Goal: Information Seeking & Learning: Get advice/opinions

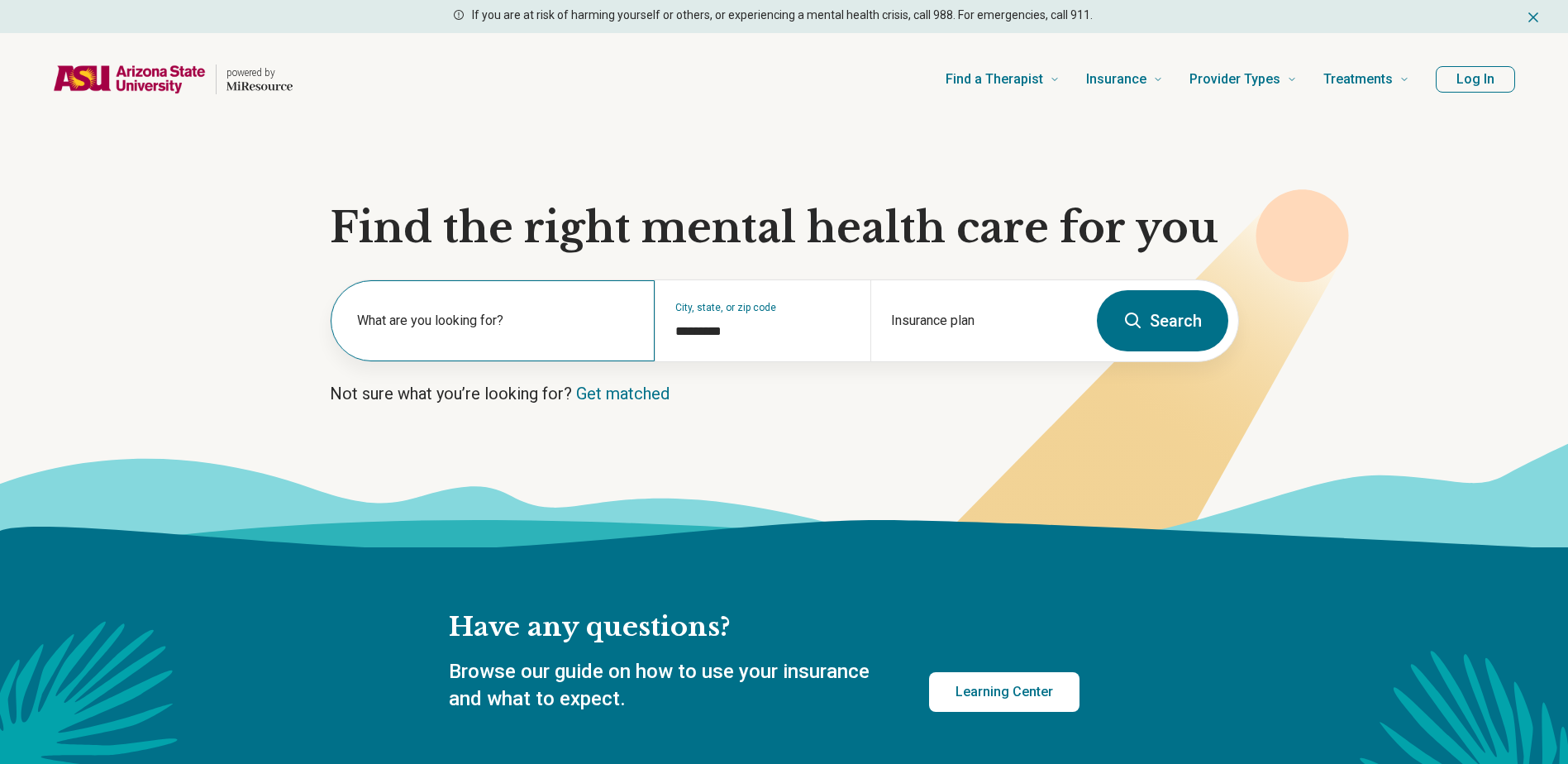
click at [570, 327] on label "What are you looking for?" at bounding box center [496, 321] width 278 height 20
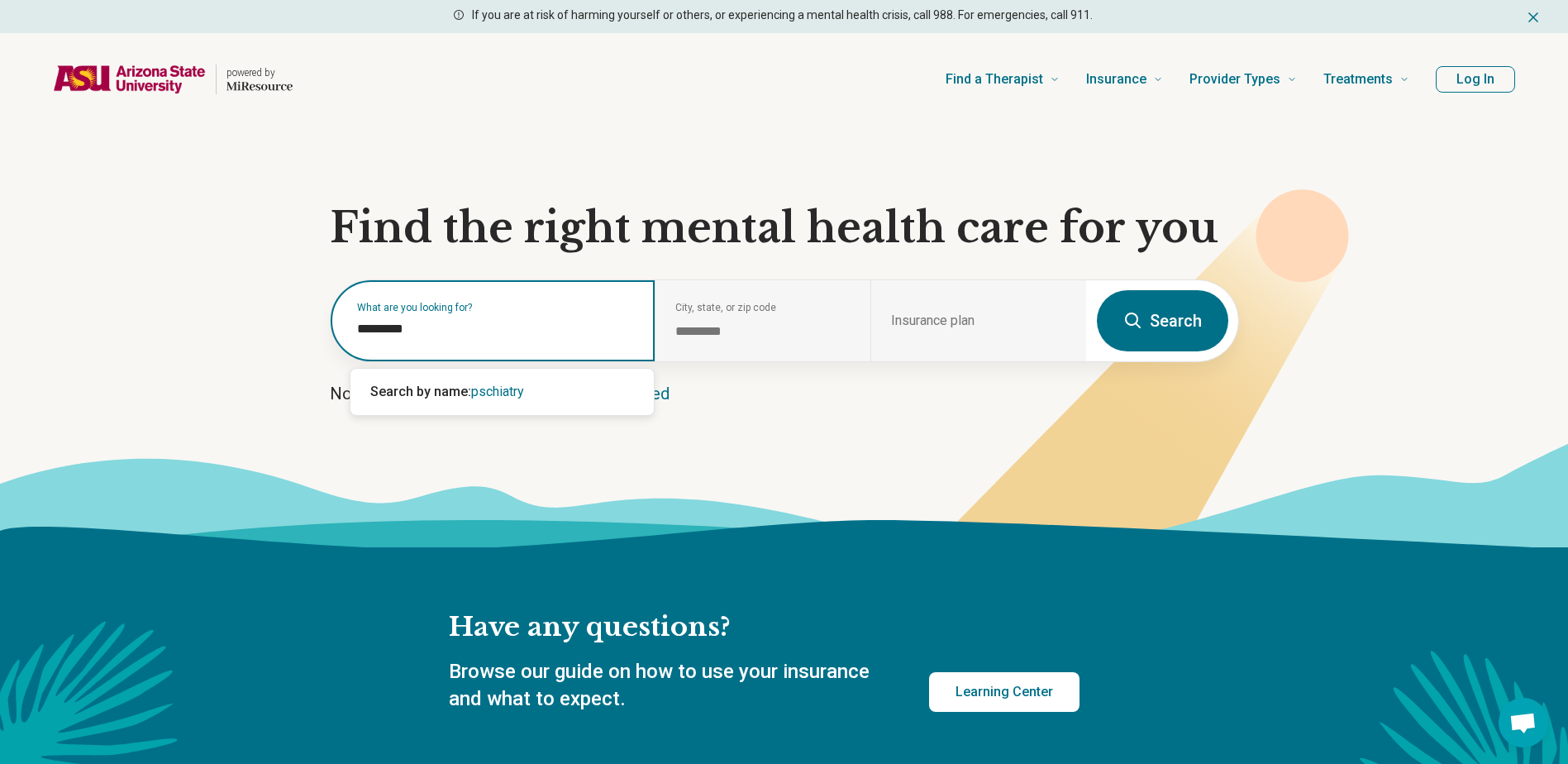
click at [373, 330] on input "*********" at bounding box center [496, 329] width 278 height 20
type input "**********"
click at [496, 388] on span "psychiatry" at bounding box center [501, 391] width 59 height 16
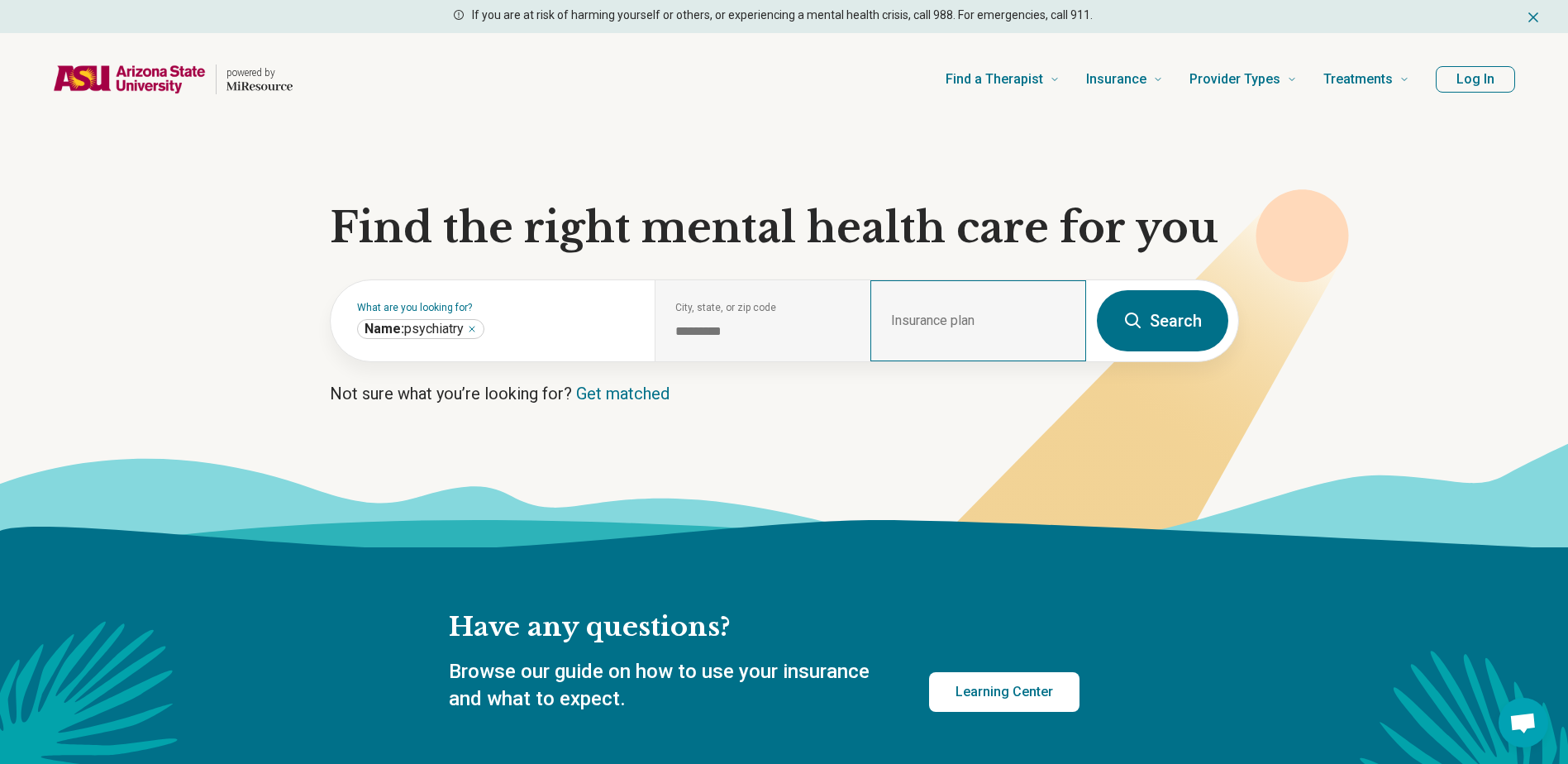
click at [961, 317] on div "Insurance plan" at bounding box center [978, 321] width 216 height 81
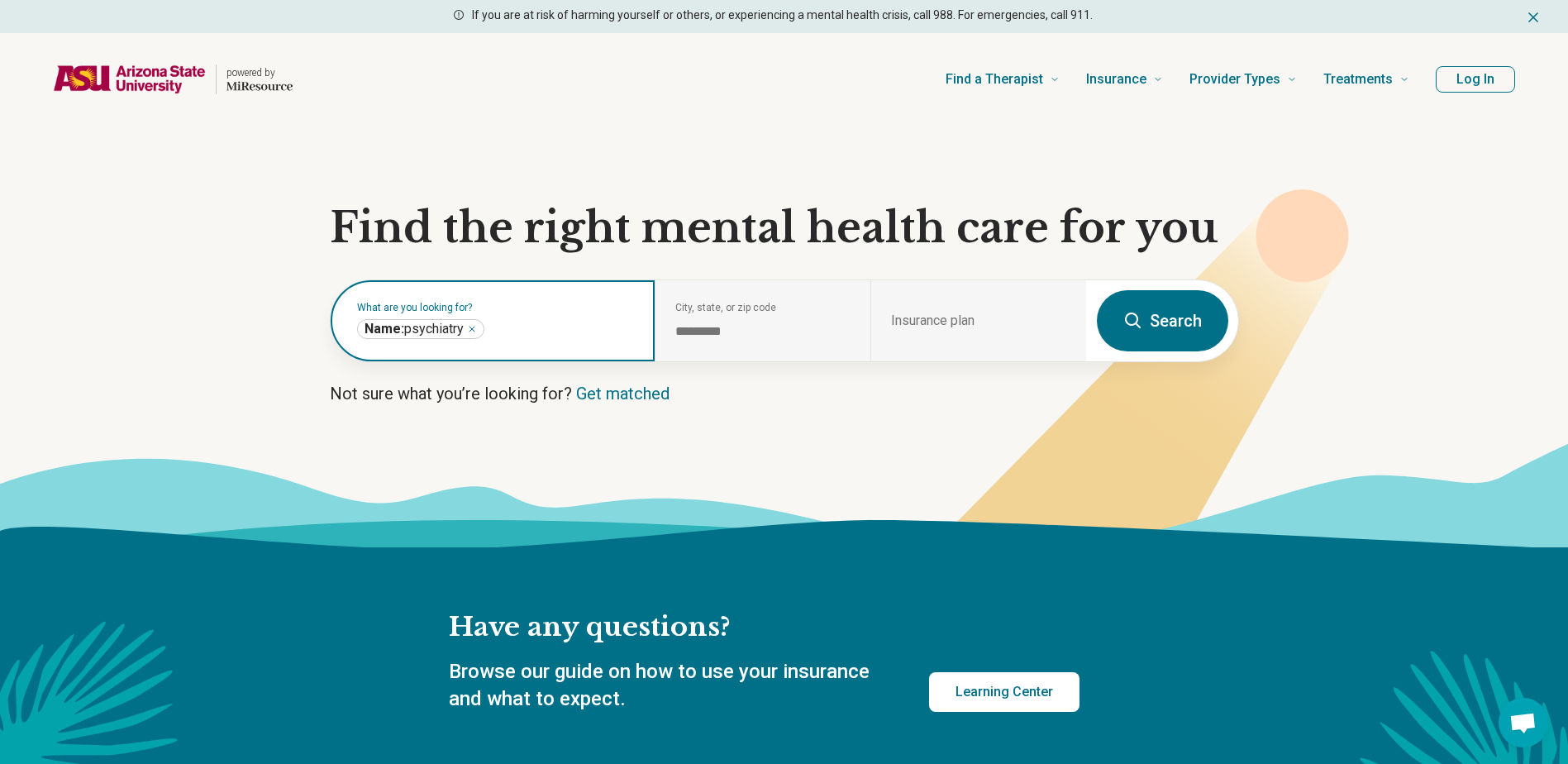
click at [464, 335] on span "Name: psychiatry" at bounding box center [414, 329] width 99 height 16
click at [477, 330] on icon "Remove" at bounding box center [472, 329] width 10 height 10
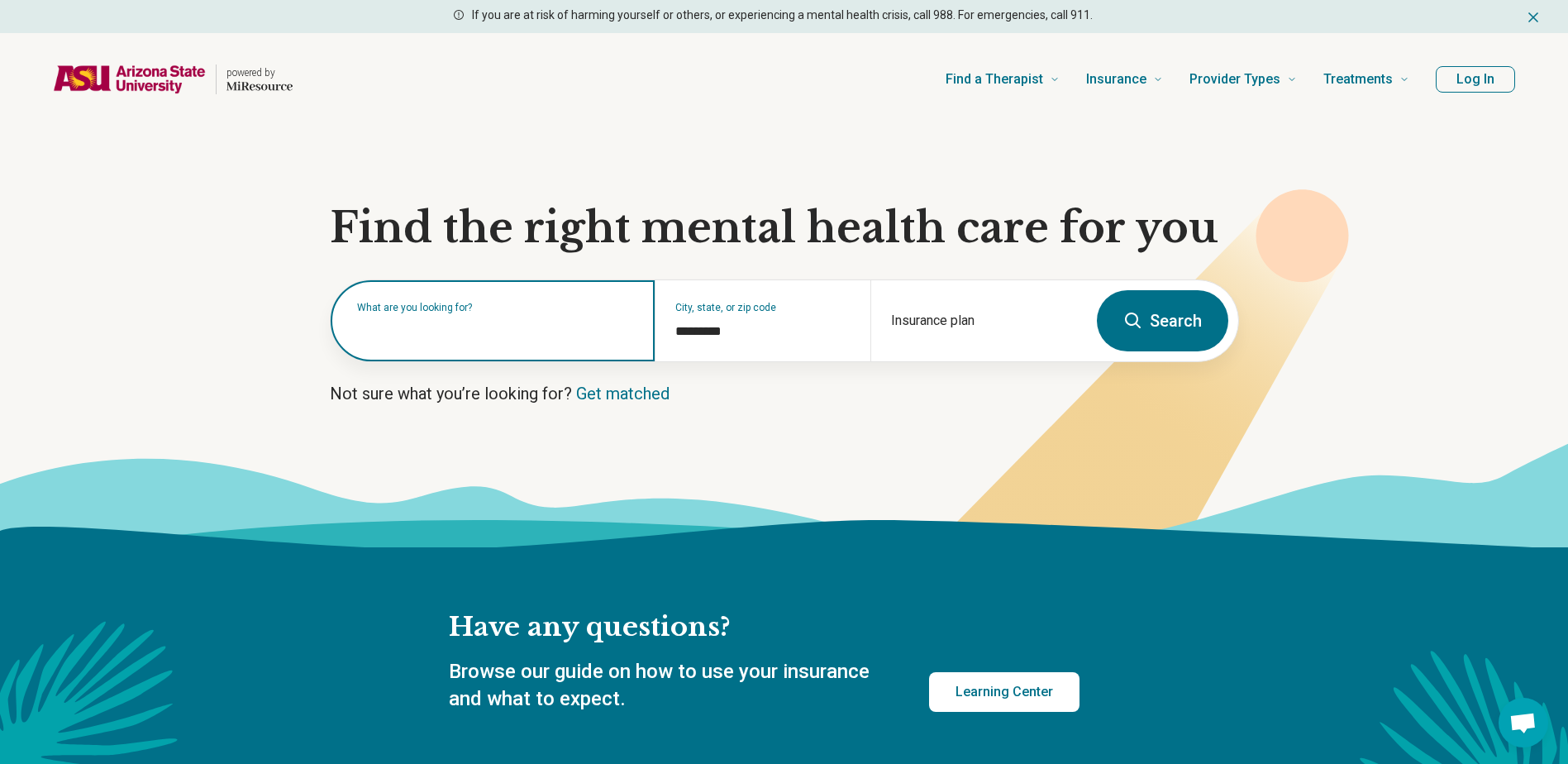
click at [477, 330] on input "text" at bounding box center [496, 329] width 278 height 20
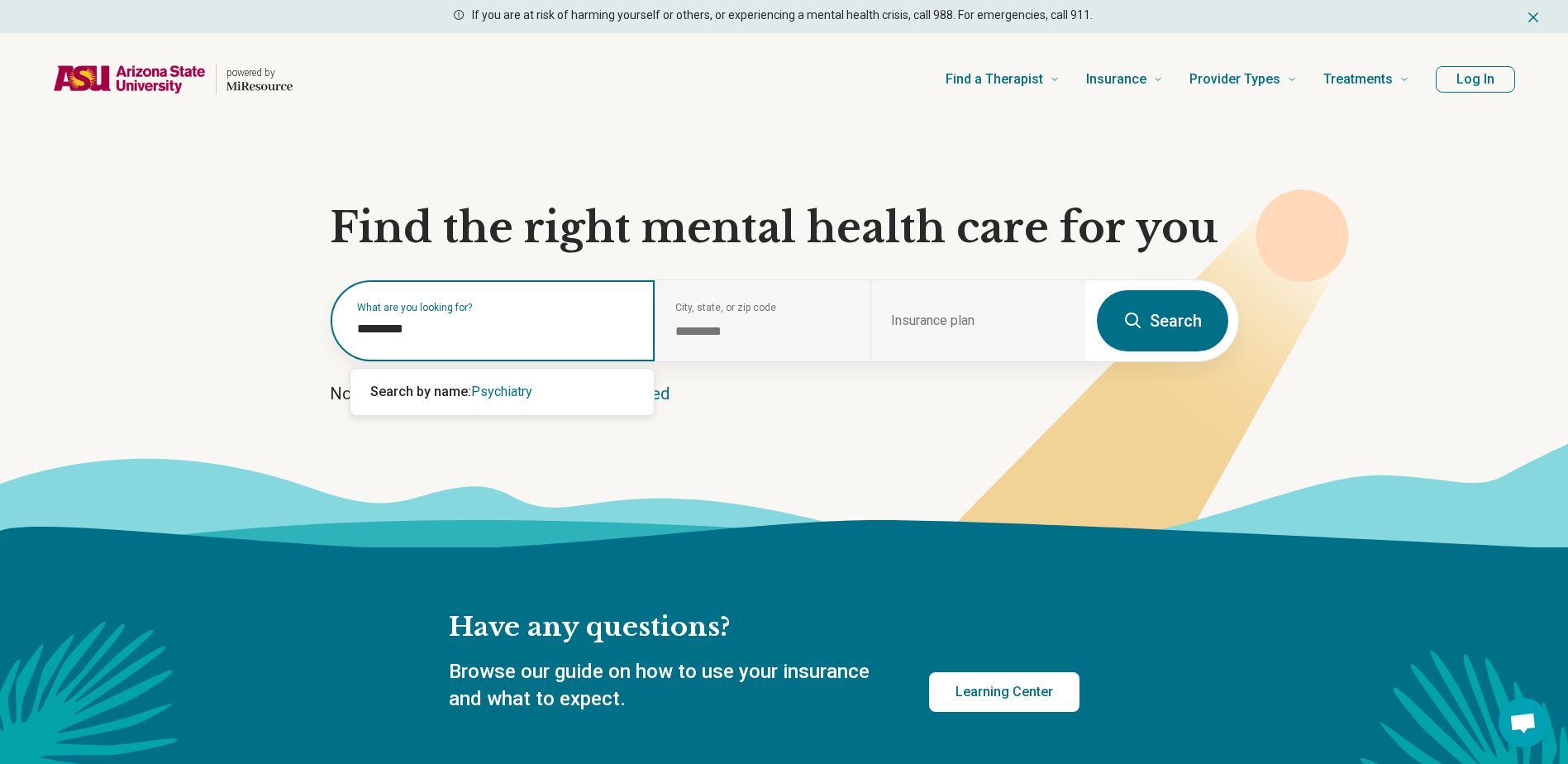
type input "**********"
click at [518, 399] on div "Search by name: Psychiatry" at bounding box center [501, 391] width 304 height 33
click at [473, 317] on div "**********" at bounding box center [493, 321] width 324 height 81
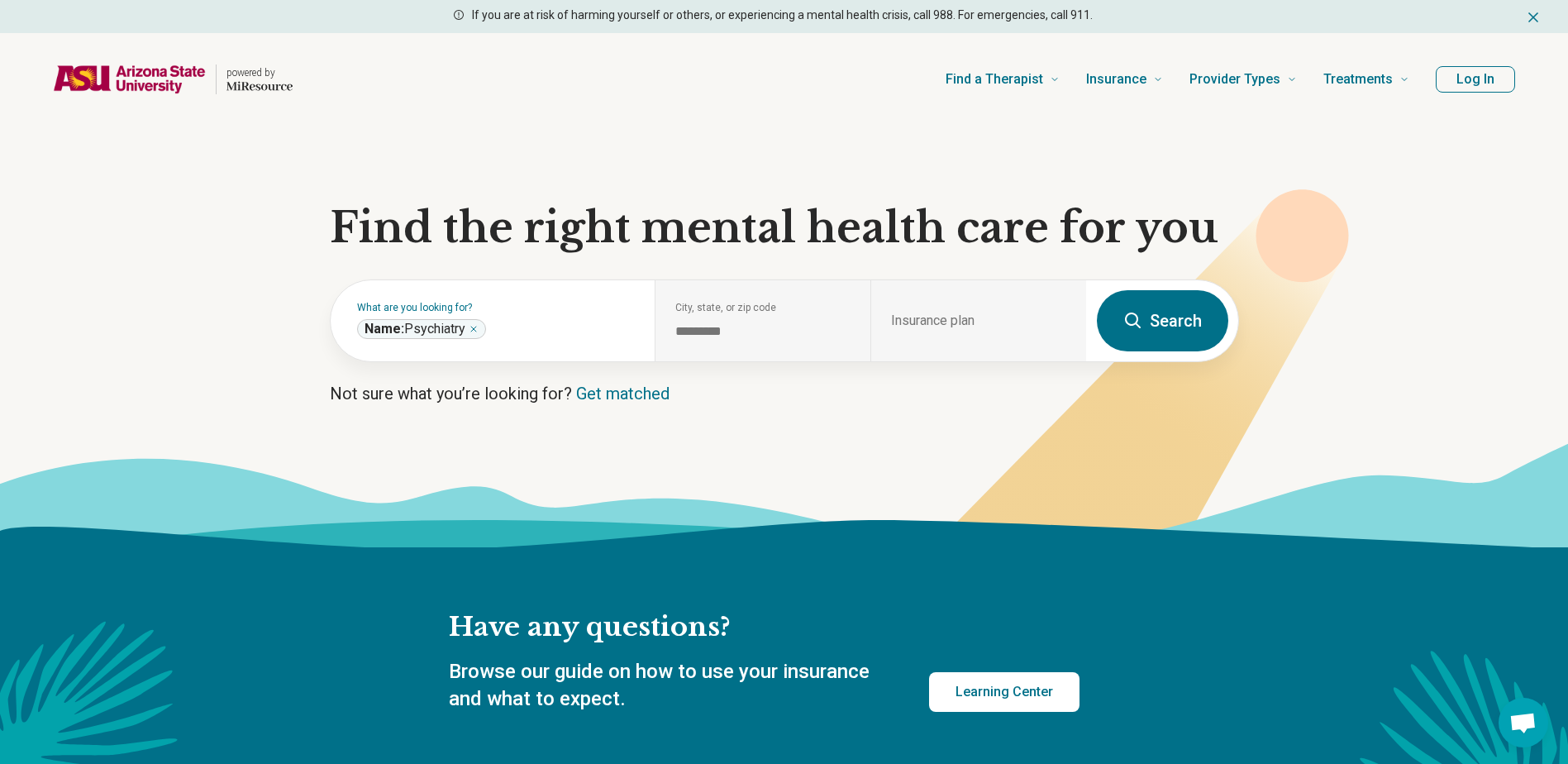
click at [476, 323] on div "**********" at bounding box center [422, 329] width 129 height 20
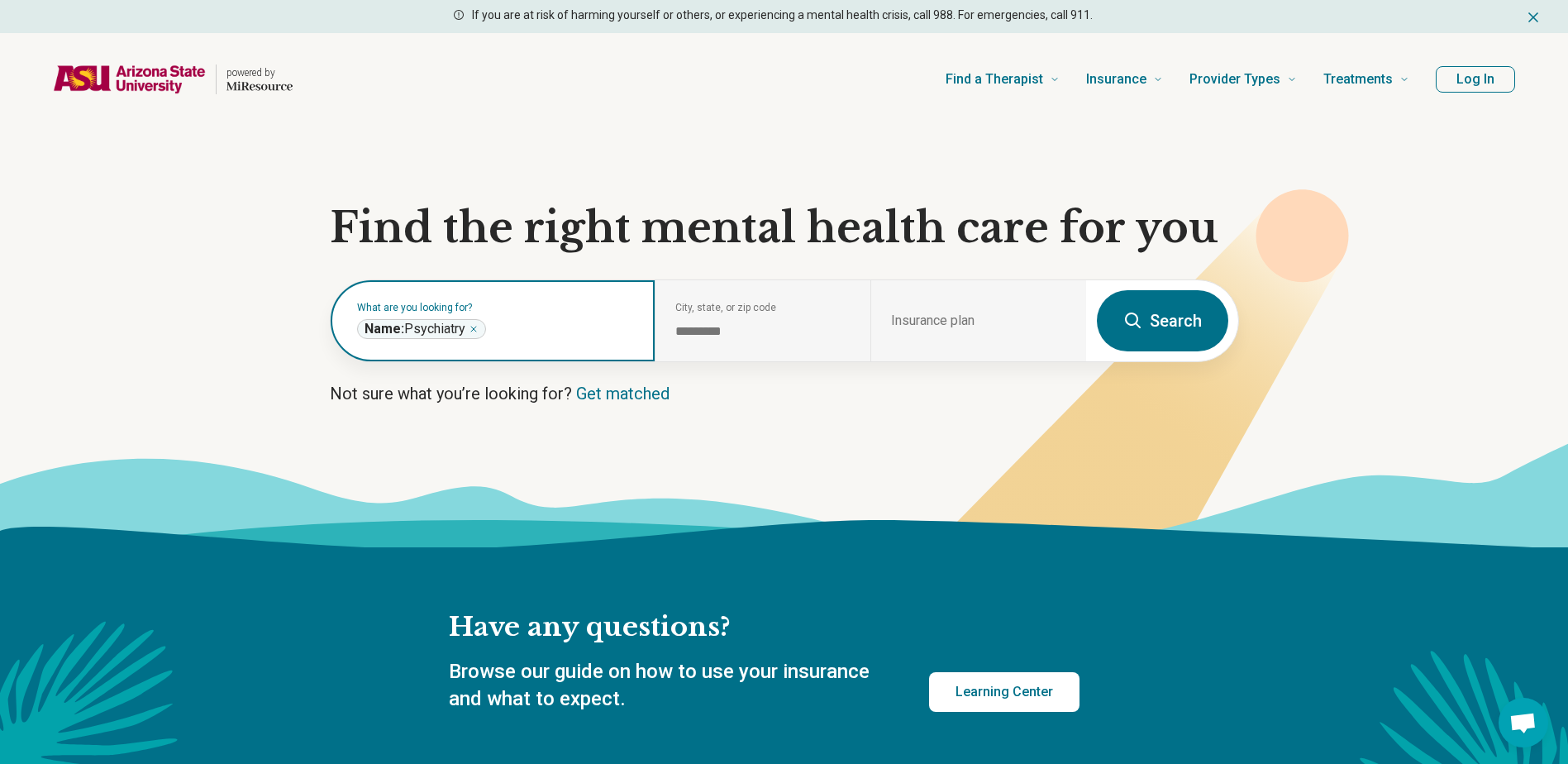
click at [473, 333] on icon "Remove" at bounding box center [473, 329] width 10 height 10
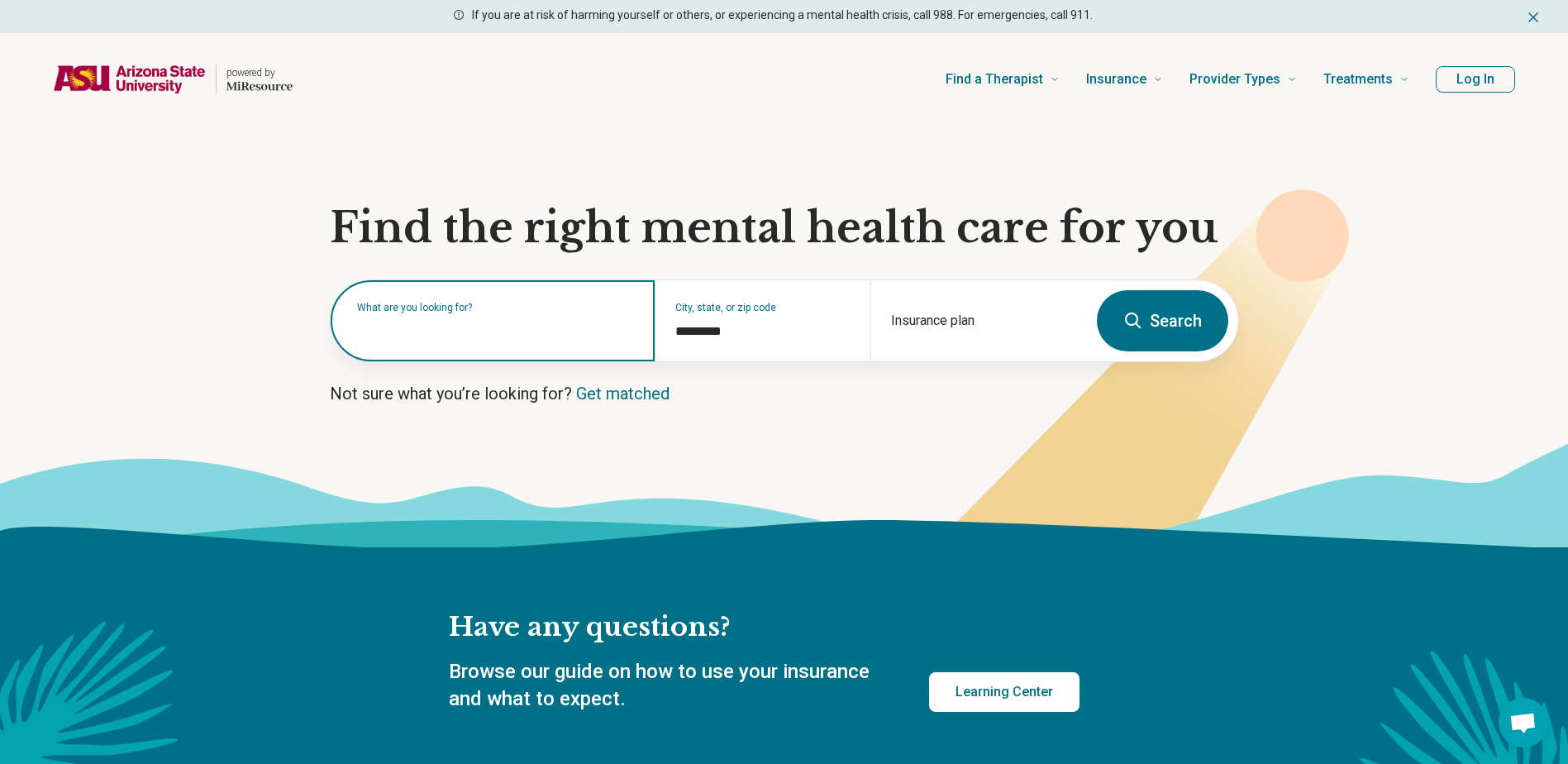
click at [467, 339] on input "text" at bounding box center [496, 329] width 278 height 20
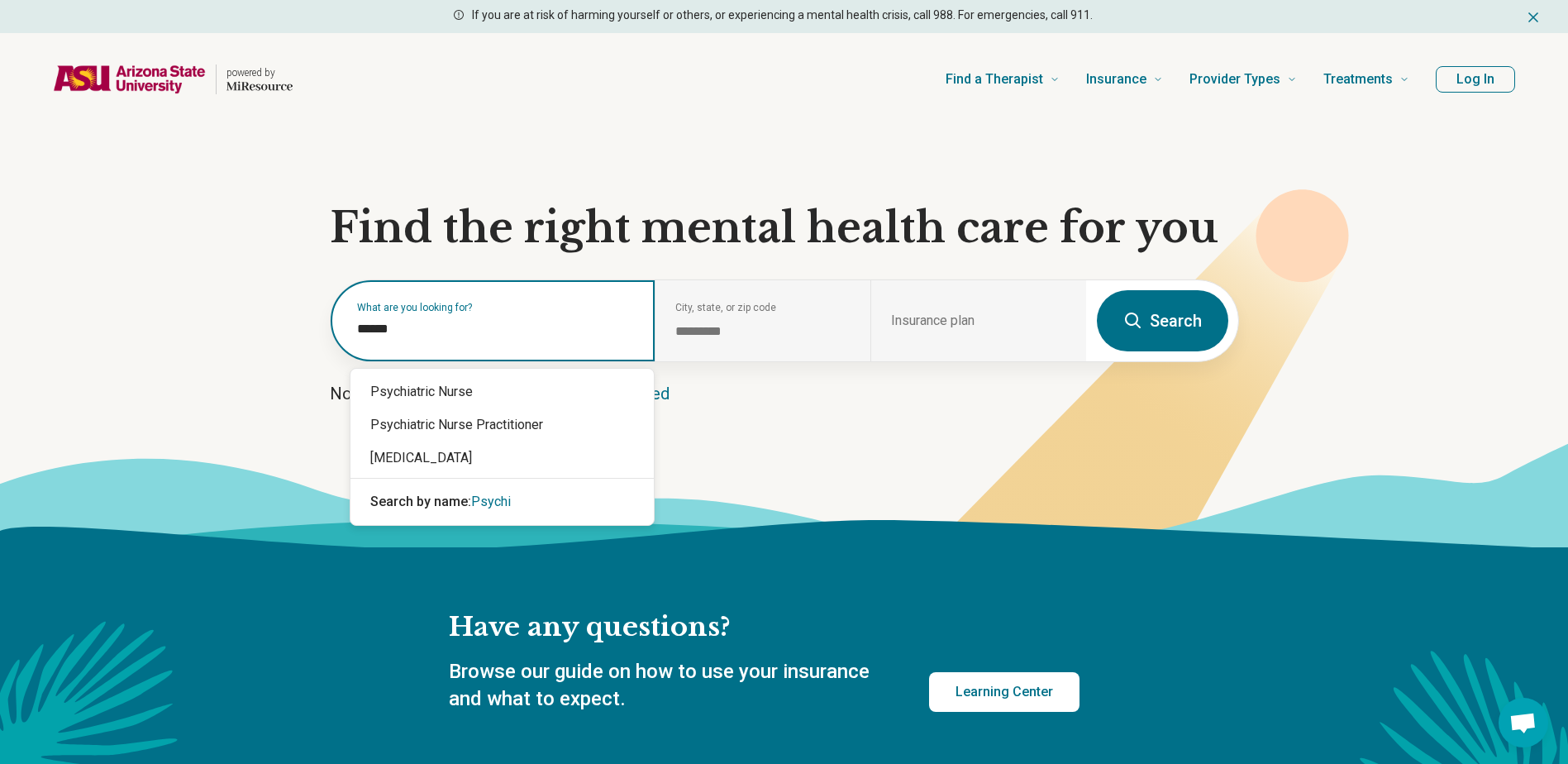
type input "*******"
click at [472, 460] on div "[MEDICAL_DATA]" at bounding box center [501, 458] width 304 height 33
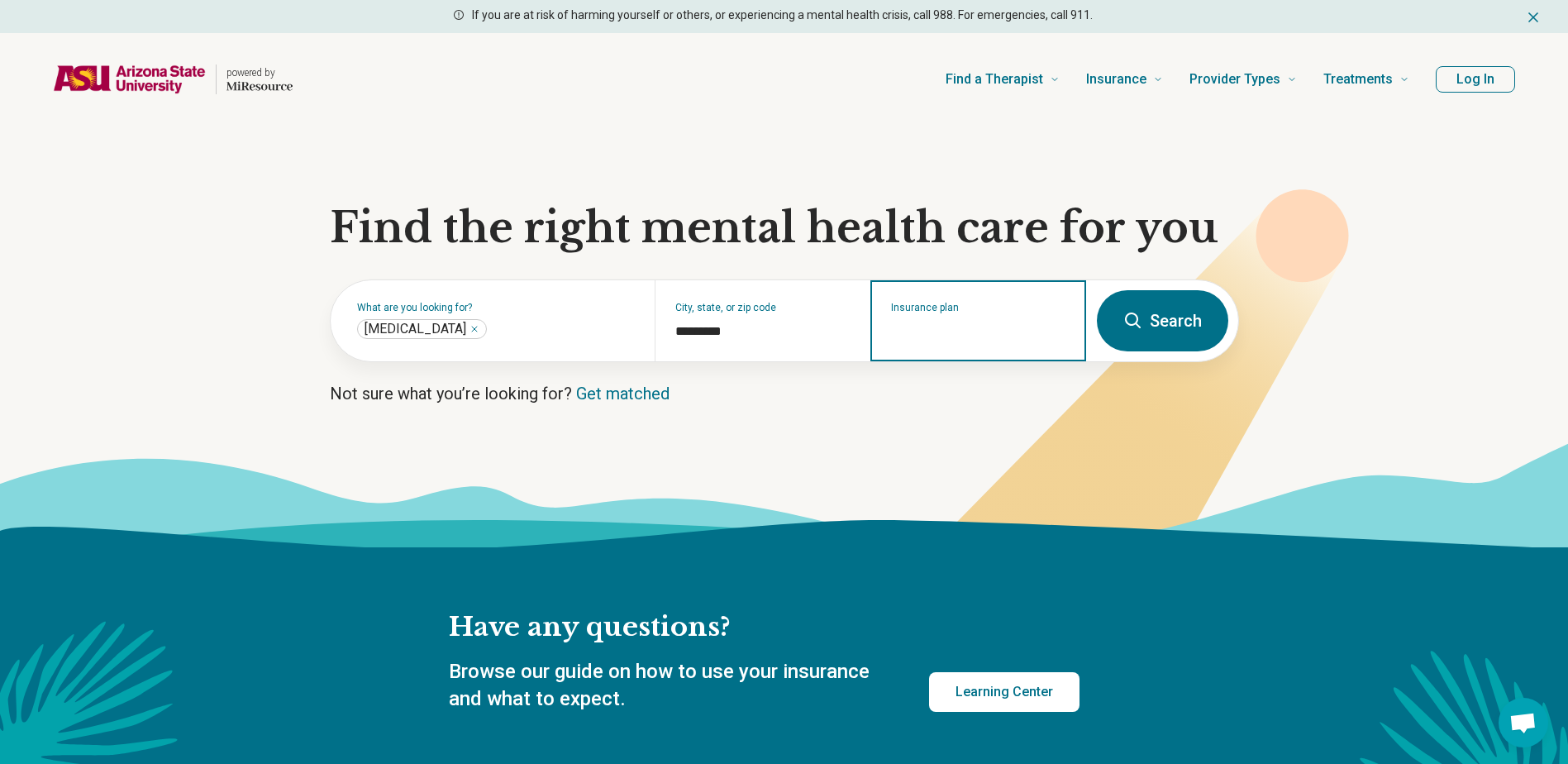
click at [939, 325] on input "Insurance plan" at bounding box center [979, 331] width 176 height 20
click at [901, 329] on input "Insurance plan" at bounding box center [979, 331] width 176 height 20
click at [922, 337] on input "Insurance plan" at bounding box center [979, 331] width 176 height 20
click at [964, 342] on div "Insurance plan" at bounding box center [978, 321] width 216 height 81
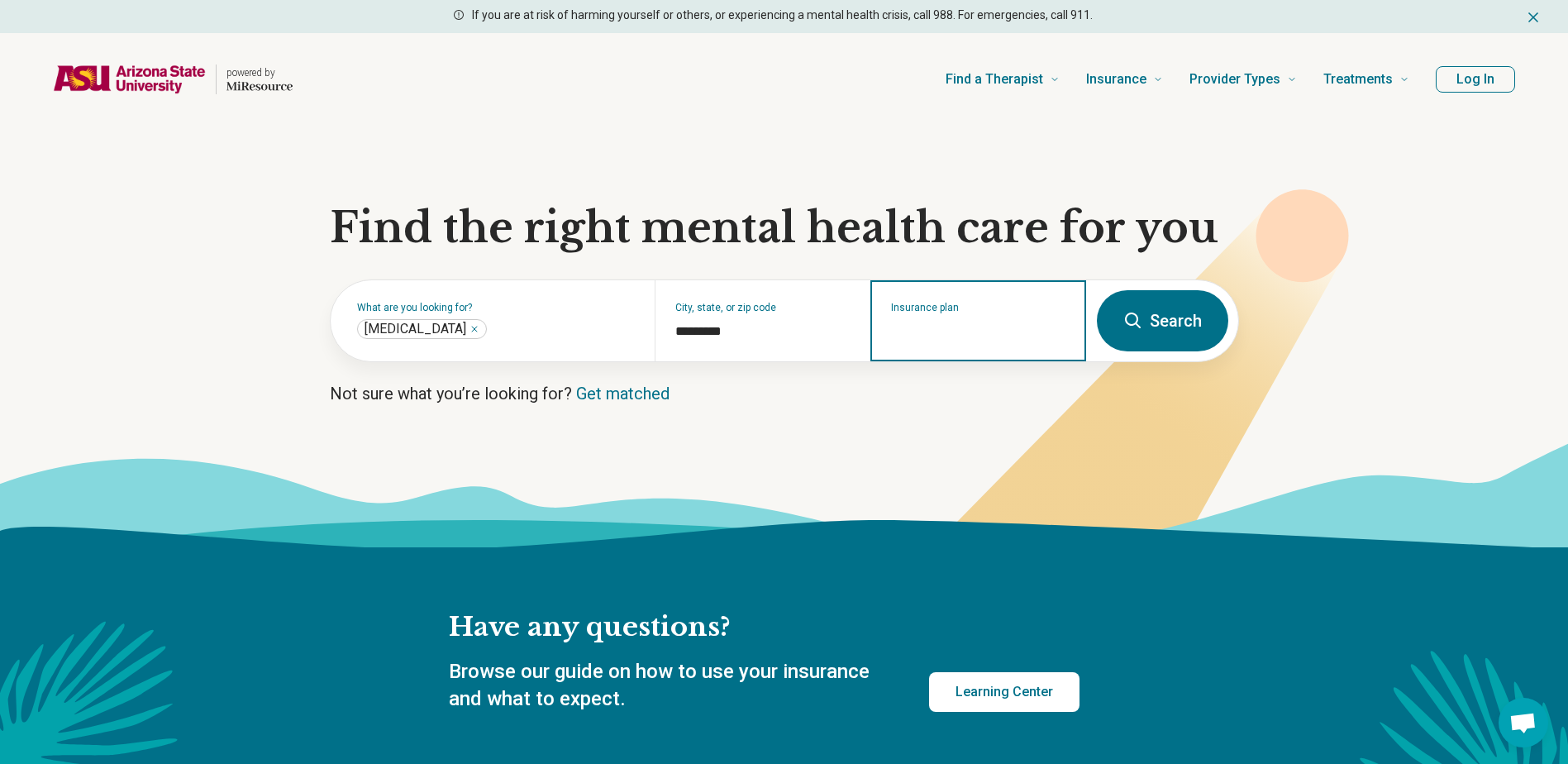
click at [921, 332] on input "Insurance plan" at bounding box center [979, 331] width 176 height 20
click at [1013, 332] on input "Insurance plan" at bounding box center [979, 331] width 176 height 20
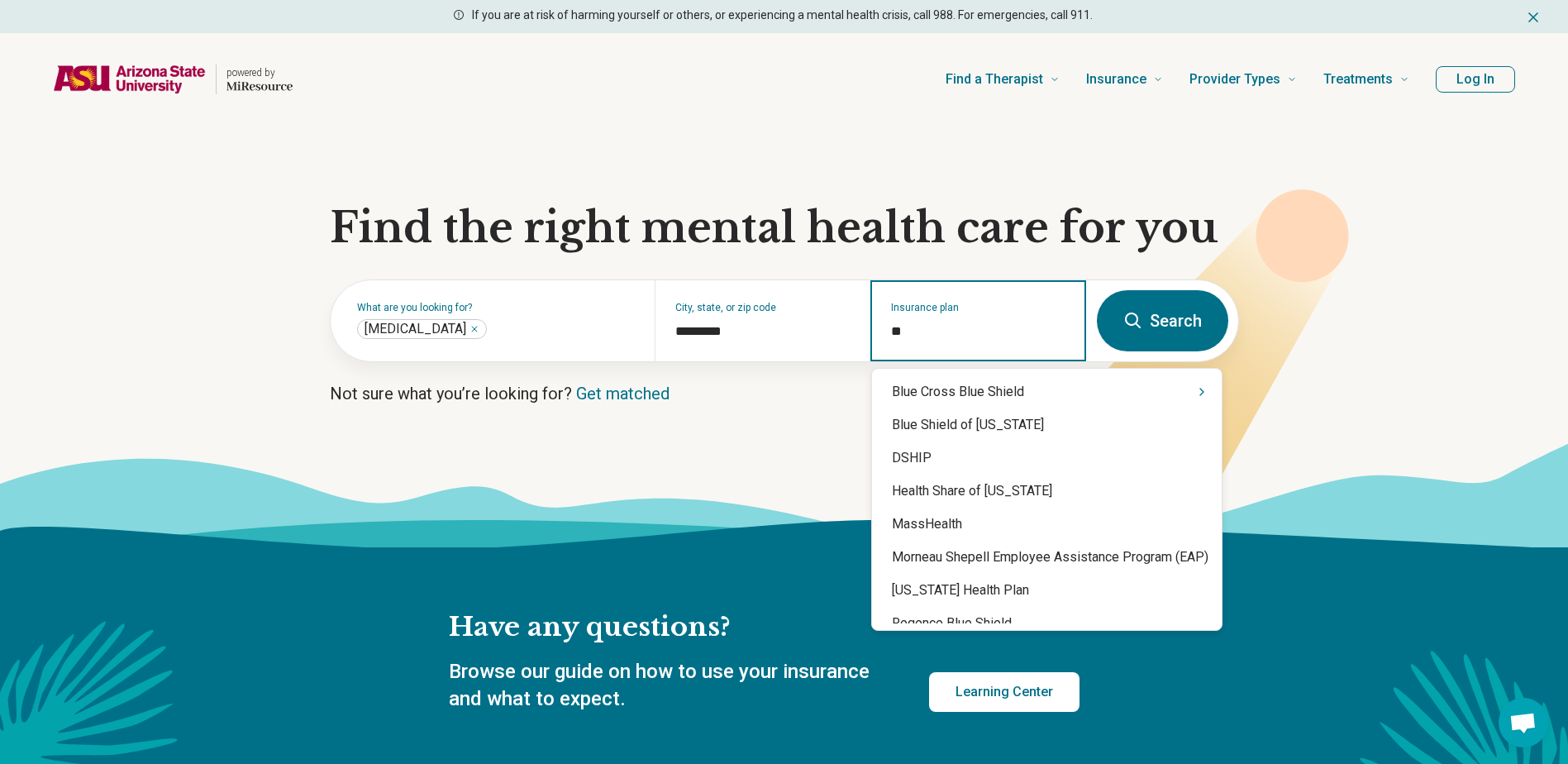
type input "*"
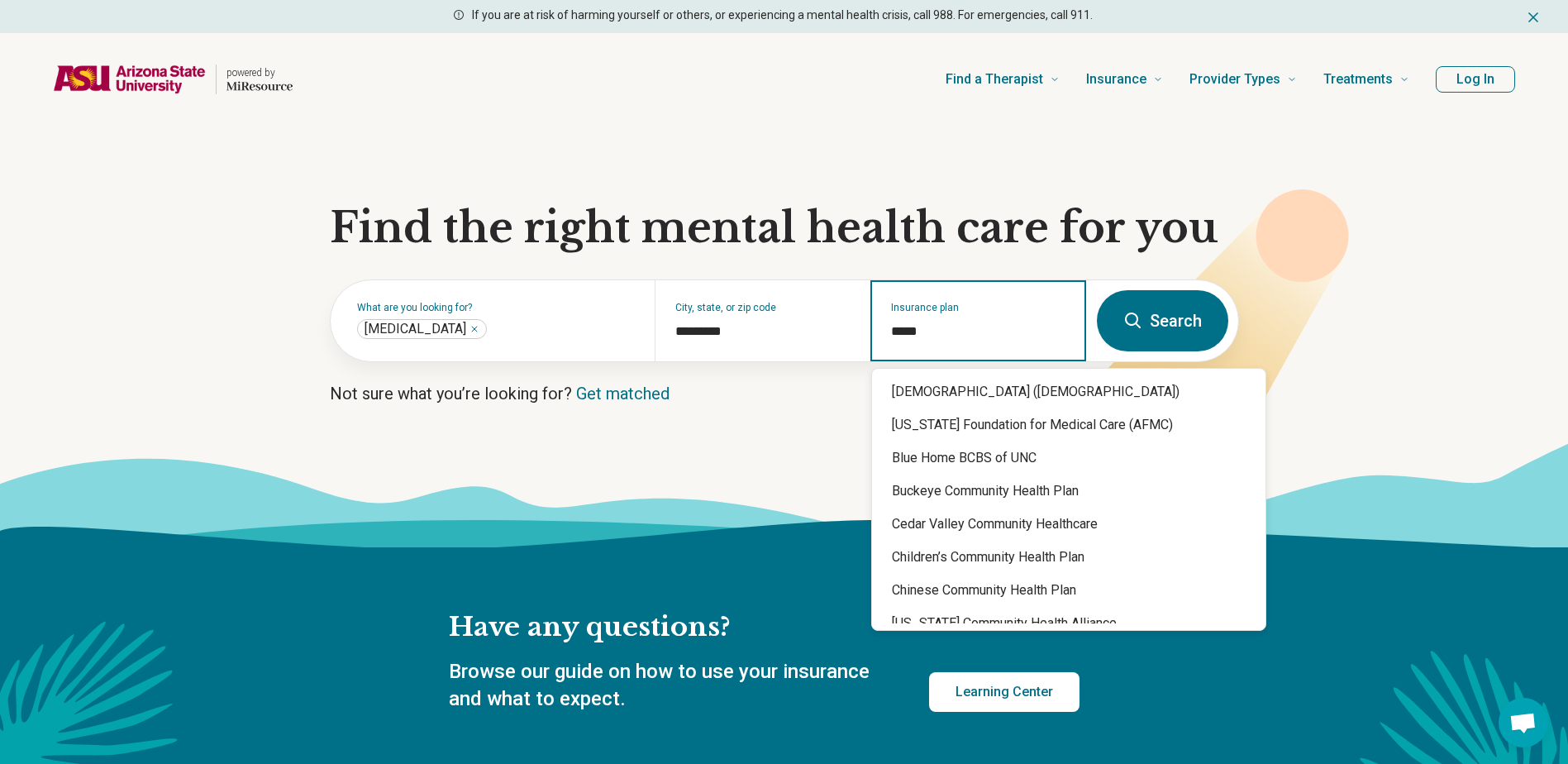
type input "******"
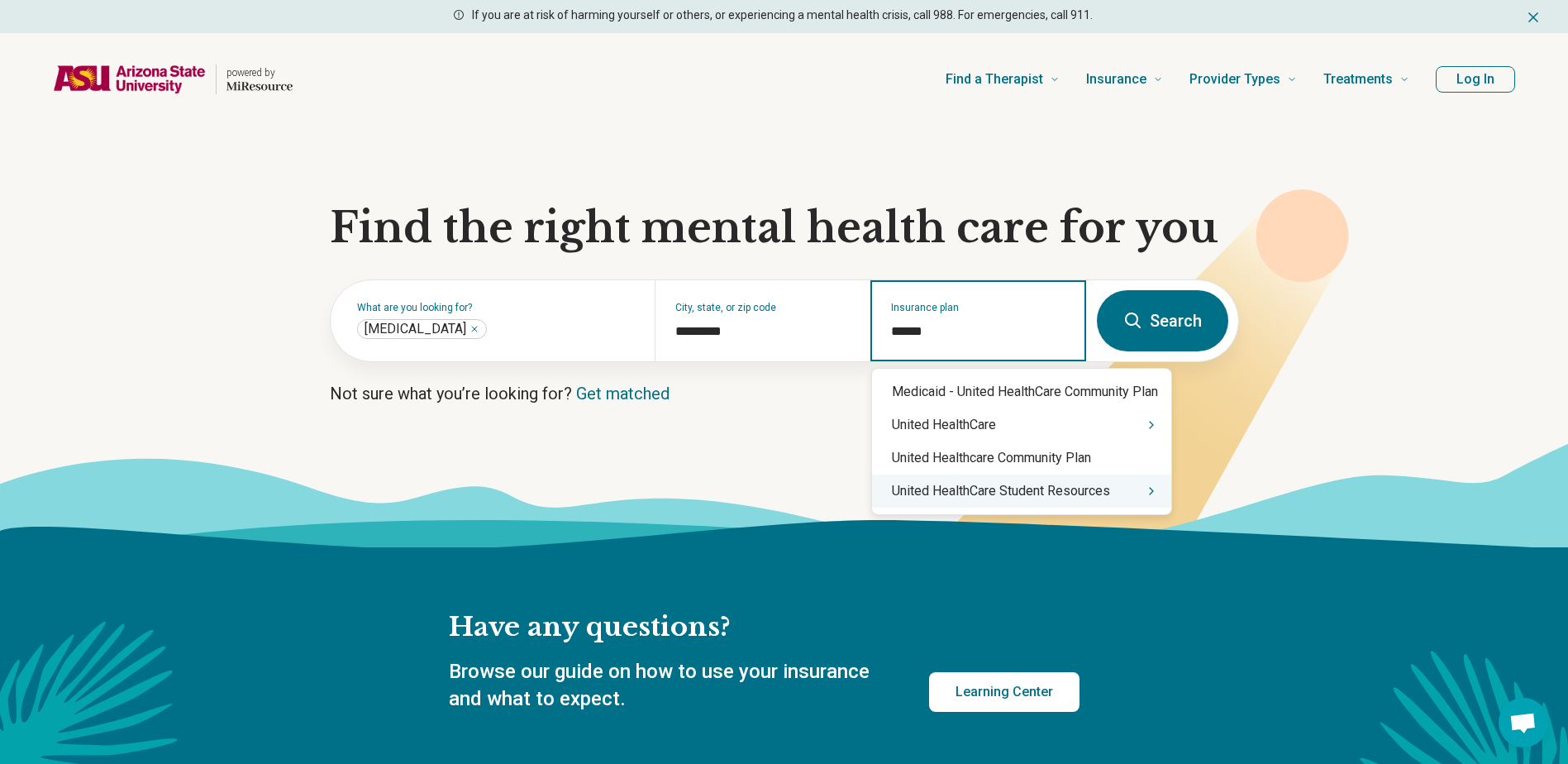
click at [1096, 489] on div "United HealthCare Student Resources" at bounding box center [1022, 491] width 299 height 33
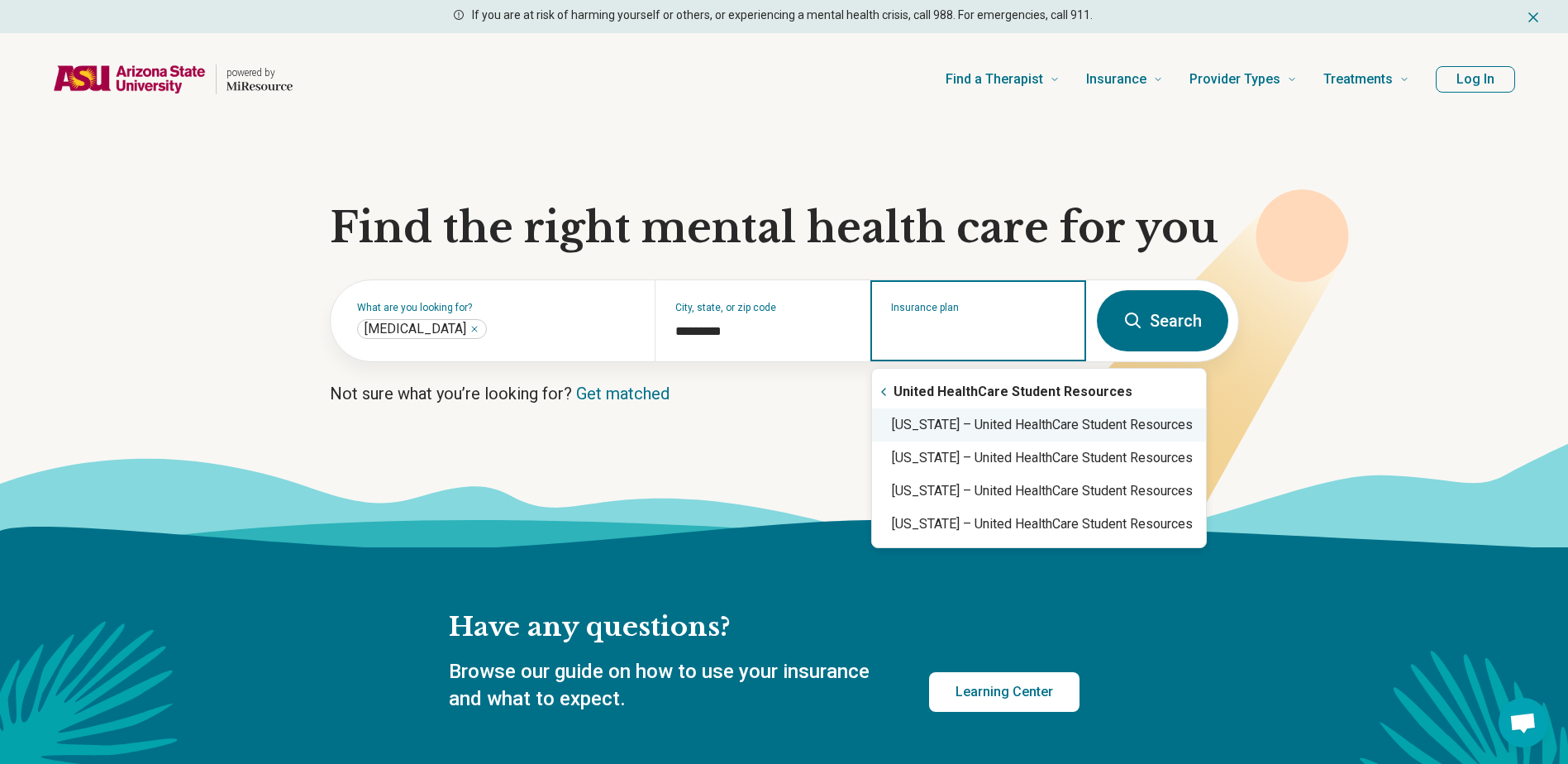
click at [1027, 420] on div "Arizona – United HealthCare Student Resources" at bounding box center [1039, 425] width 334 height 33
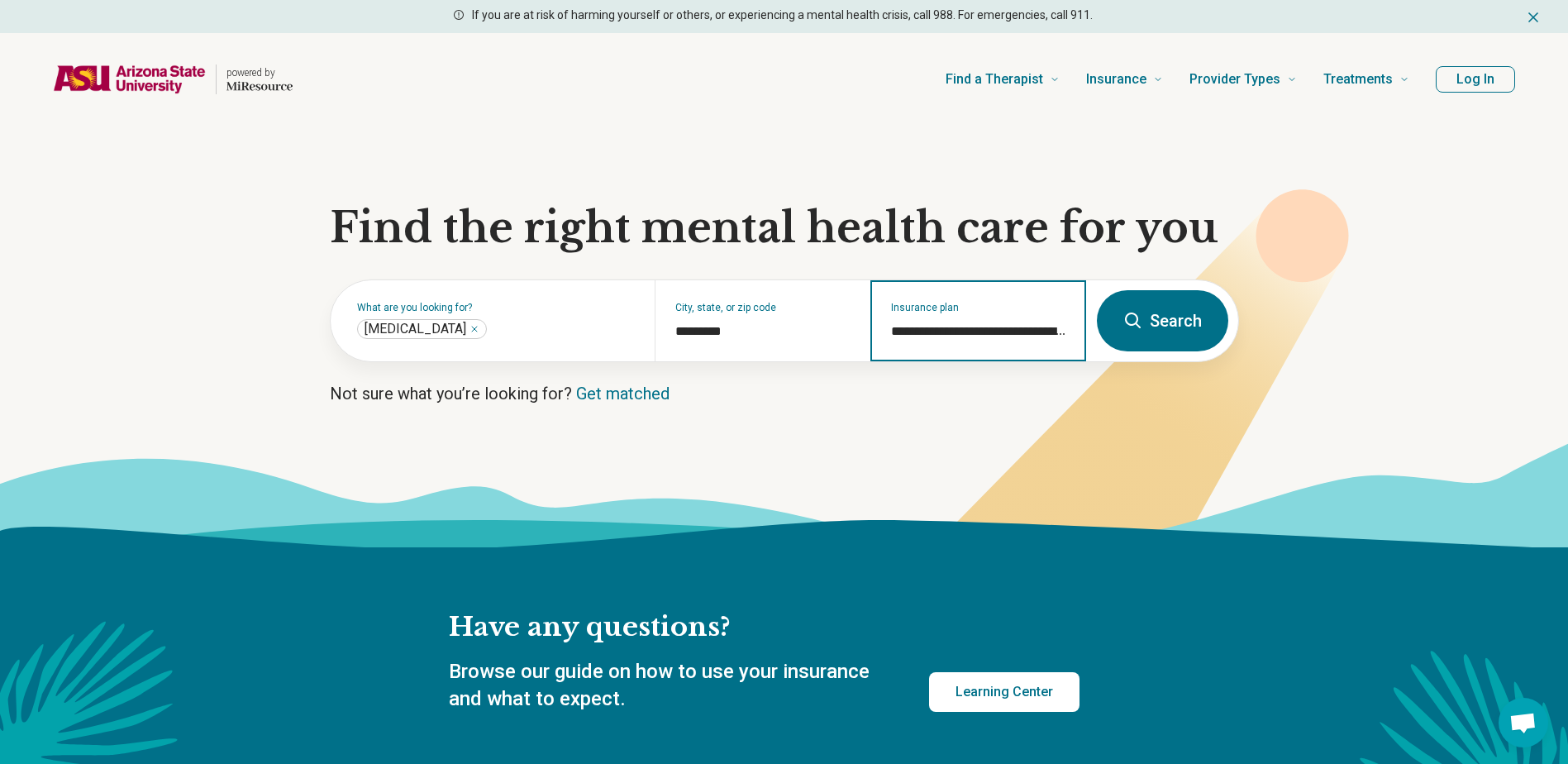
type input "**********"
click at [1130, 328] on icon at bounding box center [1133, 321] width 20 height 20
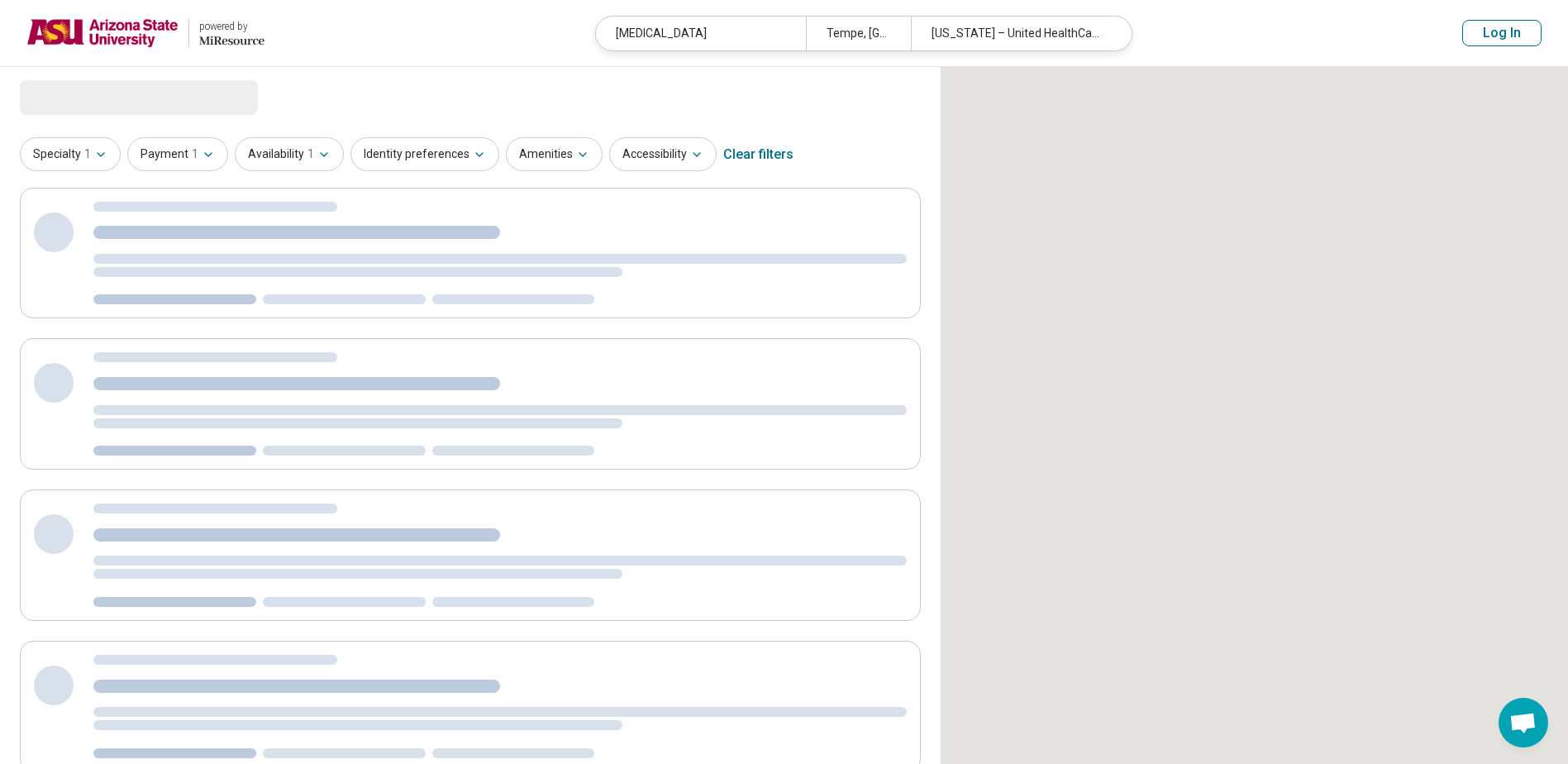
select select "***"
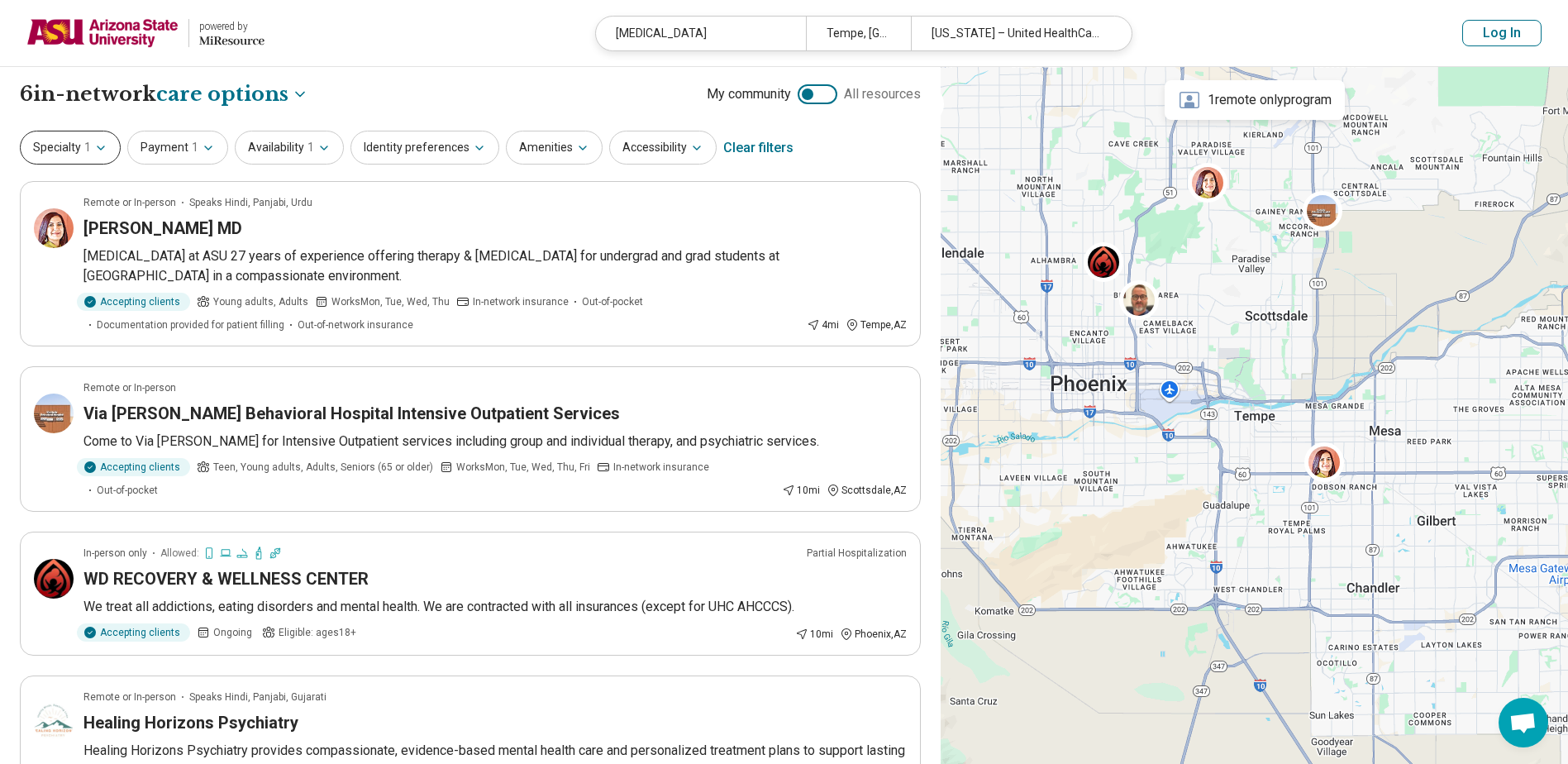
click at [103, 143] on icon "button" at bounding box center [100, 148] width 13 height 13
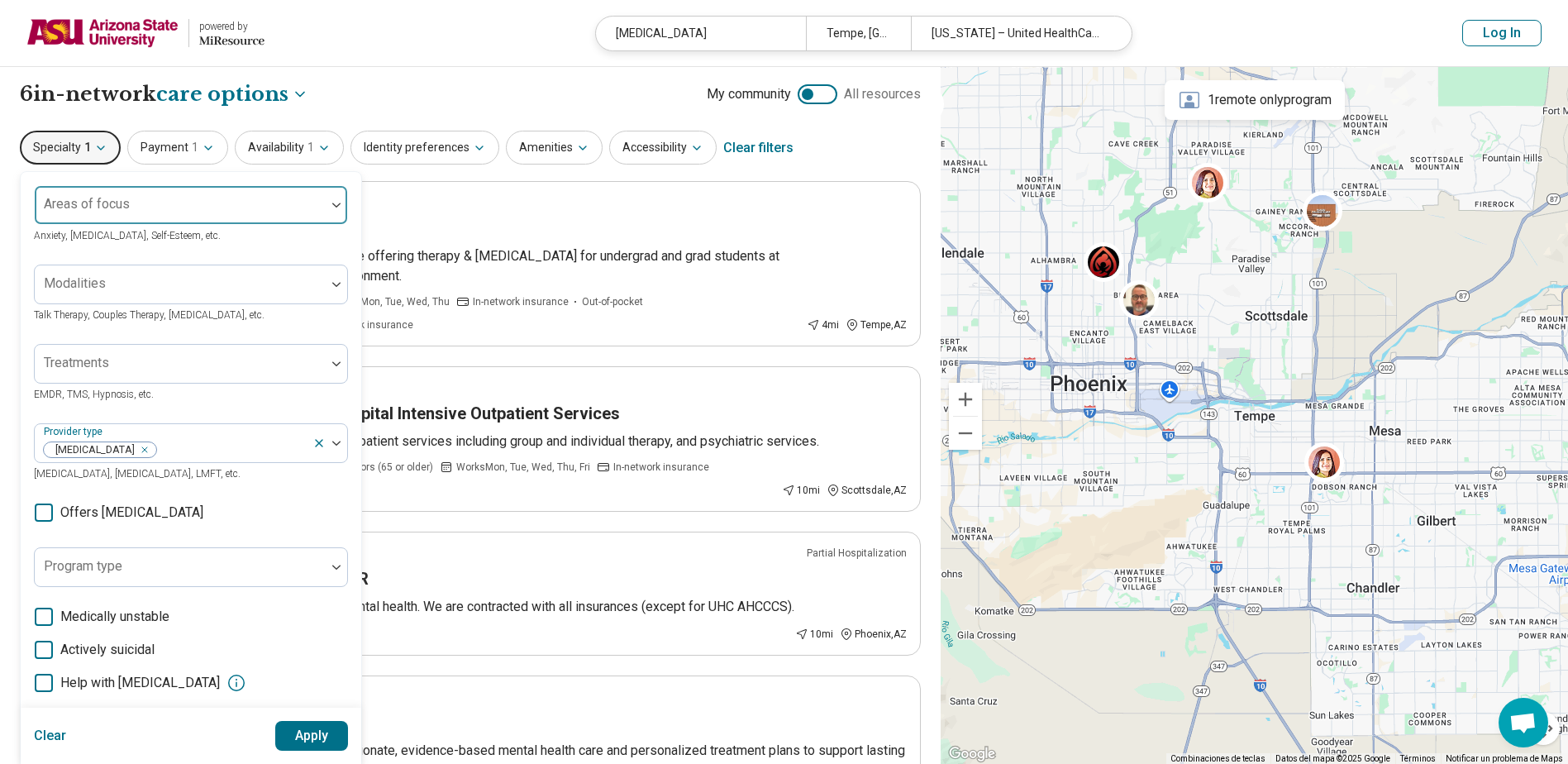
click at [173, 219] on div at bounding box center [180, 211] width 278 height 23
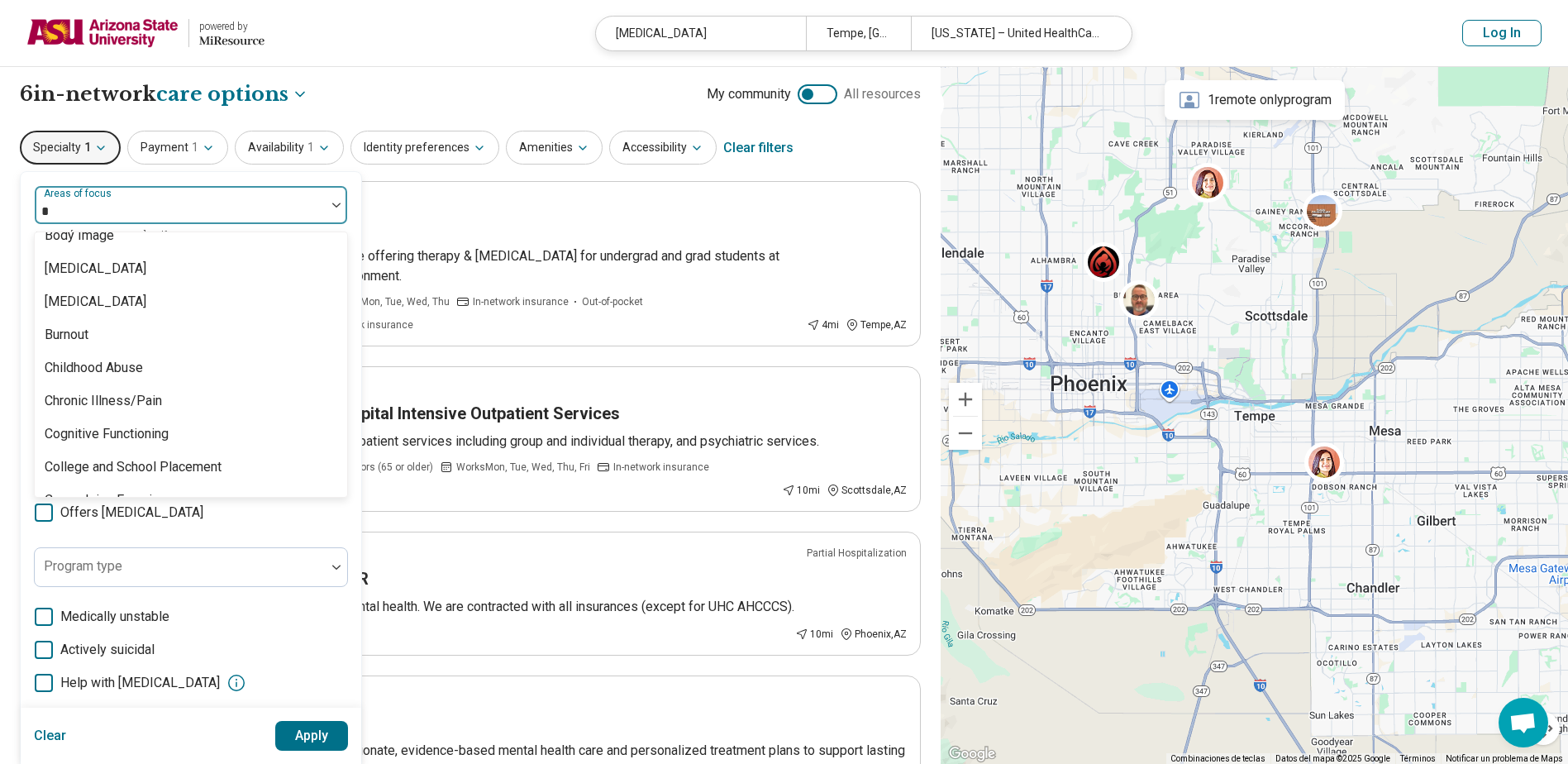
scroll to position [248, 0]
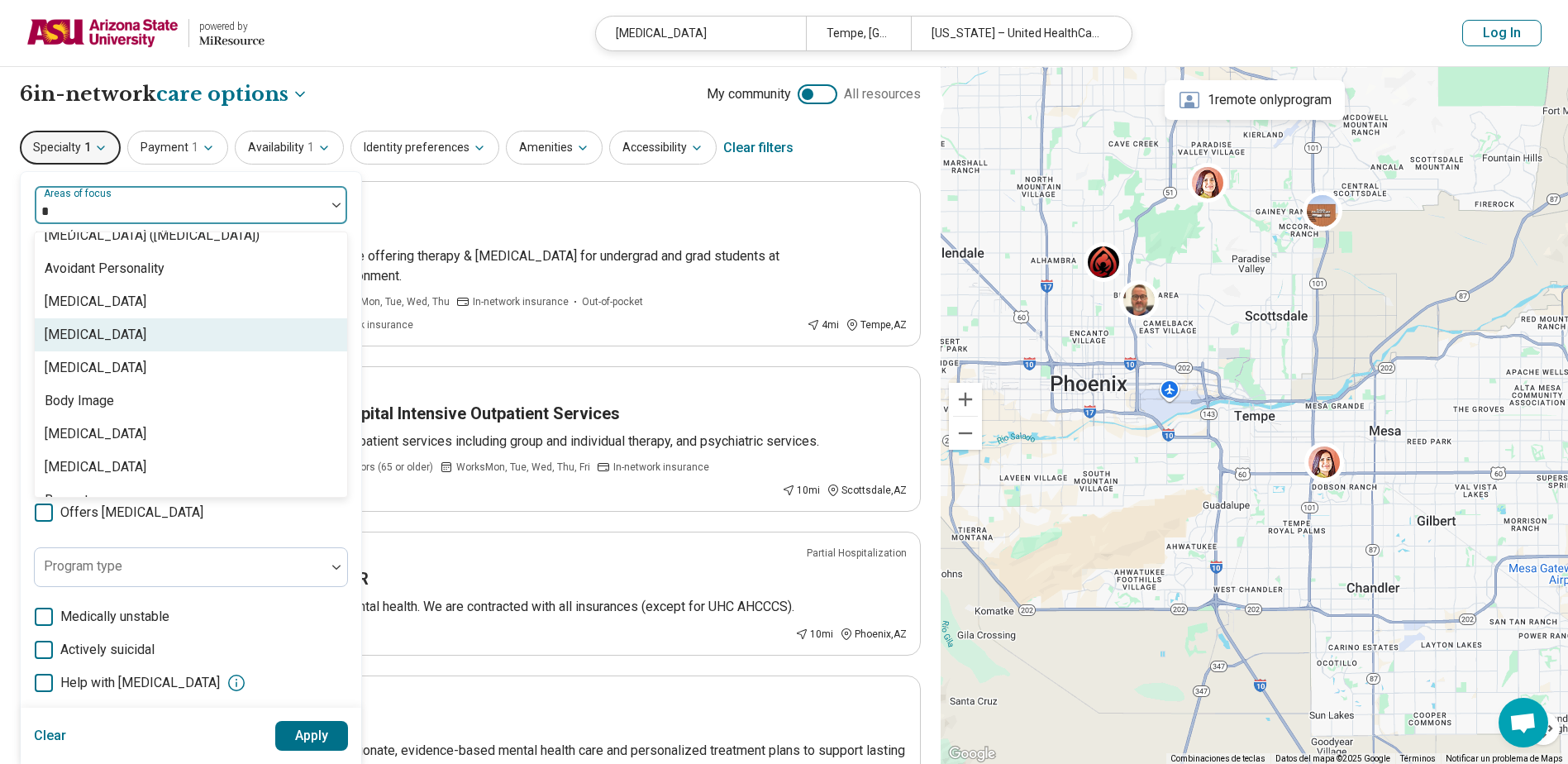
type input "**"
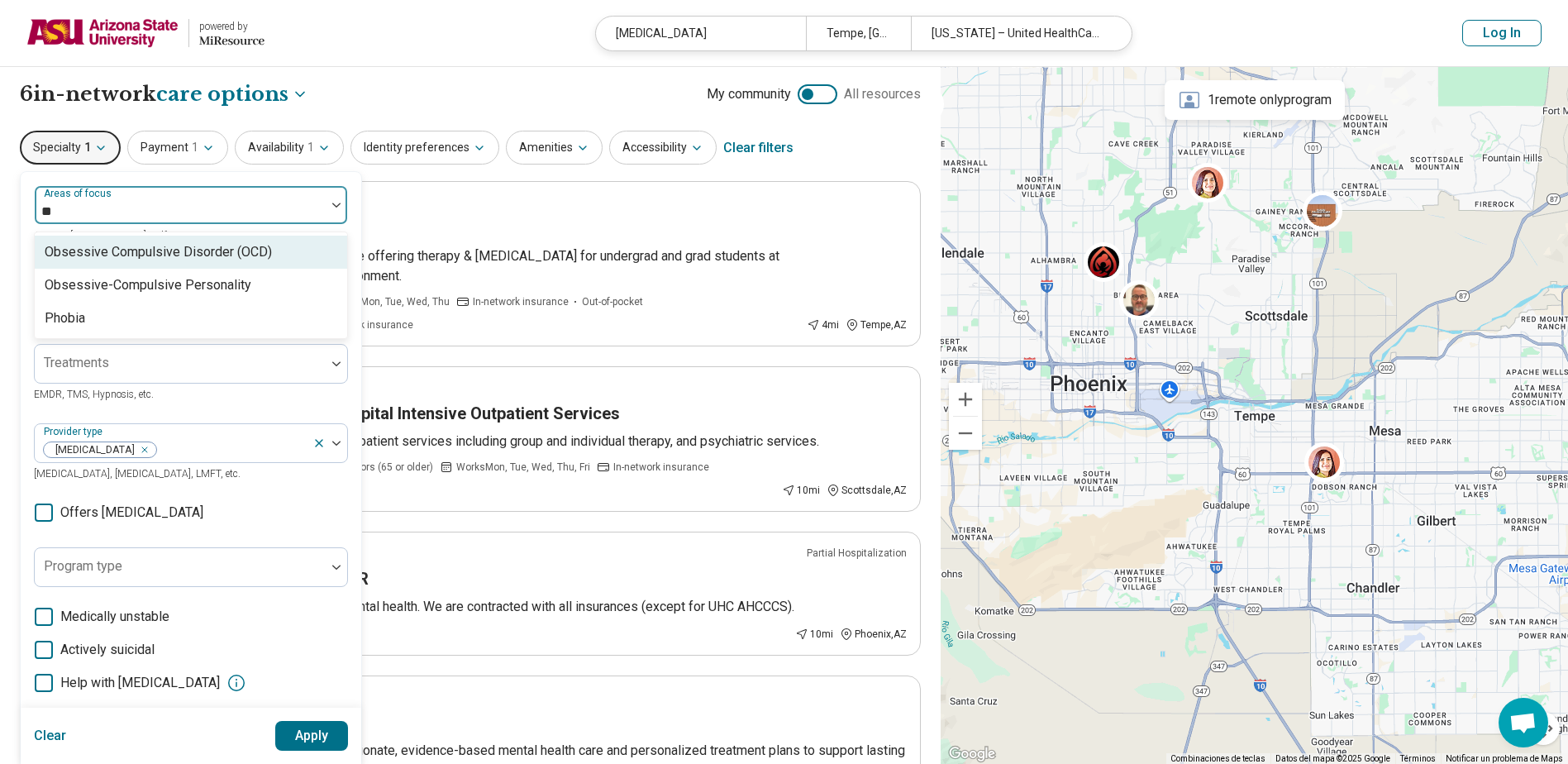
click at [253, 261] on div "Obsessive Compulsive Disorder (OCD)" at bounding box center [159, 252] width 227 height 20
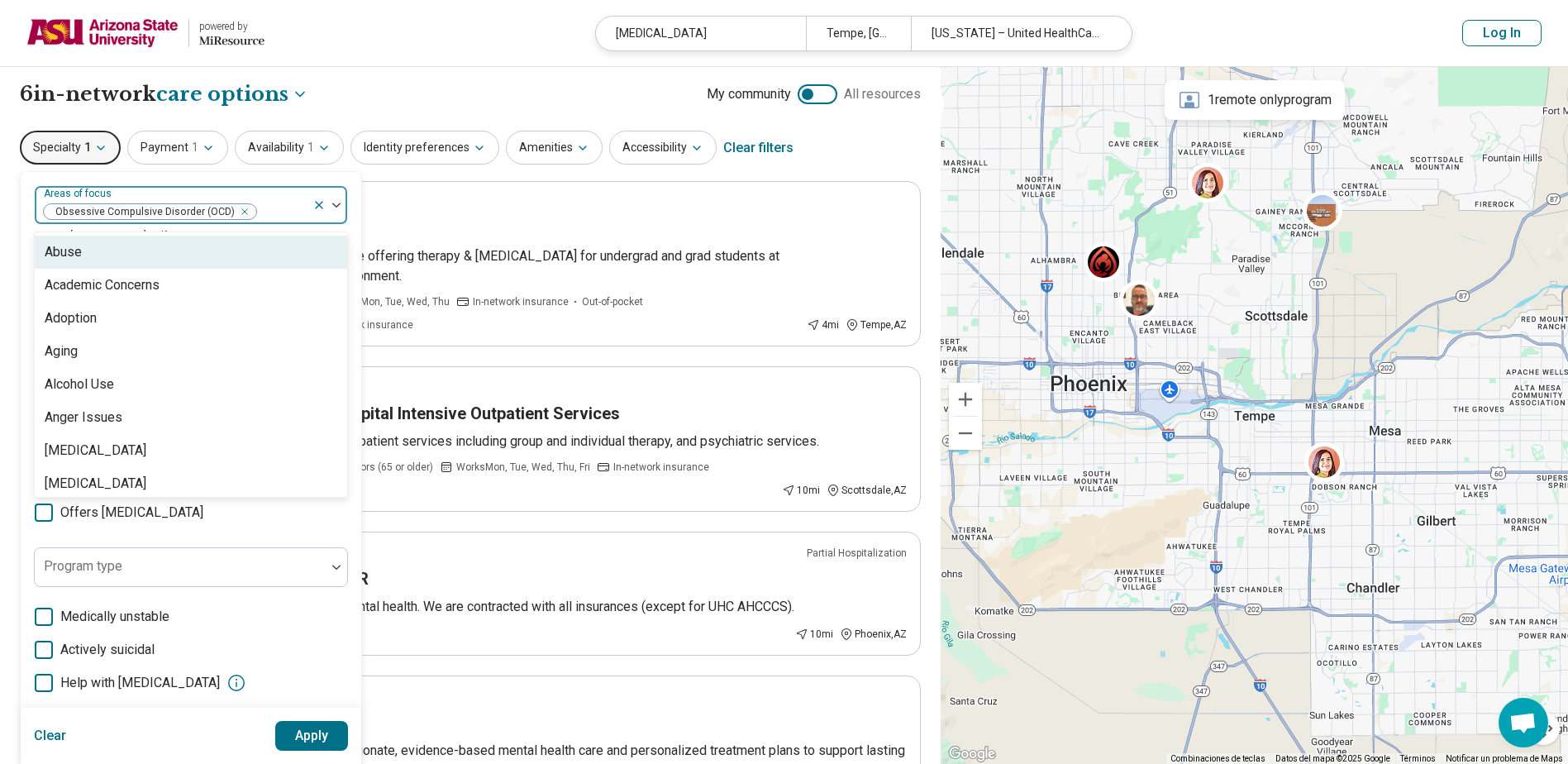
click at [270, 177] on div "option Obsessive Compulsive Disorder (OCD), selected. 99 results available. Use…" at bounding box center [191, 508] width 340 height 673
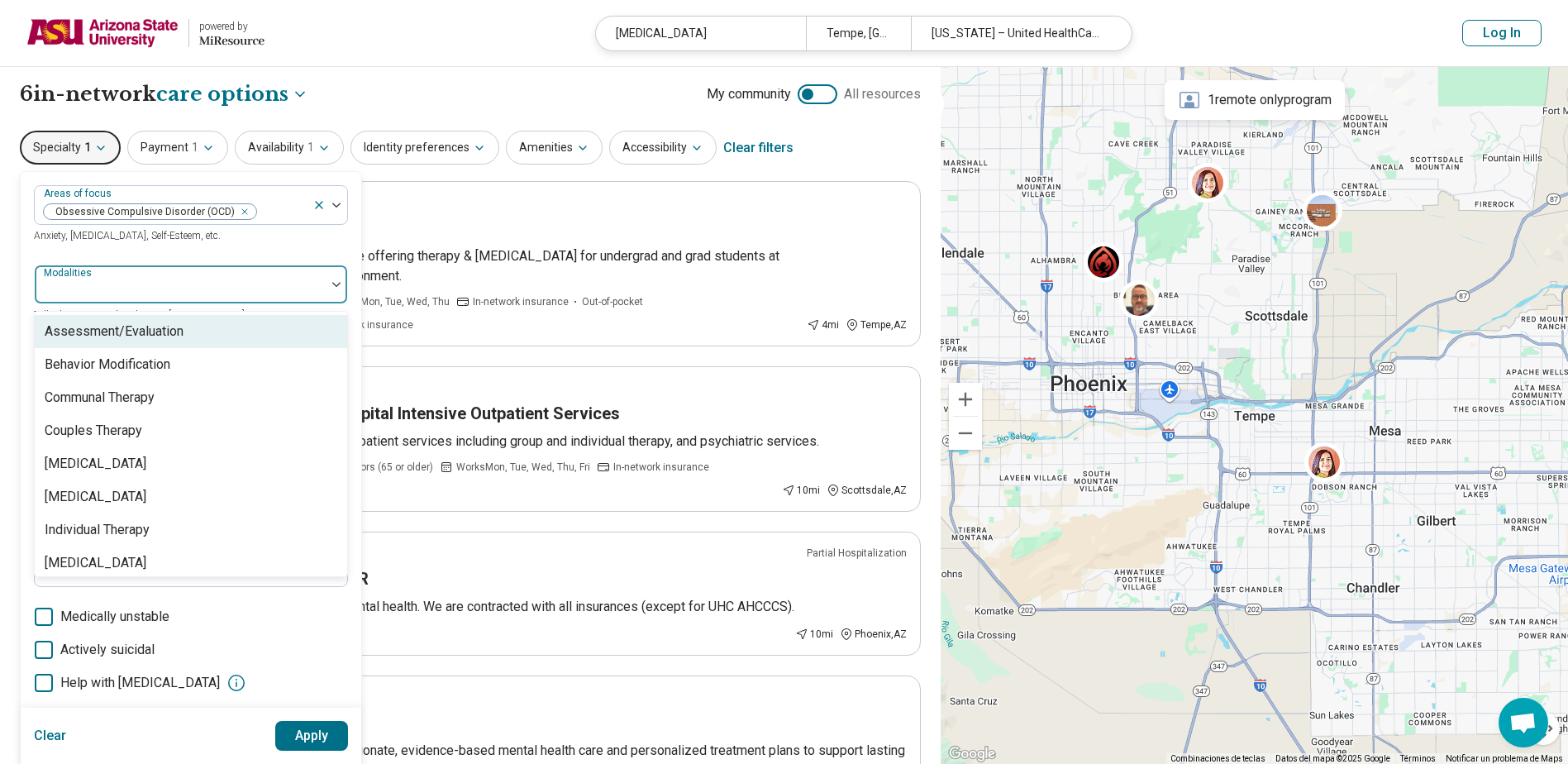
click at [184, 287] on div at bounding box center [180, 291] width 278 height 23
click at [206, 254] on div "Areas of focus Obsessive Compulsive Disorder (OCD) Anxiety, Depression, Self-Es…" at bounding box center [191, 509] width 314 height 647
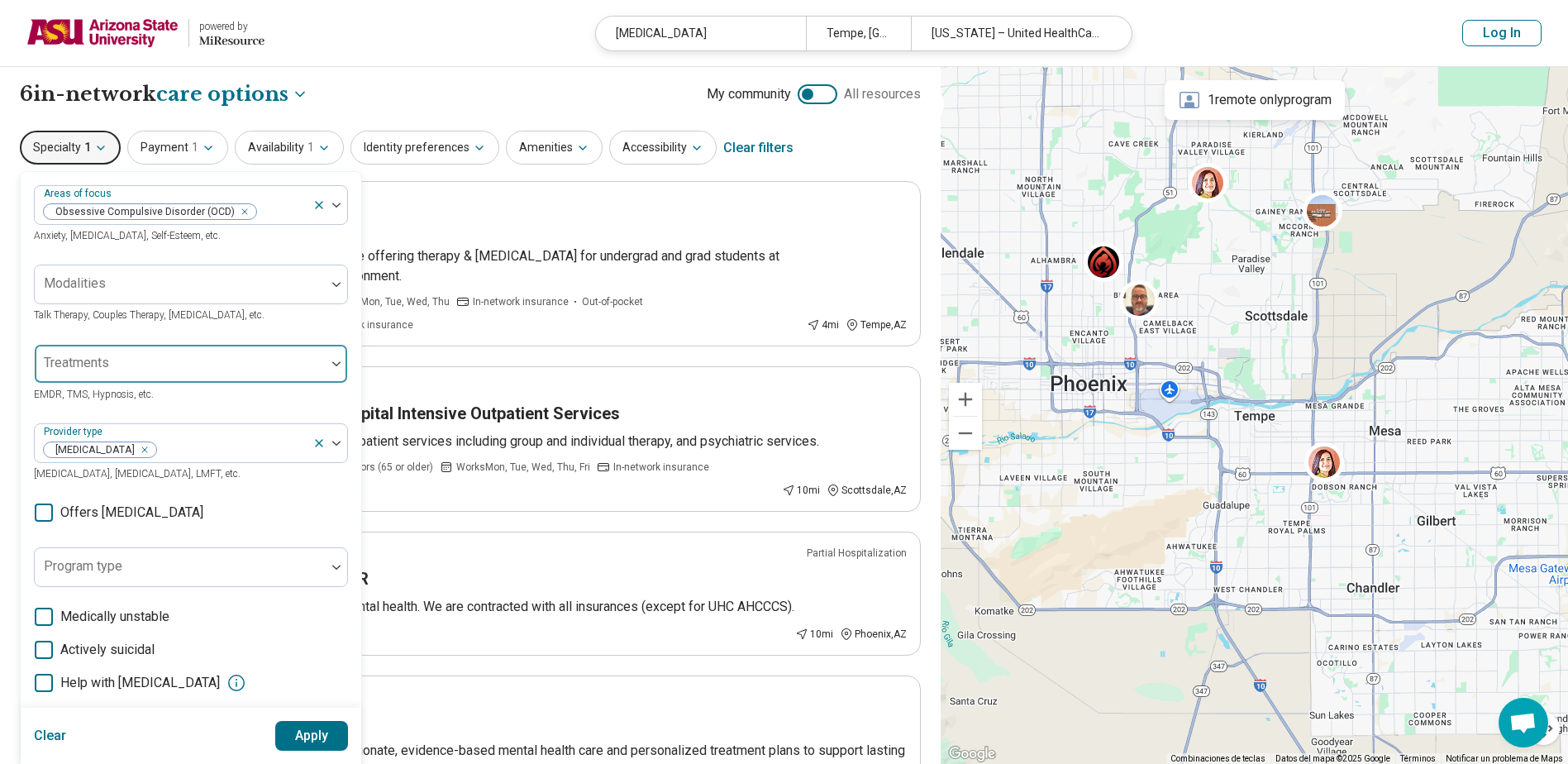
click at [140, 371] on div at bounding box center [180, 371] width 278 height 23
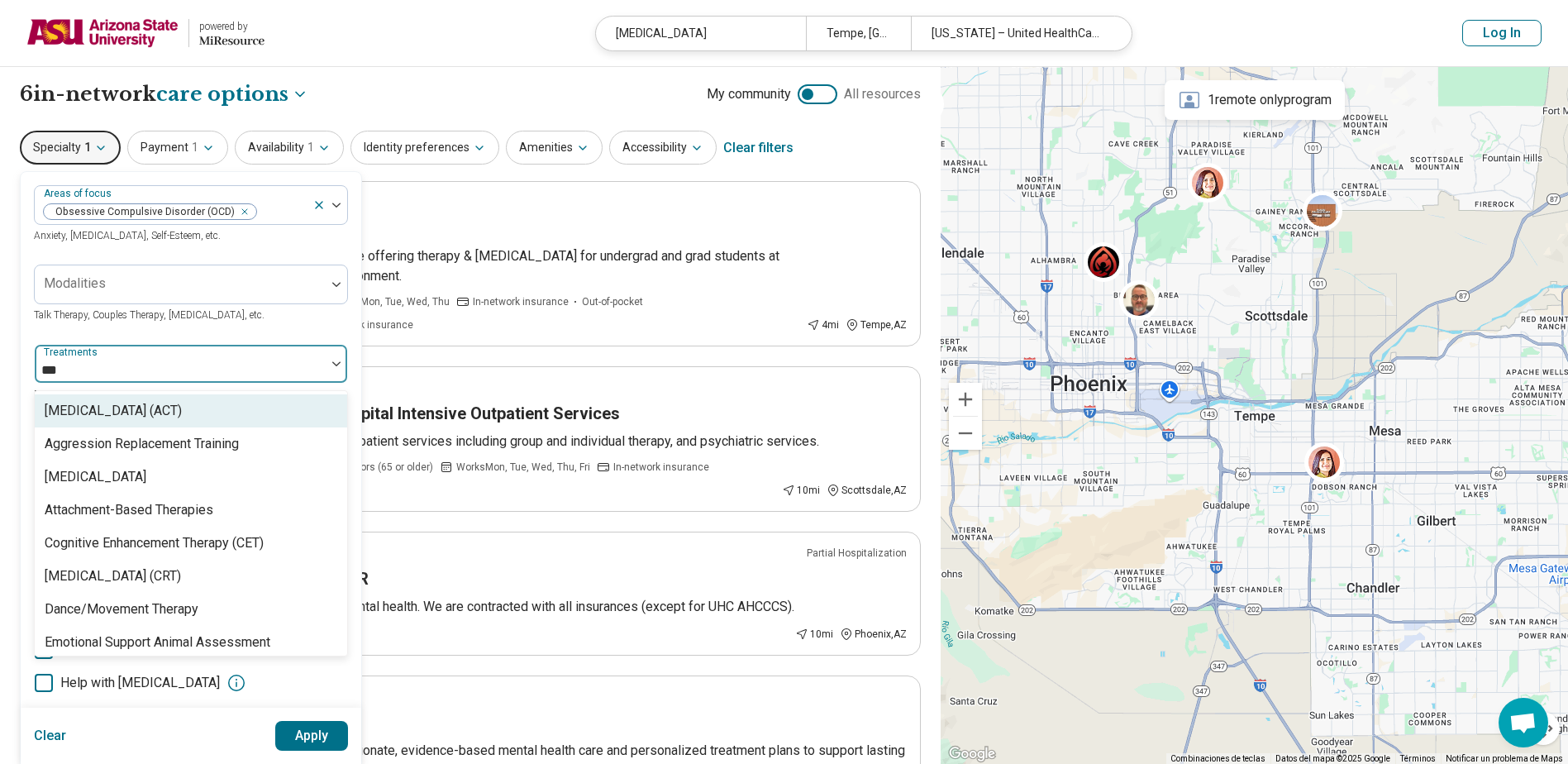
type input "****"
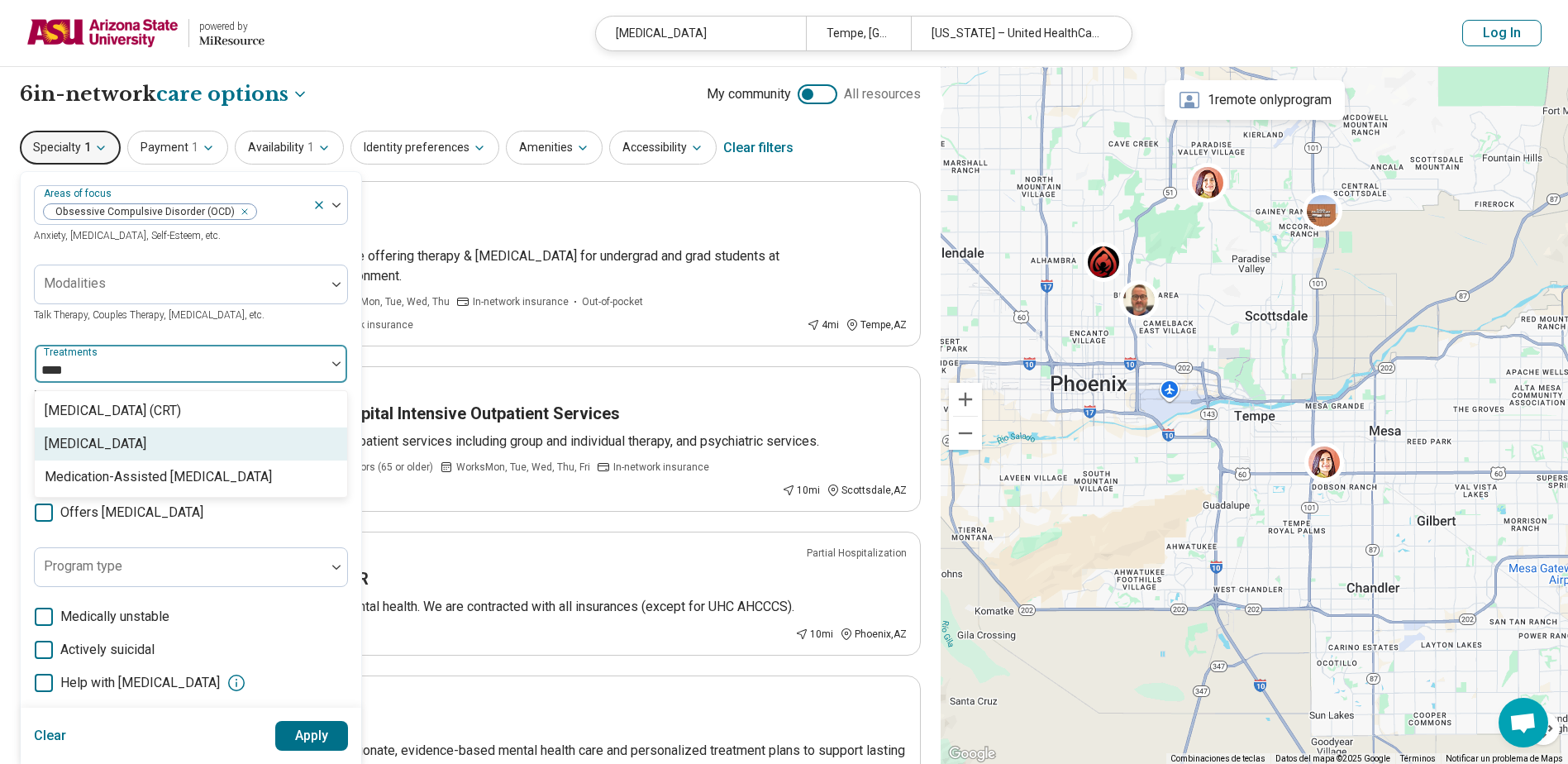
click at [146, 447] on div "[MEDICAL_DATA]" at bounding box center [96, 444] width 102 height 20
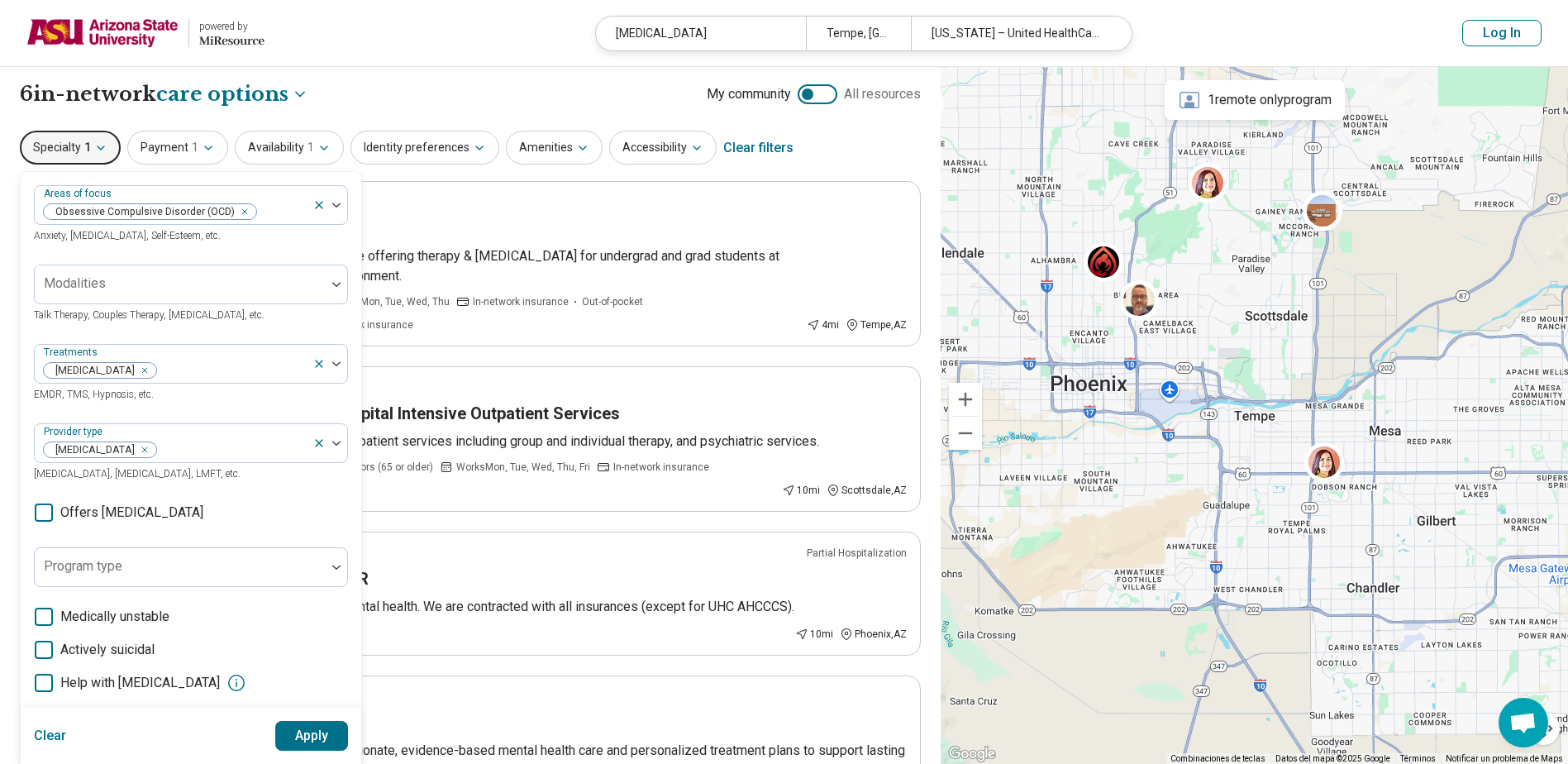
click at [191, 320] on span "Talk Therapy, Couples Therapy, Family Therapy, etc." at bounding box center [150, 314] width 231 height 12
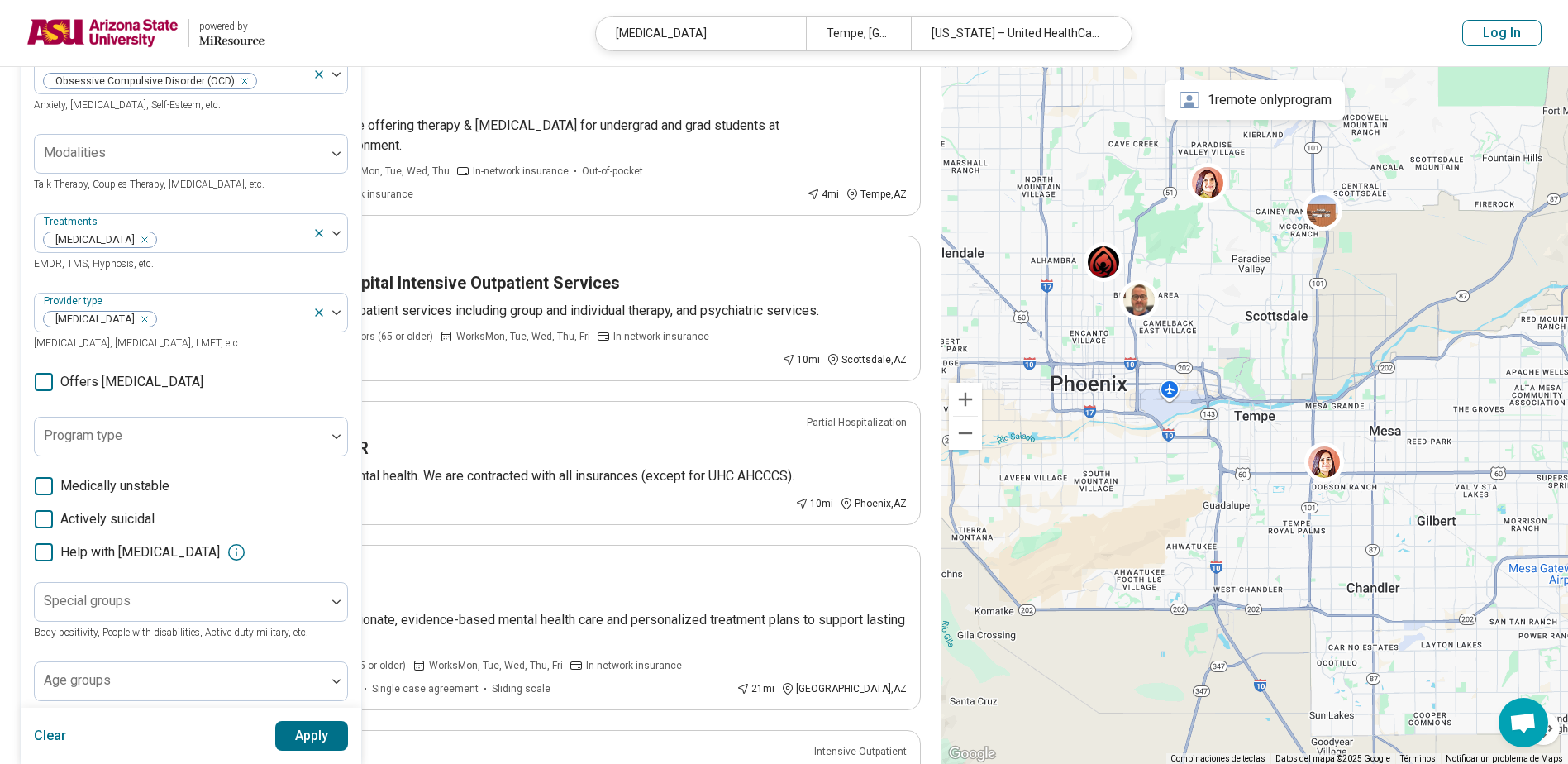
scroll to position [166, 0]
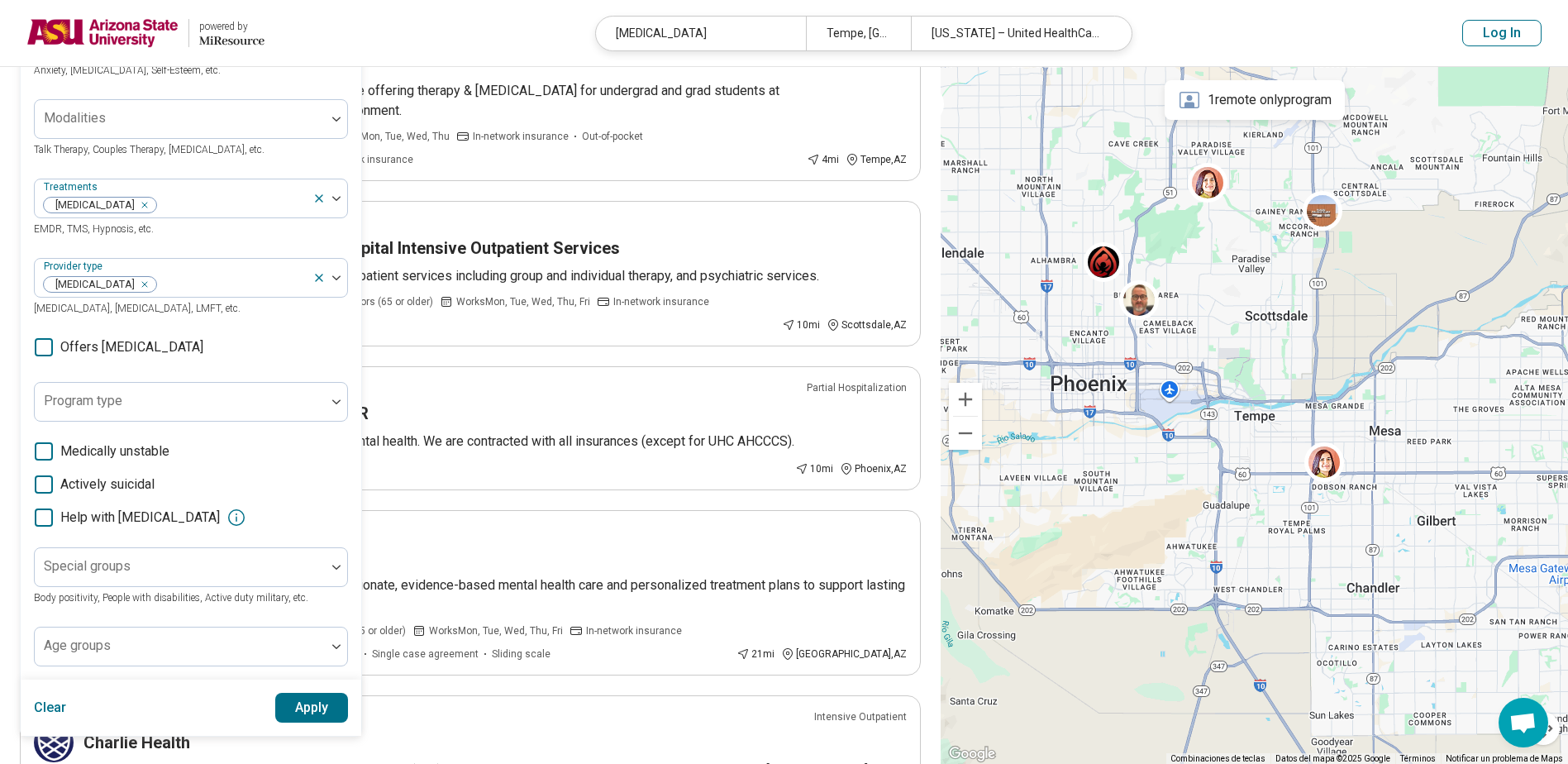
click at [184, 349] on span "Offers medication management" at bounding box center [132, 348] width 143 height 20
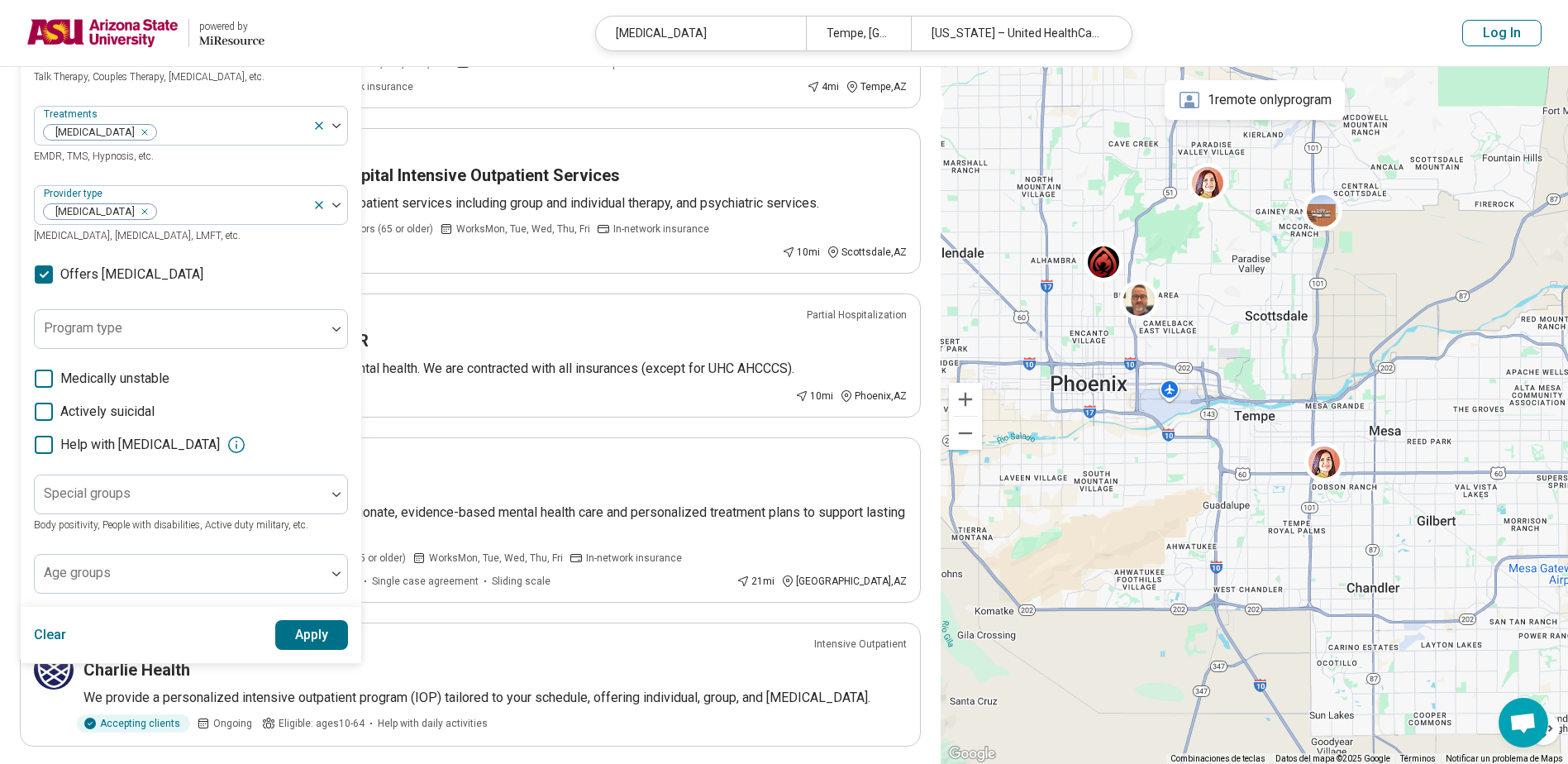
scroll to position [248, 0]
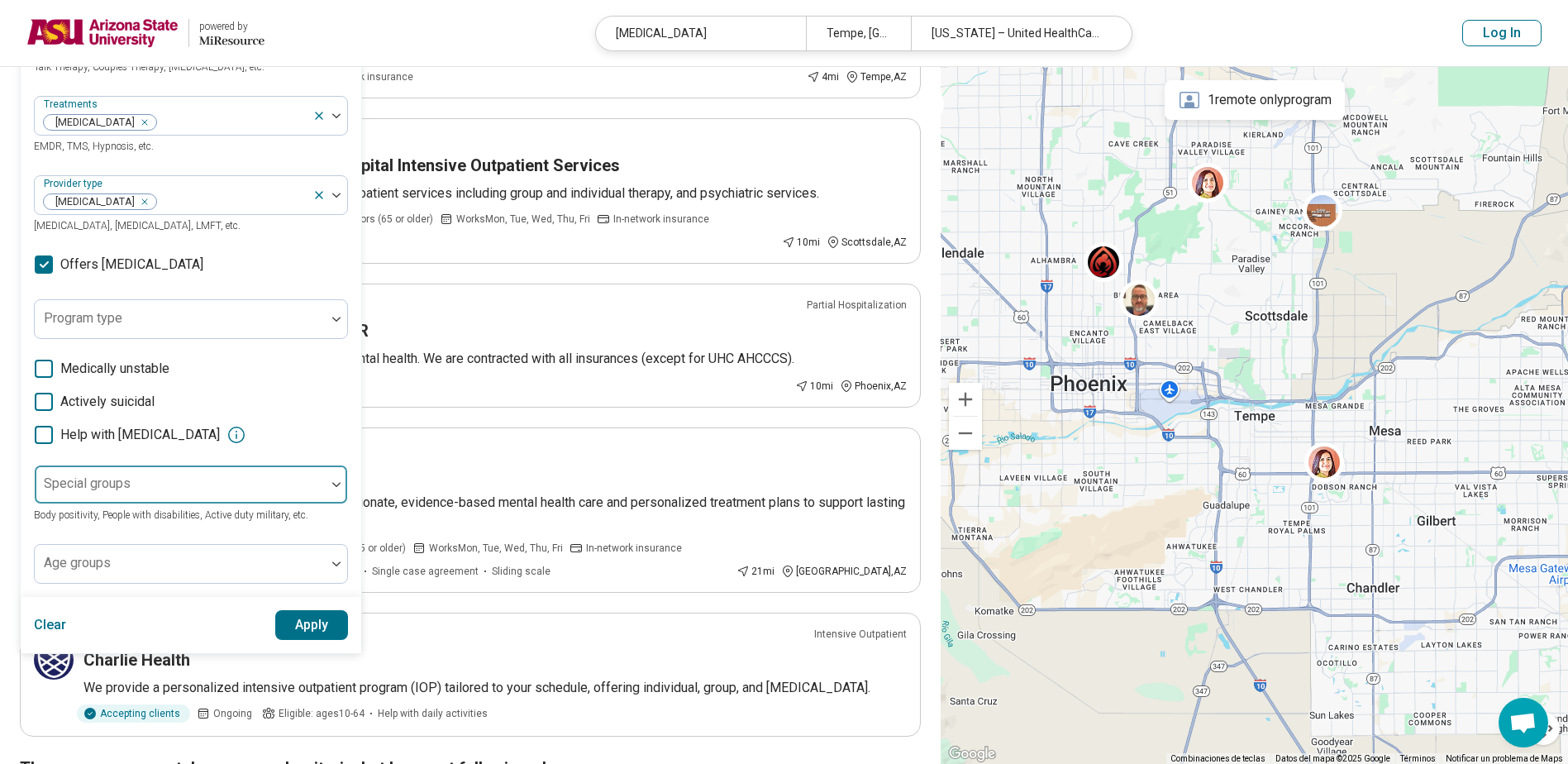
click at [218, 484] on div at bounding box center [180, 491] width 278 height 23
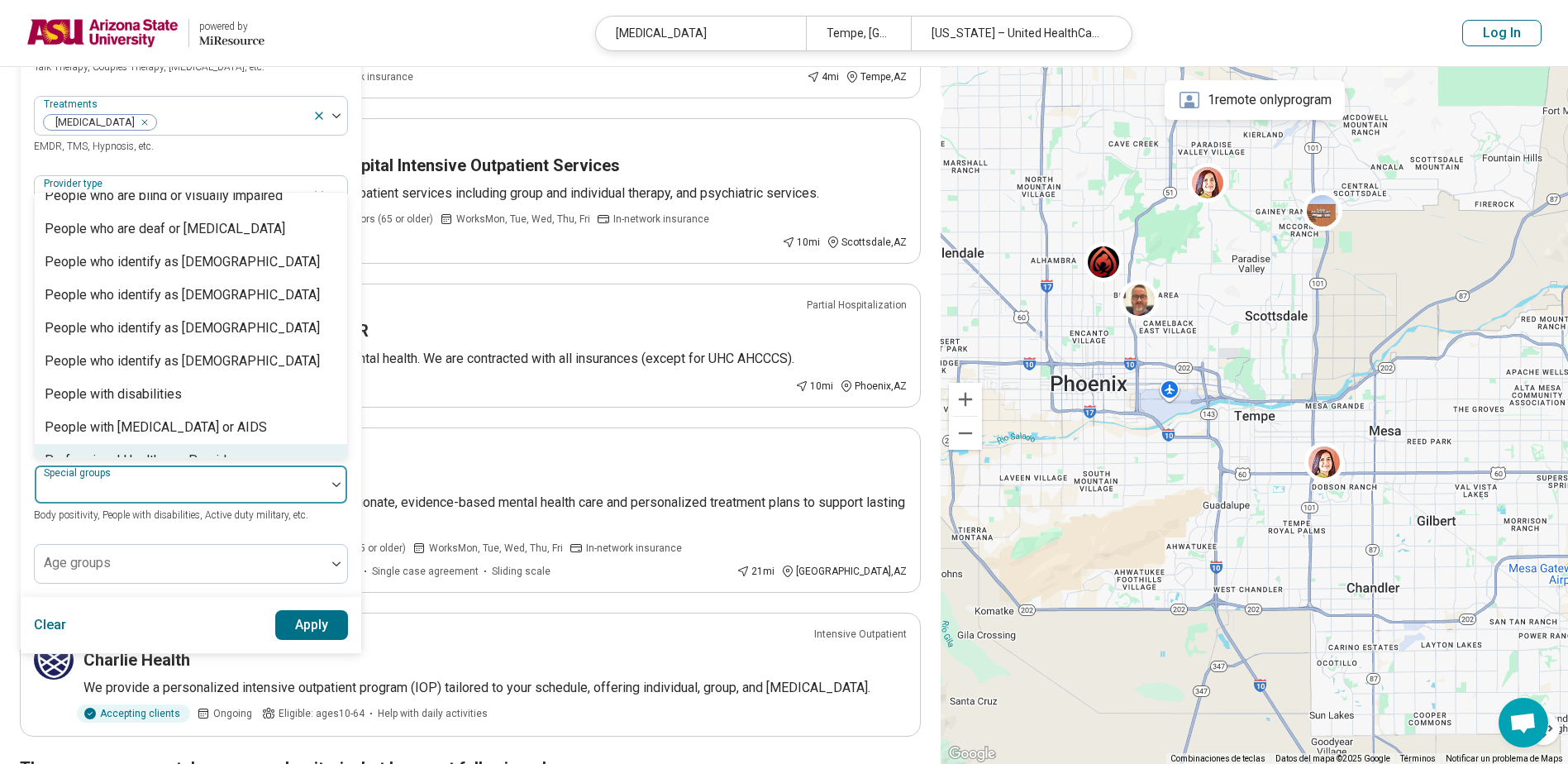
scroll to position [502, 0]
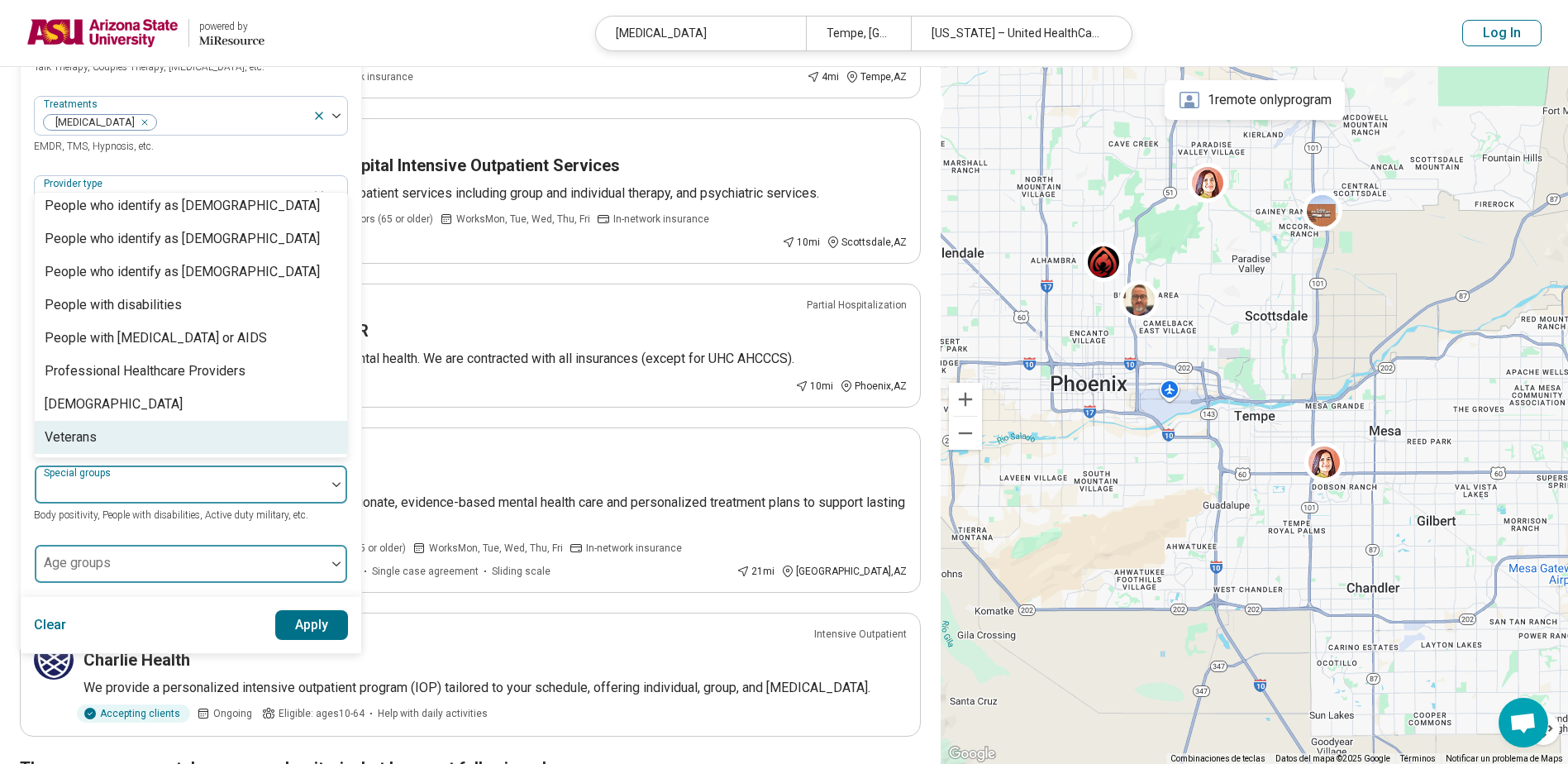
click at [169, 568] on div at bounding box center [180, 571] width 278 height 23
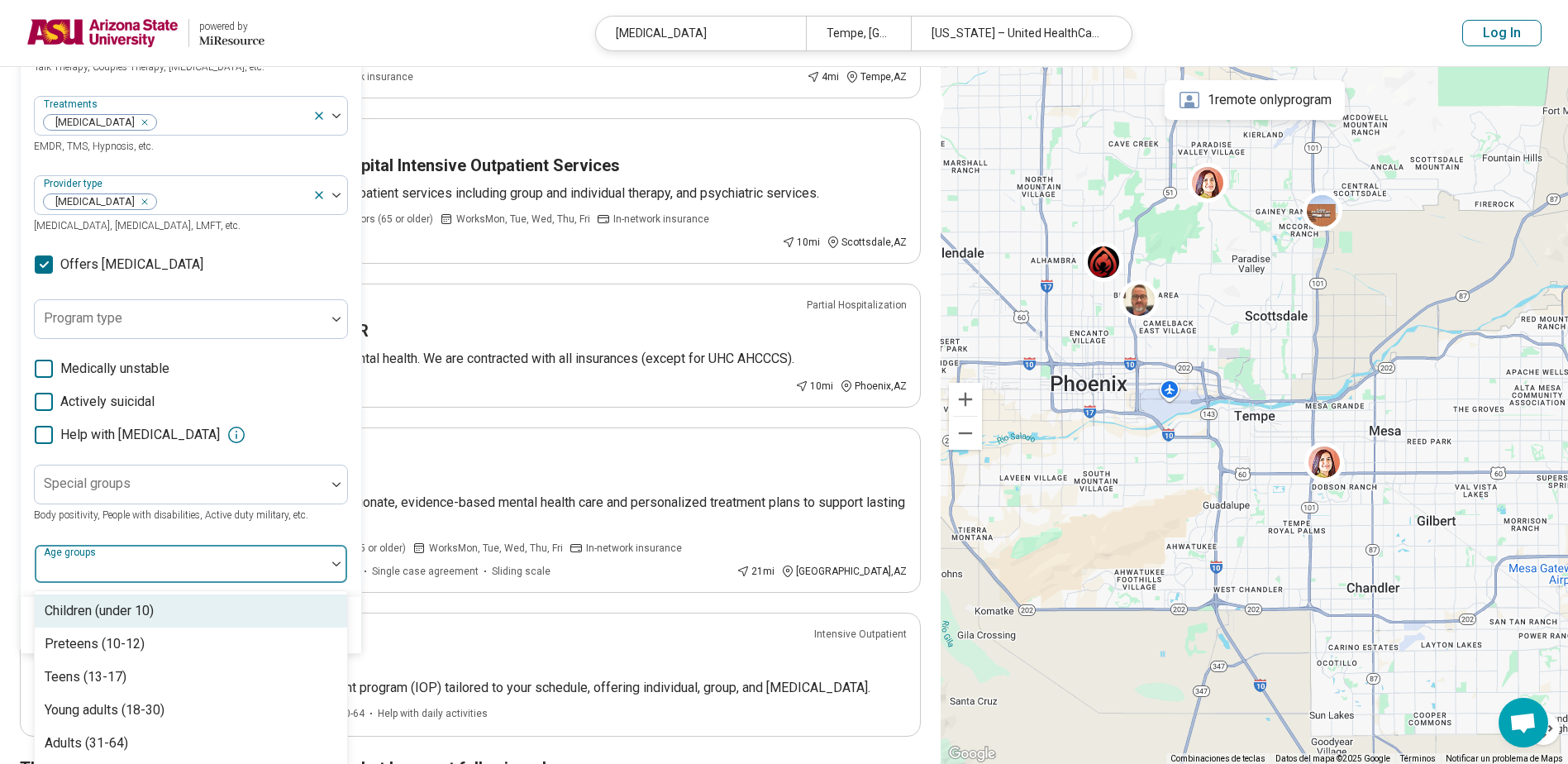
scroll to position [288, 0]
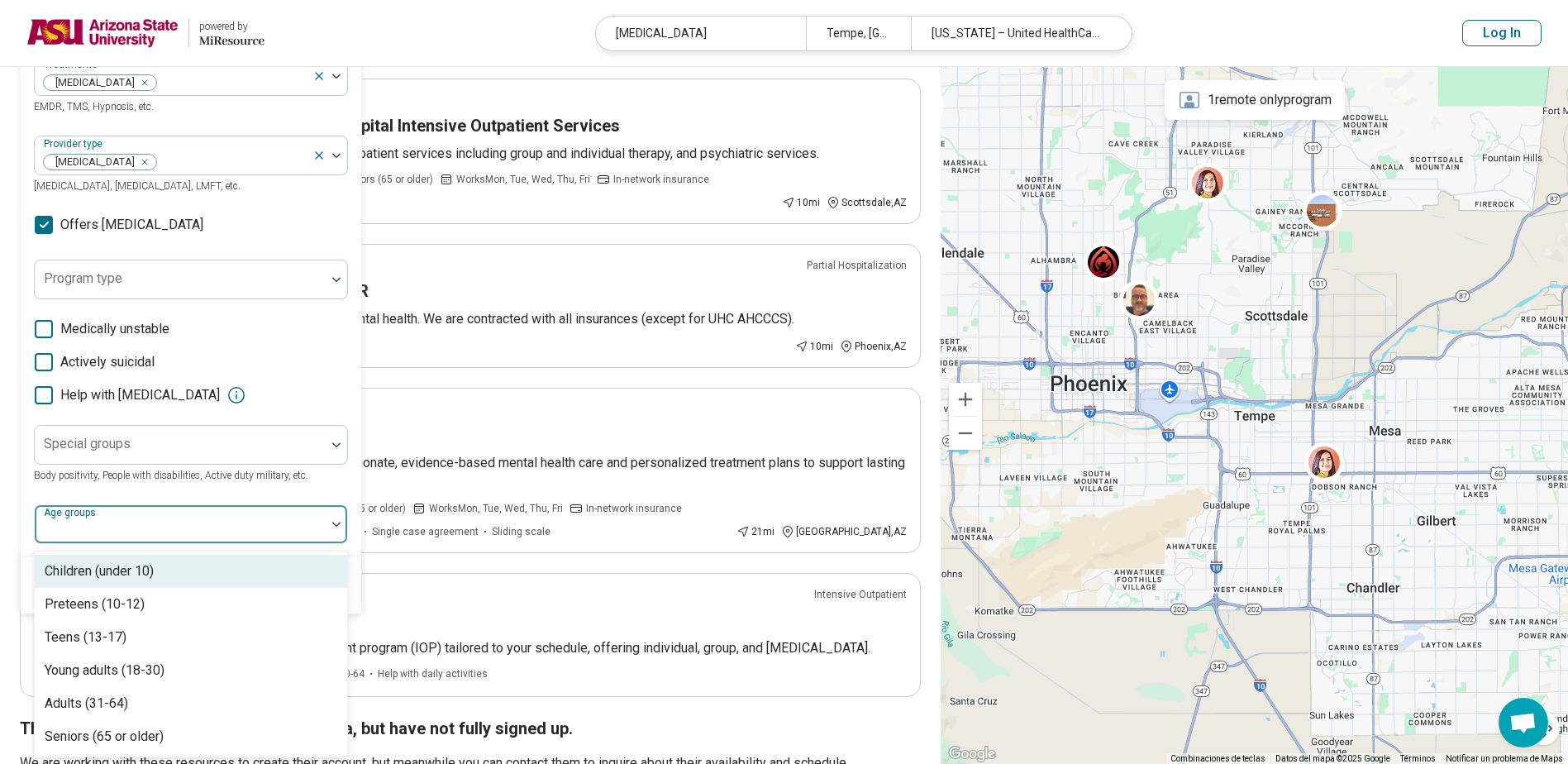
click at [37, 468] on div "Special groups Body positivity, People with disabilities, Active duty military,…" at bounding box center [191, 454] width 314 height 59
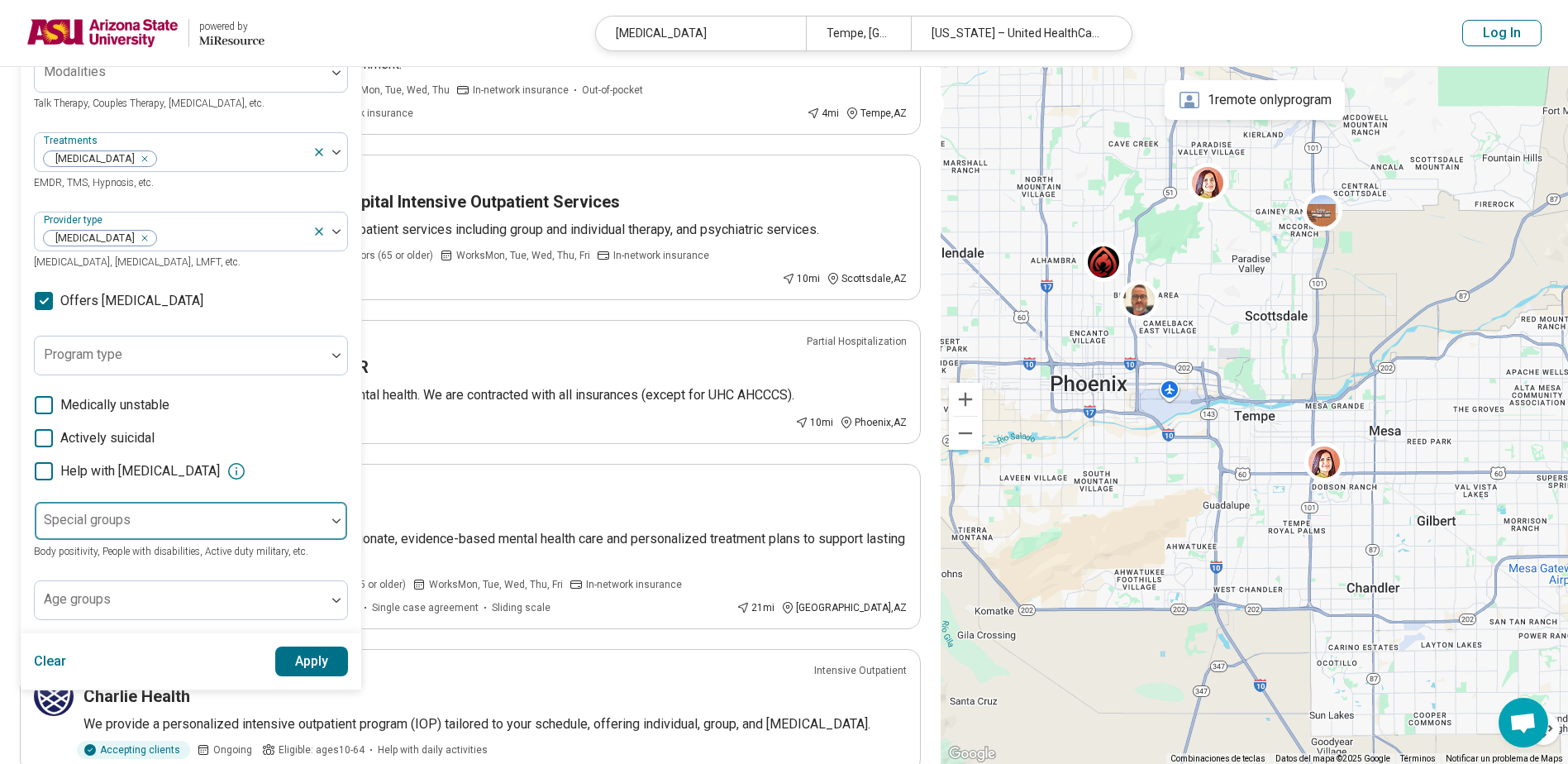
scroll to position [0, 0]
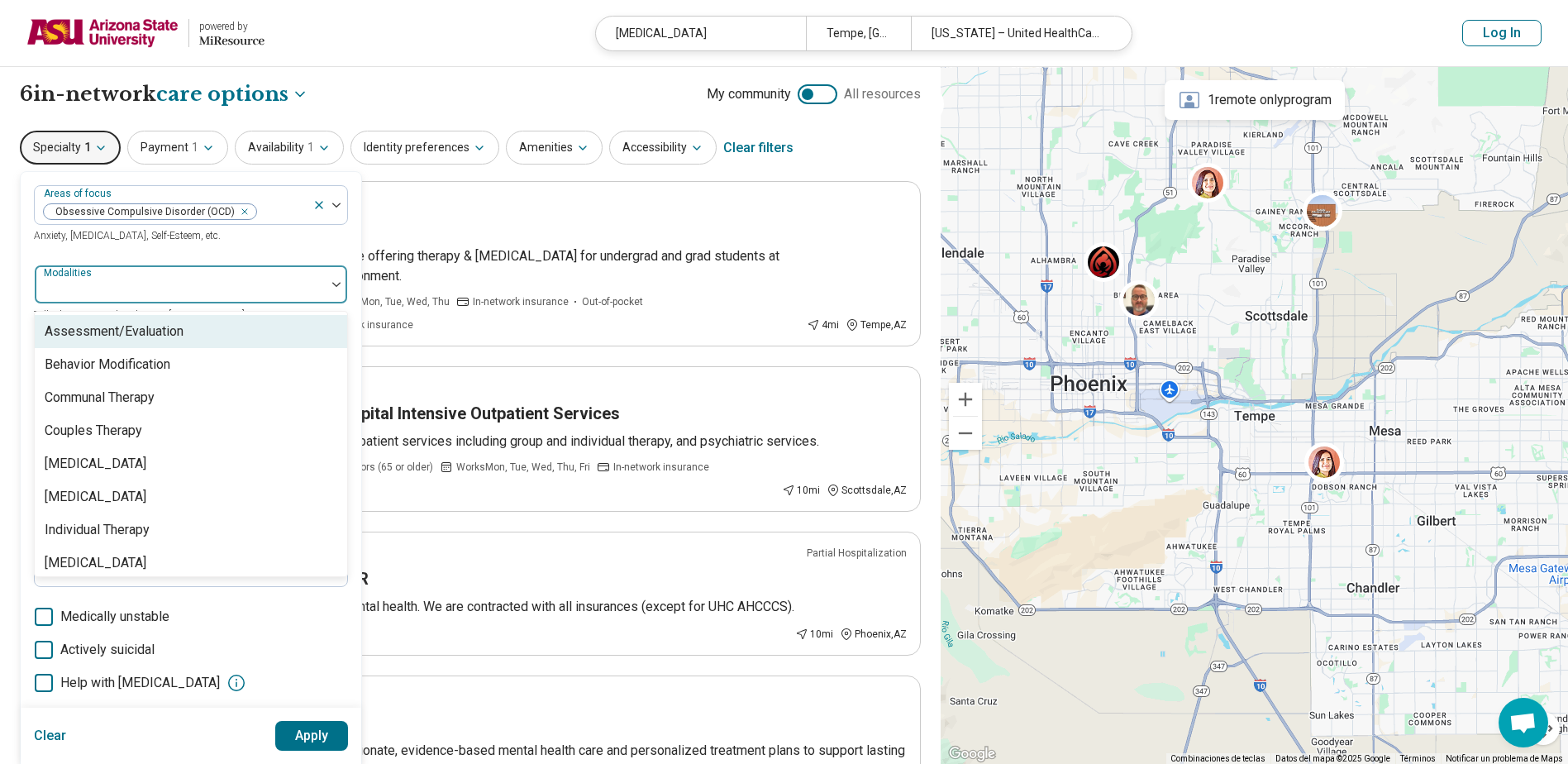
click at [235, 264] on div "Modalities" at bounding box center [191, 284] width 314 height 39
click at [236, 251] on div "Areas of focus Obsessive Compulsive Disorder (OCD) Anxiety, Depression, Self-Es…" at bounding box center [191, 509] width 314 height 647
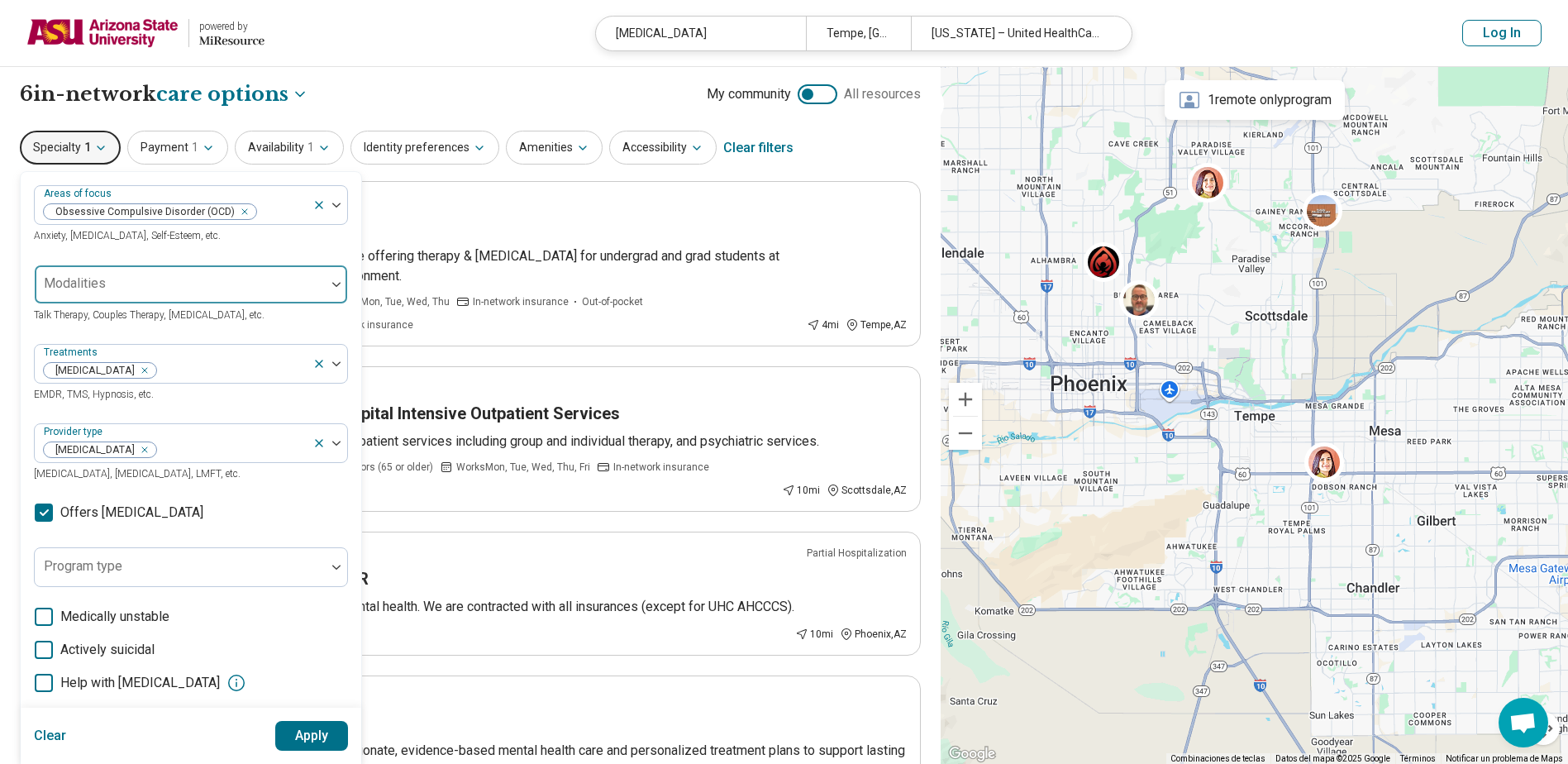
click at [223, 274] on div at bounding box center [180, 284] width 291 height 37
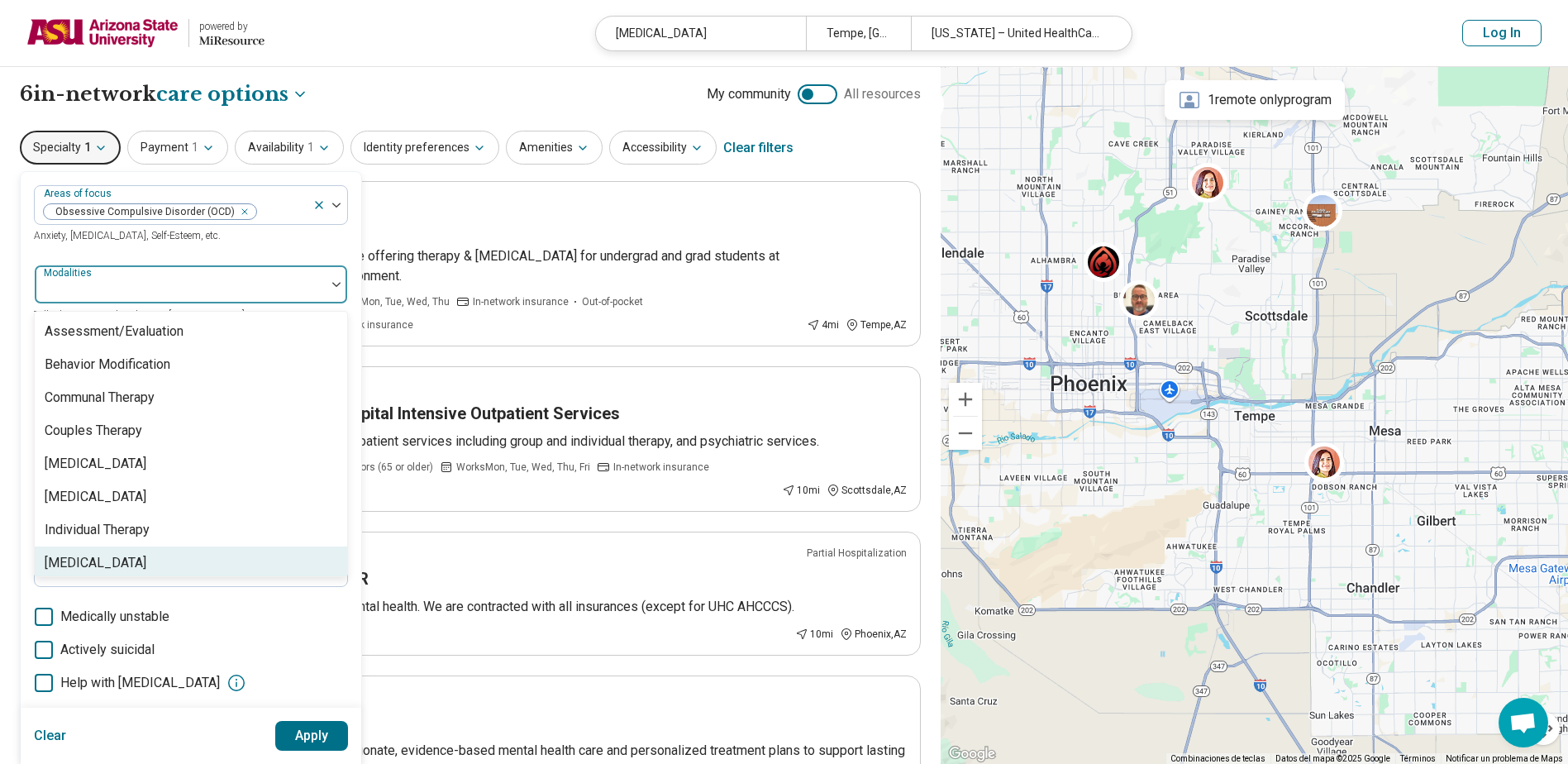
click at [146, 554] on div "[MEDICAL_DATA]" at bounding box center [96, 563] width 102 height 20
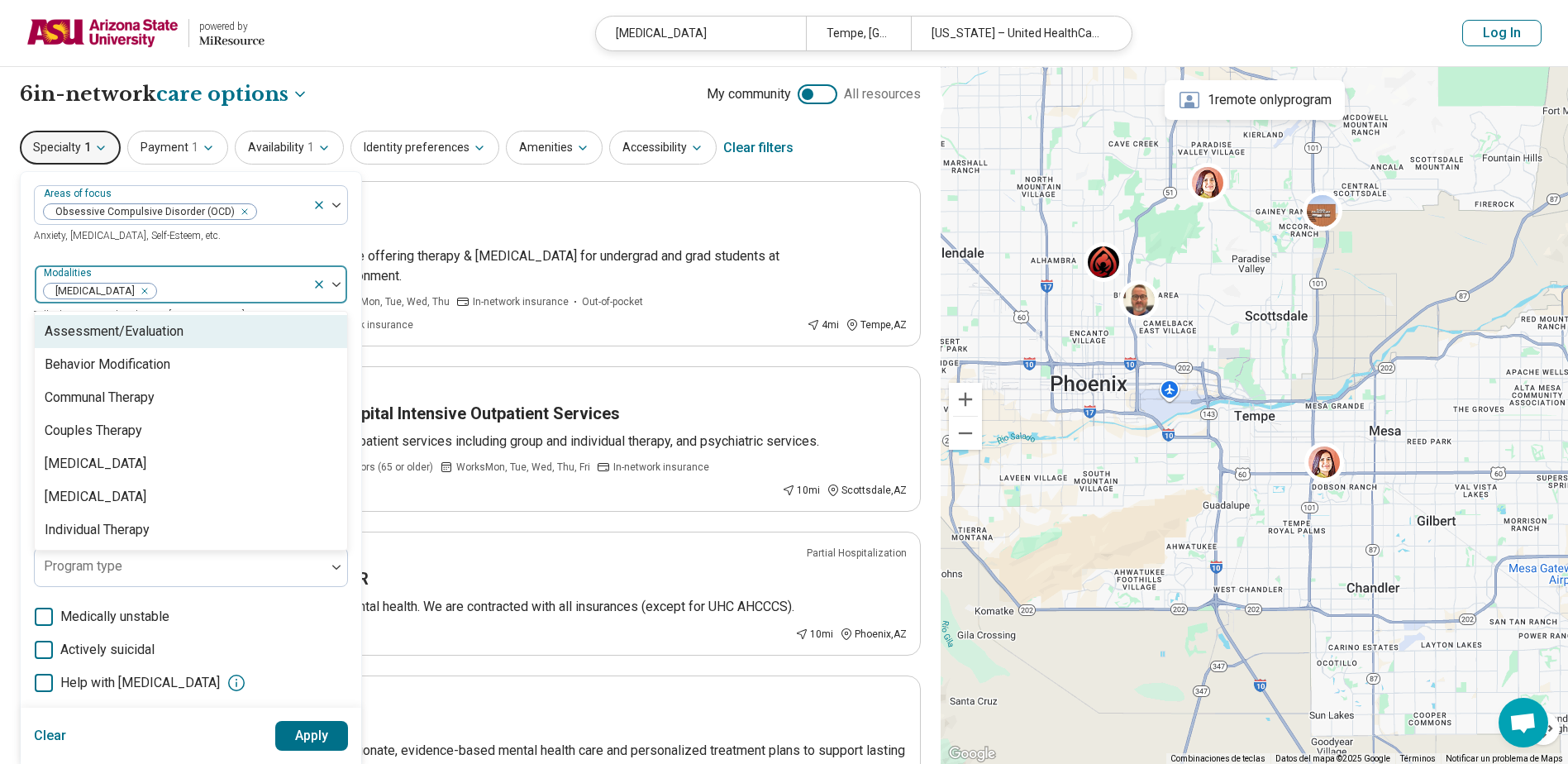
click at [274, 242] on div "Areas of focus Obsessive Compulsive Disorder (OCD) Anxiety, Depression, Self-Es…" at bounding box center [191, 215] width 314 height 59
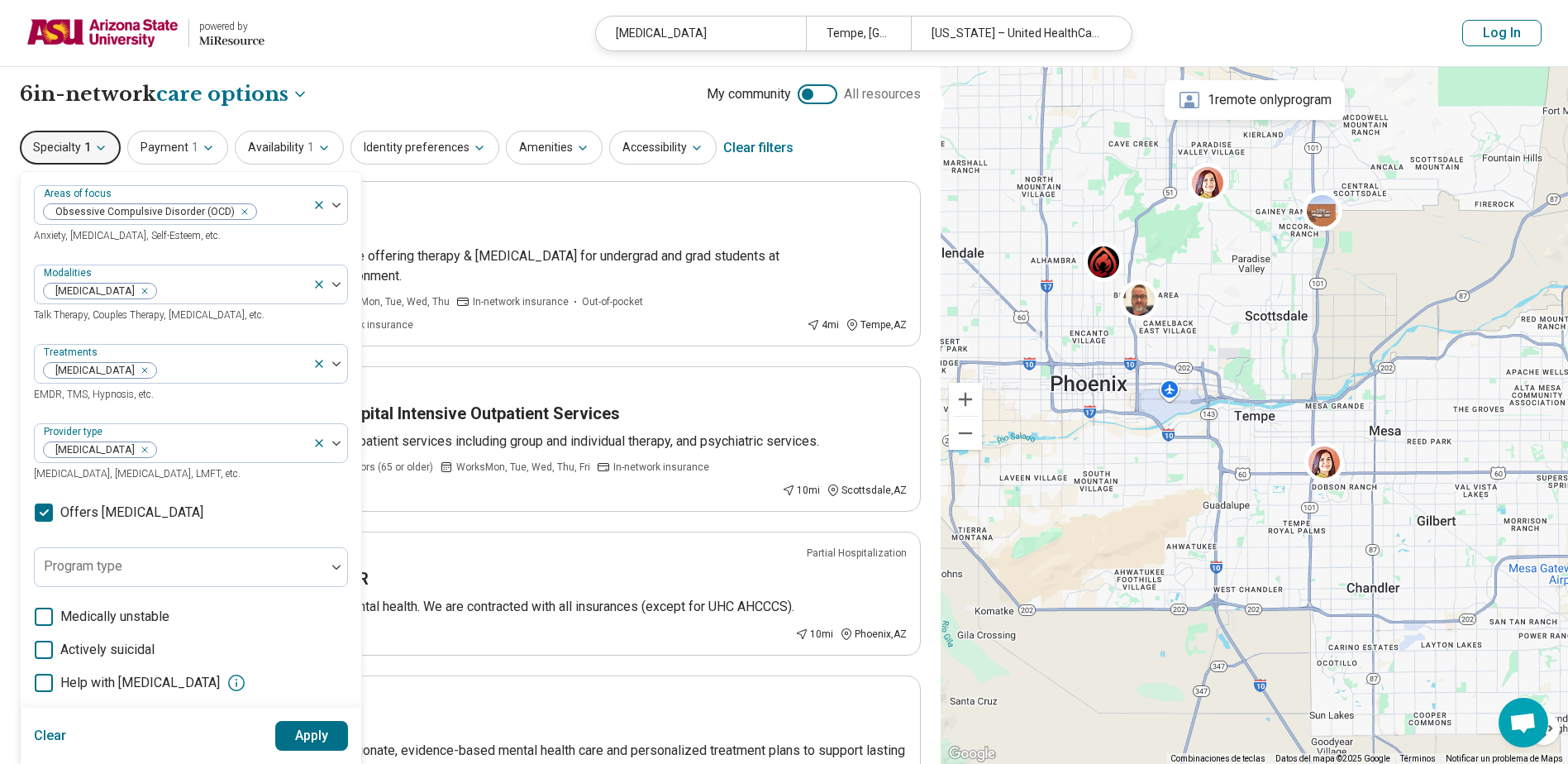
click at [308, 737] on button "Apply" at bounding box center [312, 735] width 73 height 30
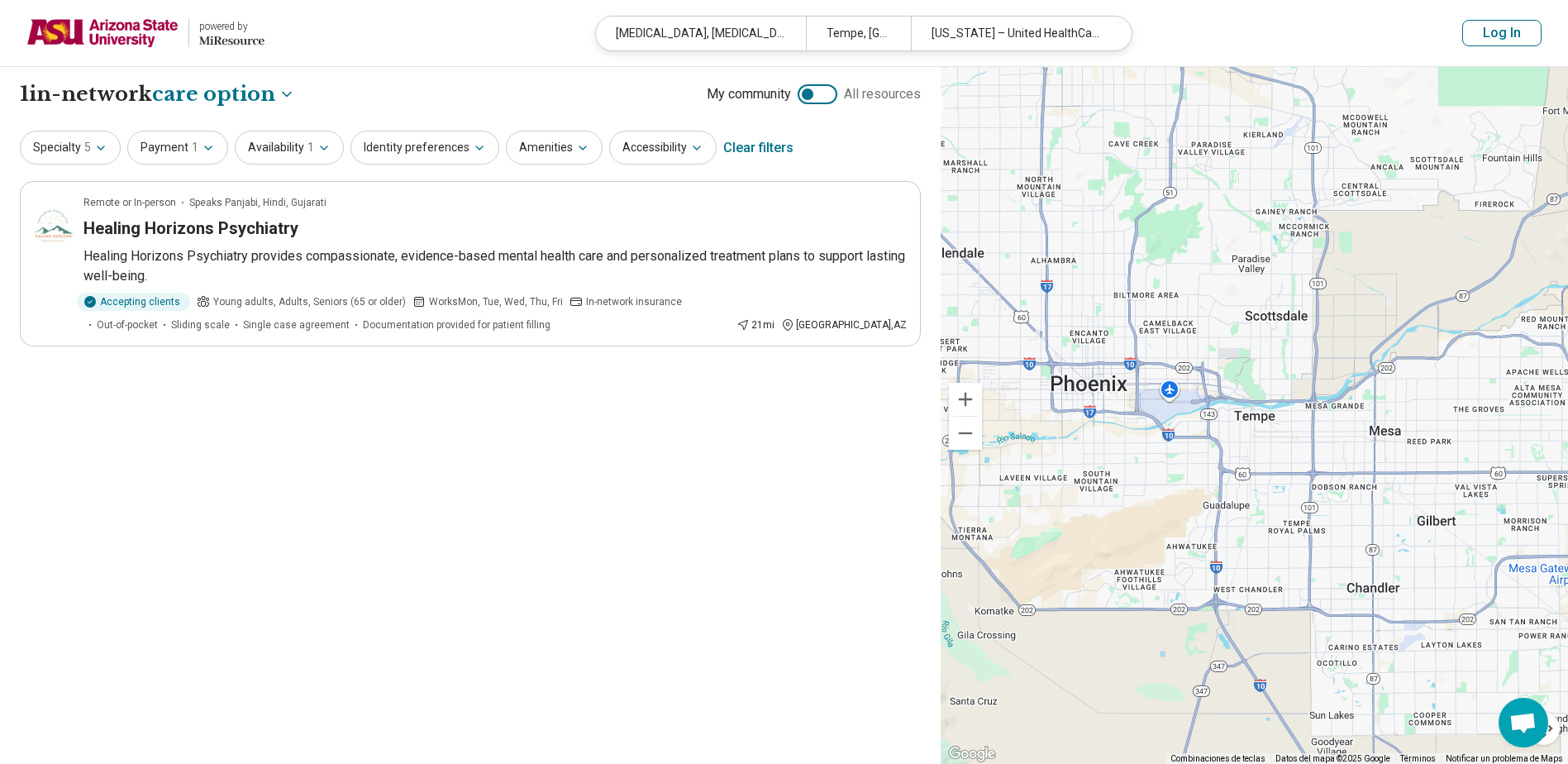
click at [809, 91] on div at bounding box center [807, 94] width 12 height 12
click at [192, 142] on span "1" at bounding box center [194, 147] width 6 height 17
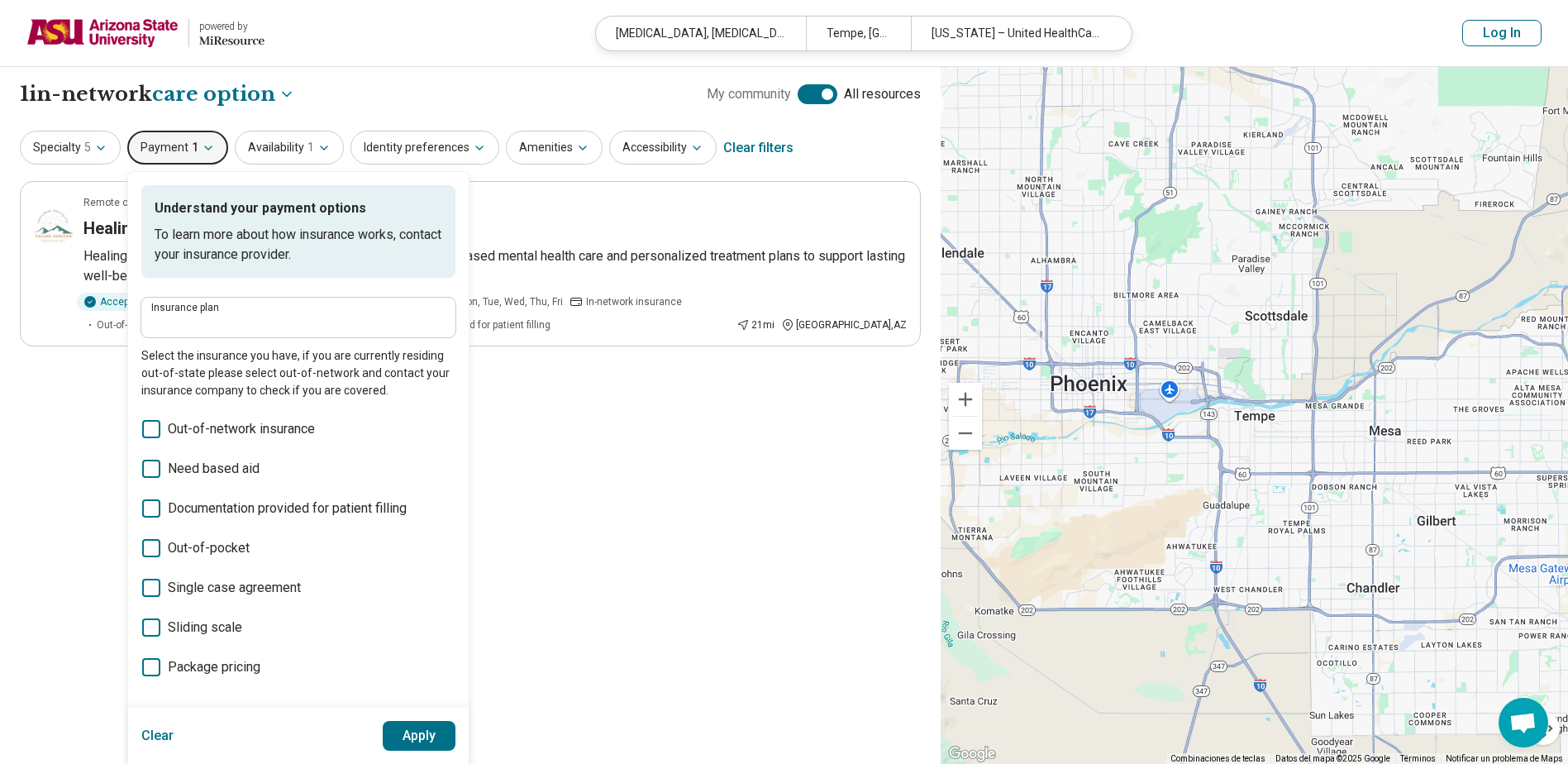
type input "**********"
click at [192, 142] on span "1" at bounding box center [194, 147] width 6 height 17
click at [266, 142] on button "Availability 1" at bounding box center [289, 148] width 109 height 34
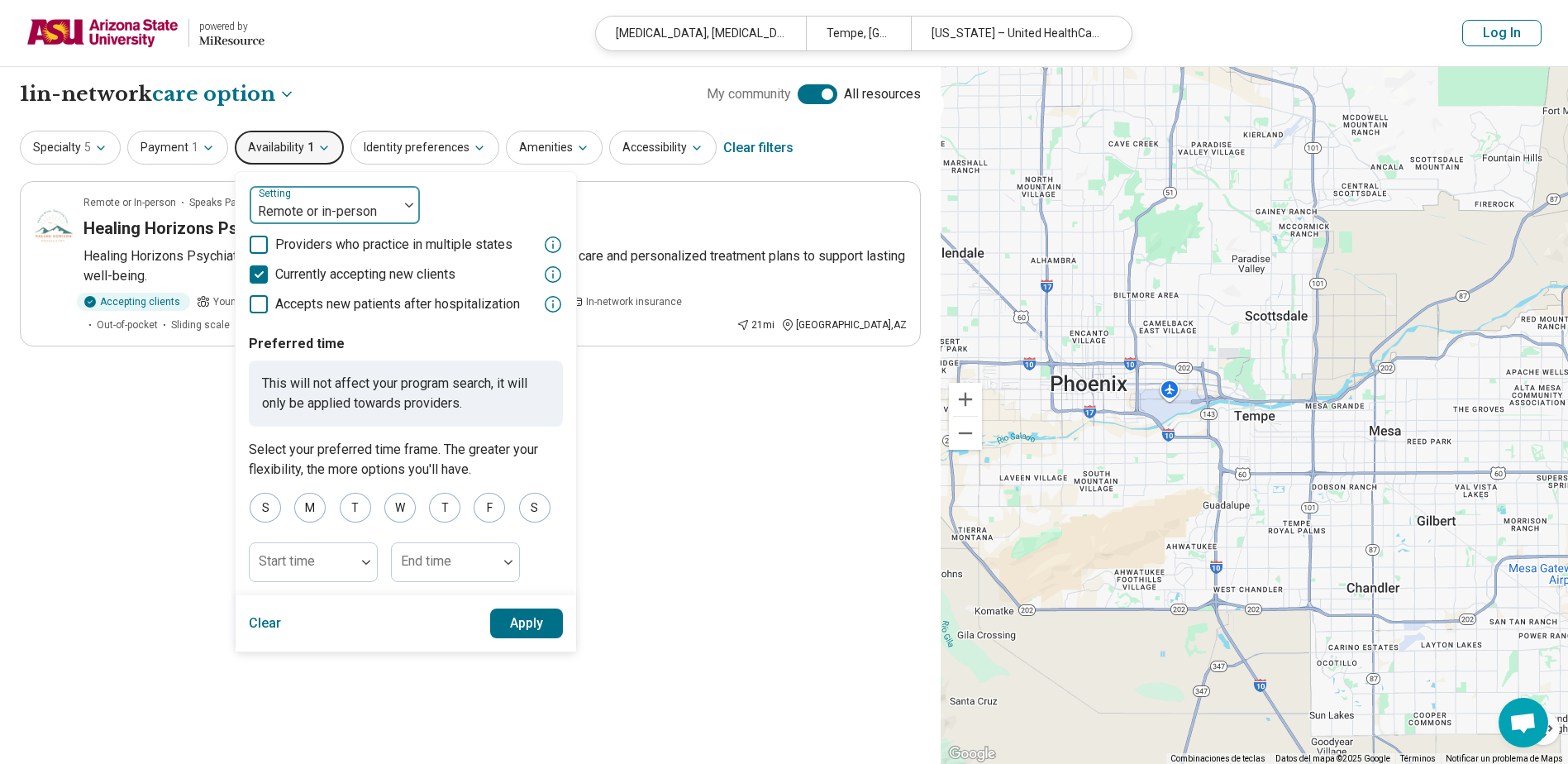
click at [349, 197] on div "Remote or in-person" at bounding box center [324, 205] width 149 height 37
click at [468, 193] on div "3 results available. Use Up and Down to choose options, press Enter to select t…" at bounding box center [406, 250] width 314 height 129
click at [543, 617] on button "Apply" at bounding box center [527, 622] width 73 height 30
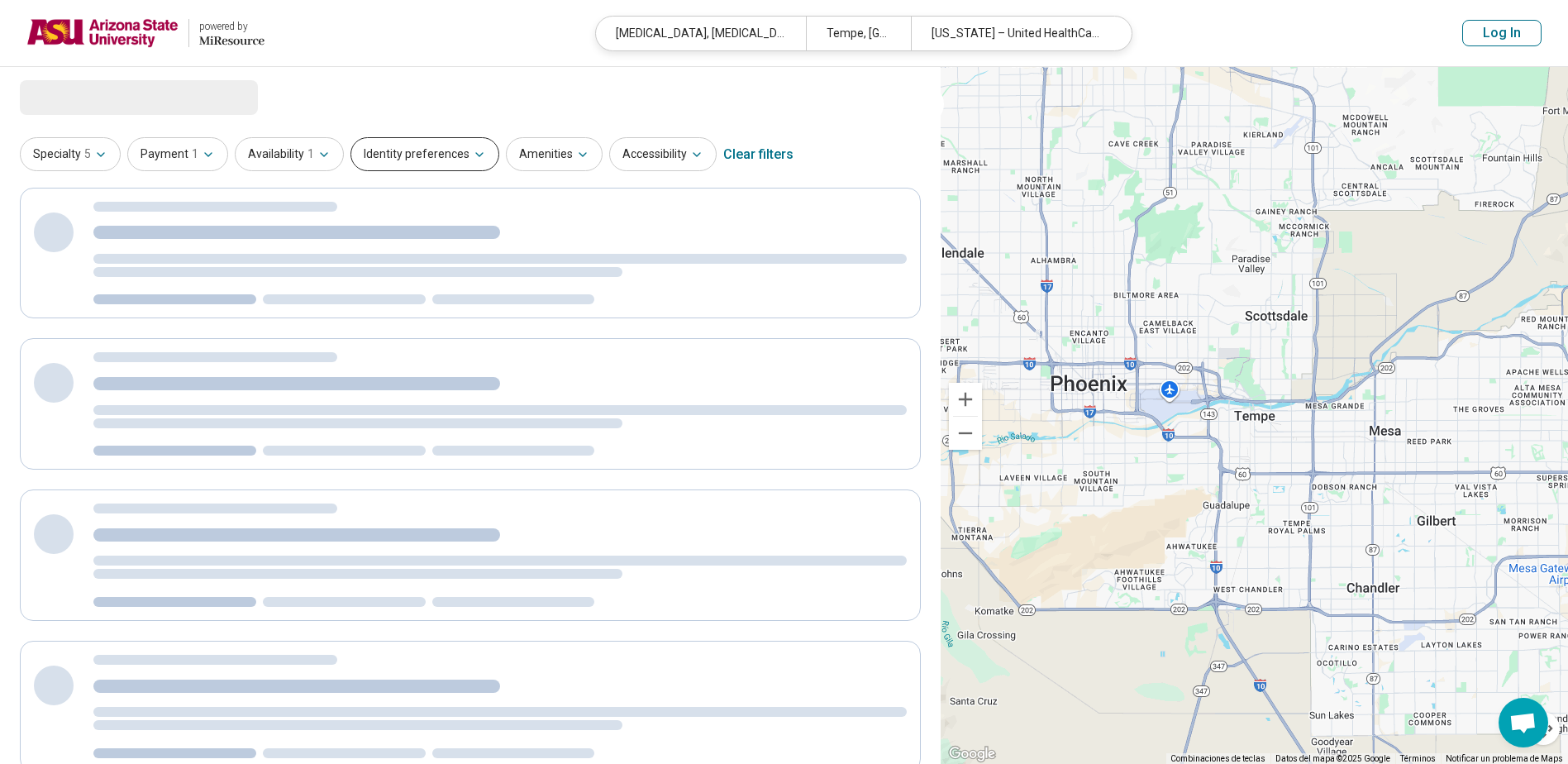
select select "***"
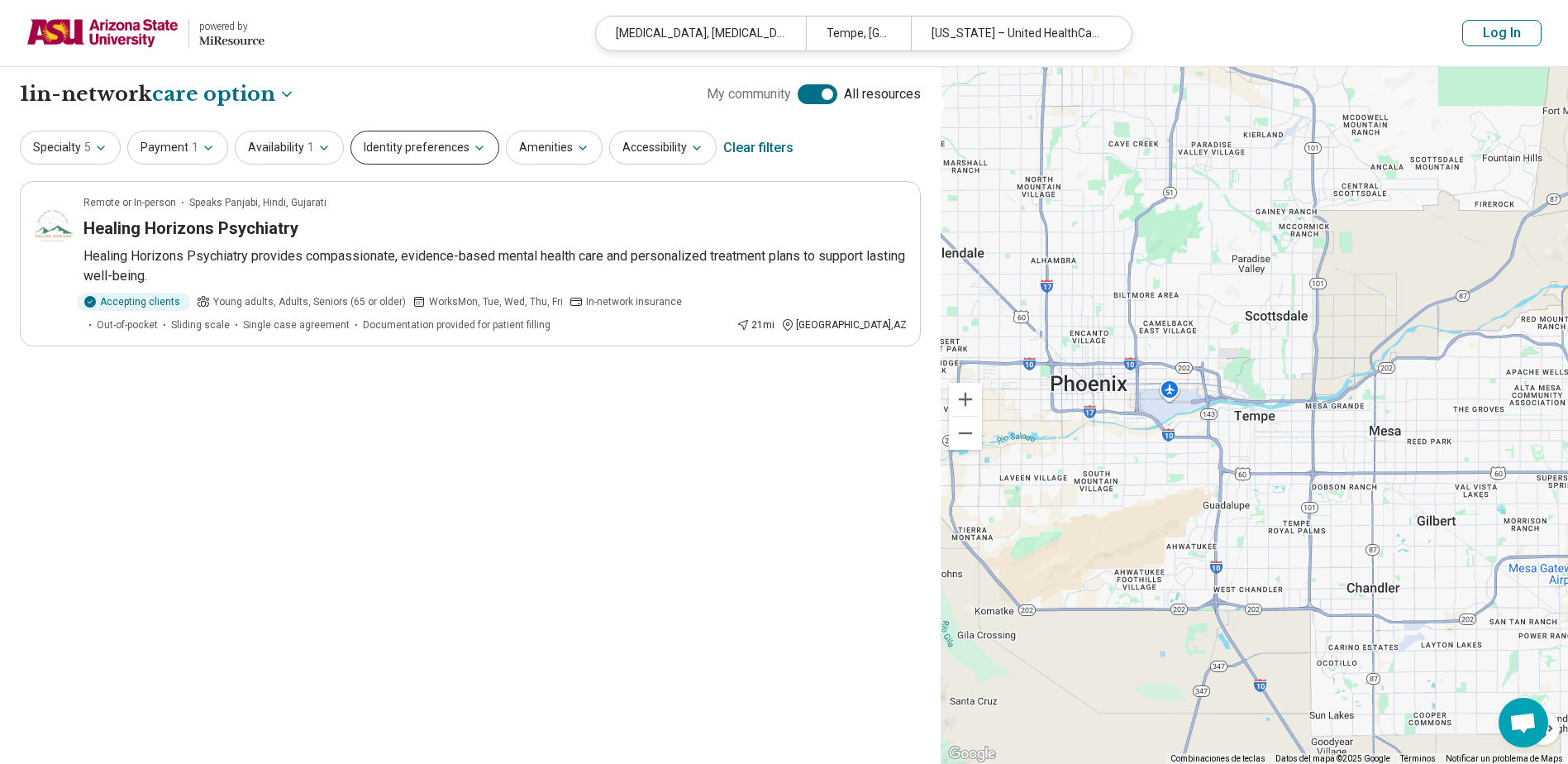
click at [473, 152] on icon "button" at bounding box center [479, 148] width 13 height 13
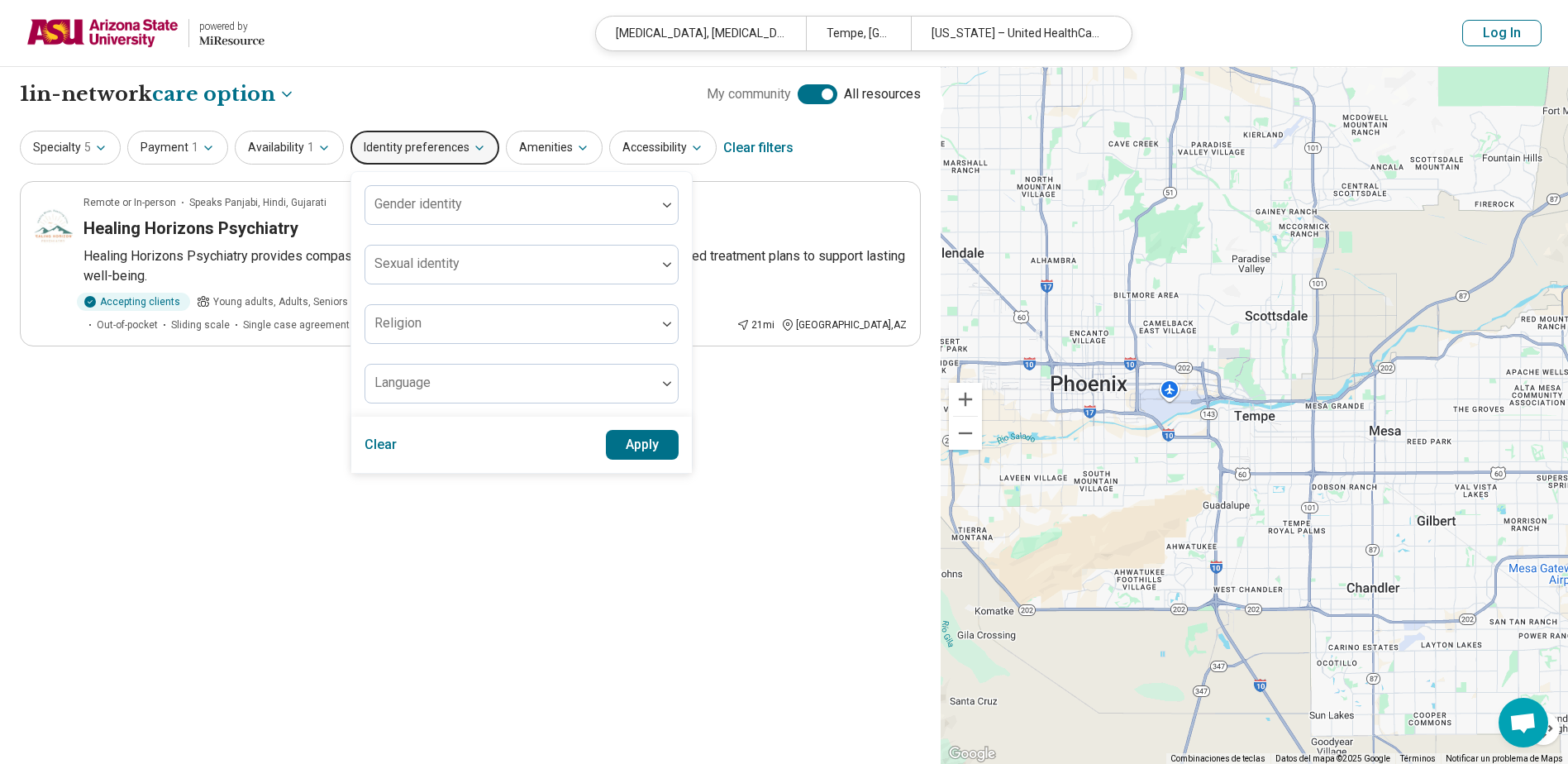
click at [464, 105] on div "**********" at bounding box center [470, 94] width 901 height 28
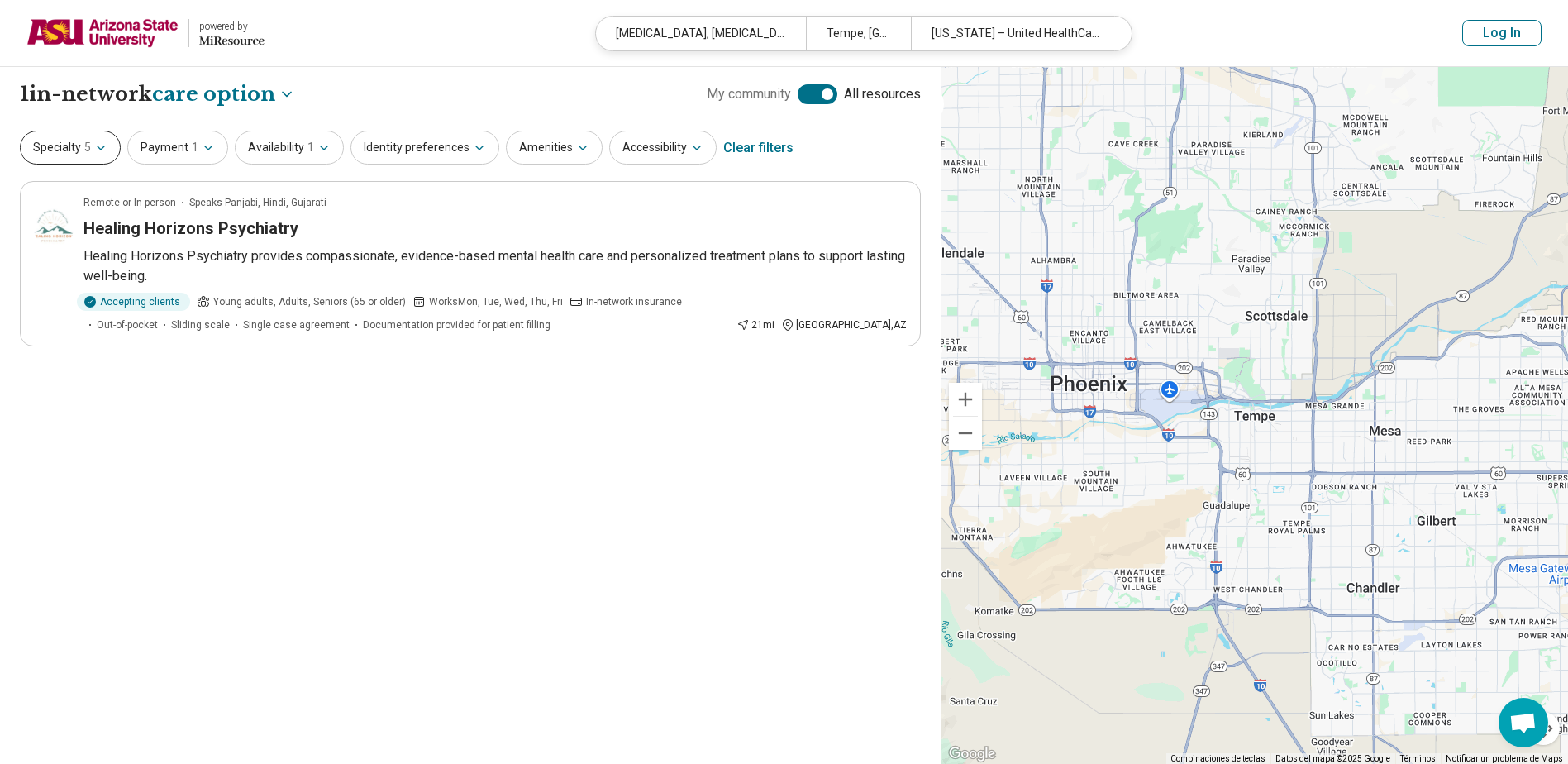
click at [57, 149] on button "Specialty 5" at bounding box center [70, 148] width 101 height 34
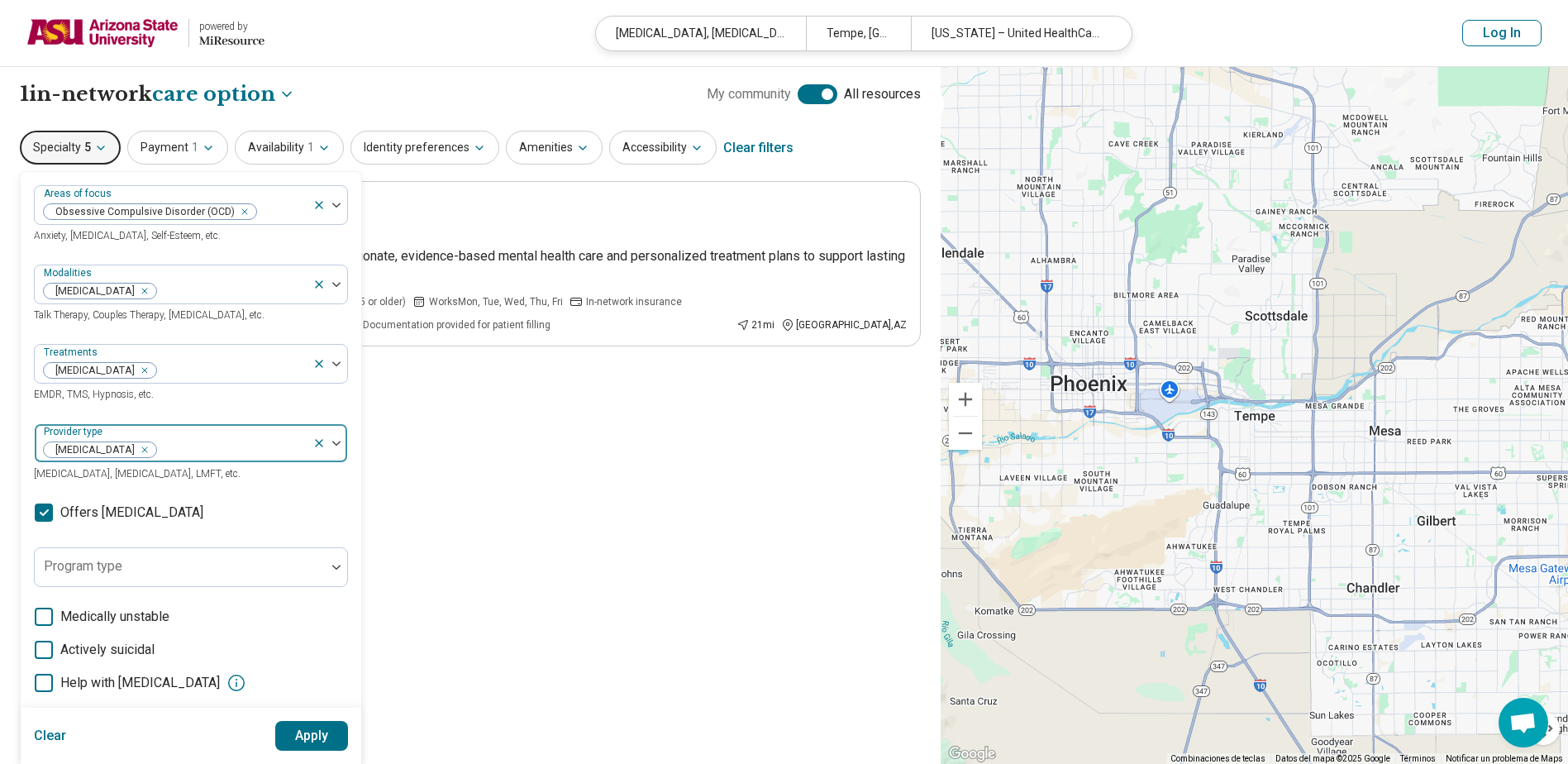
click at [324, 441] on icon at bounding box center [319, 442] width 13 height 13
click at [321, 741] on button "Apply" at bounding box center [312, 735] width 73 height 30
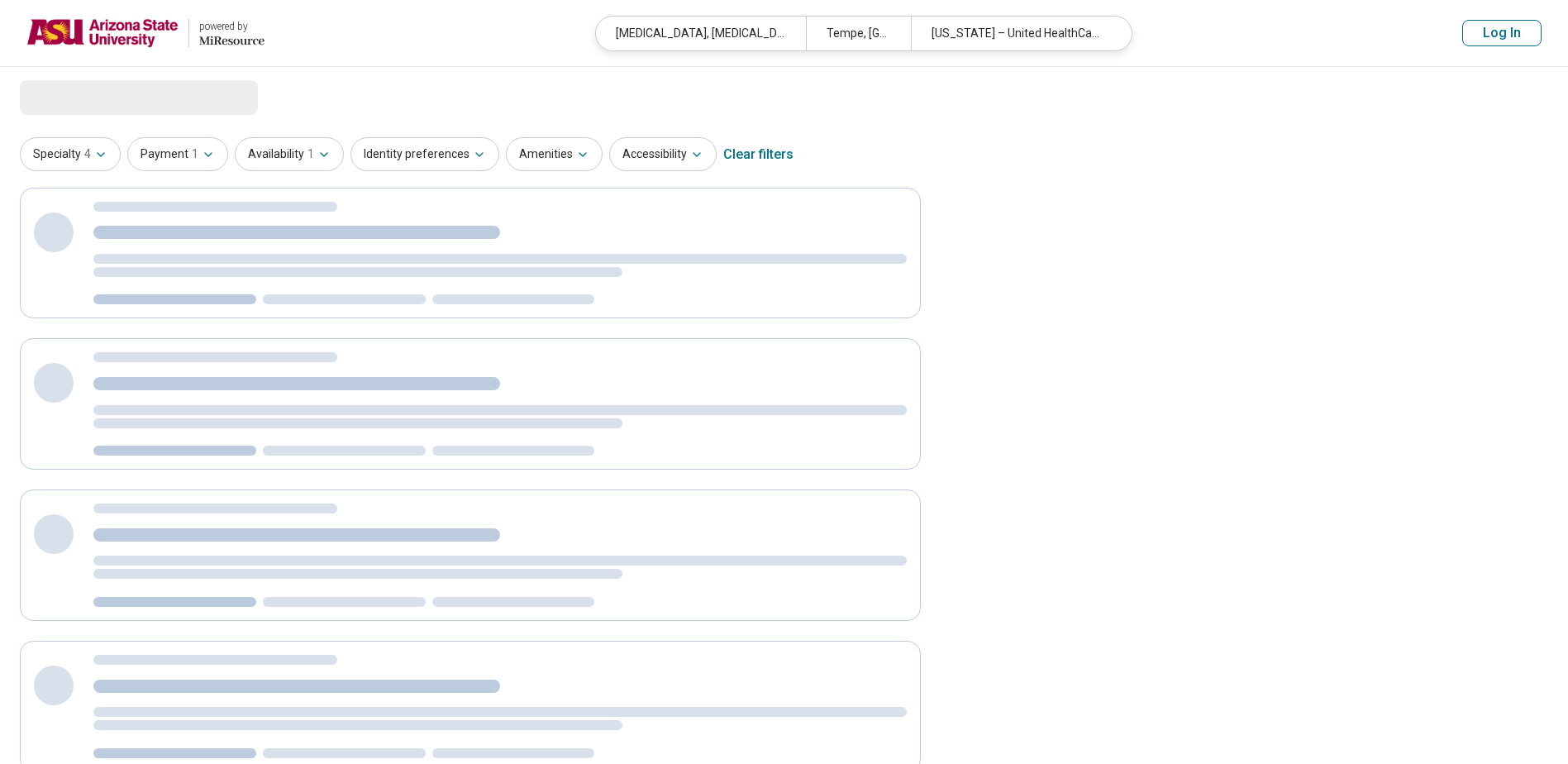
select select "***"
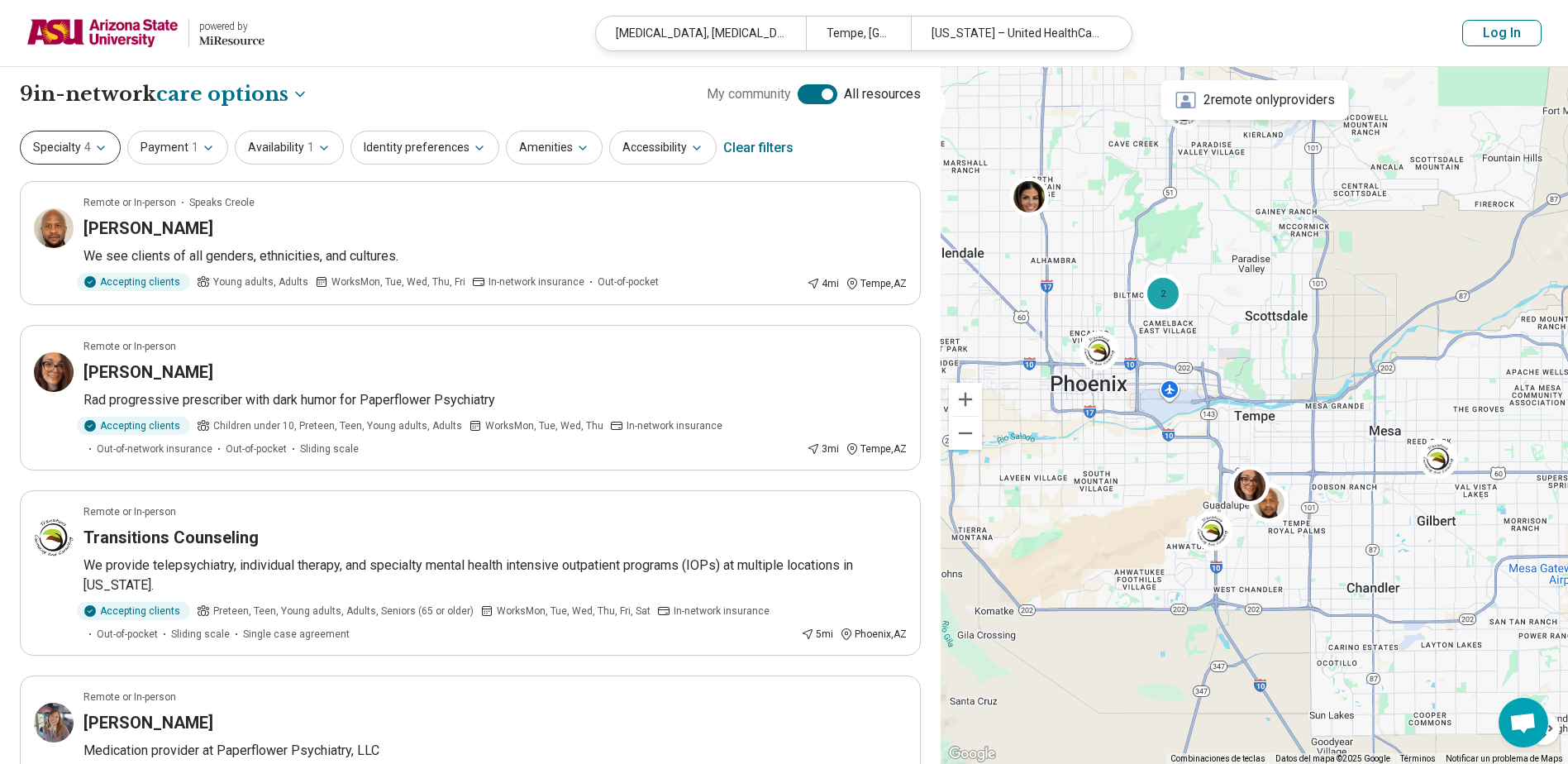
click at [91, 140] on button "Specialty 4" at bounding box center [70, 148] width 101 height 34
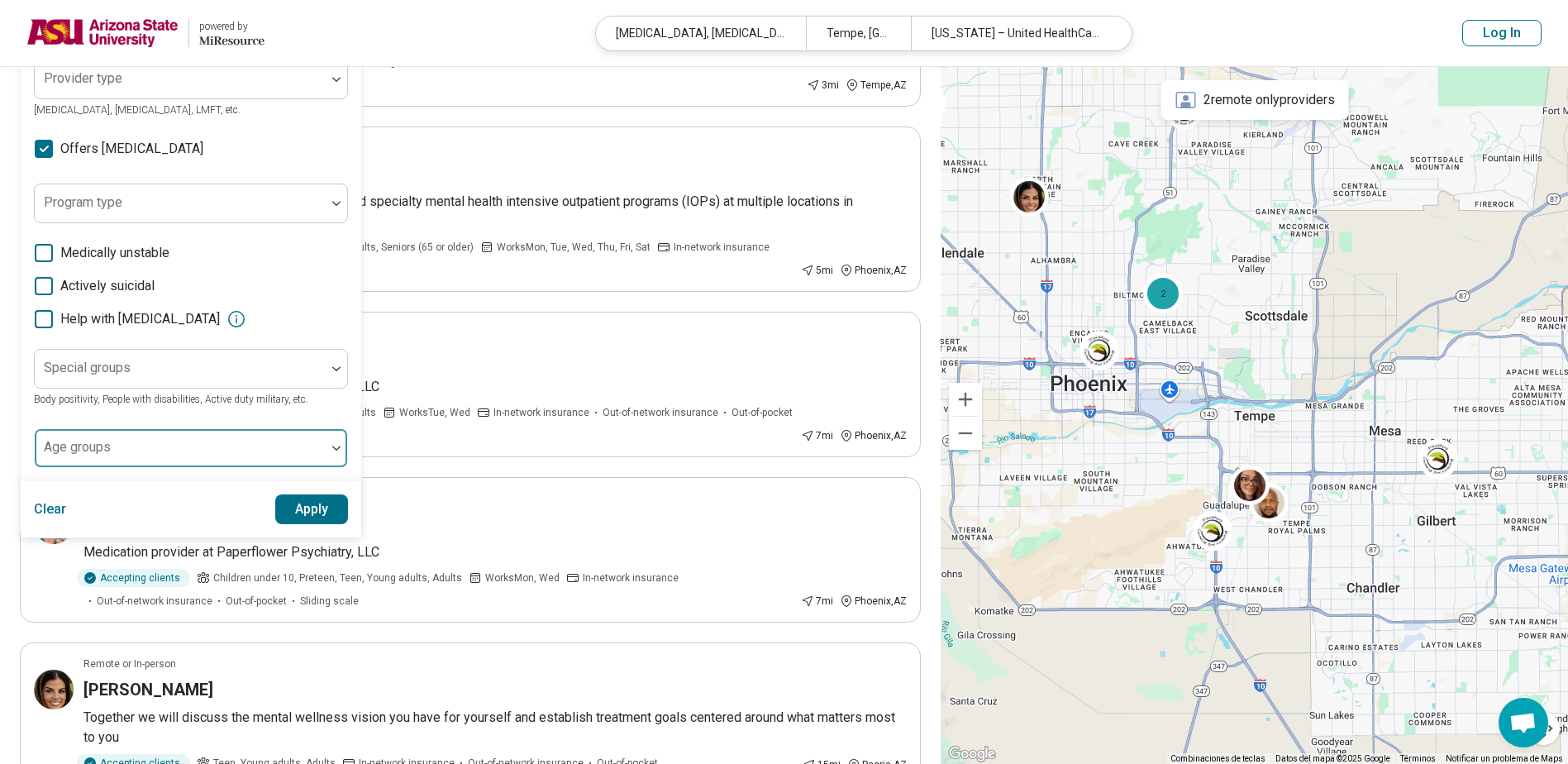
scroll to position [330, 0]
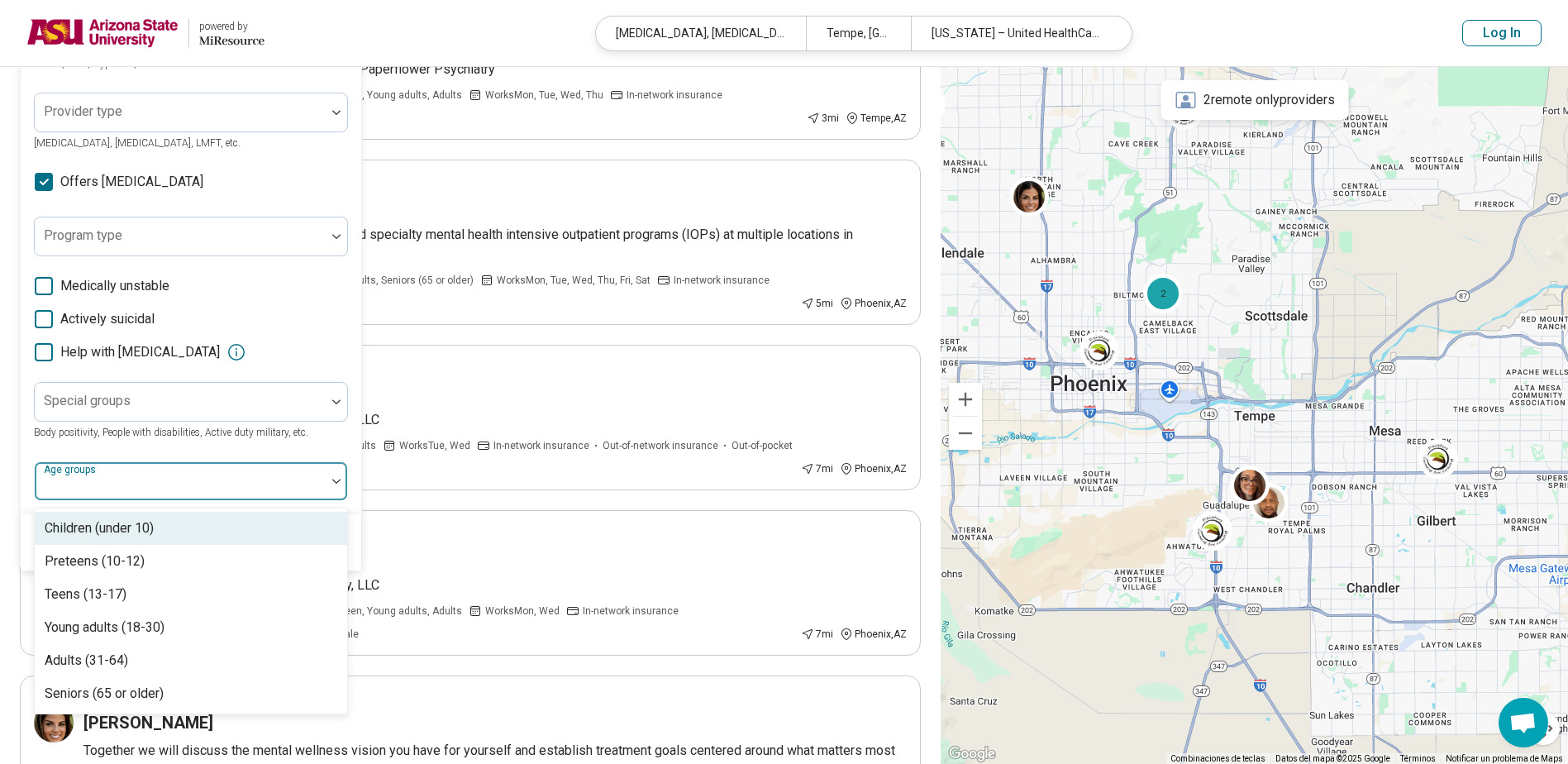
click at [151, 468] on div at bounding box center [180, 481] width 291 height 37
click at [150, 472] on div at bounding box center [180, 481] width 291 height 37
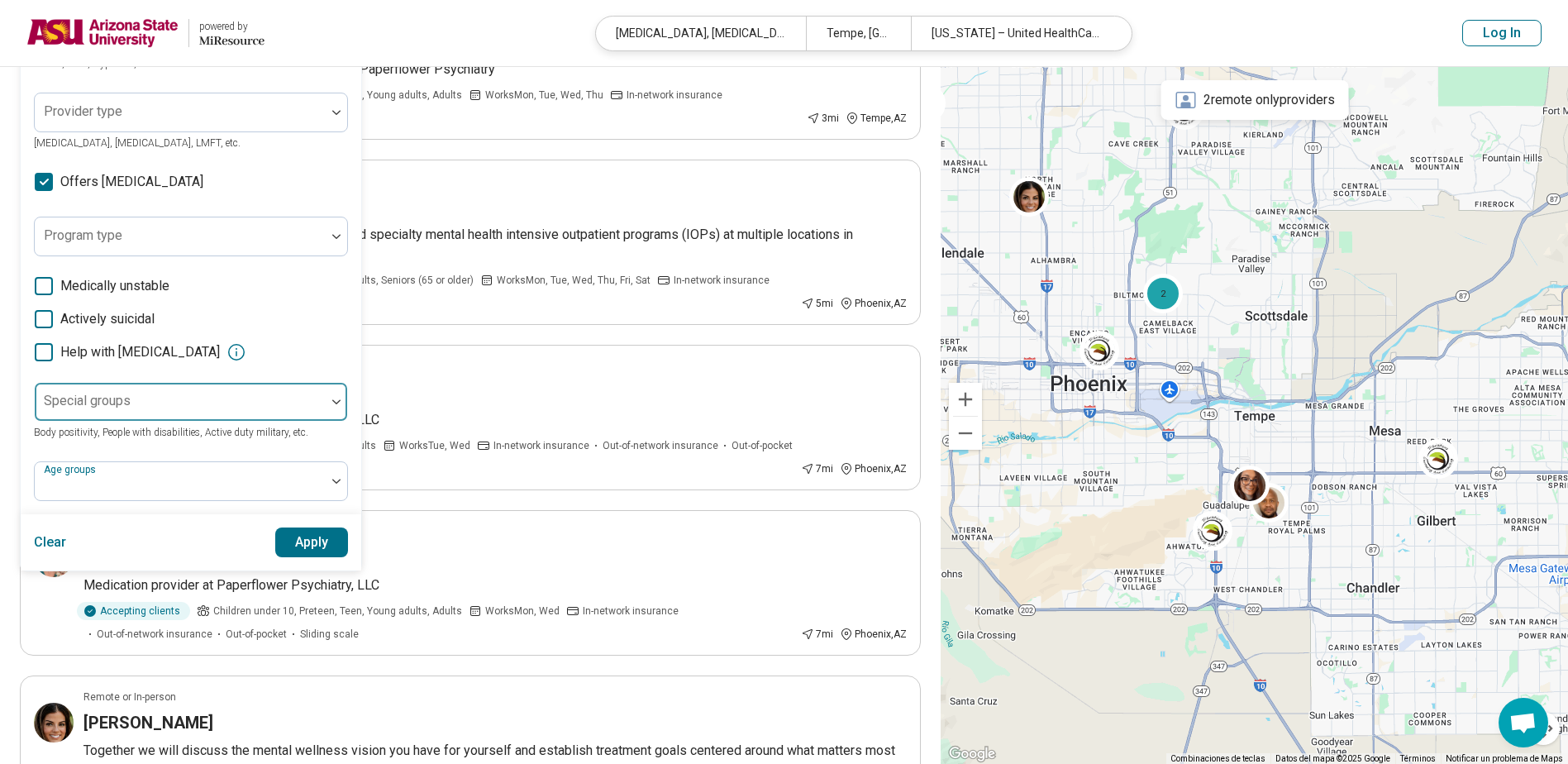
click at [167, 411] on div at bounding box center [180, 408] width 278 height 23
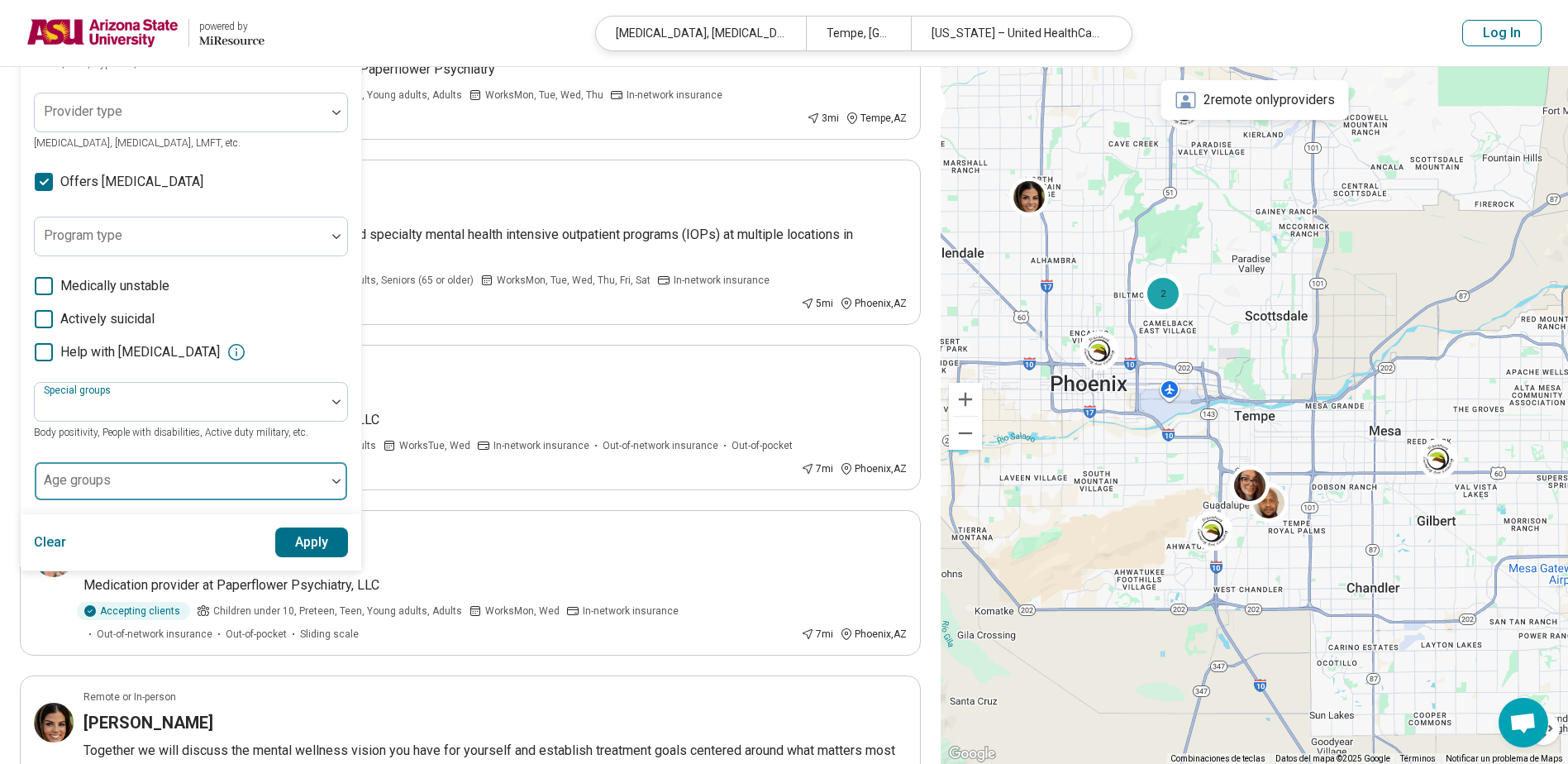
click at [138, 479] on div at bounding box center [180, 488] width 278 height 23
click at [145, 453] on div "Areas of focus Obsessive Compulsive Disorder (OCD) Anxiety, Depression, Self-Es…" at bounding box center [191, 178] width 314 height 647
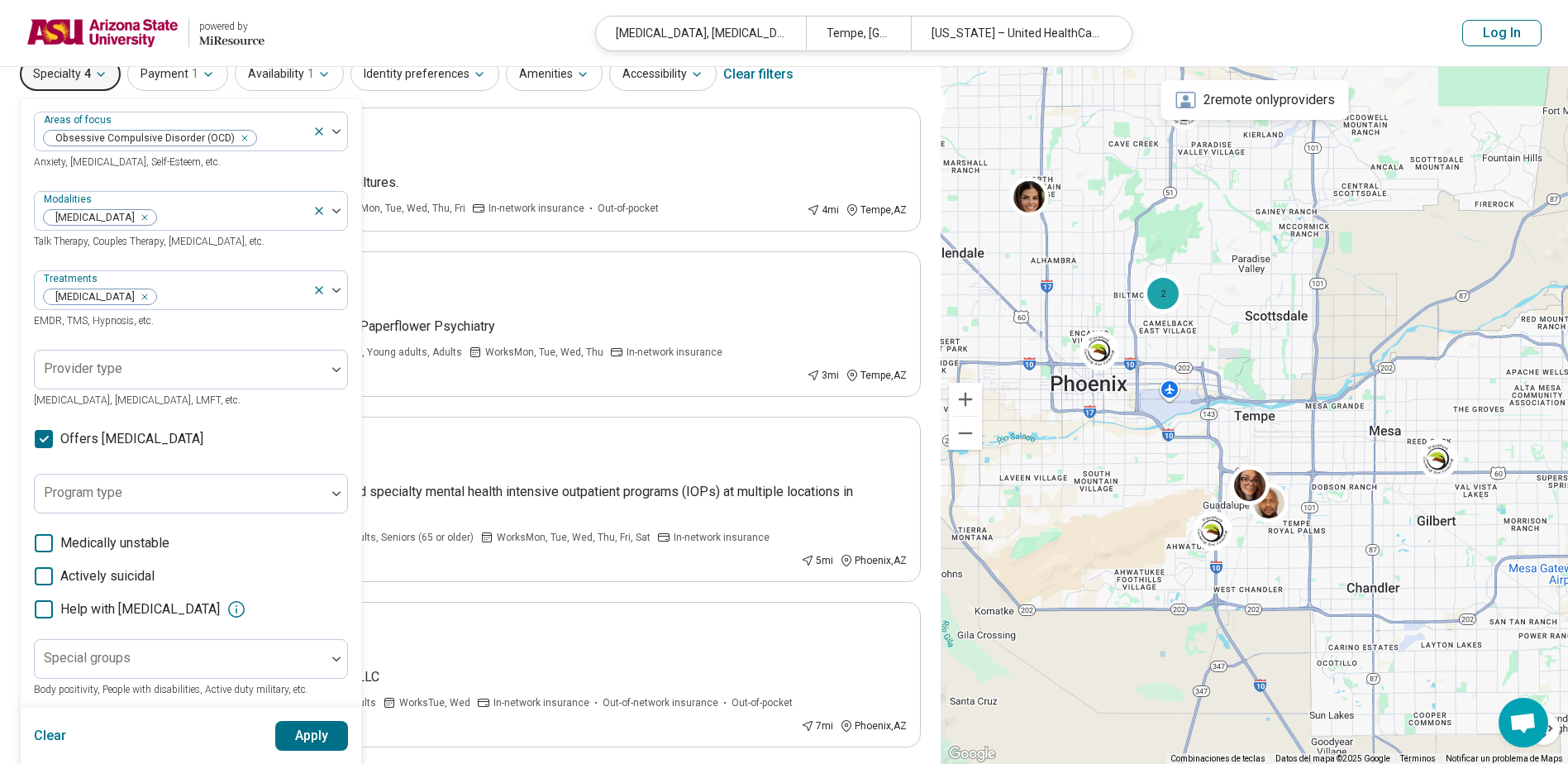
scroll to position [82, 0]
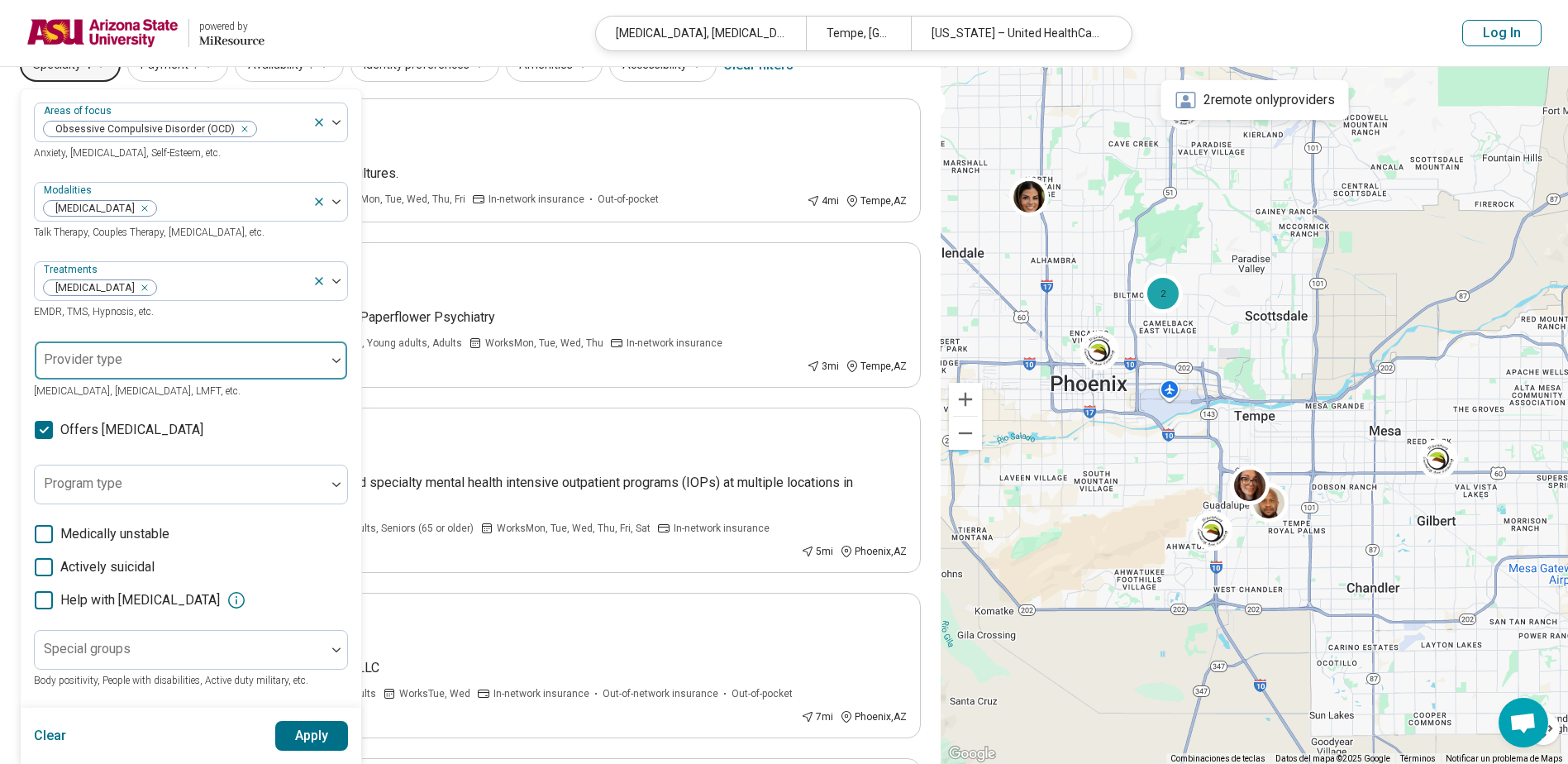
click at [233, 358] on div at bounding box center [180, 367] width 278 height 23
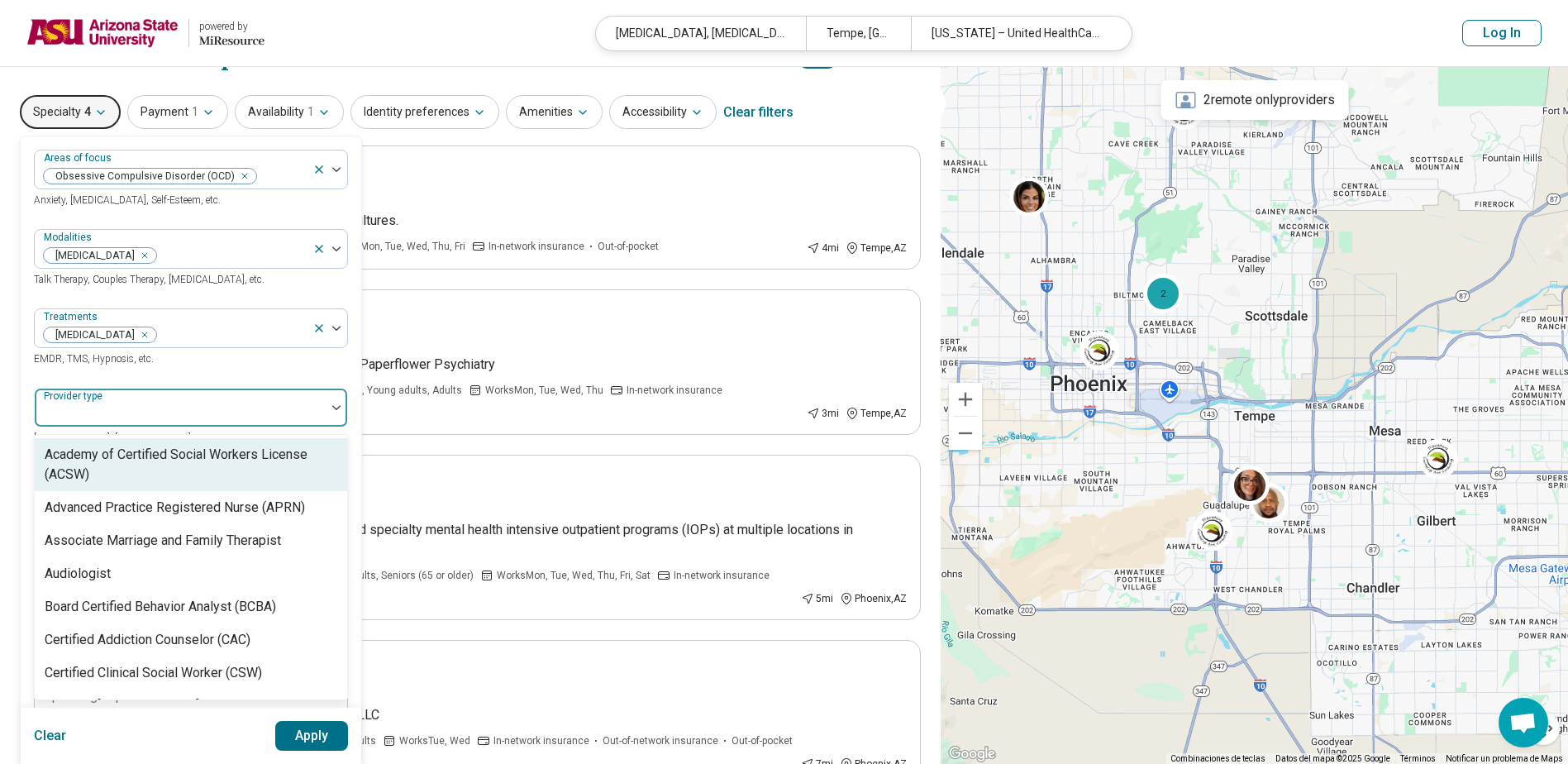
scroll to position [0, 0]
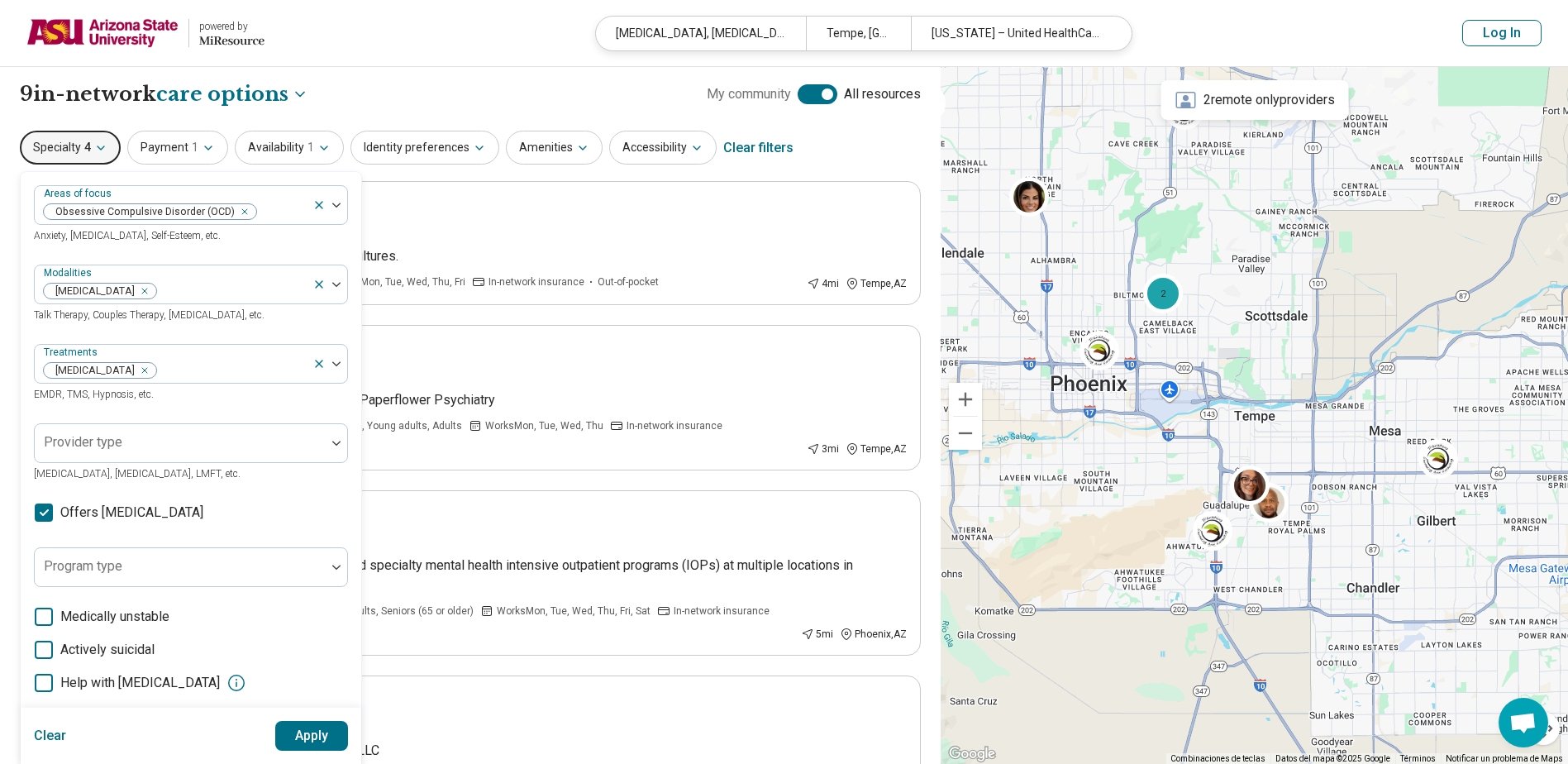
click at [830, 143] on div "Specialty 4 Areas of focus Obsessive Compulsive Disorder (OCD) Anxiety, Depress…" at bounding box center [470, 148] width 901 height 39
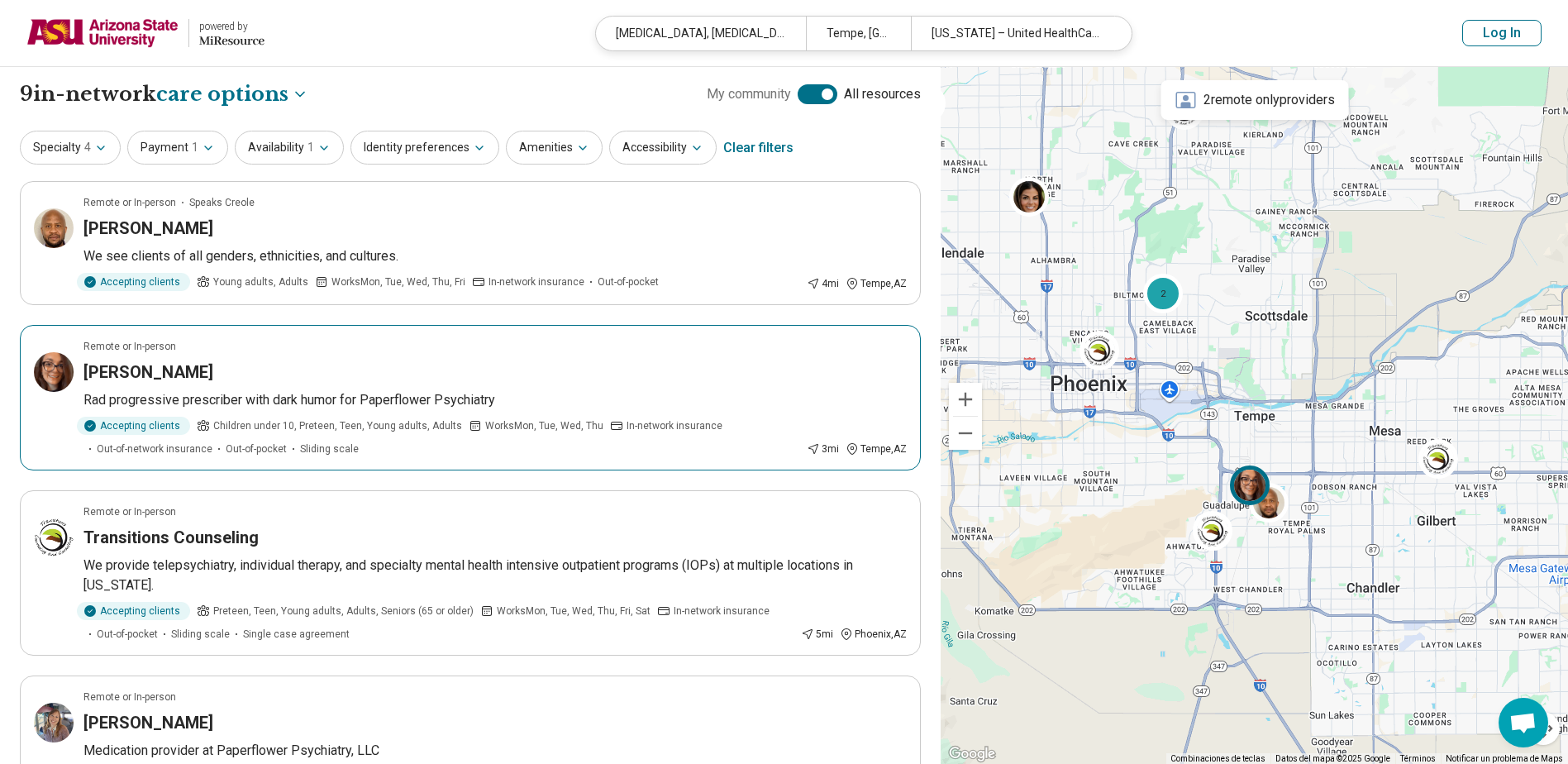
click at [175, 387] on article "Remote or In-person Tabitha Arey Rad progressive prescriber with dark humor for…" at bounding box center [470, 398] width 901 height 145
click at [423, 165] on button "Identity preferences" at bounding box center [424, 148] width 149 height 34
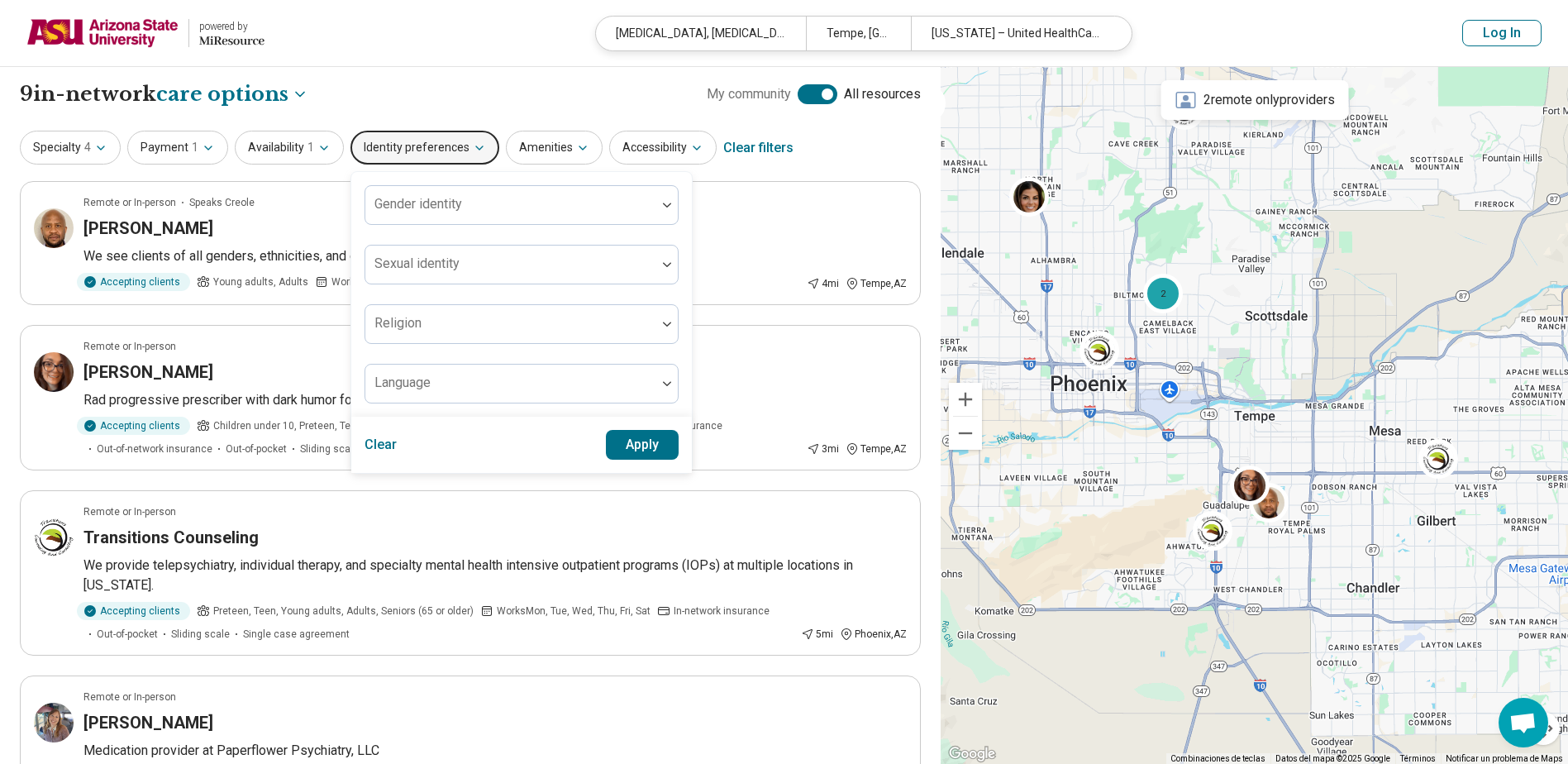
click at [448, 107] on div "**********" at bounding box center [470, 94] width 901 height 28
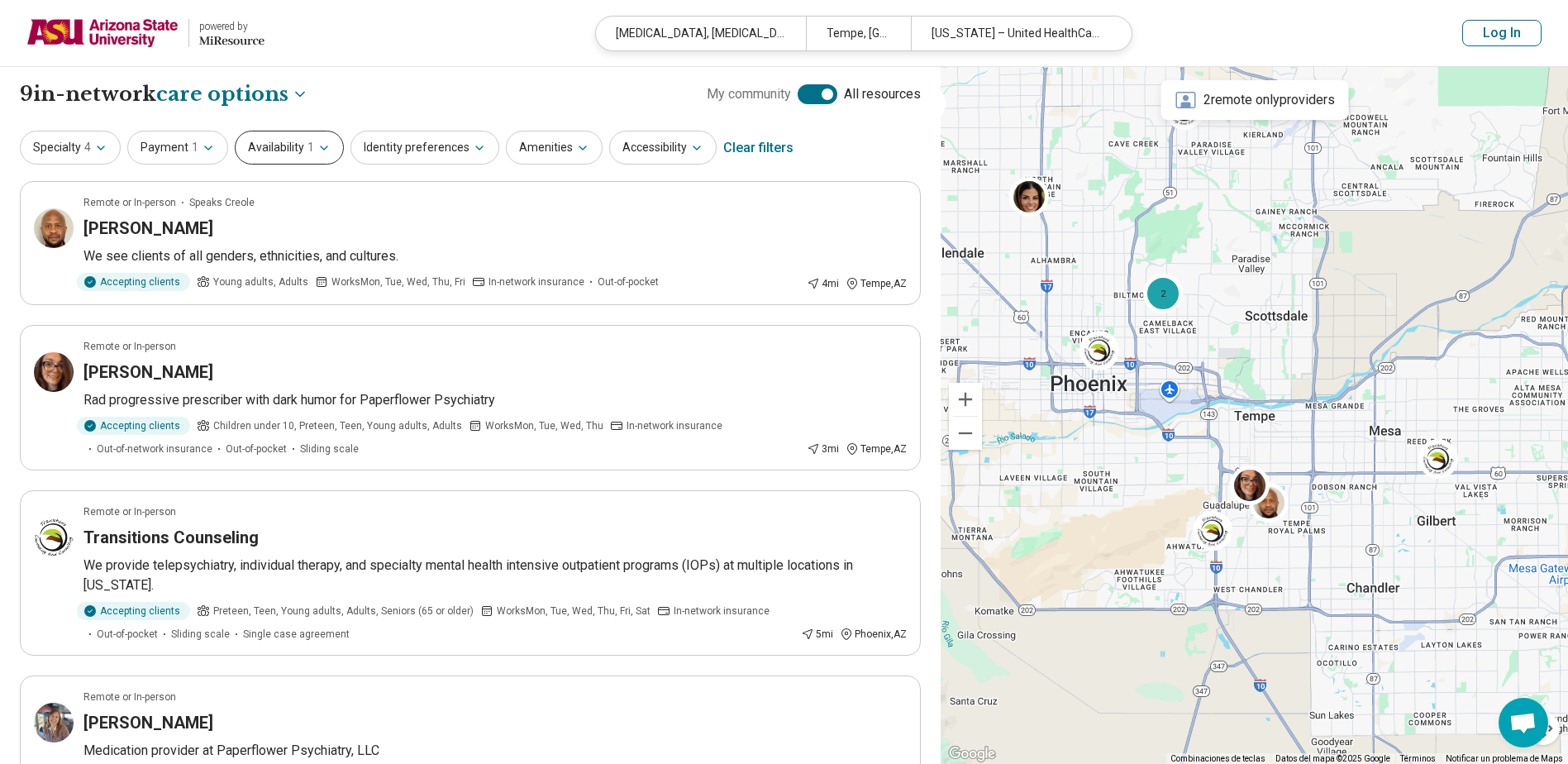
click at [296, 151] on button "Availability 1" at bounding box center [289, 148] width 109 height 34
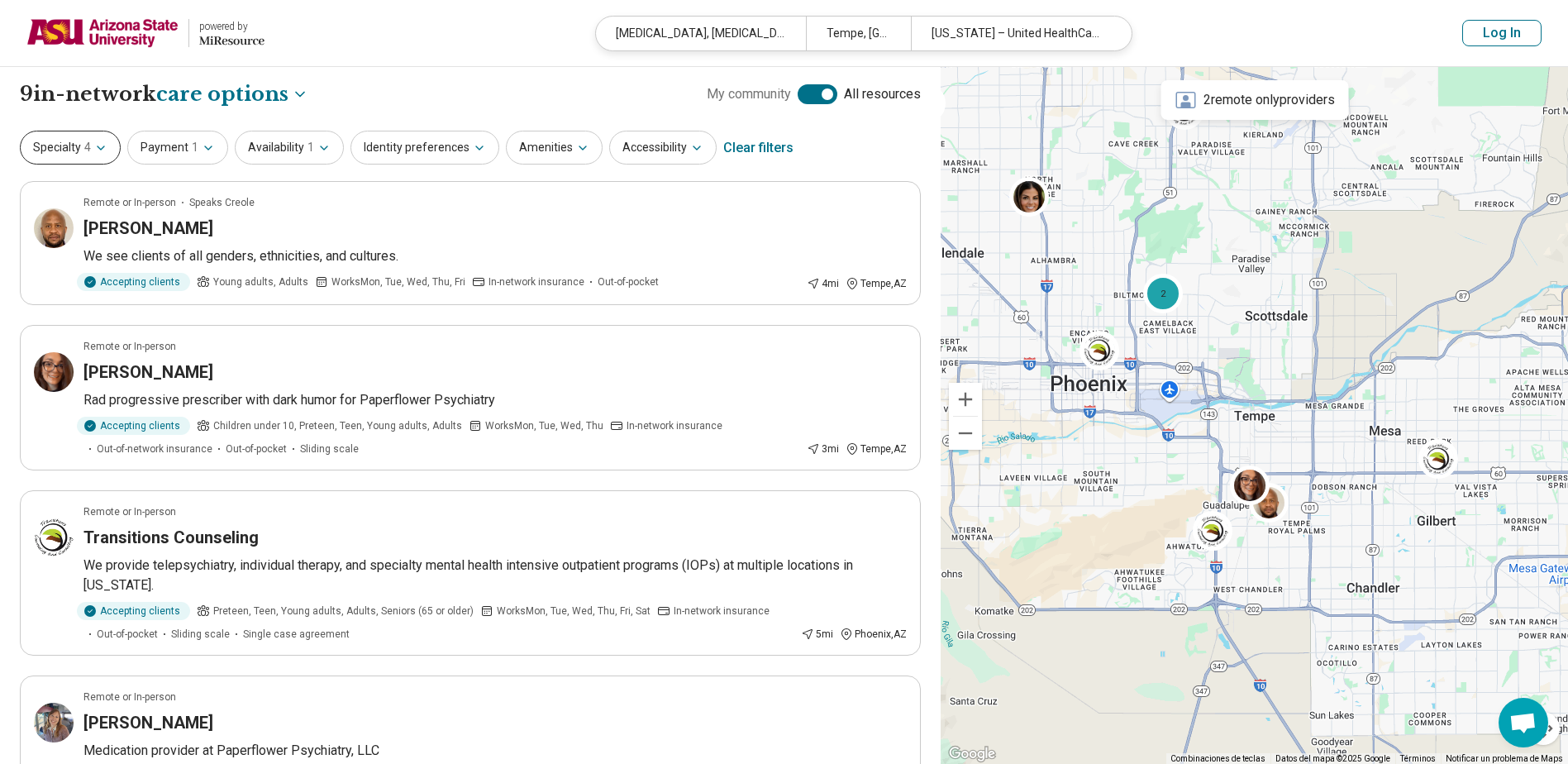
click at [87, 156] on span "4" at bounding box center [87, 147] width 6 height 17
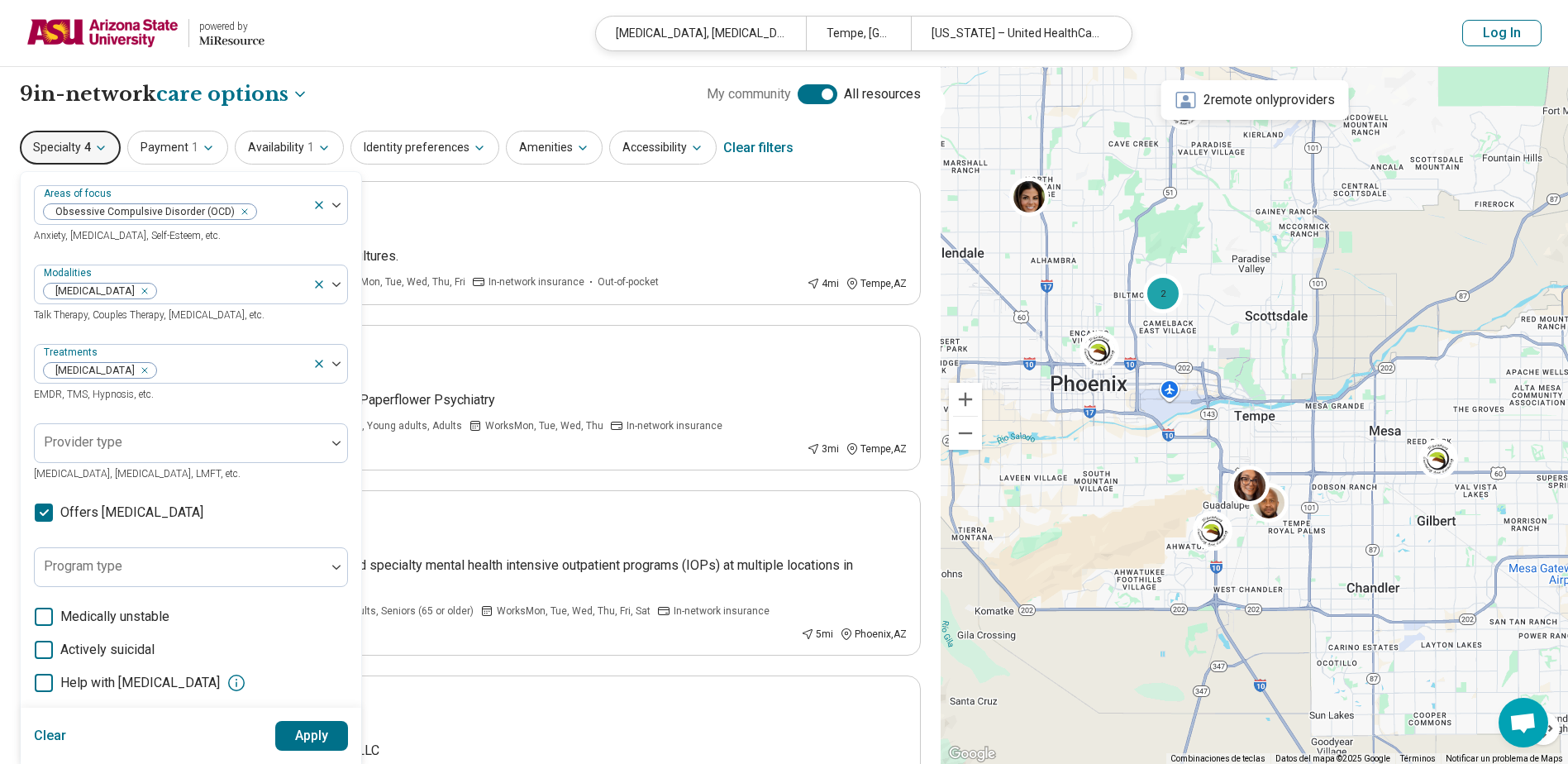
click at [412, 91] on div "**********" at bounding box center [470, 94] width 901 height 28
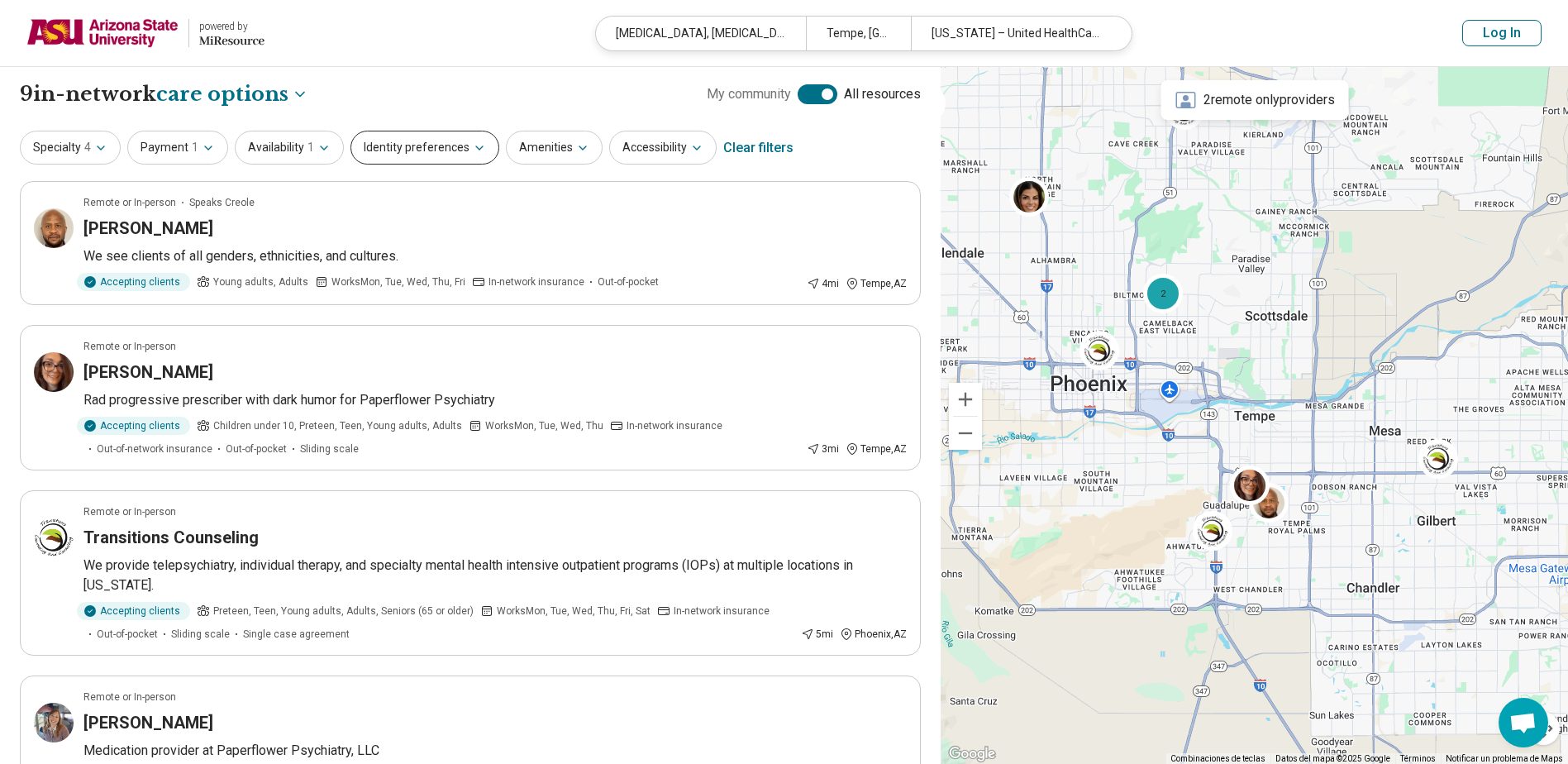
click at [453, 151] on button "Identity preferences" at bounding box center [424, 148] width 149 height 34
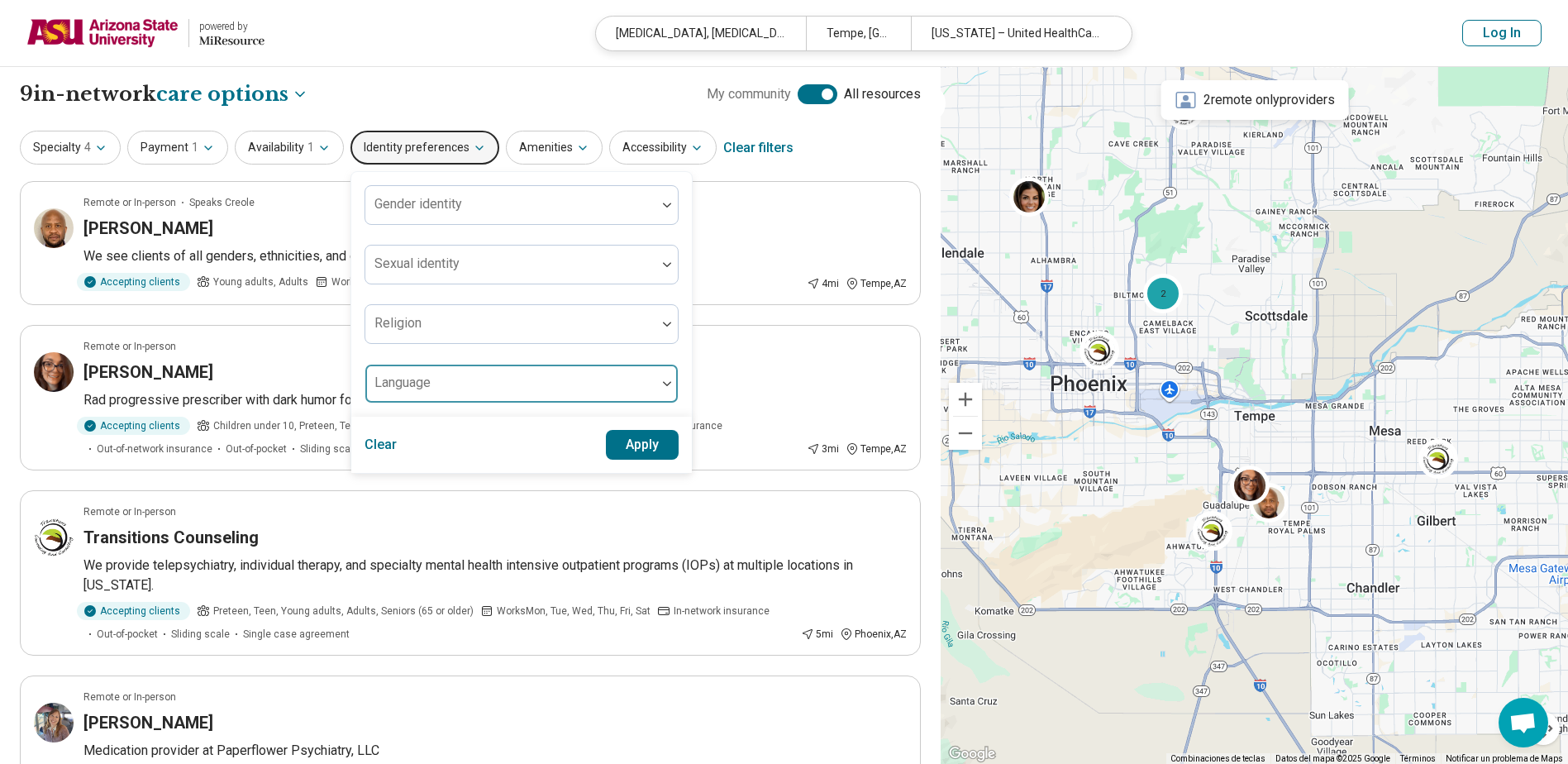
click at [436, 374] on div at bounding box center [510, 383] width 291 height 37
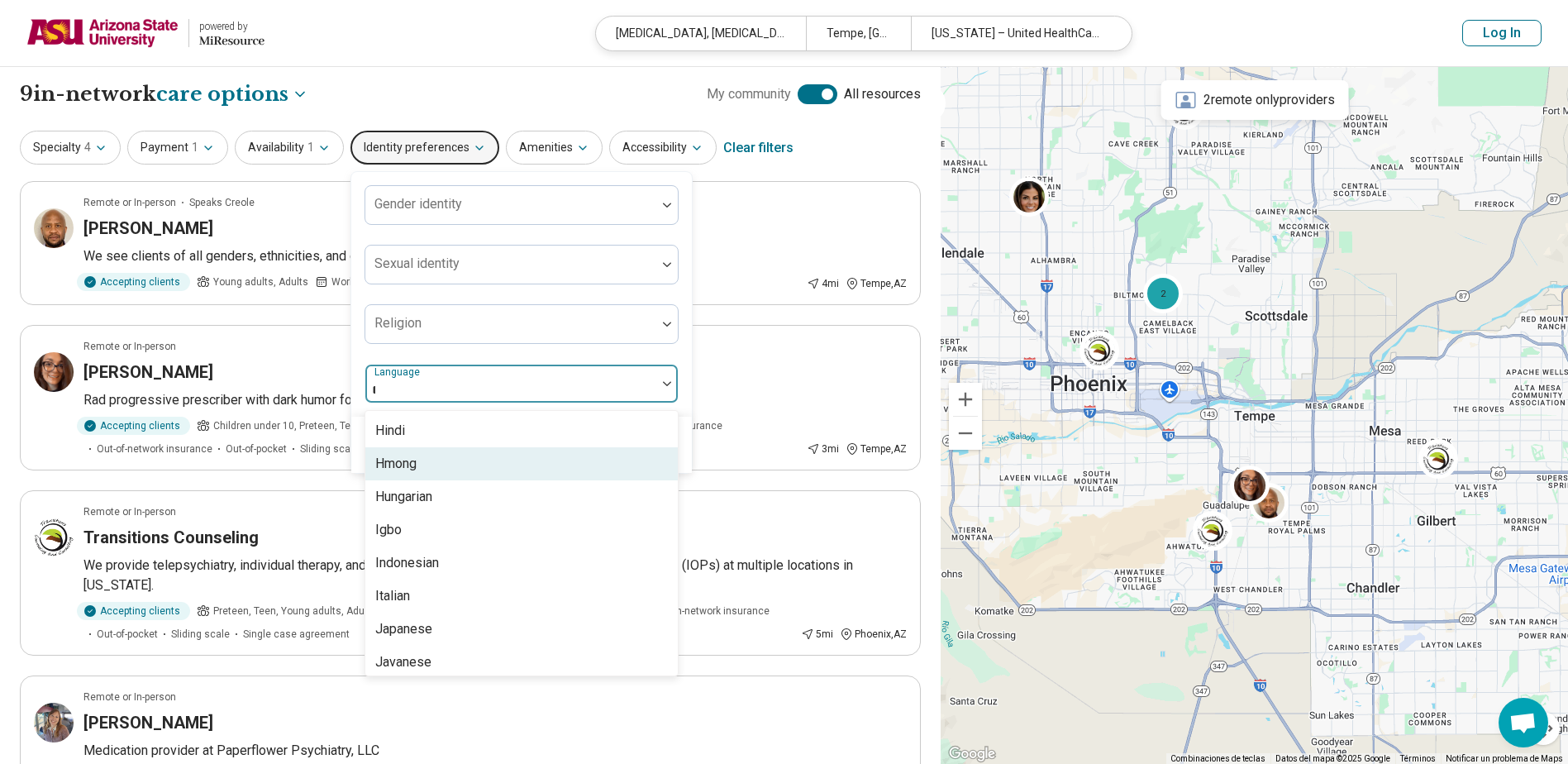
scroll to position [66, 0]
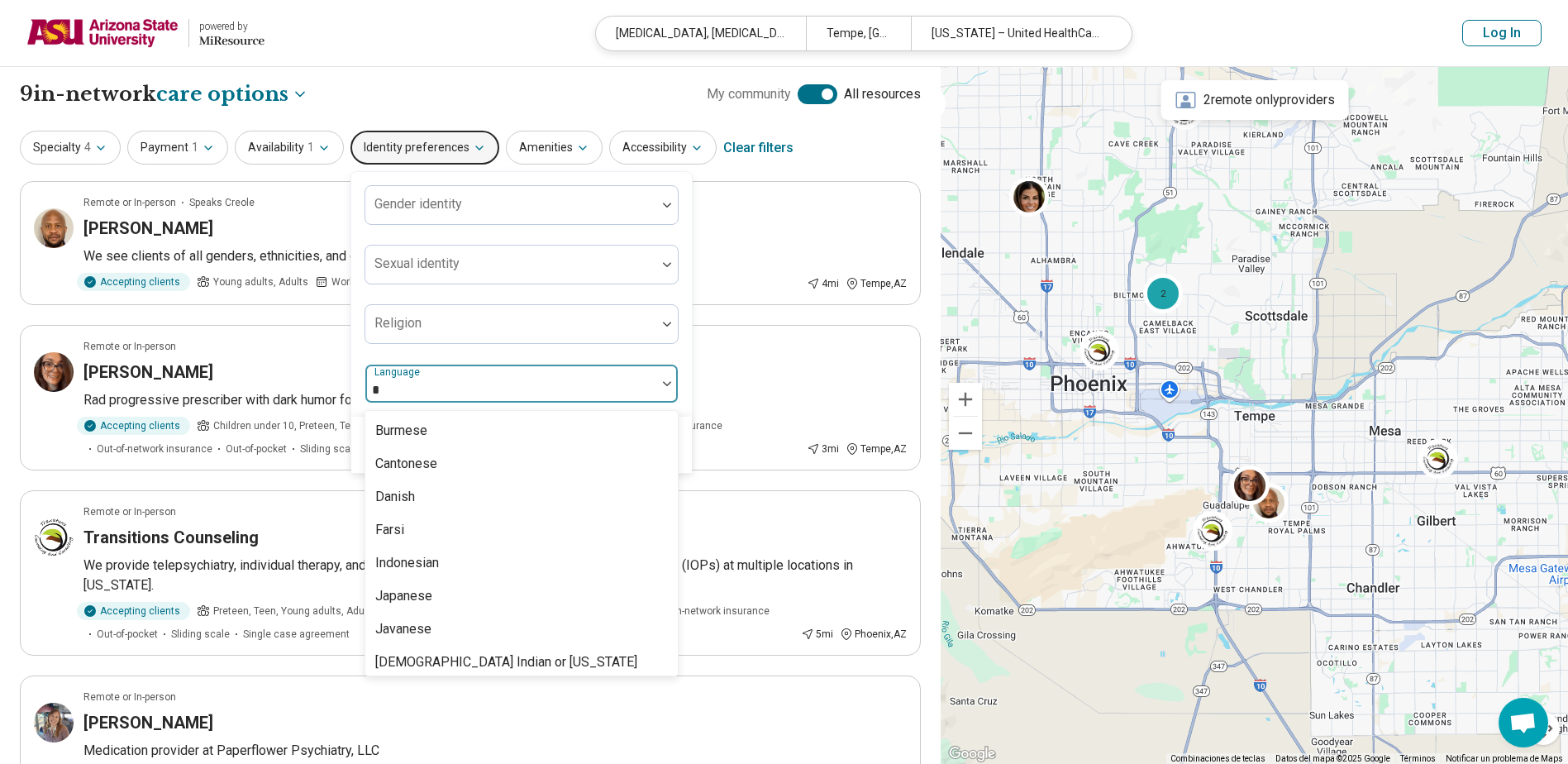
type input "**"
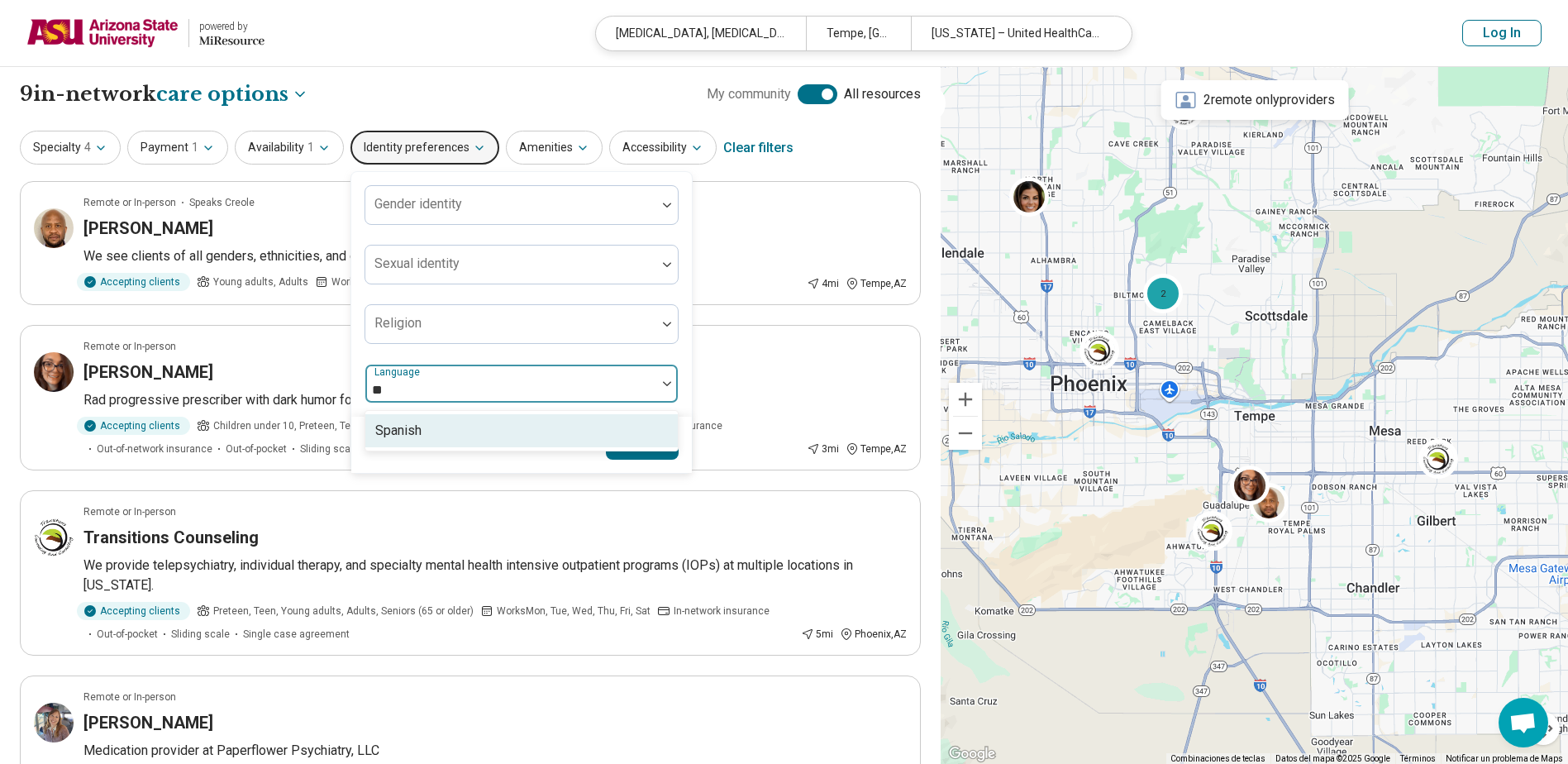
click at [436, 431] on div "Spanish" at bounding box center [521, 430] width 313 height 33
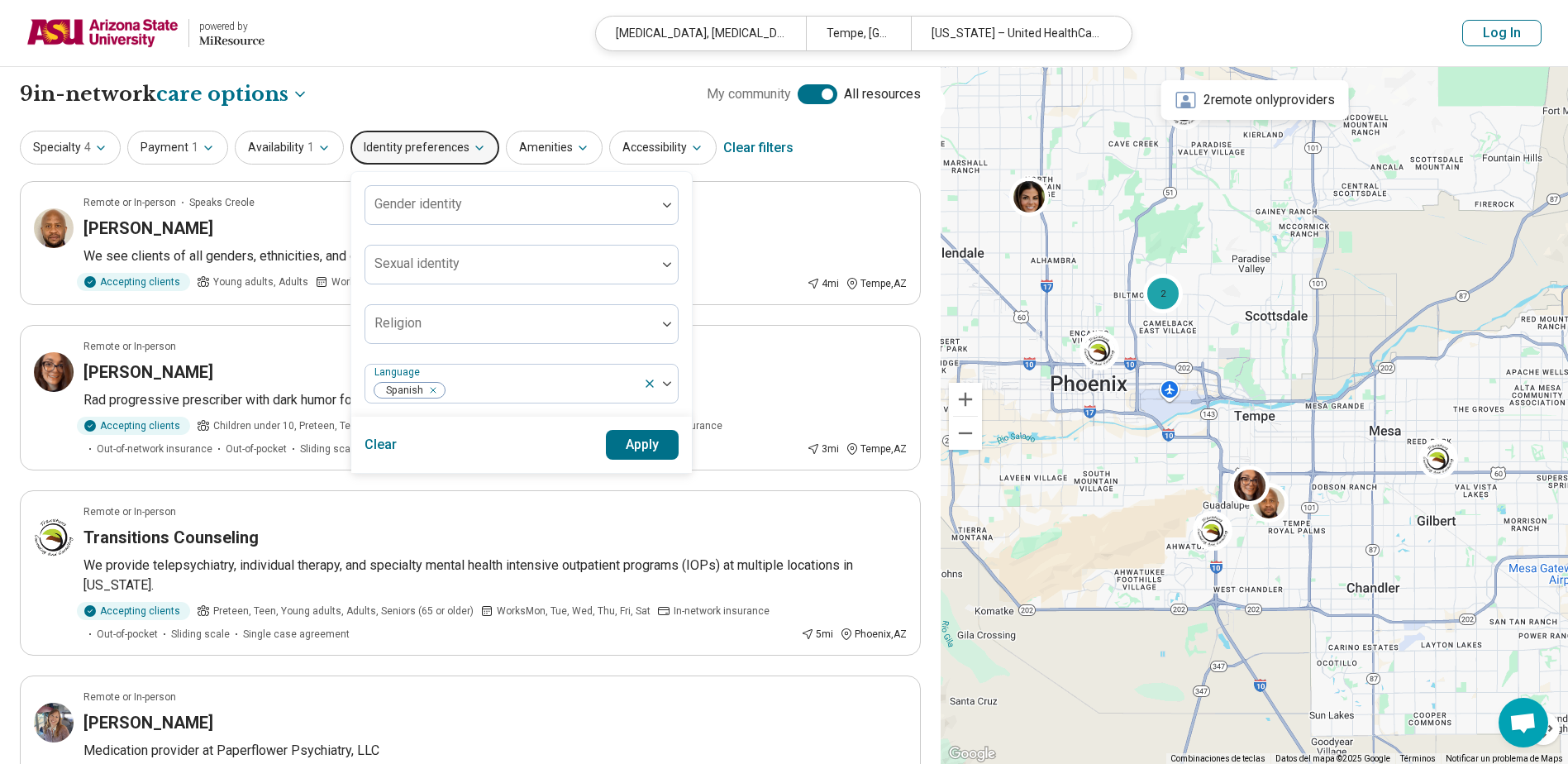
click at [672, 349] on div "Gender identity Sexual identity Religion Language Spanish" at bounding box center [521, 295] width 314 height 219
click at [652, 451] on button "Apply" at bounding box center [643, 444] width 73 height 30
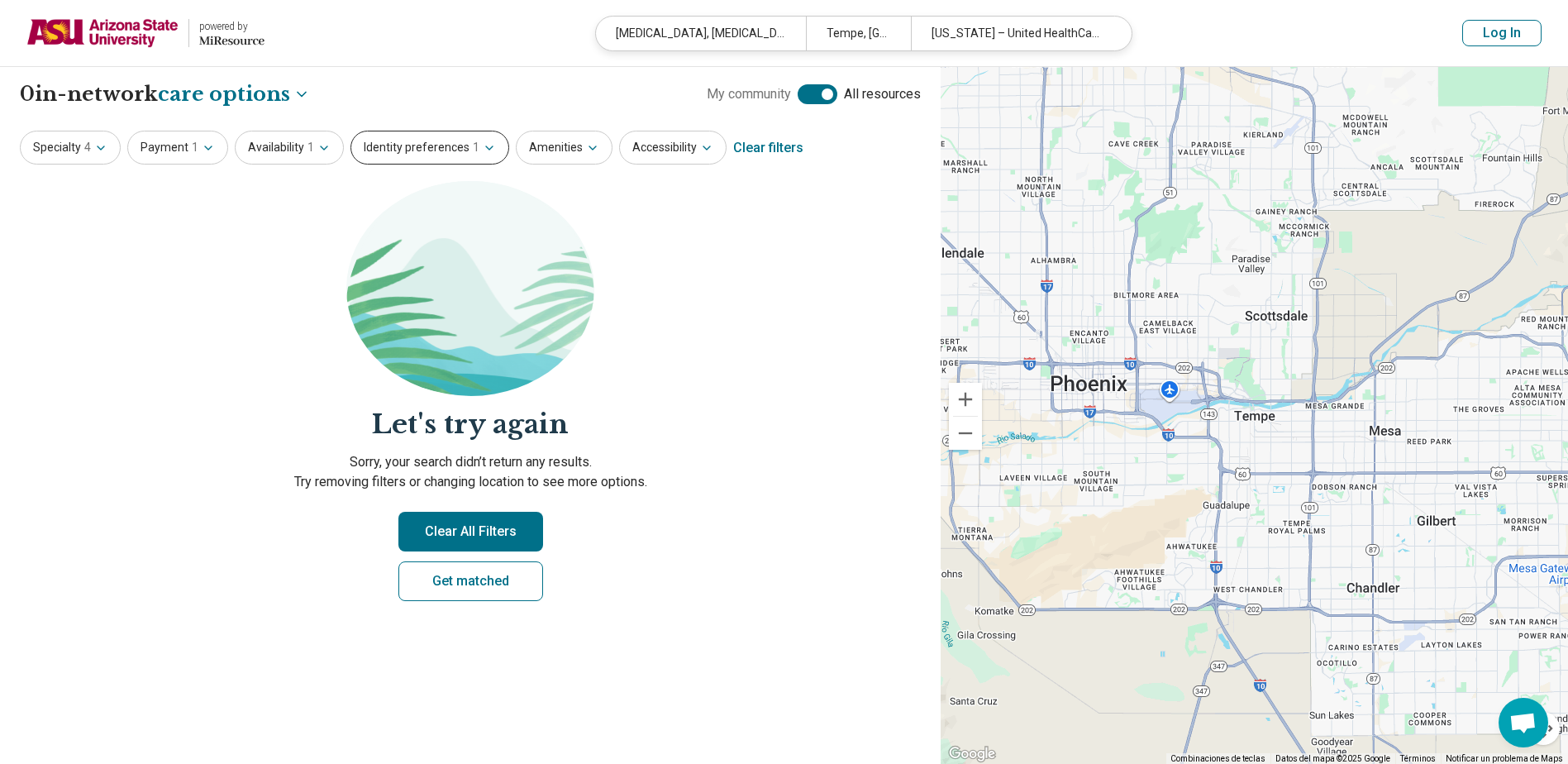
click at [446, 146] on button "Identity preferences 1" at bounding box center [429, 148] width 159 height 34
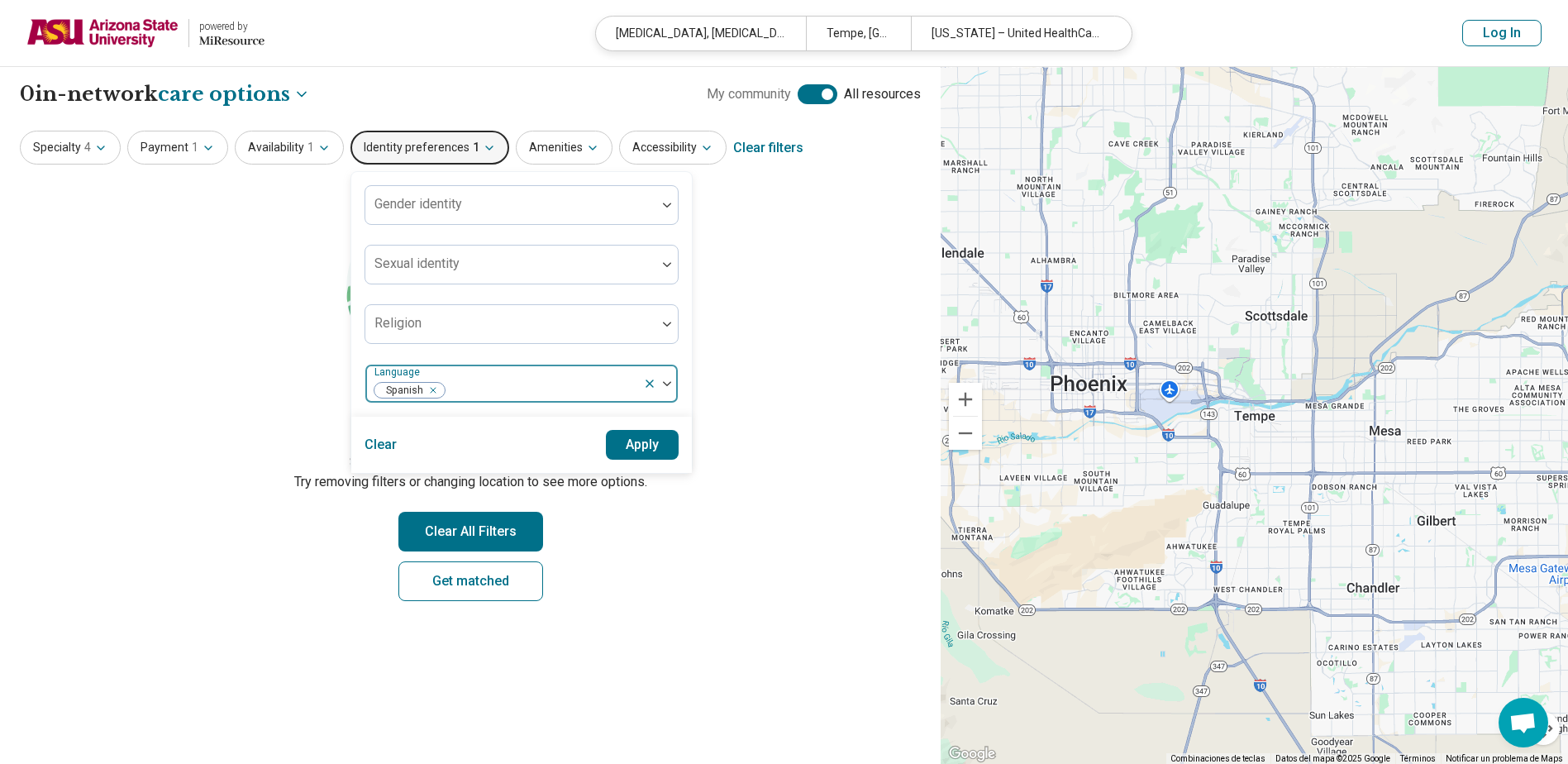
click at [430, 387] on div "Remove [object Object]" at bounding box center [430, 391] width 20 height 20
click at [654, 434] on button "Apply" at bounding box center [643, 444] width 73 height 30
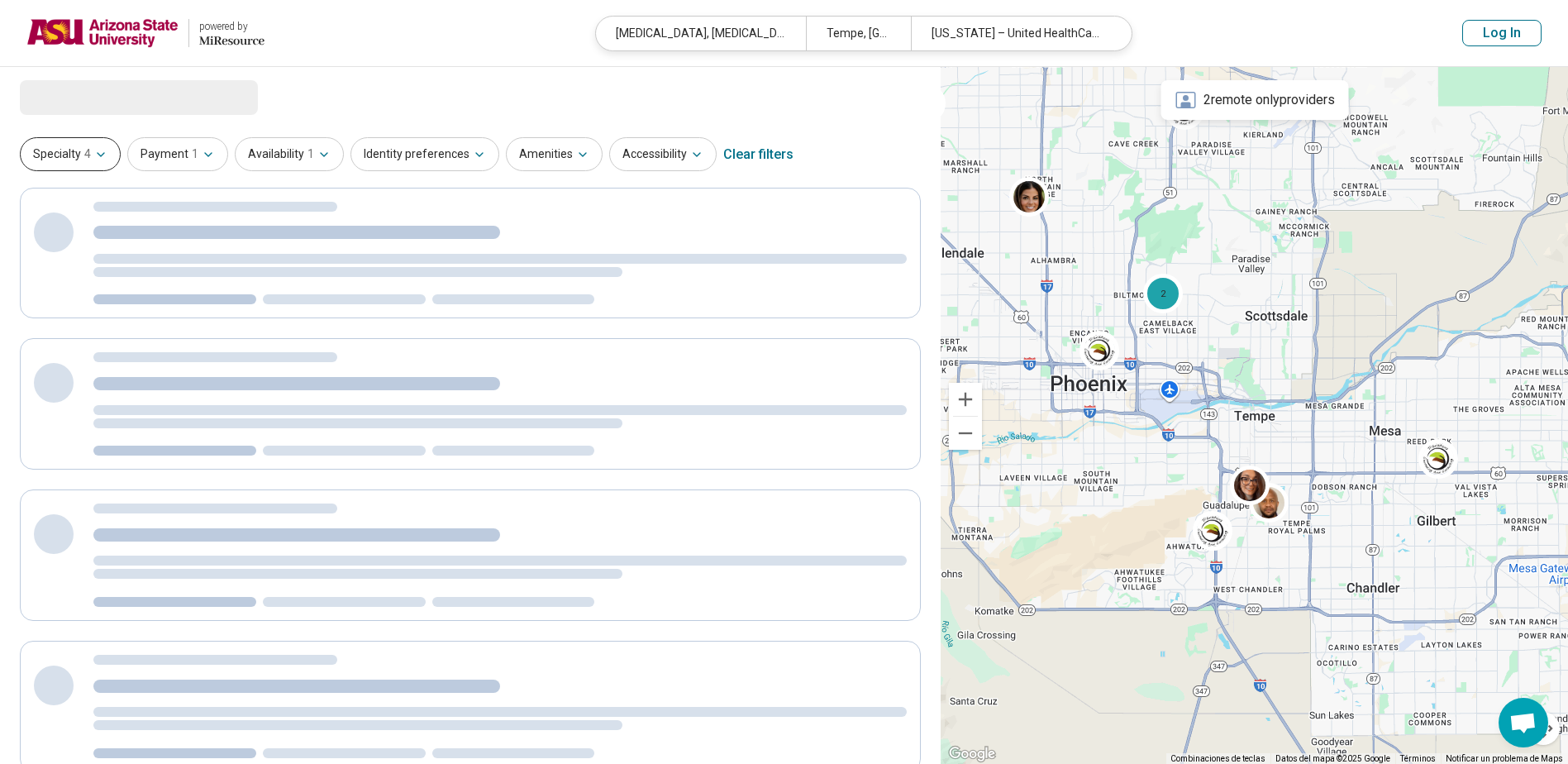
click at [97, 152] on icon "button" at bounding box center [100, 154] width 13 height 13
select select "***"
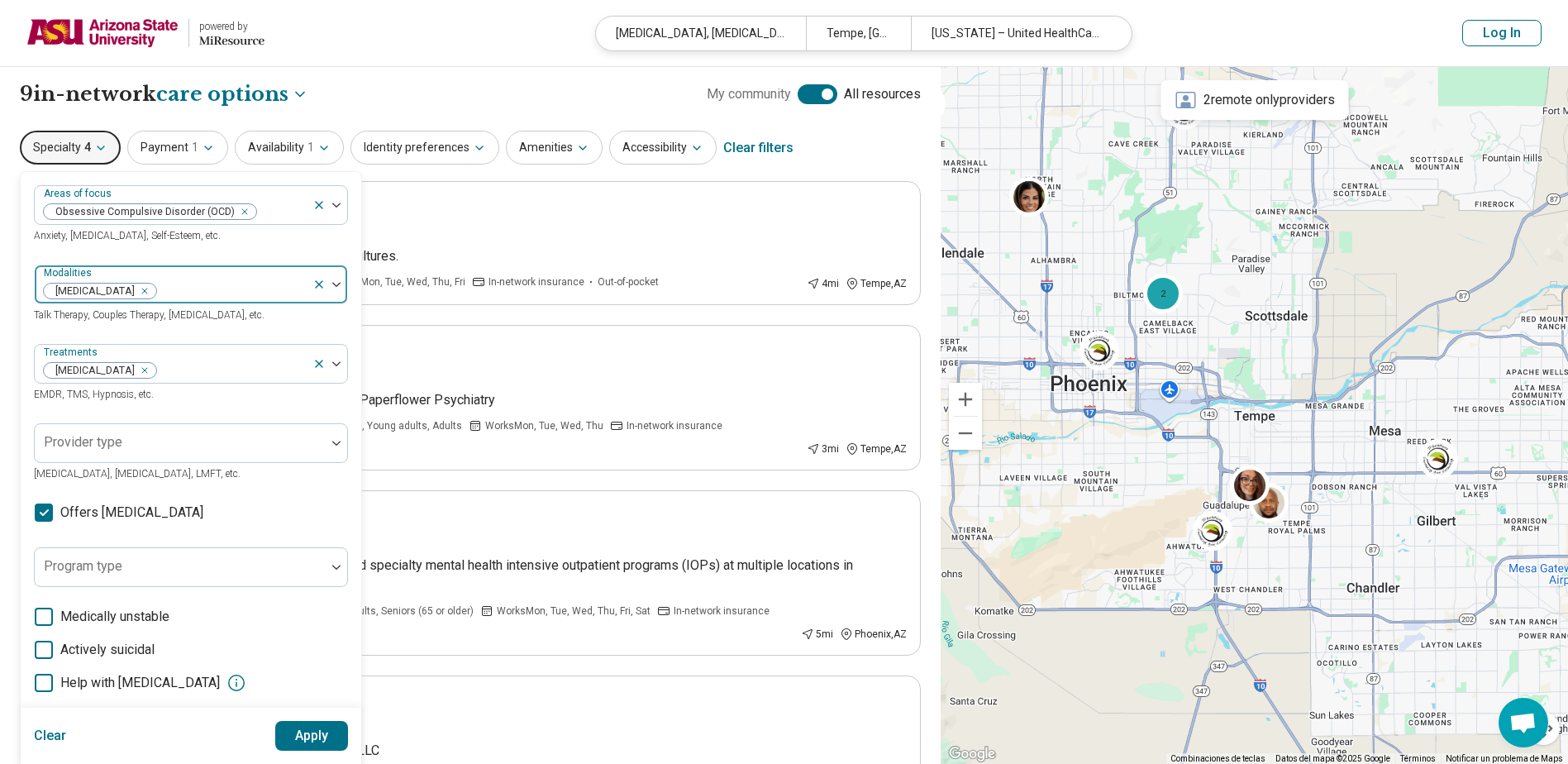
click at [151, 288] on div "Remove [object Object]" at bounding box center [141, 291] width 20 height 20
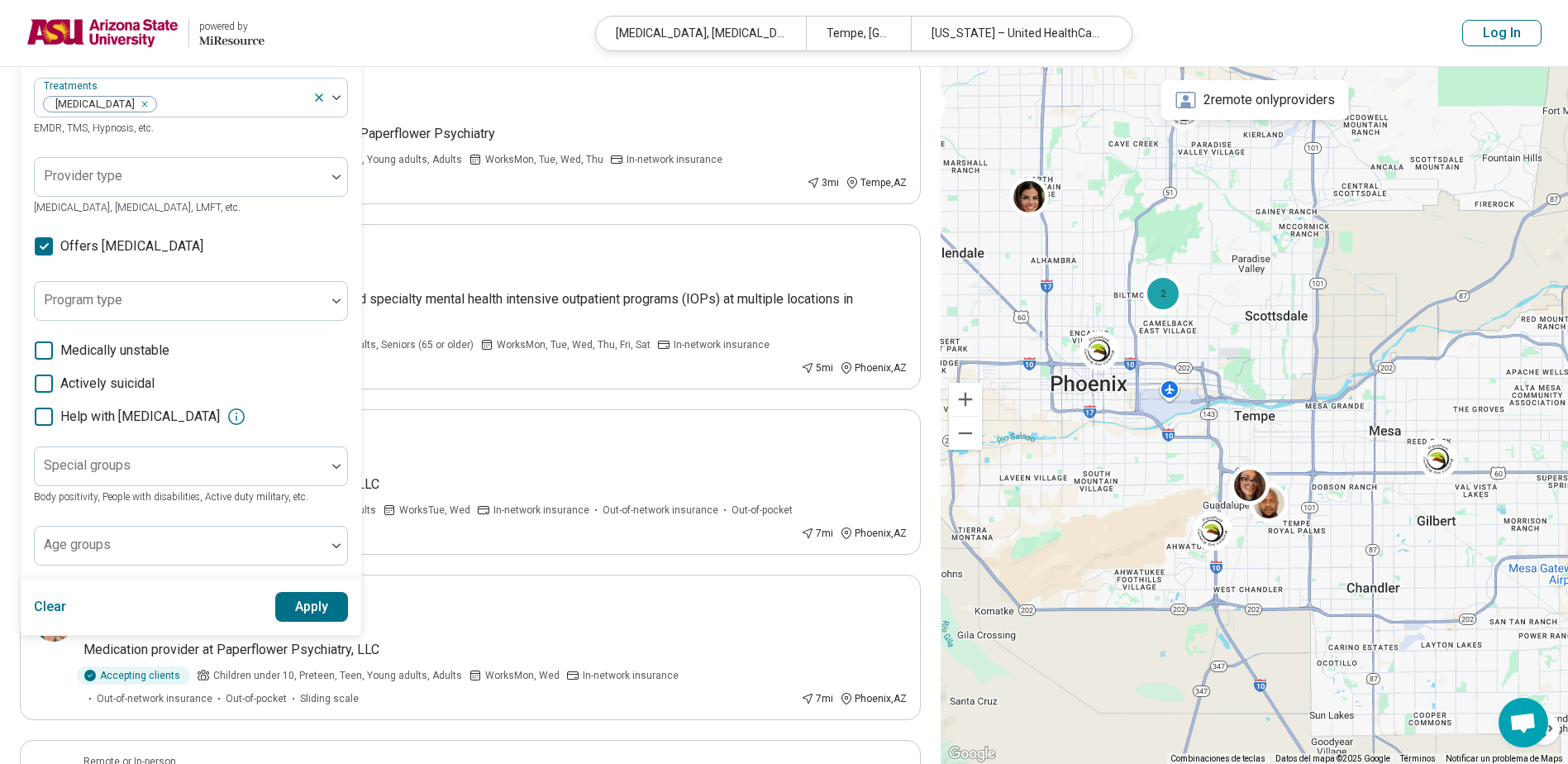
scroll to position [248, 0]
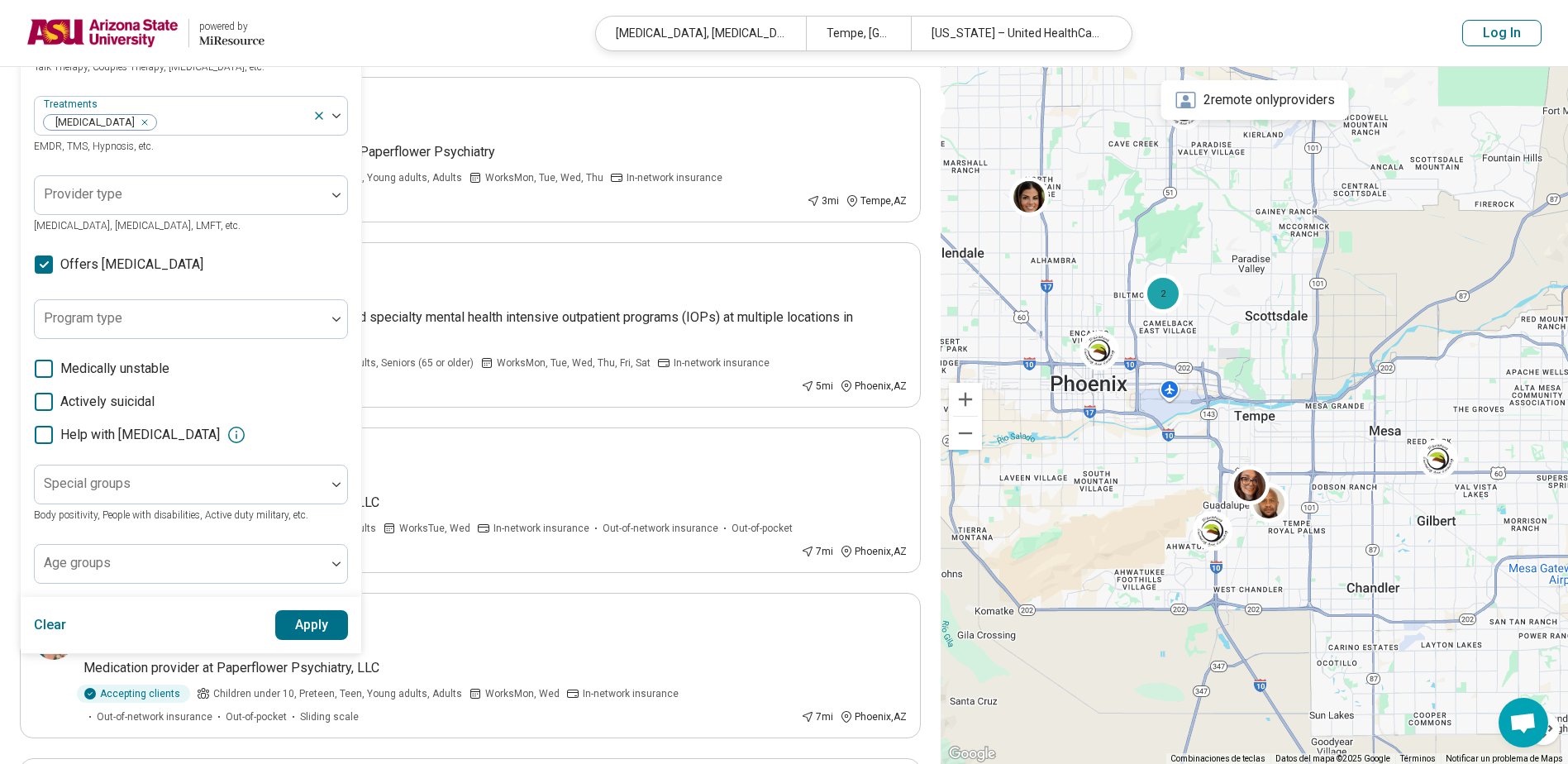
click at [189, 263] on span "Offers medication management" at bounding box center [132, 264] width 143 height 20
click at [321, 622] on button "Apply" at bounding box center [312, 624] width 73 height 30
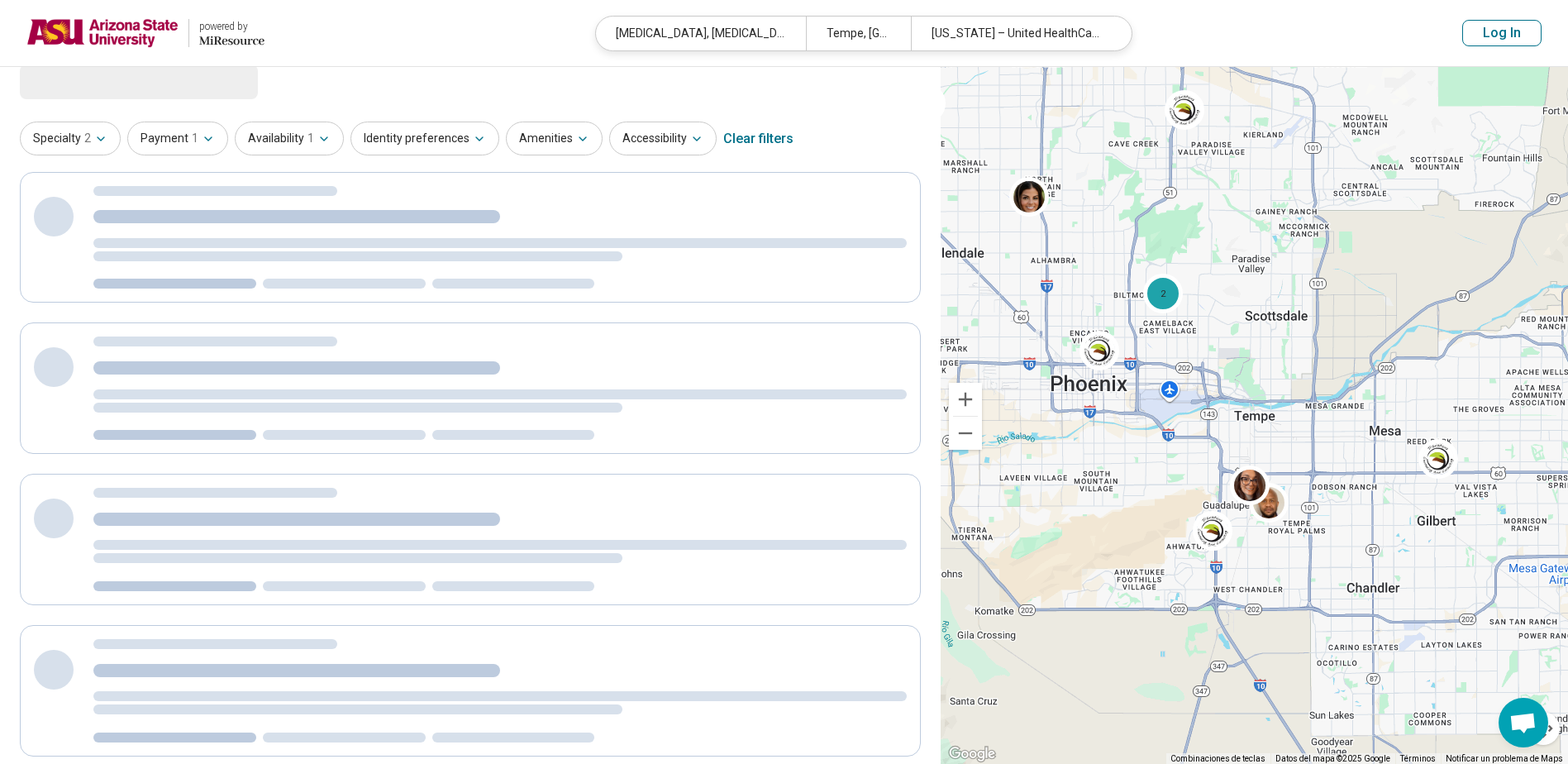
scroll to position [0, 0]
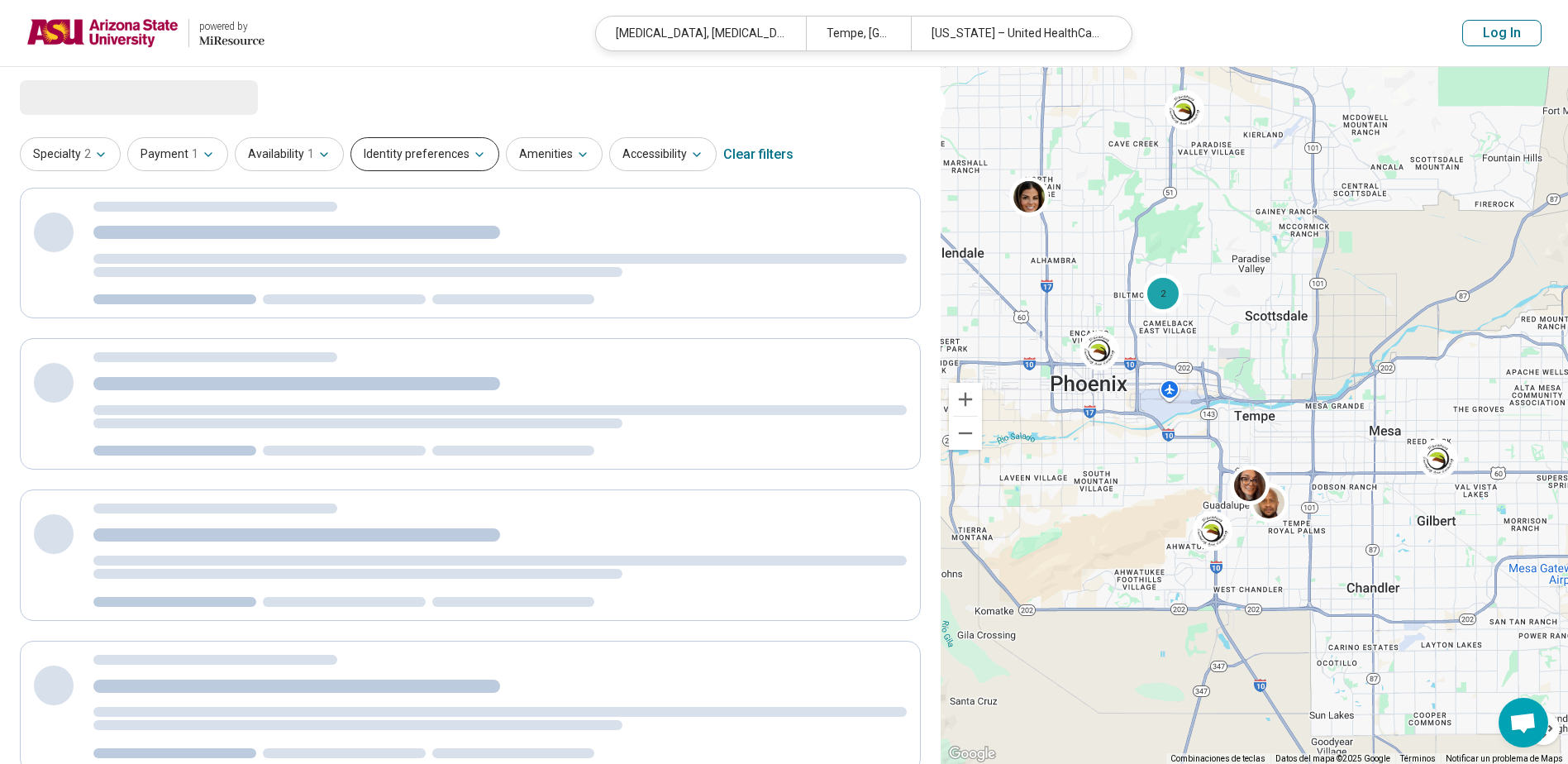
click at [447, 152] on button "Identity preferences" at bounding box center [424, 154] width 149 height 34
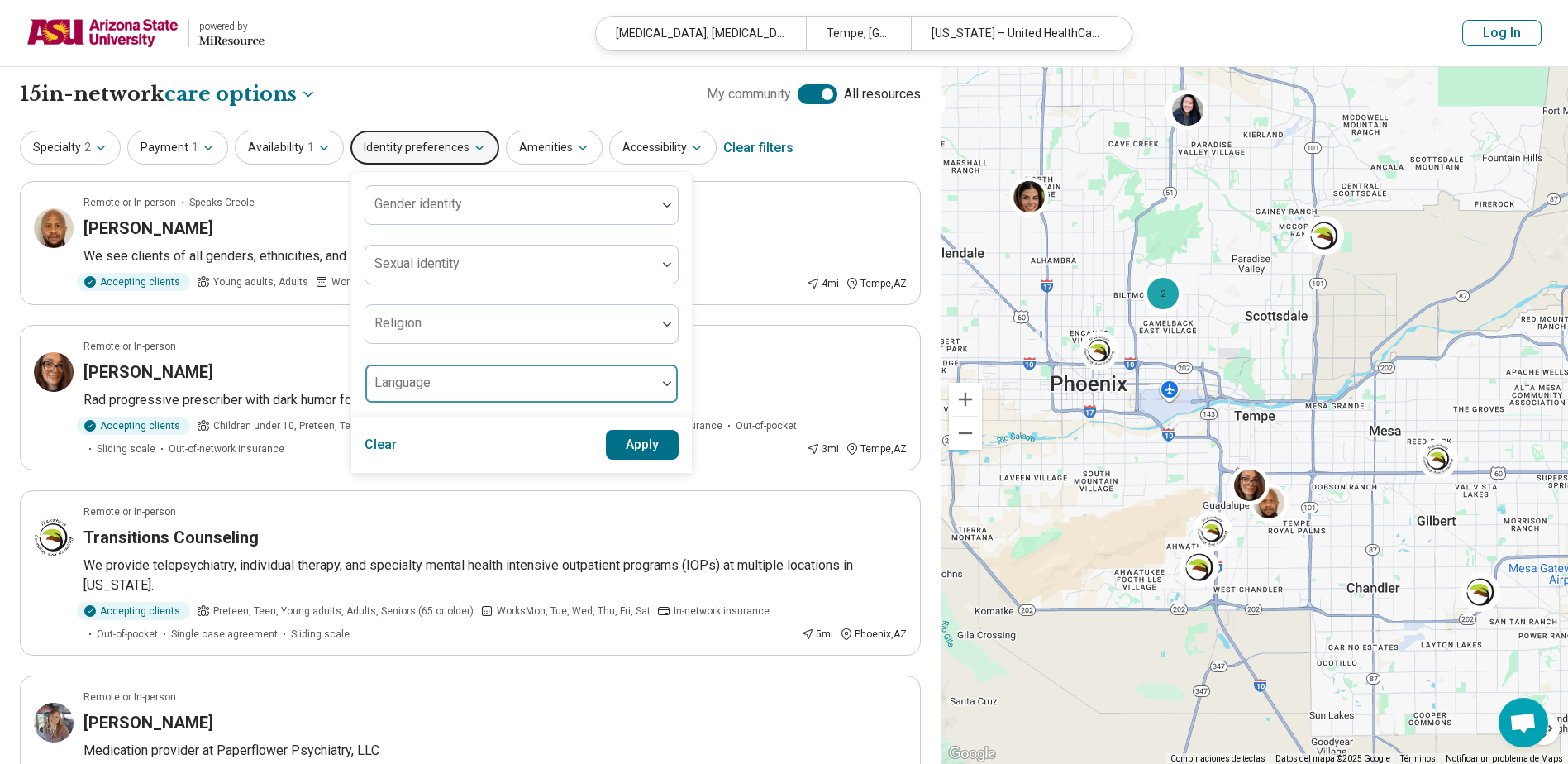
click at [455, 388] on div at bounding box center [510, 391] width 278 height 23
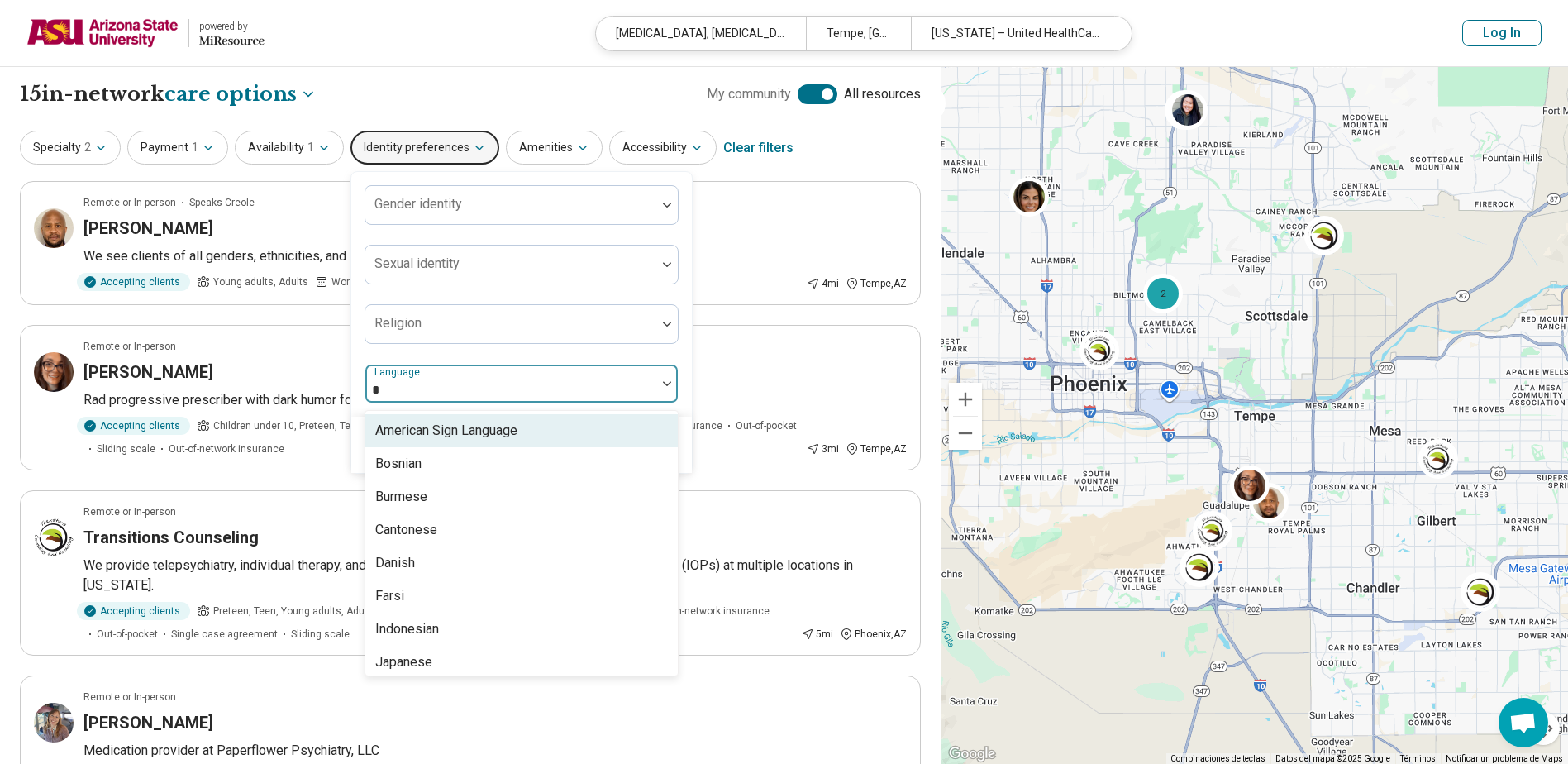
type input "**"
click at [510, 387] on div "Remove [object Object]" at bounding box center [509, 391] width 20 height 20
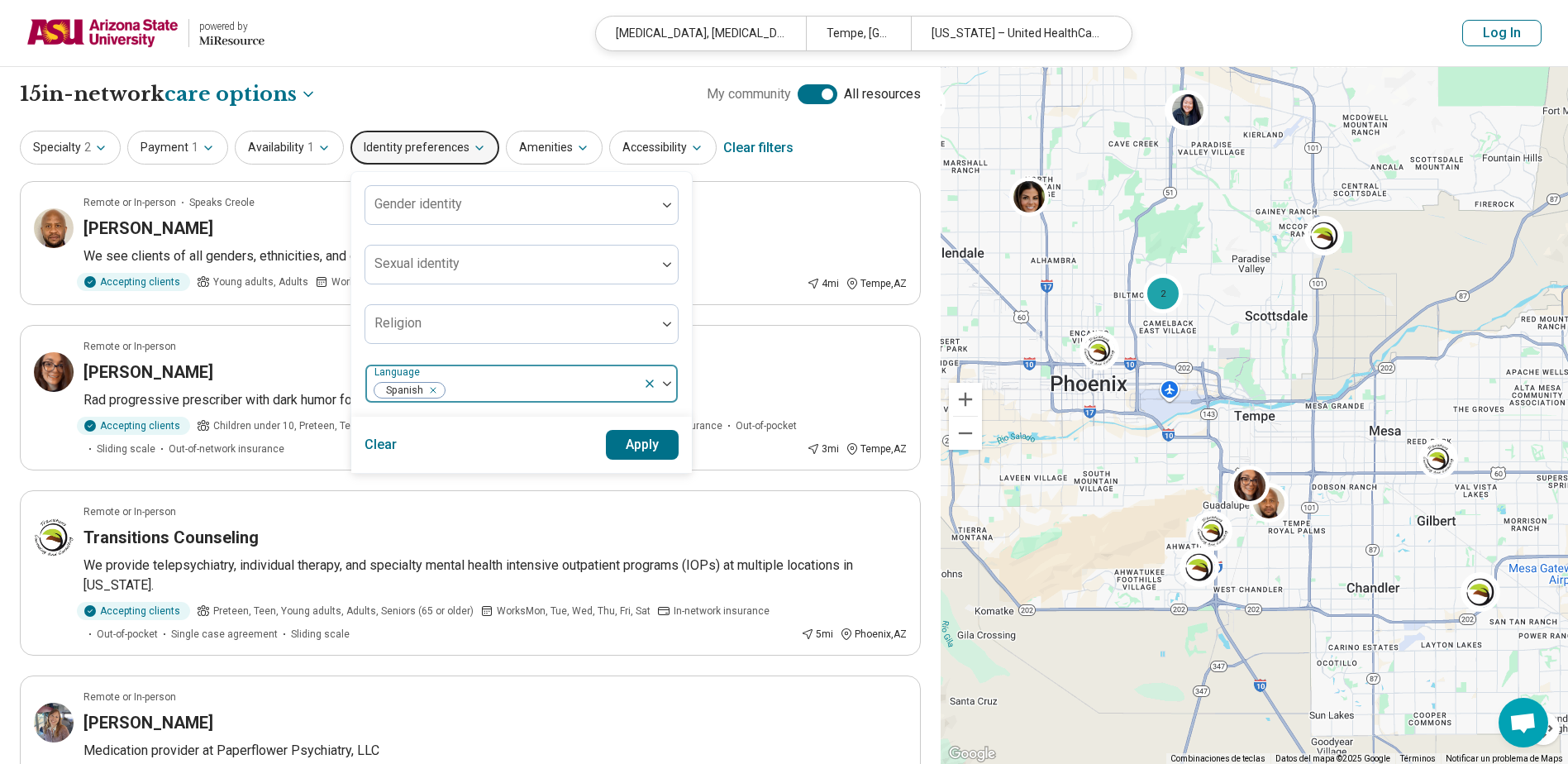
click at [523, 356] on div "Gender identity Sexual identity Religion Language Spanish" at bounding box center [521, 295] width 314 height 219
click at [655, 453] on button "Apply" at bounding box center [643, 444] width 73 height 30
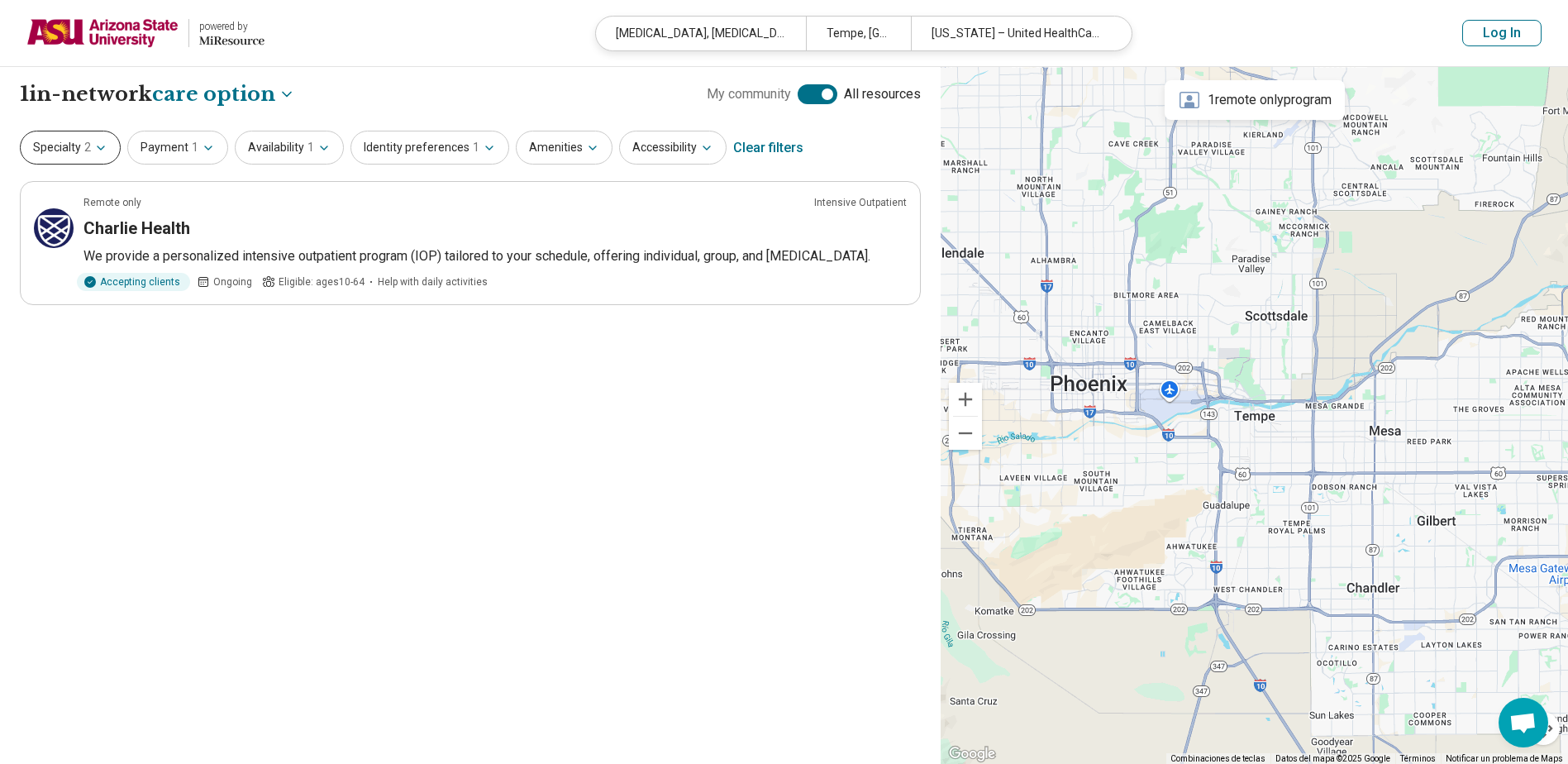
click at [80, 138] on button "Specialty 2" at bounding box center [70, 148] width 101 height 34
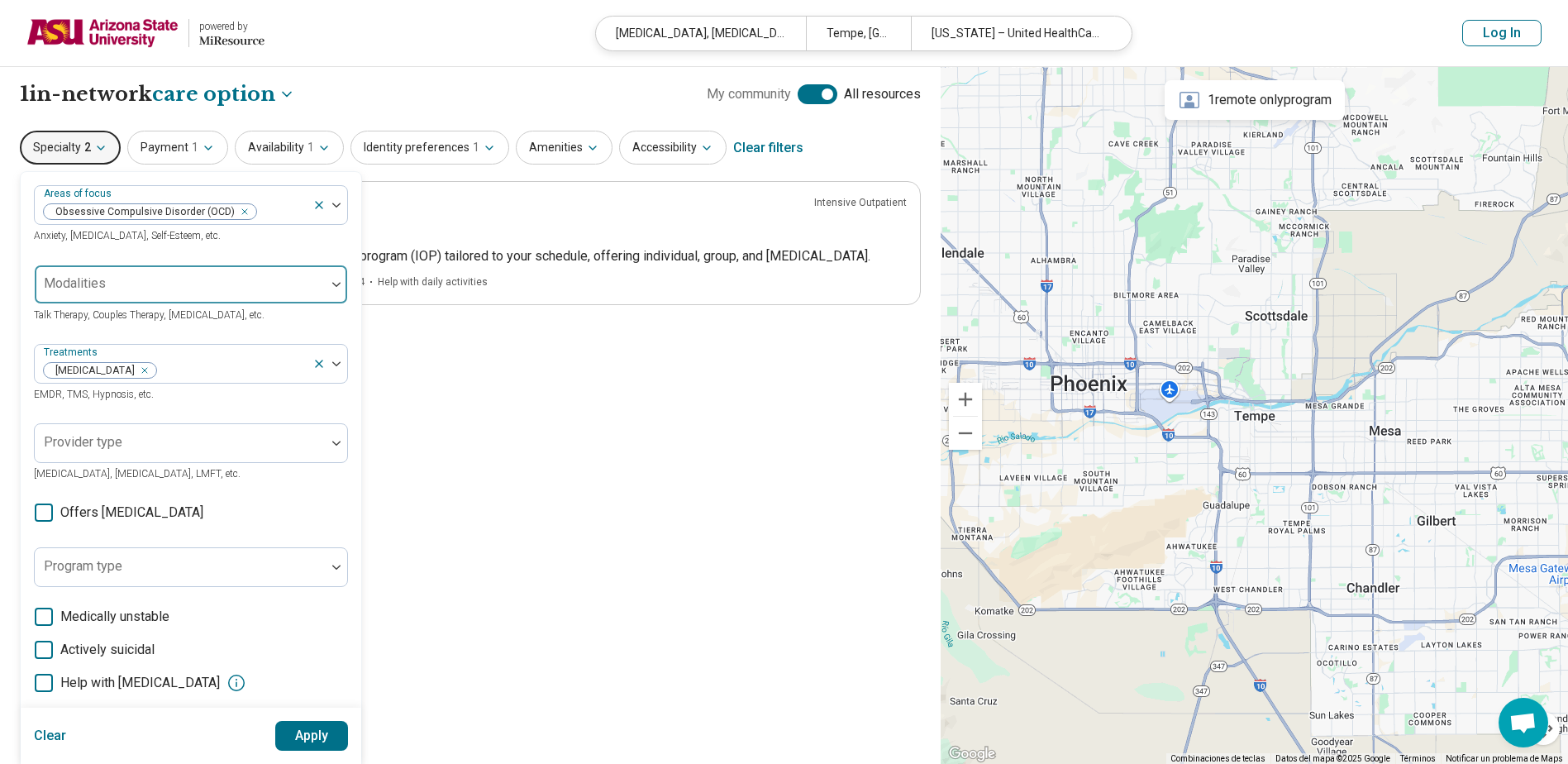
click at [209, 296] on div at bounding box center [180, 291] width 278 height 23
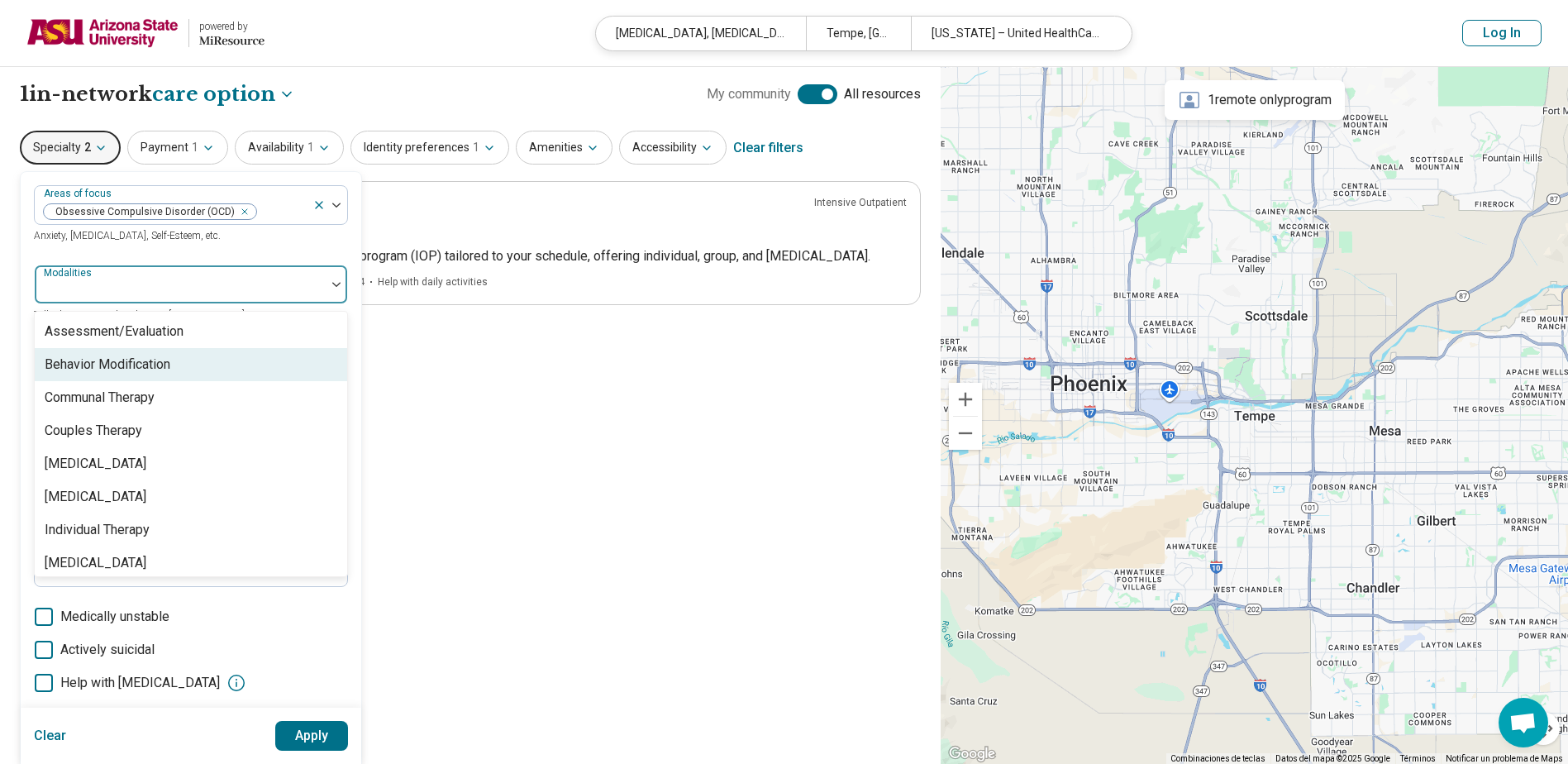
scroll to position [6, 0]
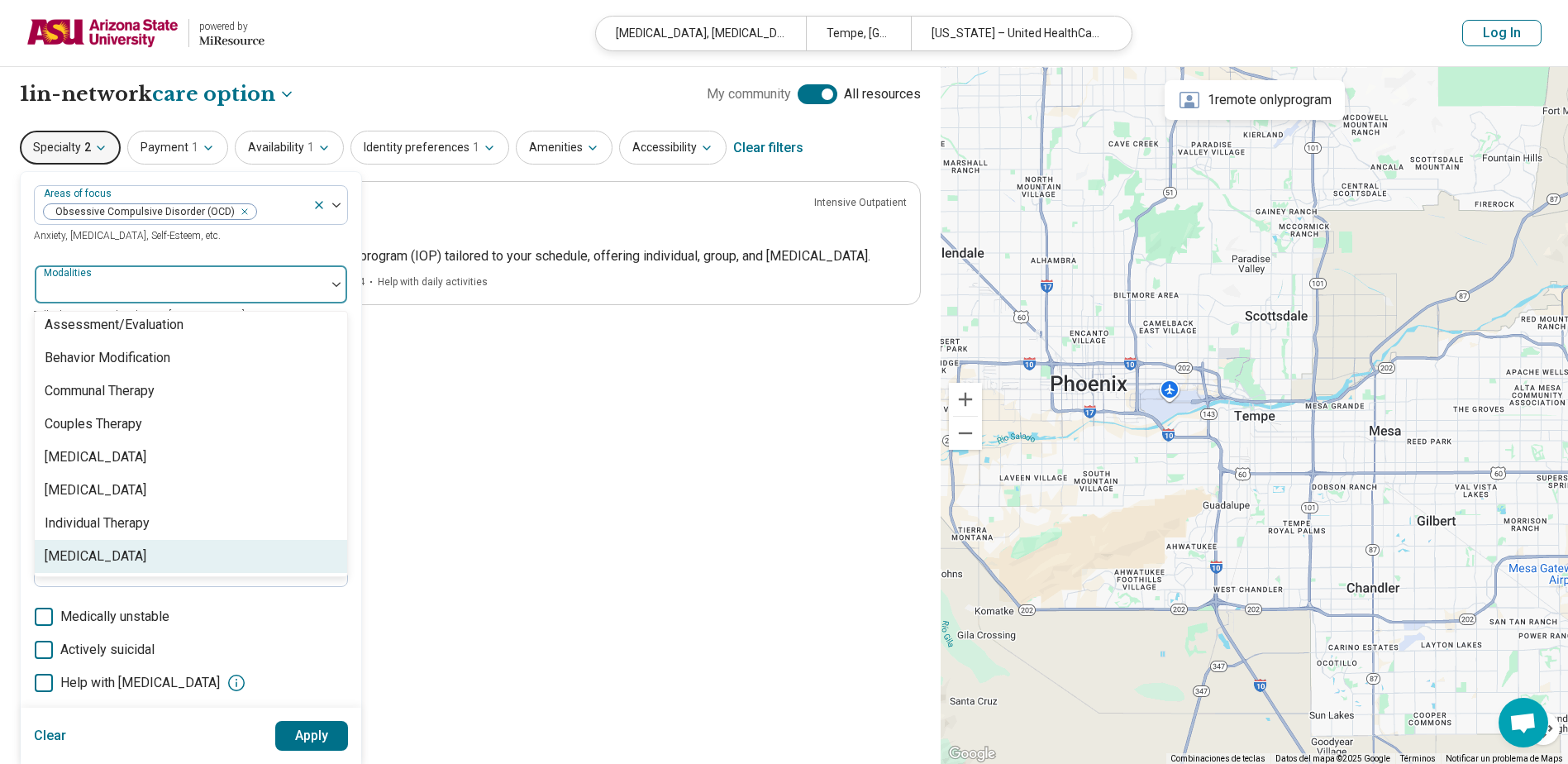
click at [174, 545] on div "[MEDICAL_DATA]" at bounding box center [191, 556] width 313 height 33
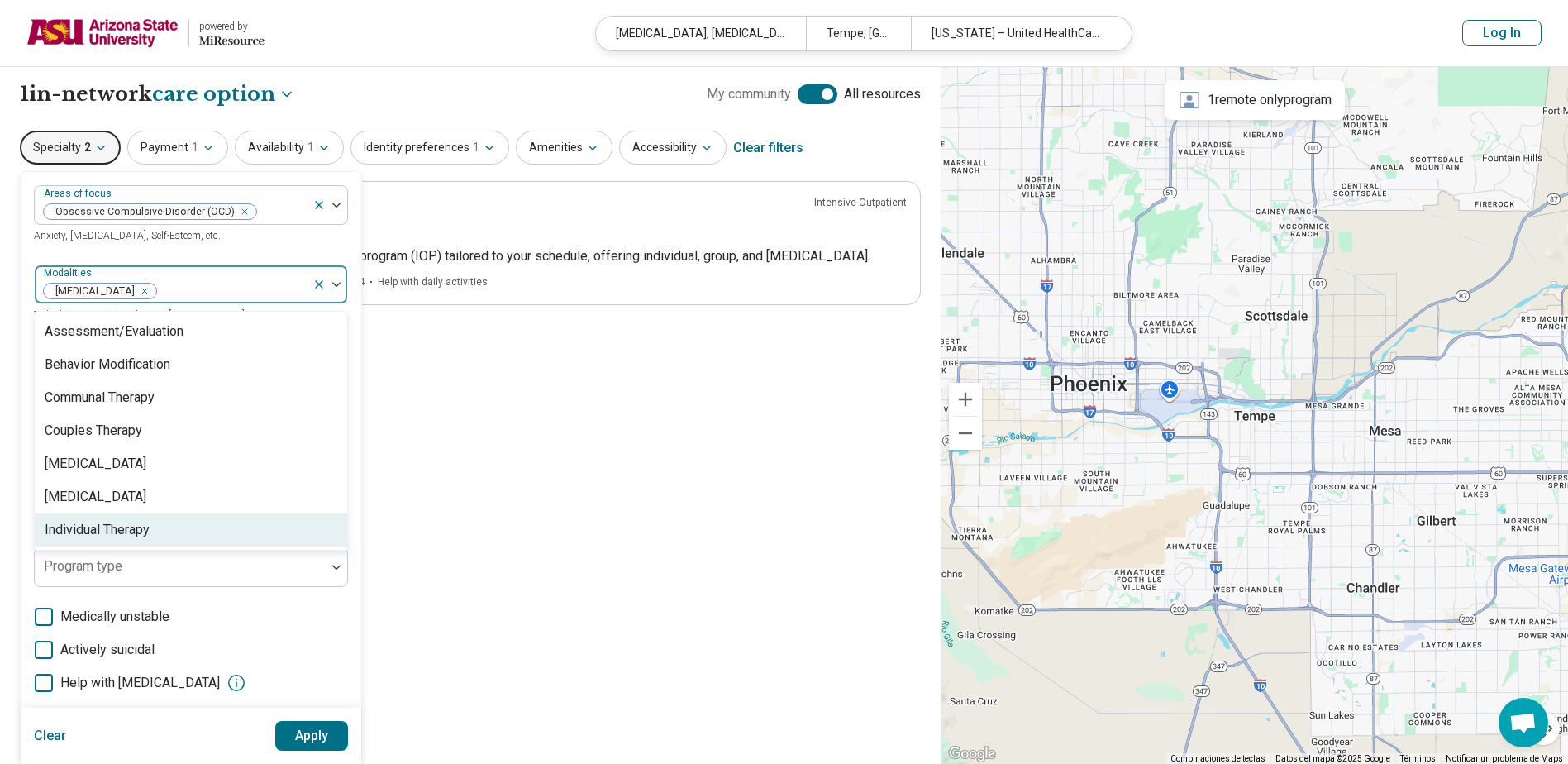
scroll to position [0, 0]
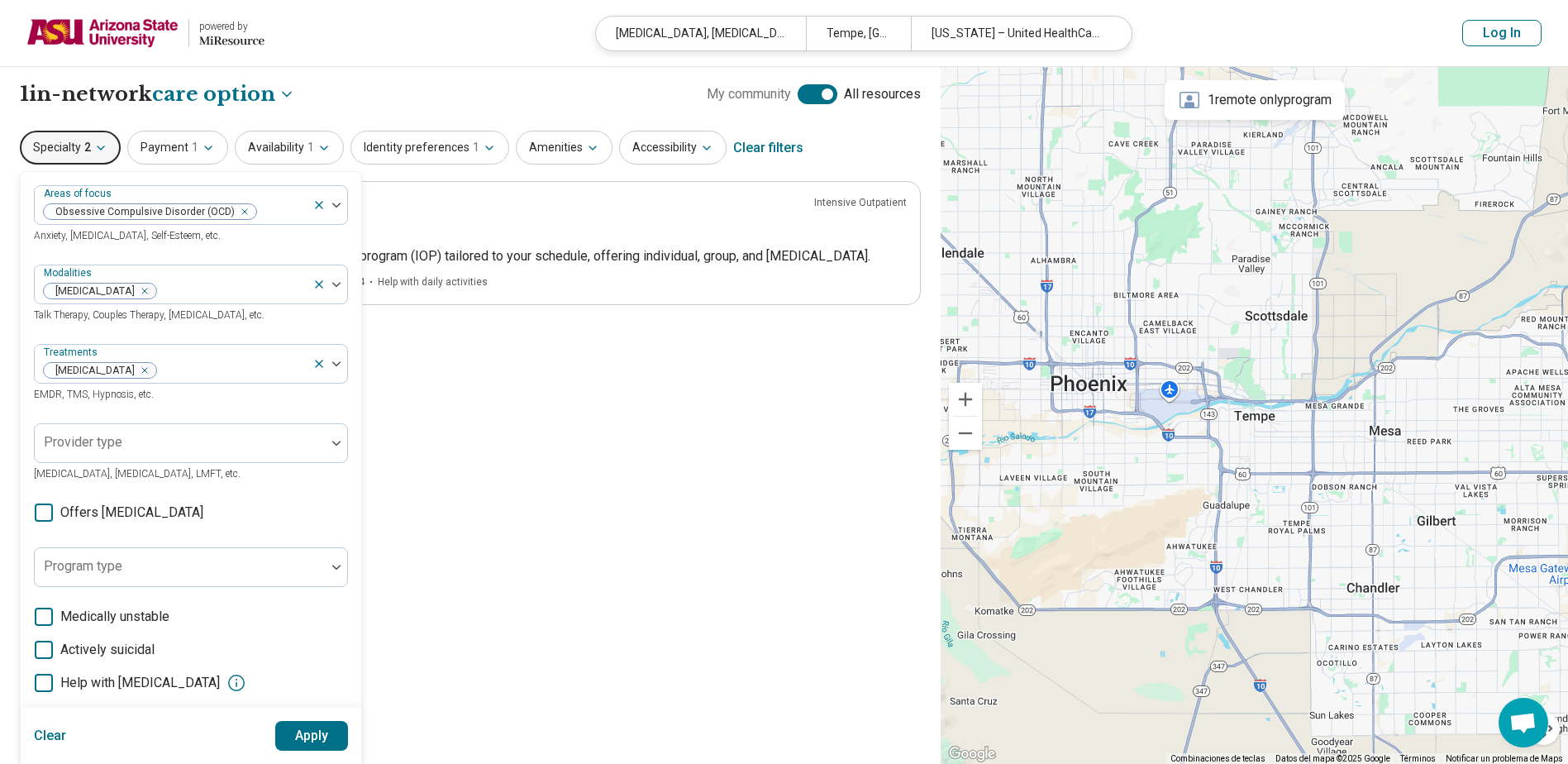
click at [222, 253] on div "Areas of focus Obsessive Compulsive Disorder (OCD) Anxiety, Depression, Self-Es…" at bounding box center [191, 509] width 314 height 647
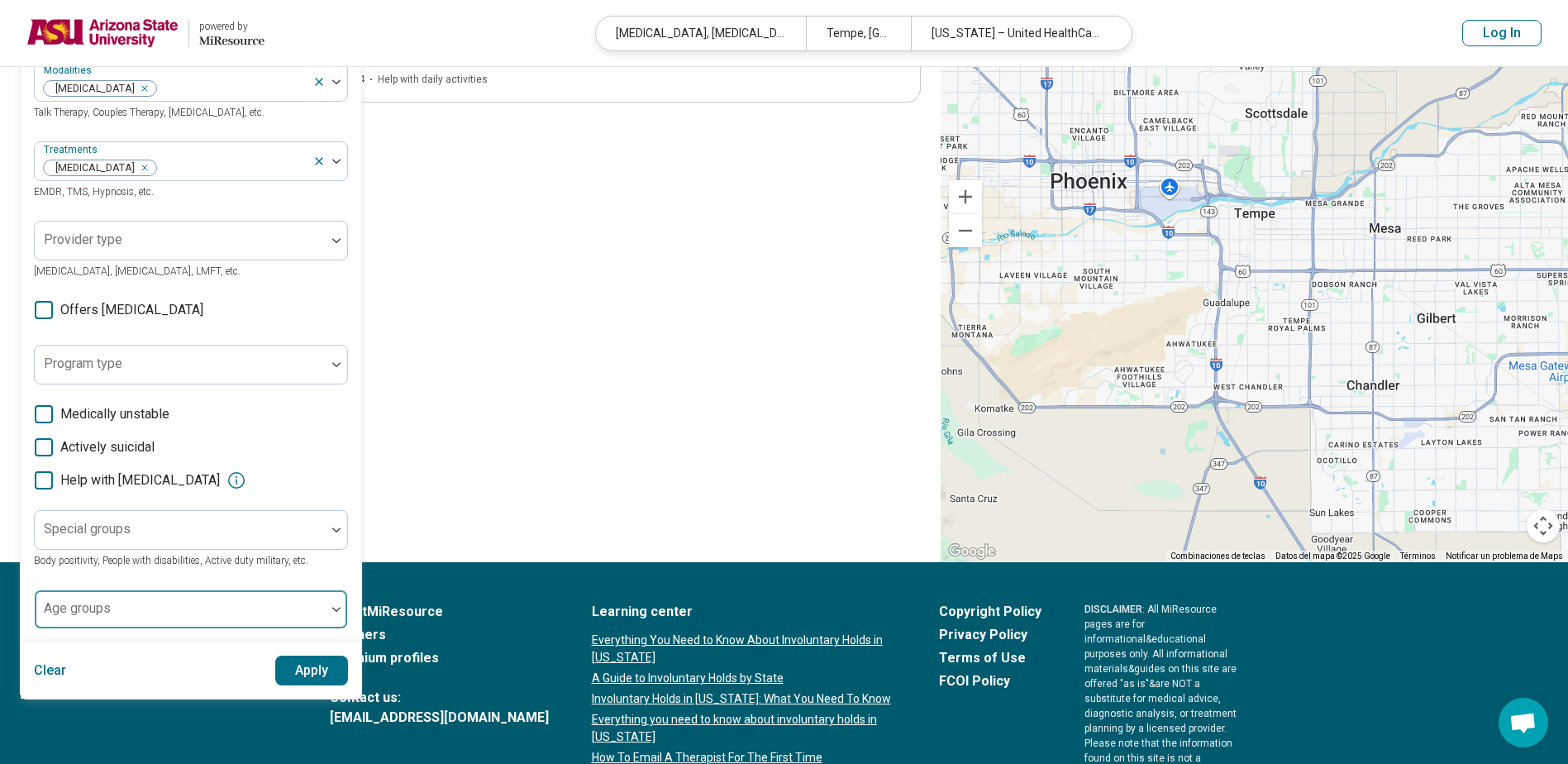
scroll to position [81, 0]
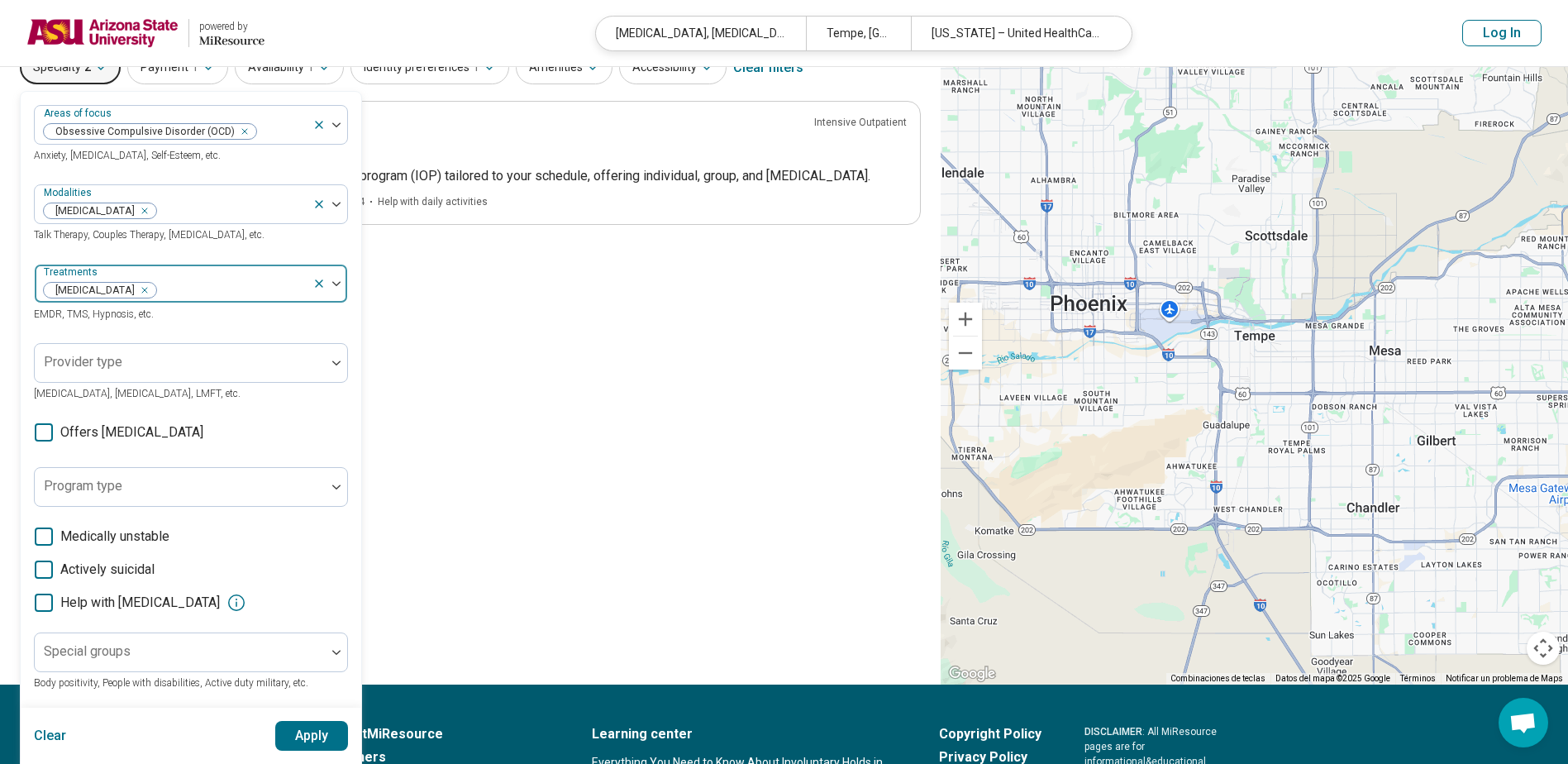
click at [146, 288] on icon "Remove [object Object]" at bounding box center [140, 290] width 12 height 12
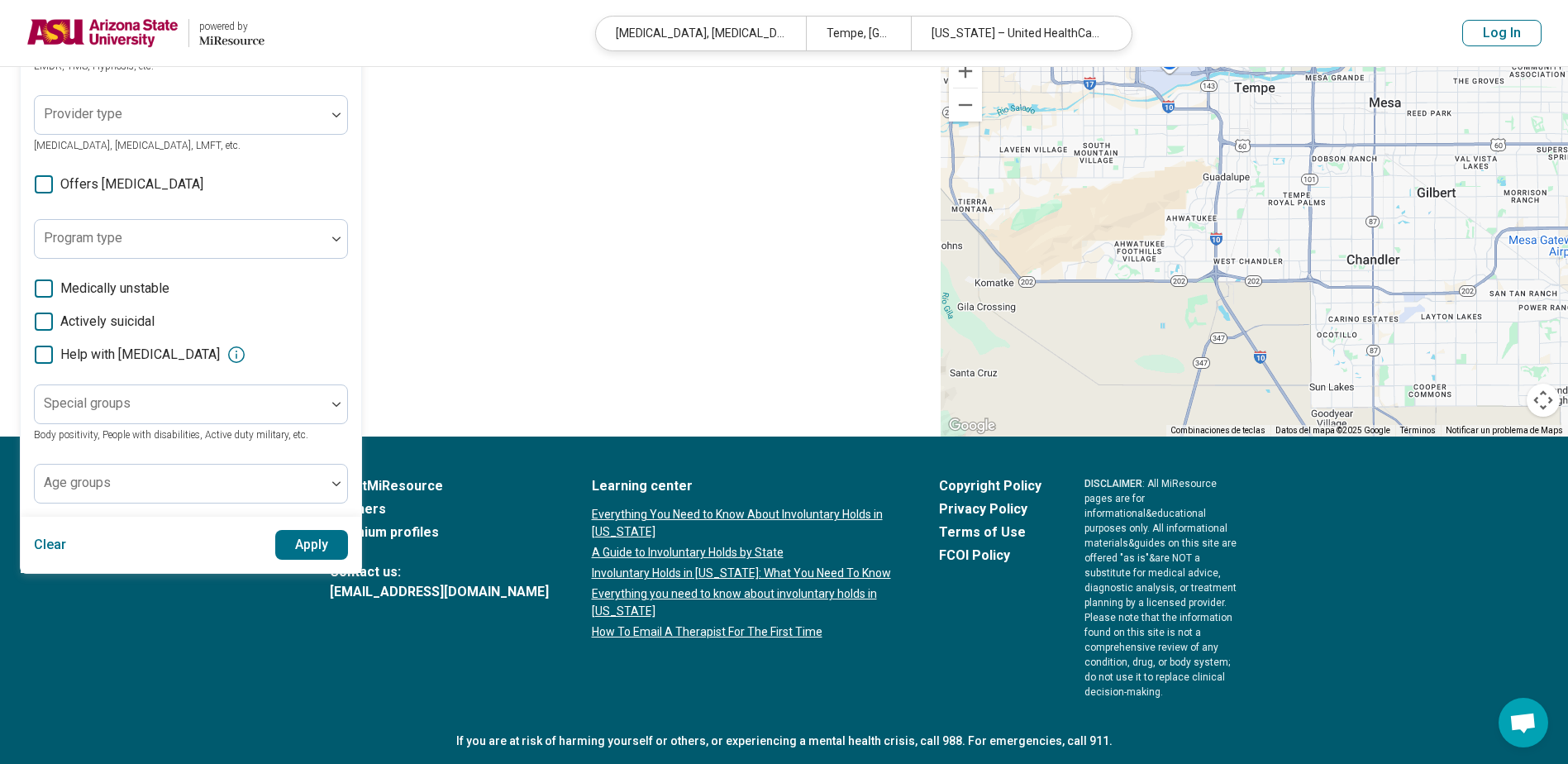
scroll to position [0, 0]
click at [318, 554] on button "Apply" at bounding box center [312, 545] width 73 height 30
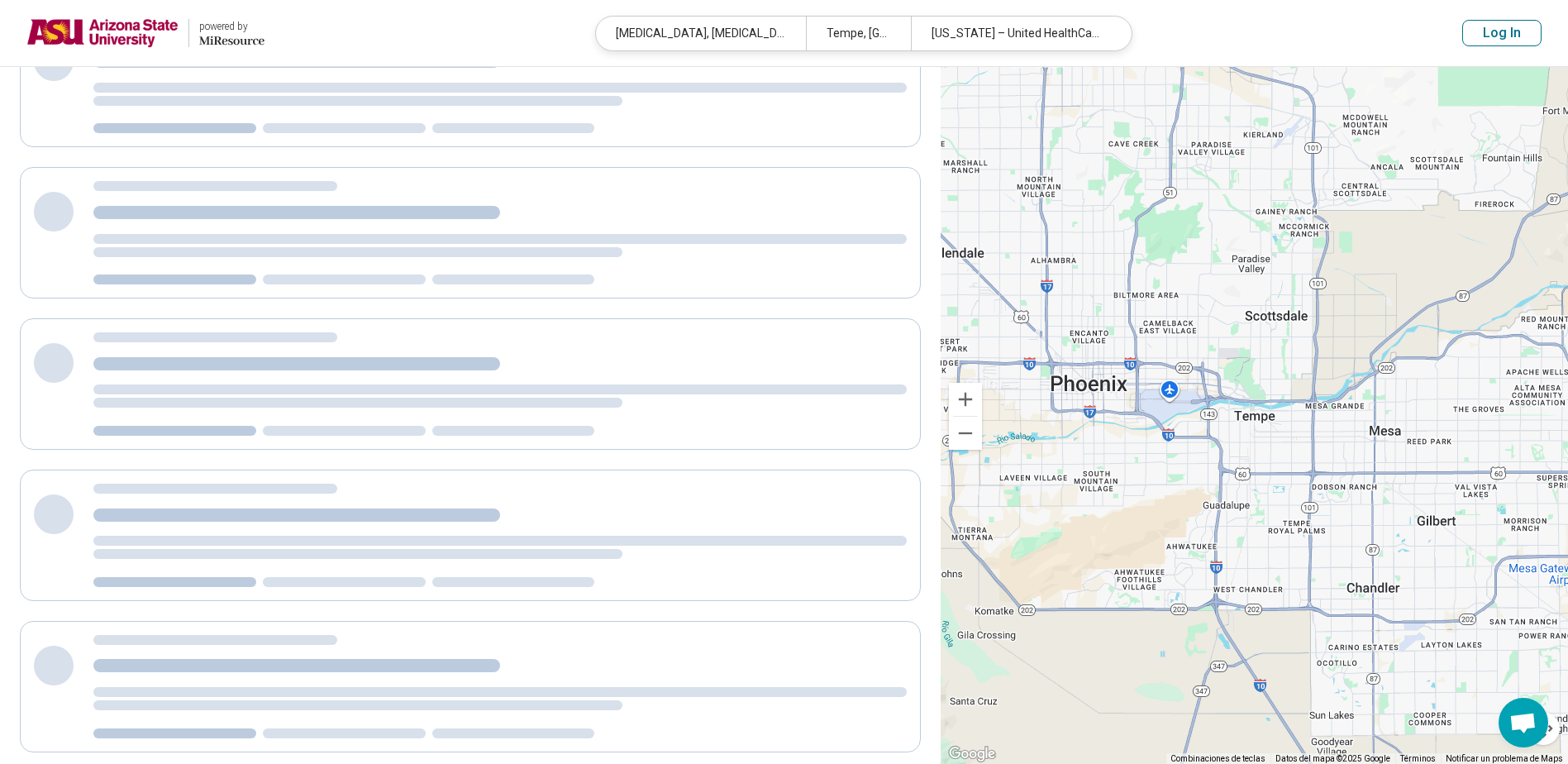
scroll to position [190, 0]
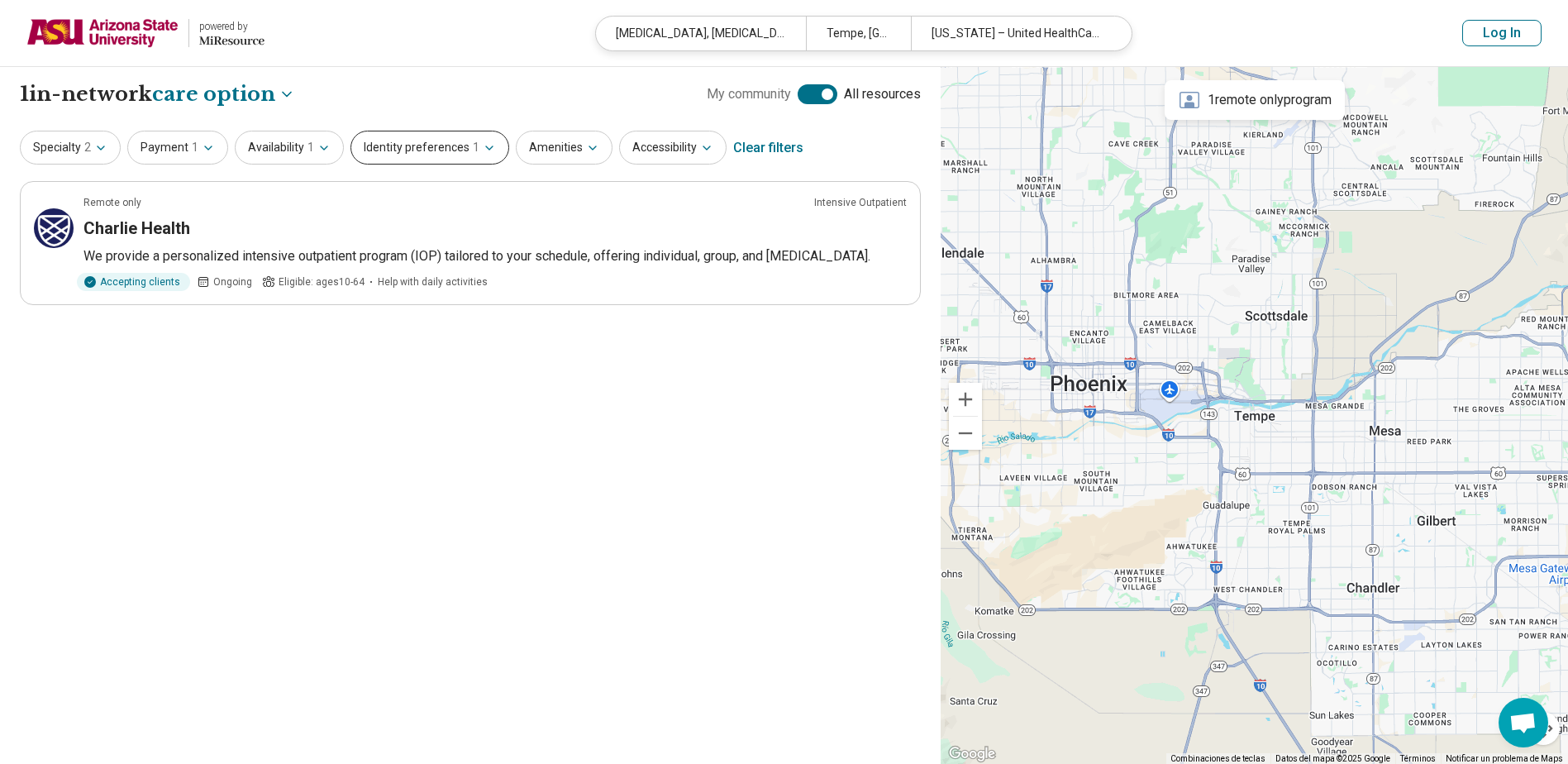
click at [419, 144] on button "Identity preferences 1" at bounding box center [429, 148] width 159 height 34
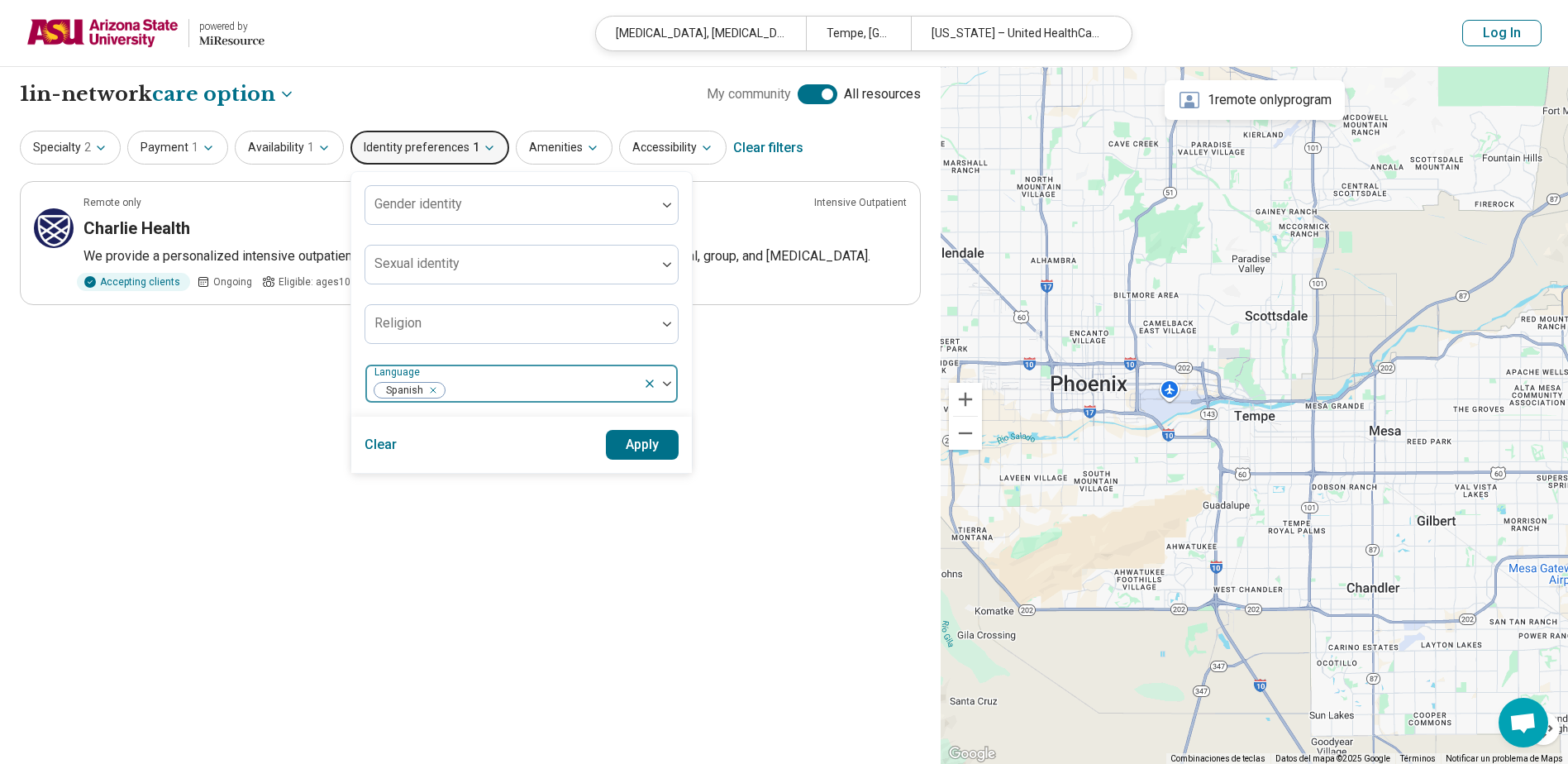
click at [433, 391] on div "Remove [object Object]" at bounding box center [430, 391] width 20 height 20
click at [618, 444] on button "Apply" at bounding box center [643, 444] width 73 height 30
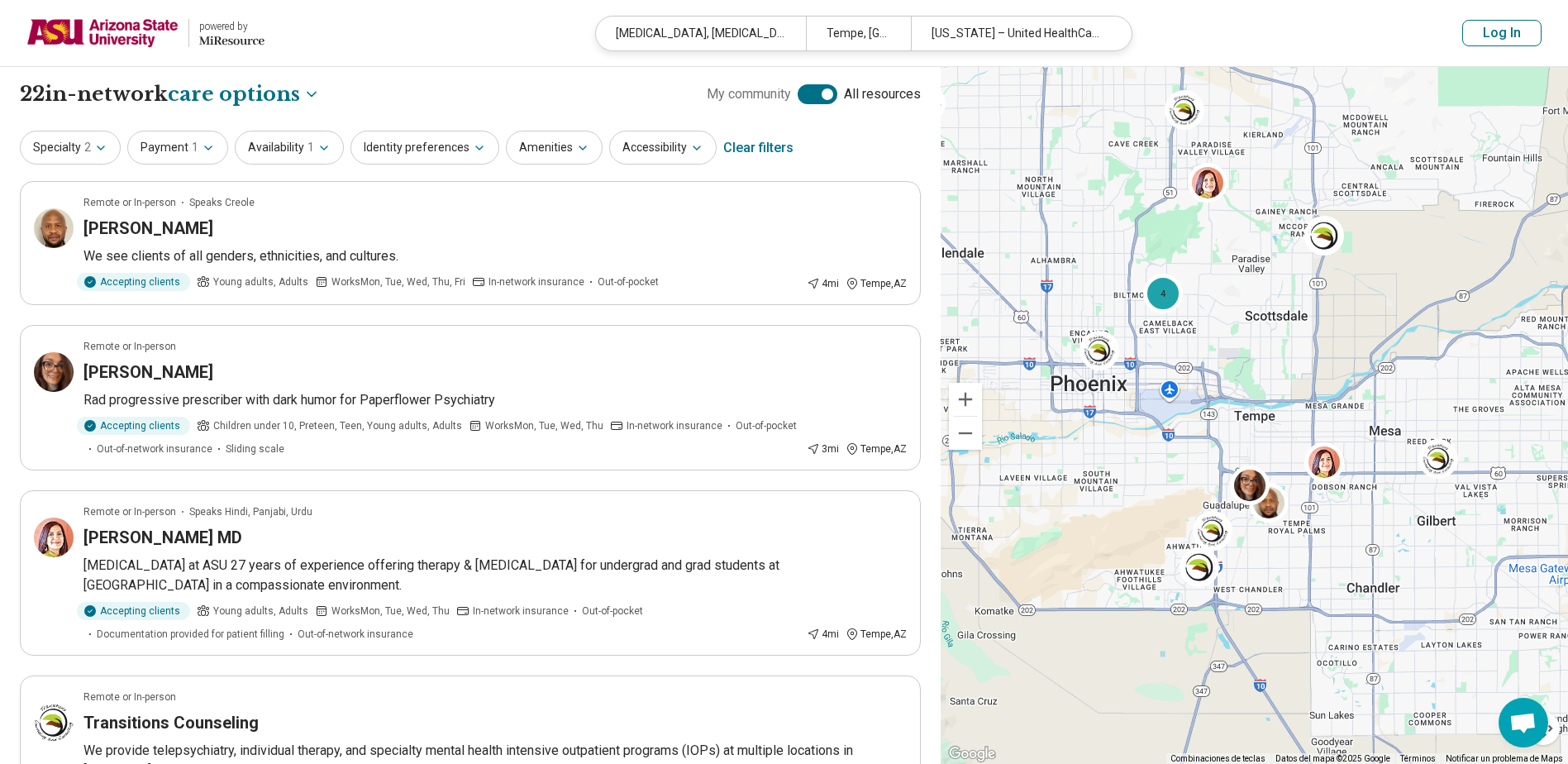
click at [819, 102] on div at bounding box center [818, 94] width 39 height 20
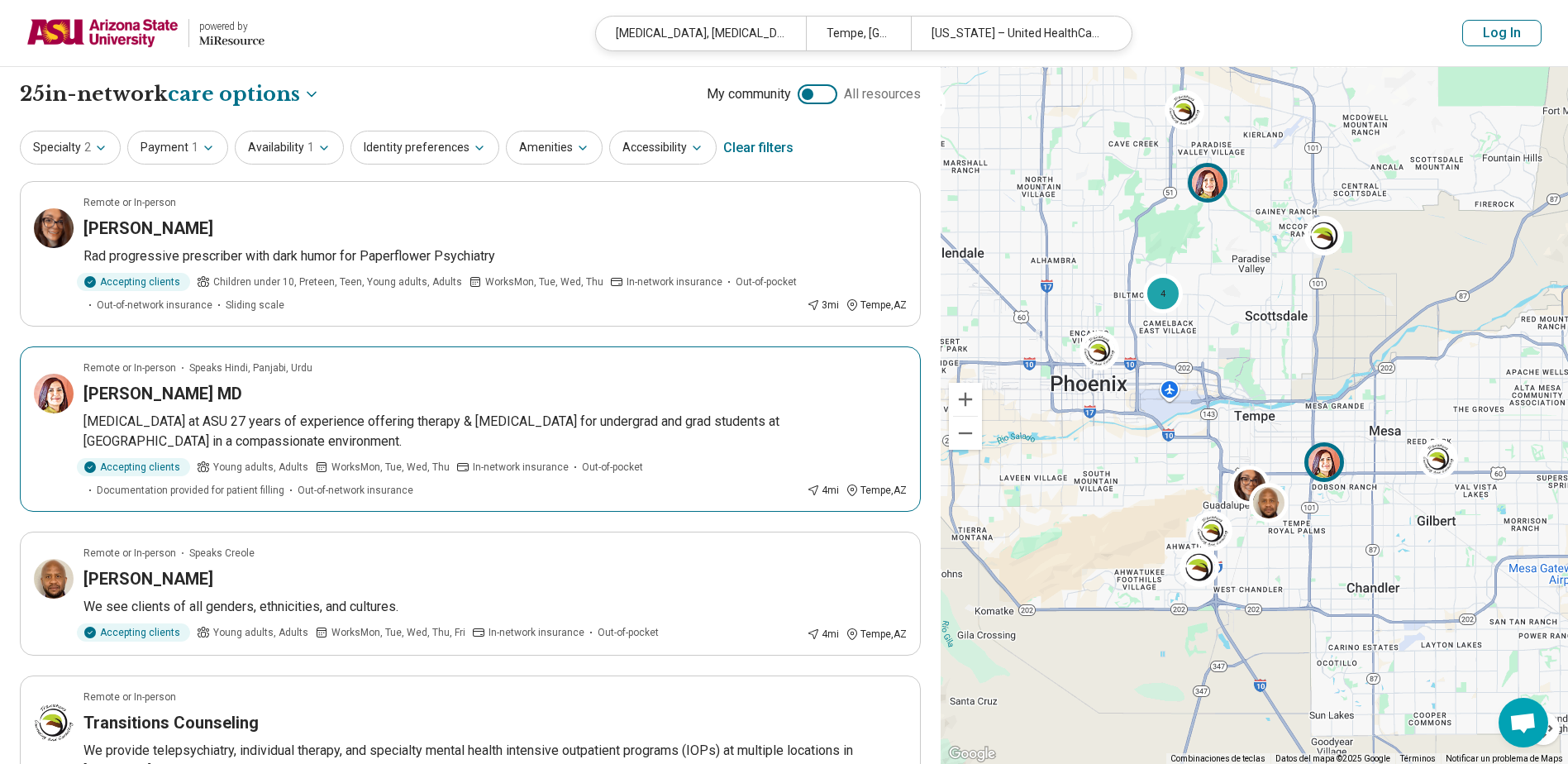
click at [1220, 182] on img at bounding box center [1207, 183] width 39 height 39
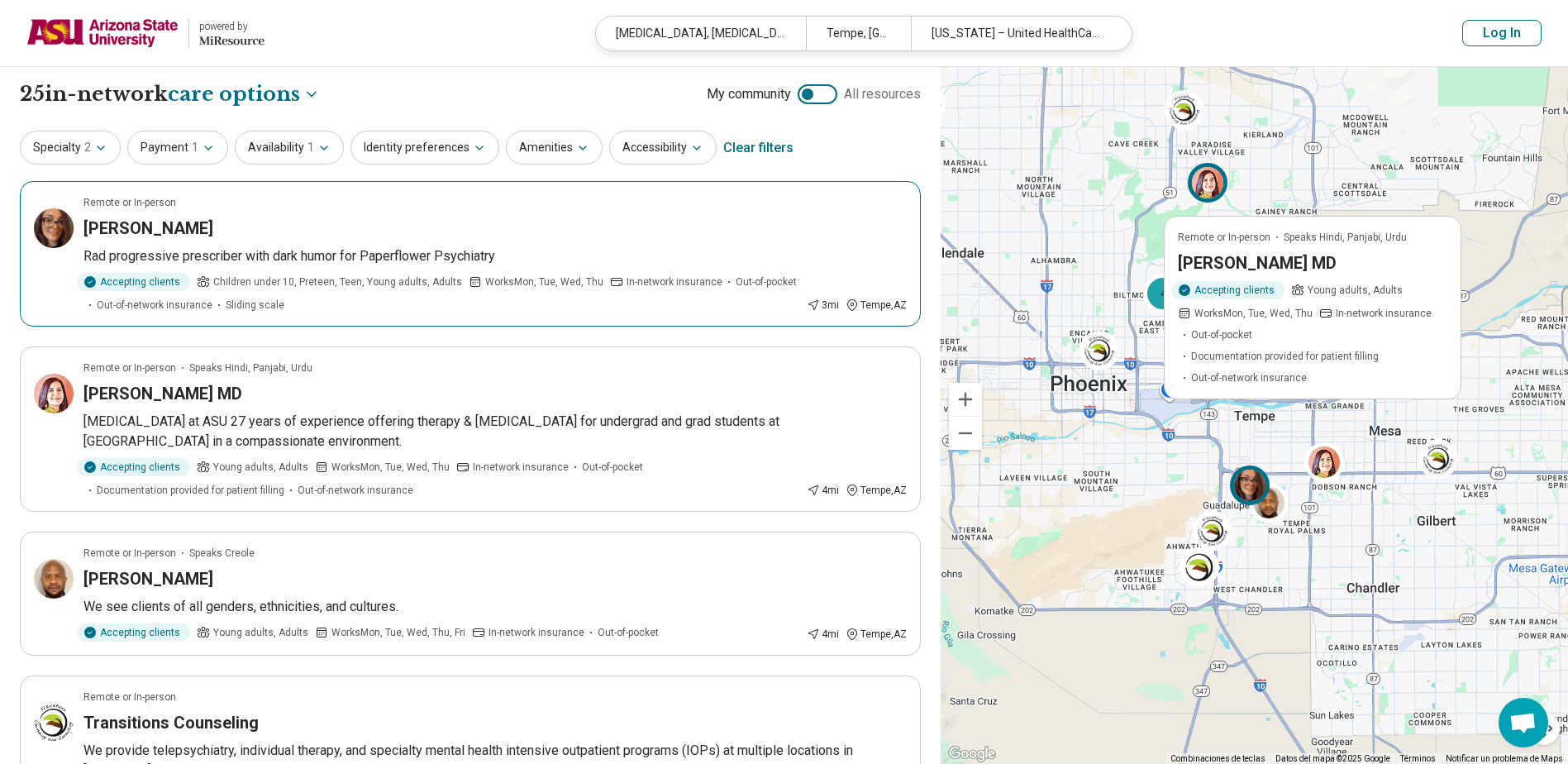
click at [1252, 476] on img at bounding box center [1249, 485] width 39 height 39
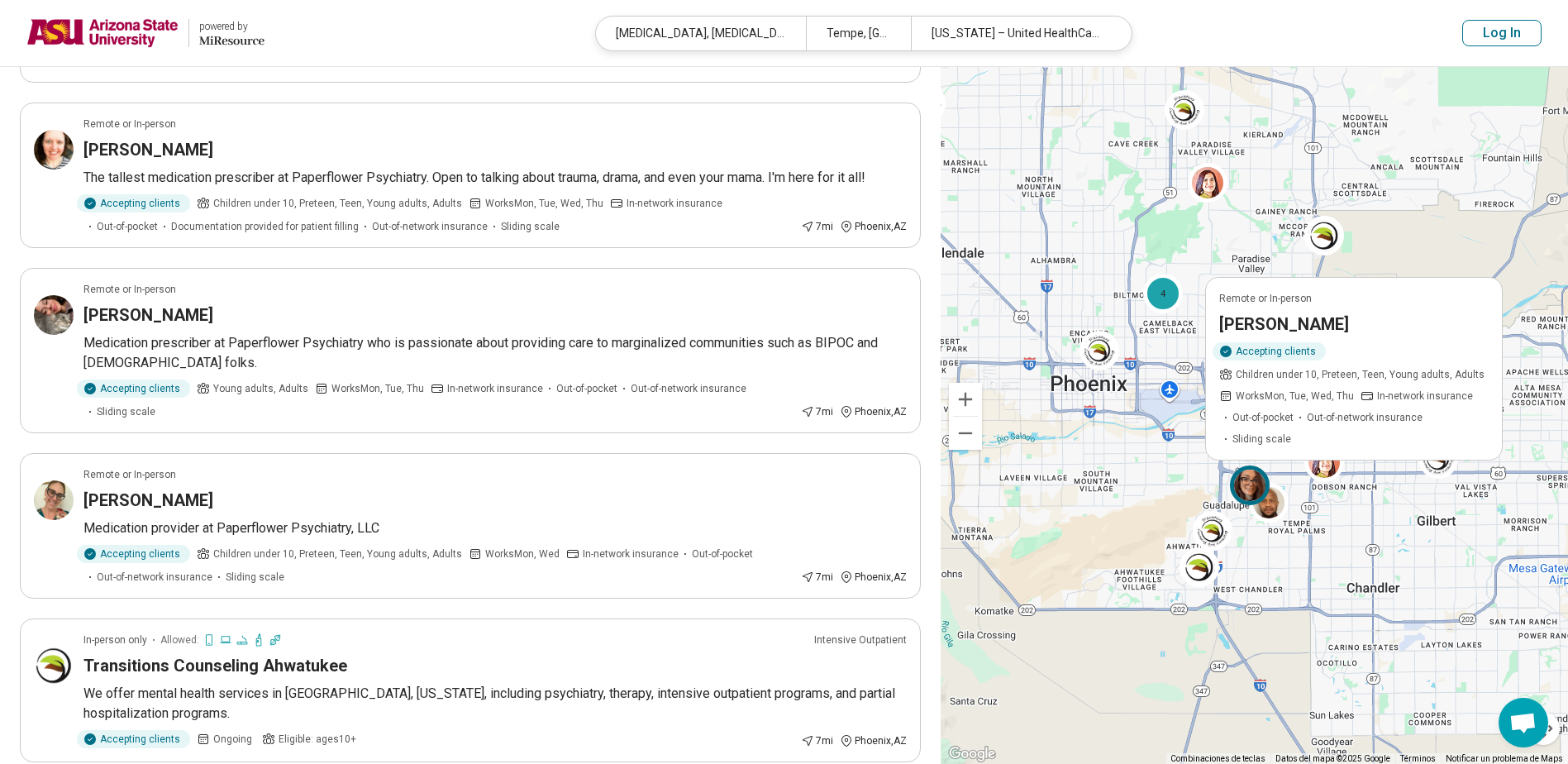
scroll to position [909, 0]
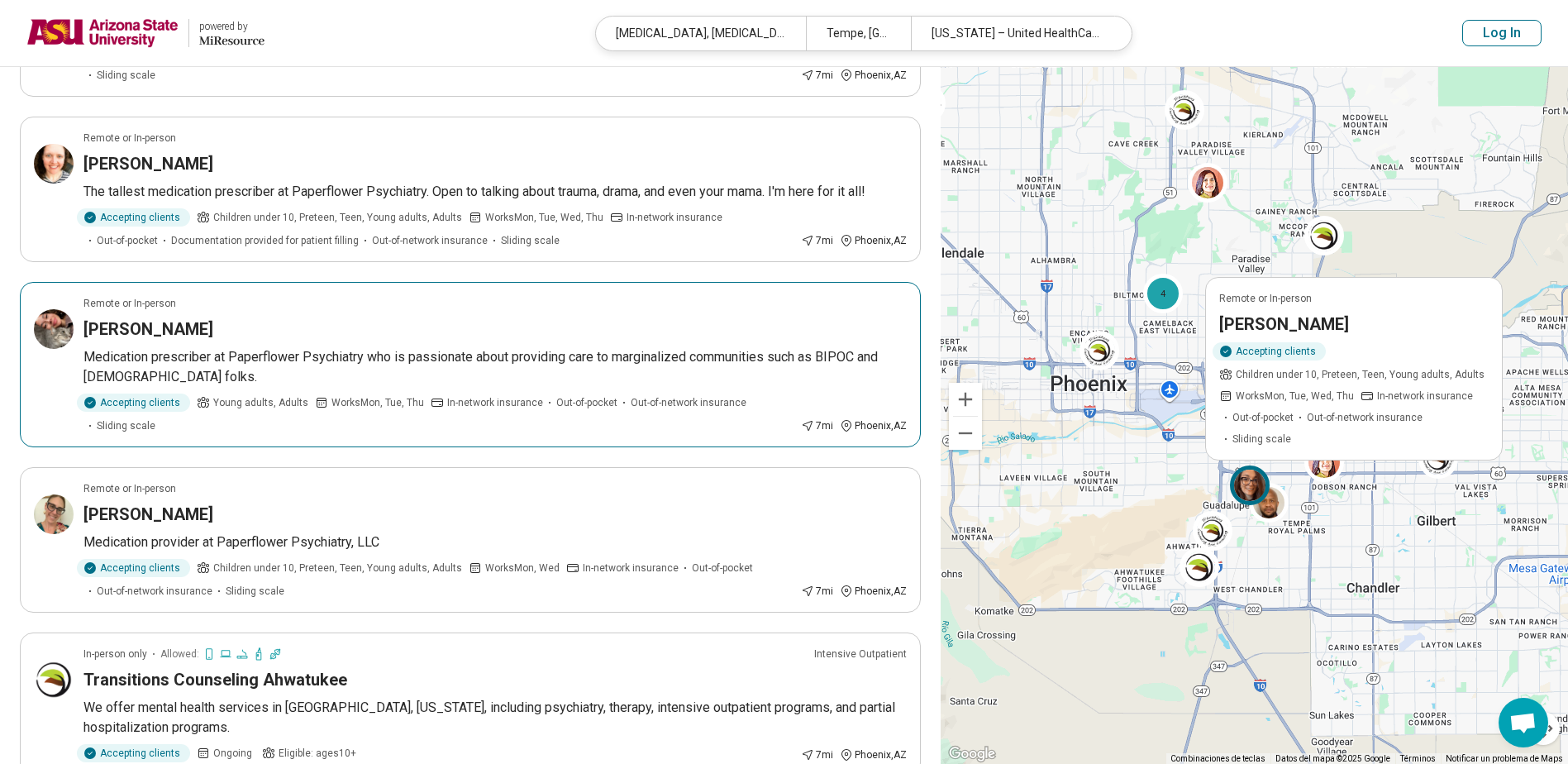
click at [237, 330] on div "Tatiana Sanabria" at bounding box center [494, 329] width 823 height 23
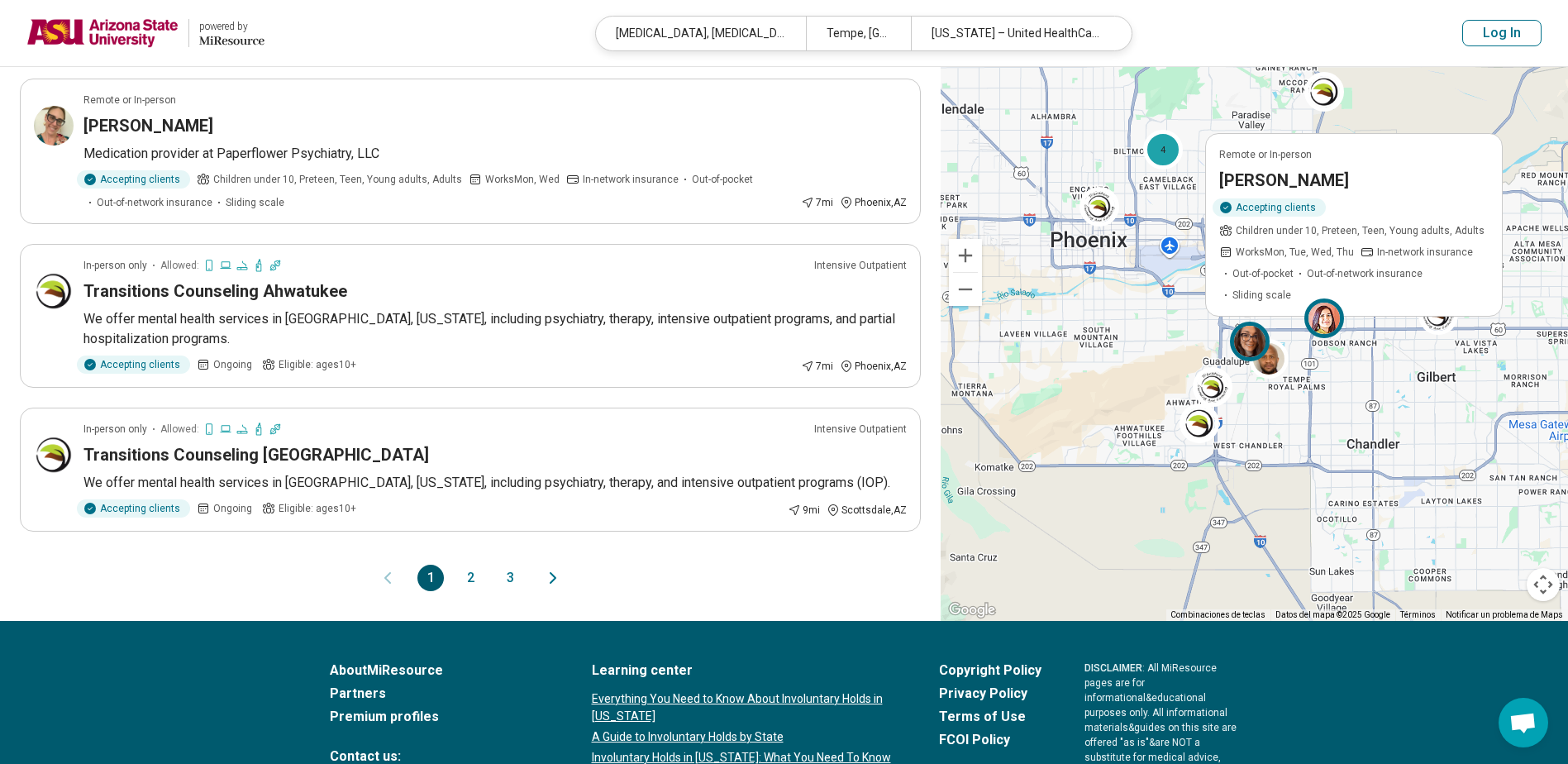
scroll to position [1482, 0]
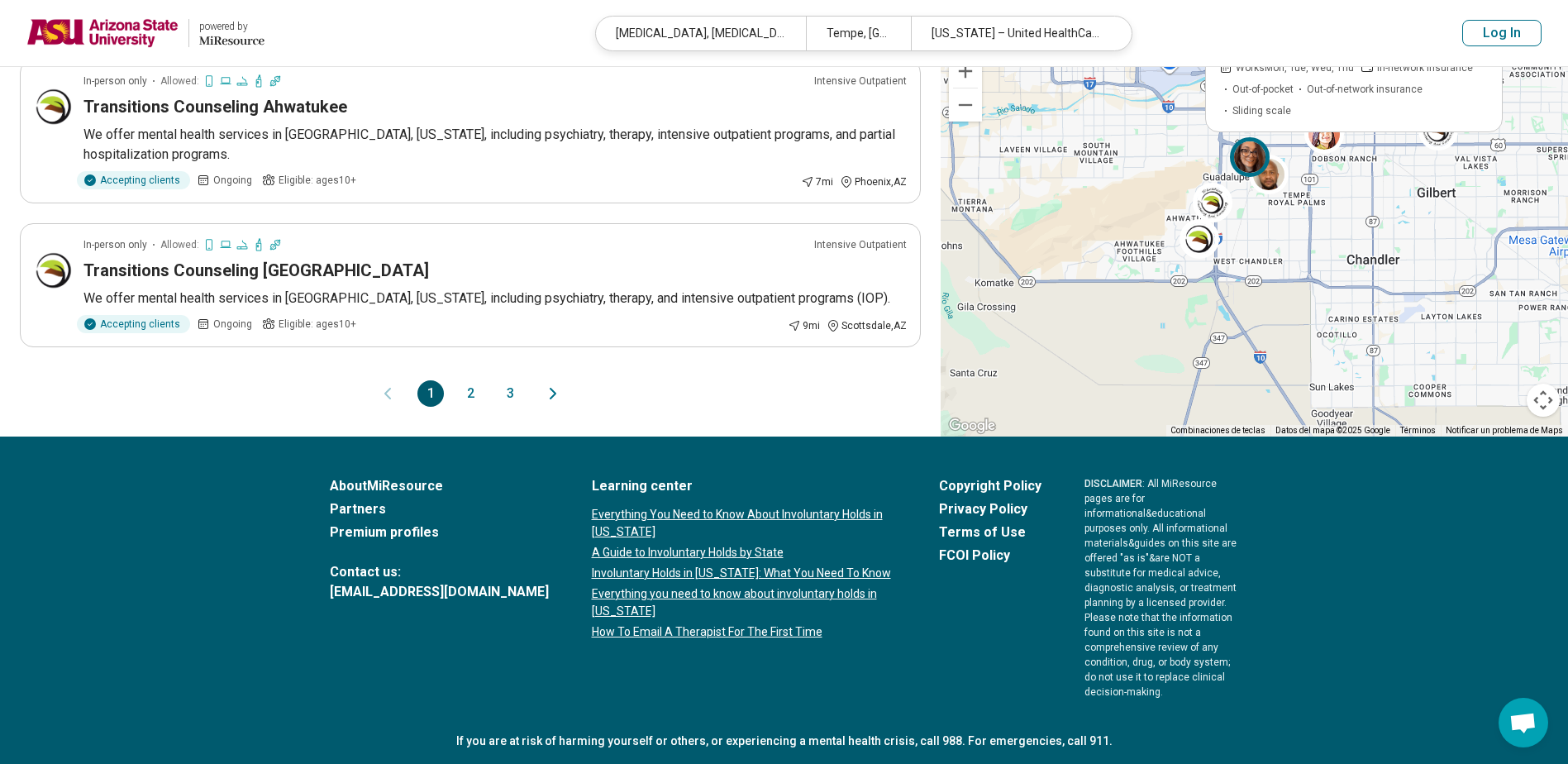
click at [475, 393] on button "2" at bounding box center [470, 394] width 27 height 27
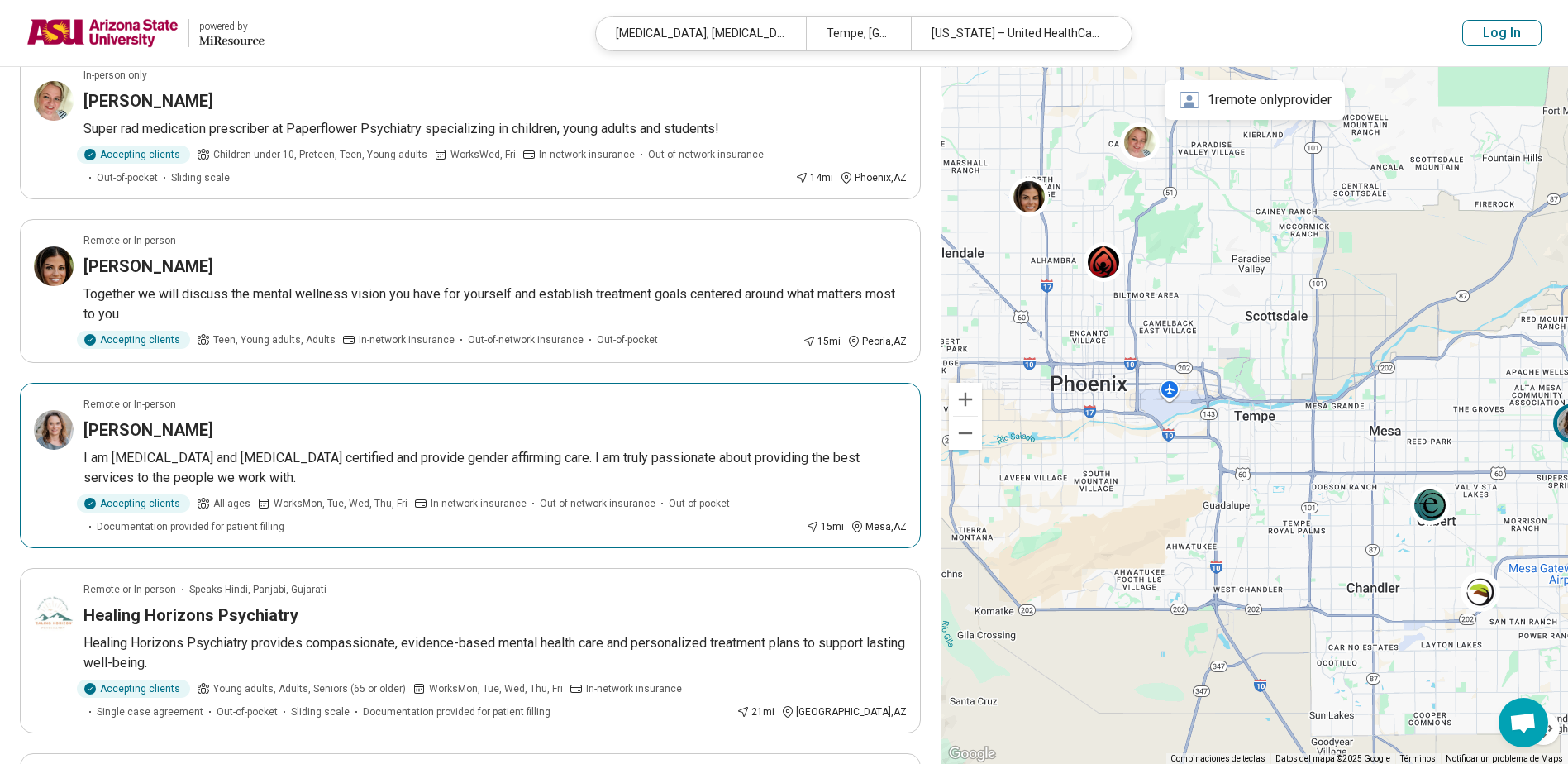
scroll to position [1157, 0]
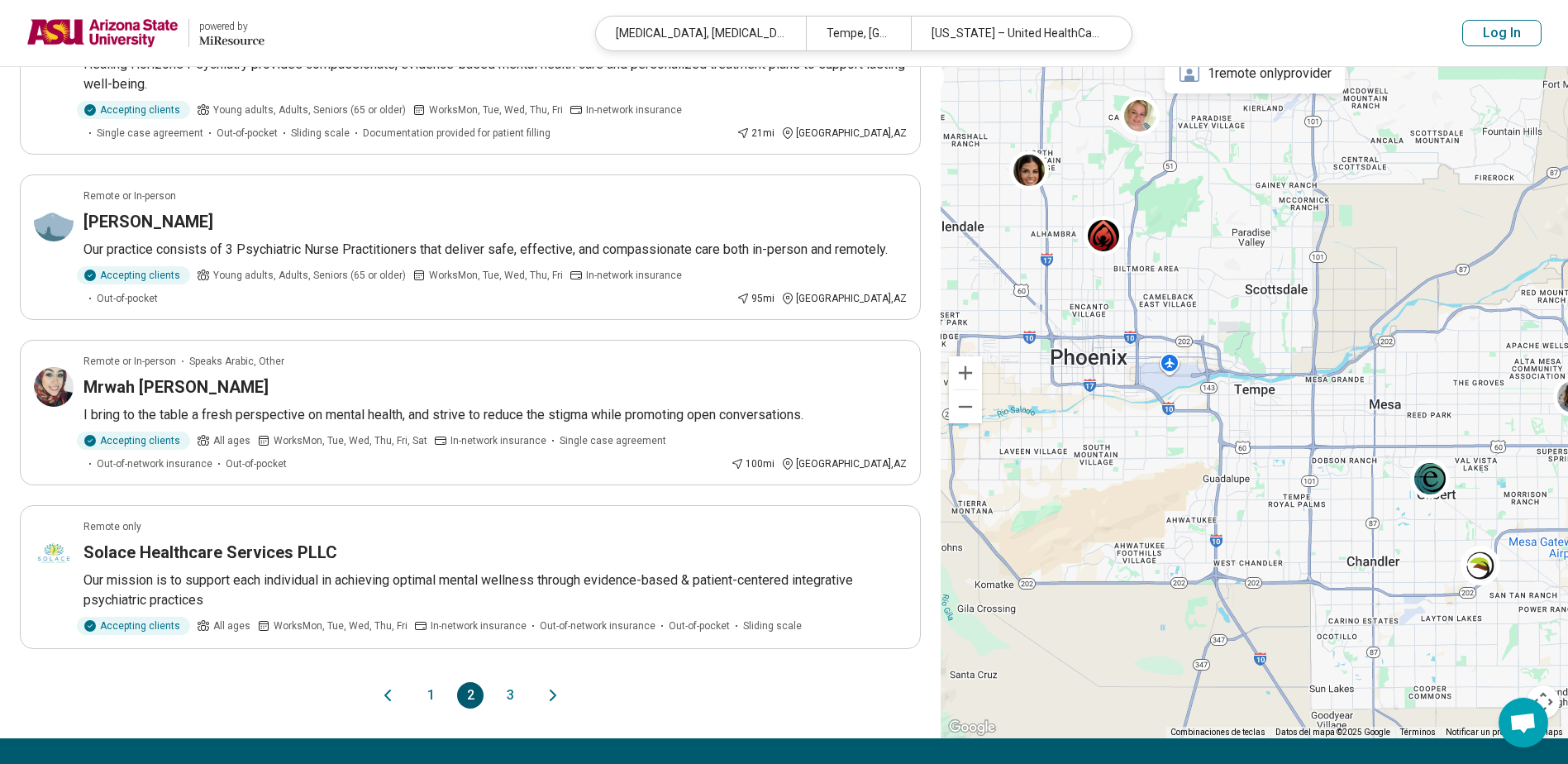
click at [511, 682] on button "3" at bounding box center [510, 696] width 27 height 27
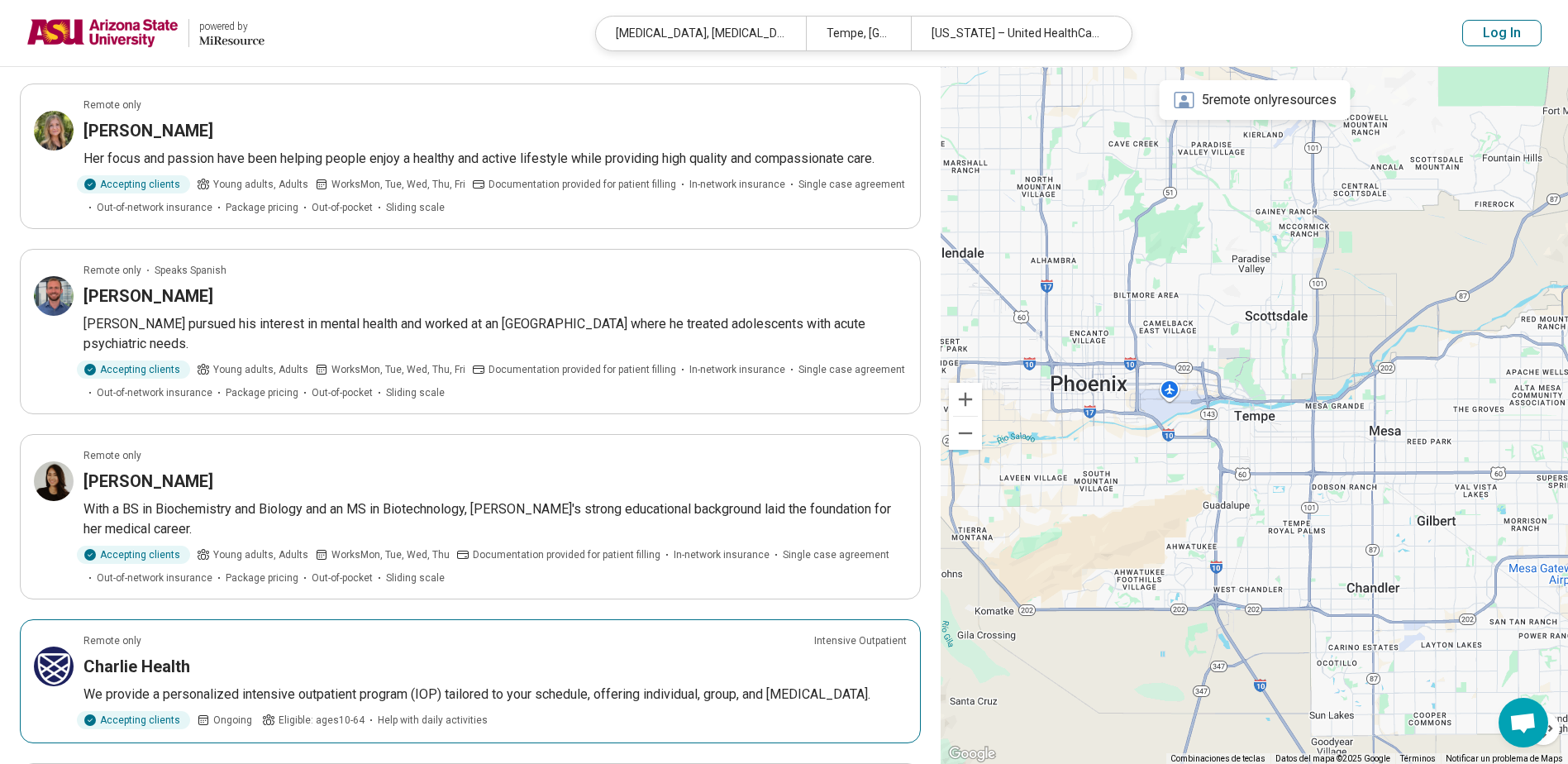
scroll to position [0, 0]
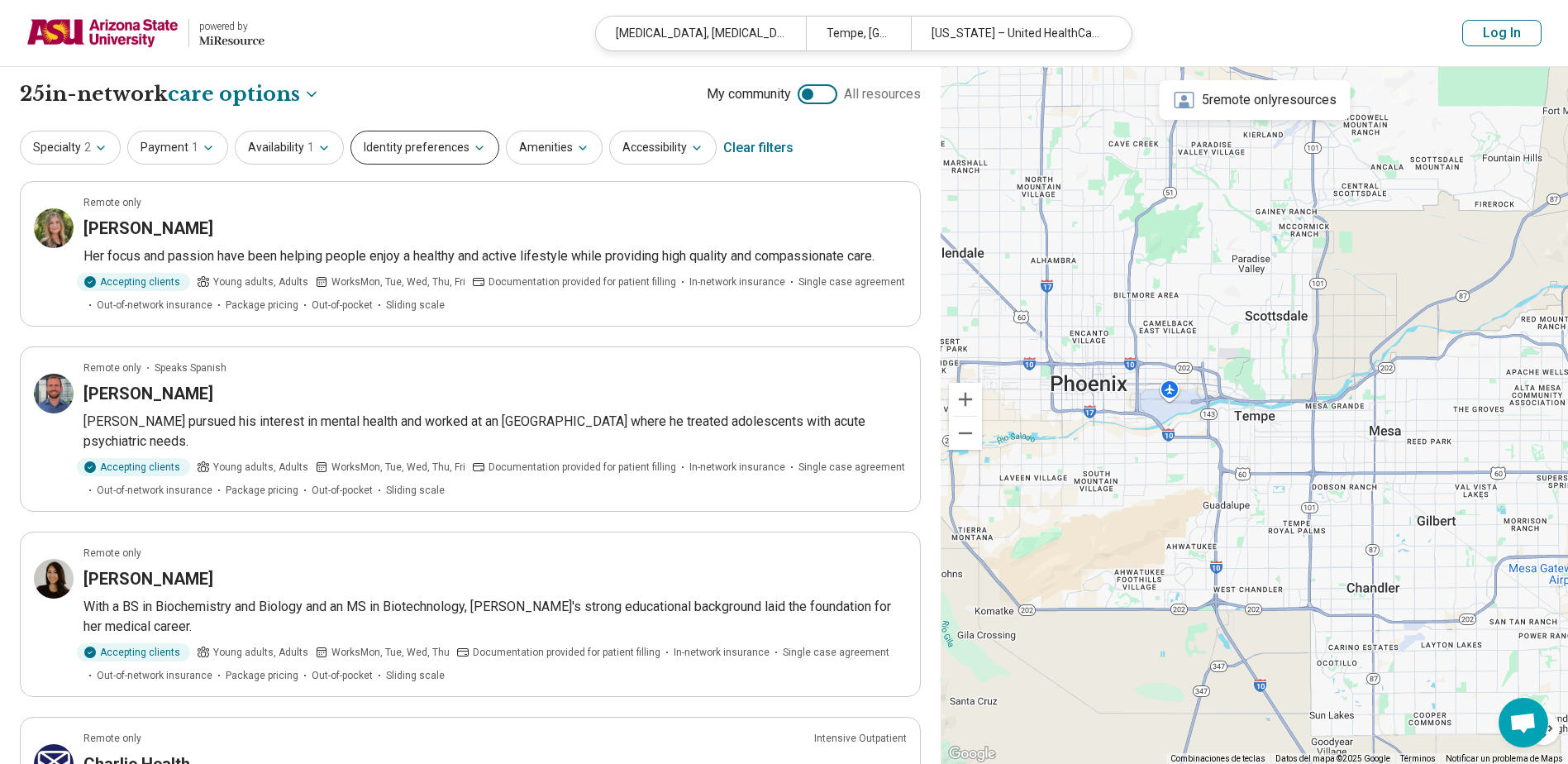
click at [441, 133] on button "Identity preferences" at bounding box center [424, 148] width 149 height 34
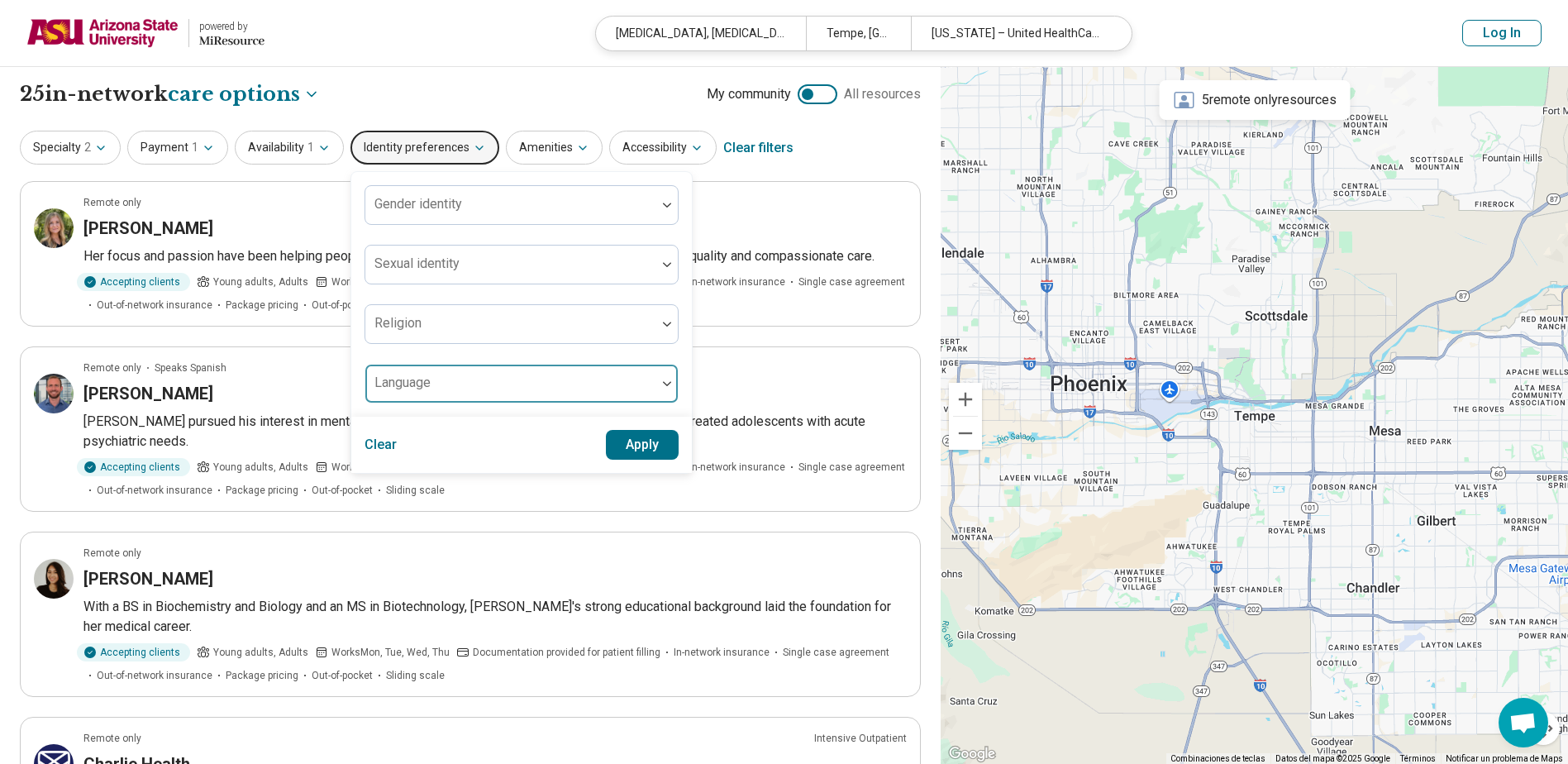
click at [482, 392] on div at bounding box center [510, 391] width 278 height 23
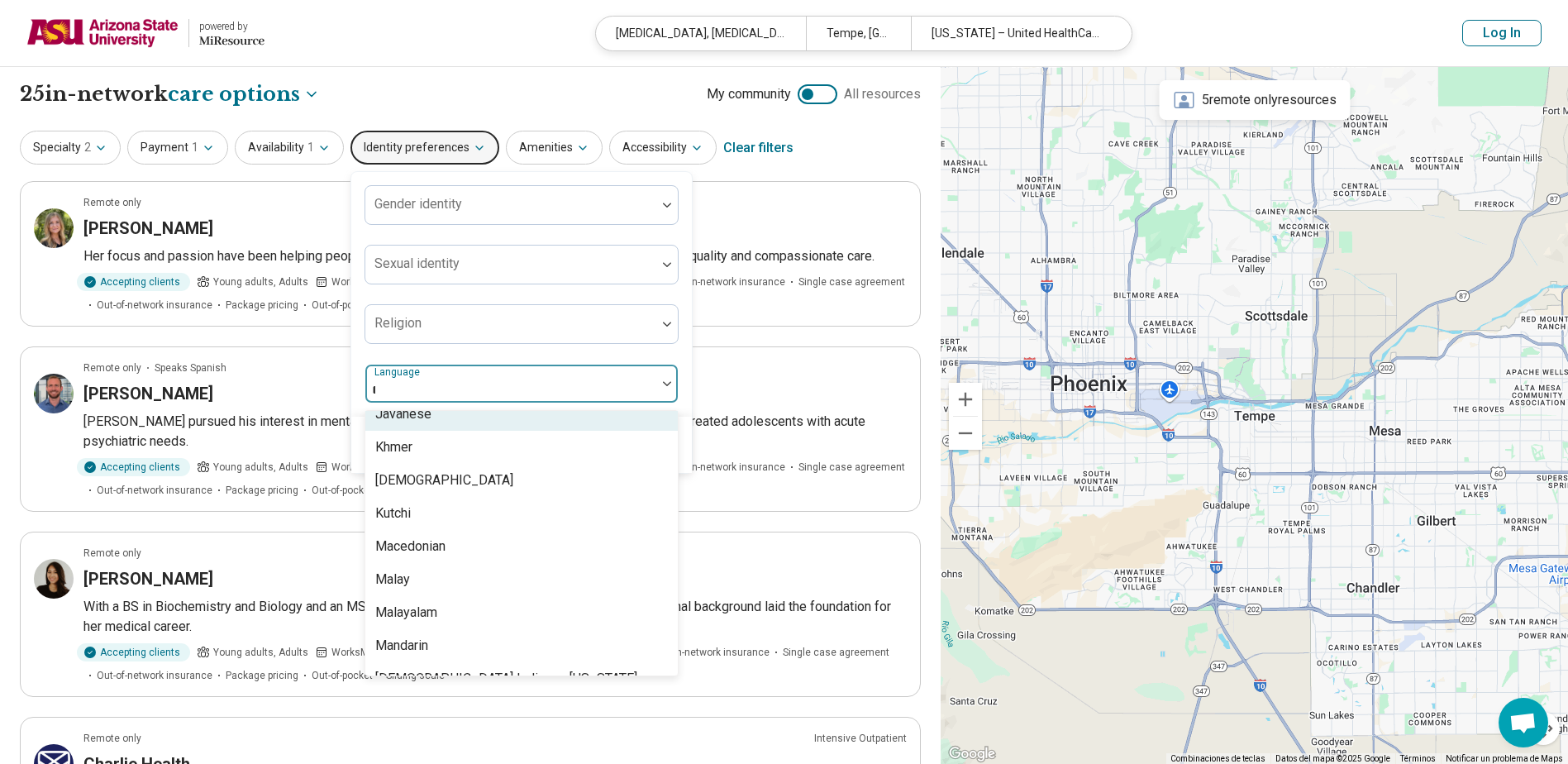
scroll to position [281, 0]
type input "**"
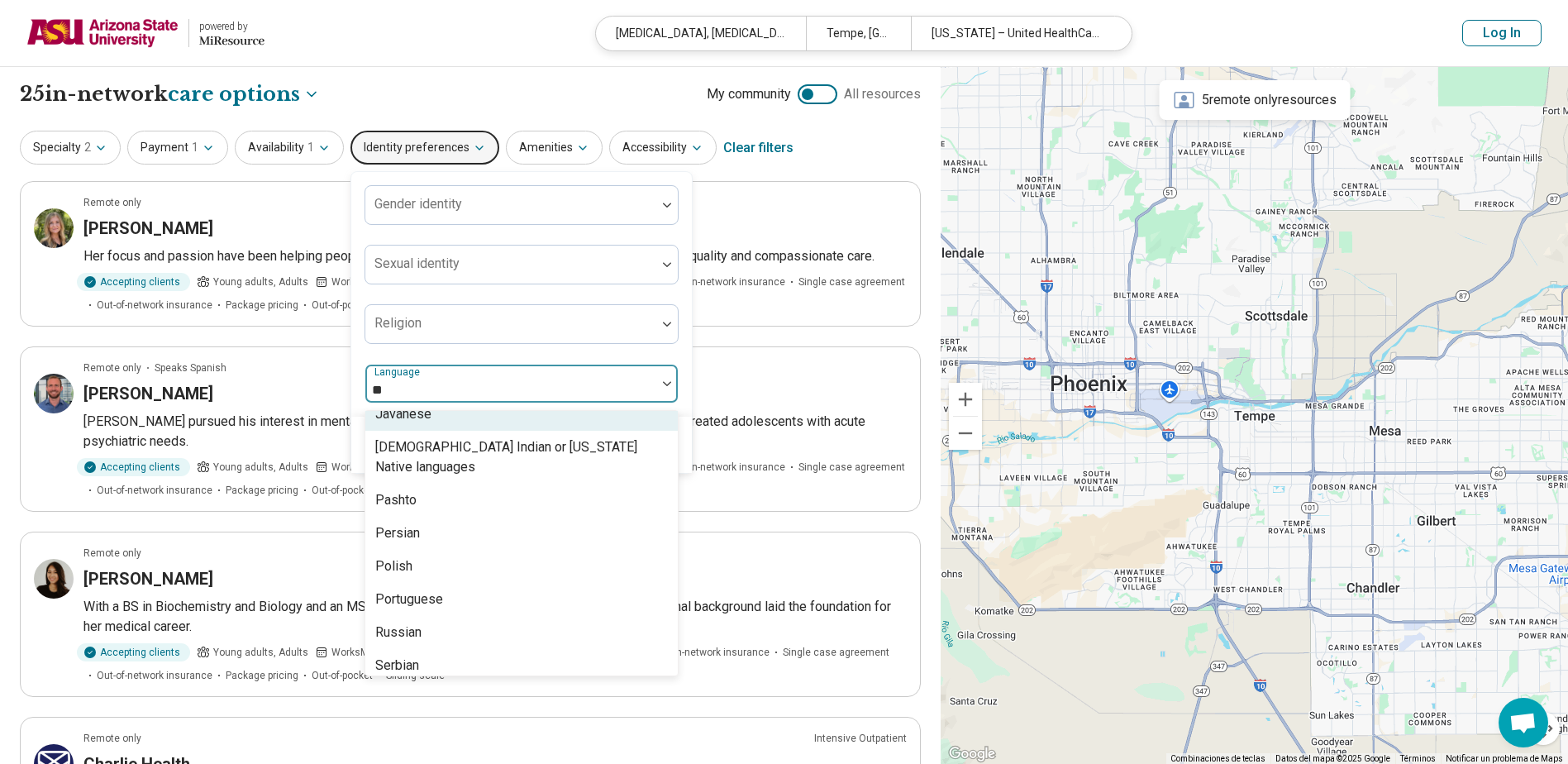
scroll to position [0, 0]
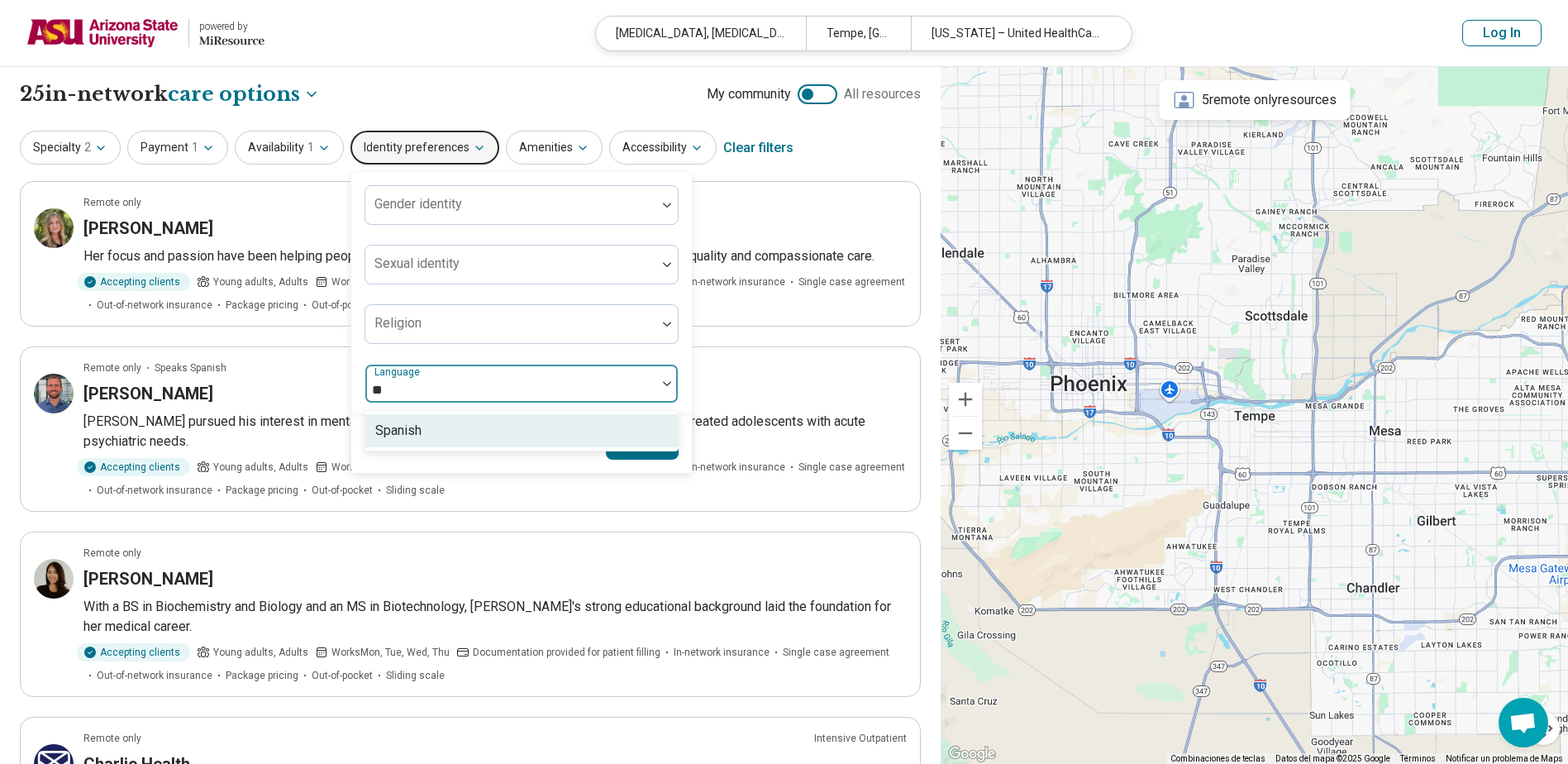
click at [500, 420] on div "Spanish" at bounding box center [521, 430] width 313 height 33
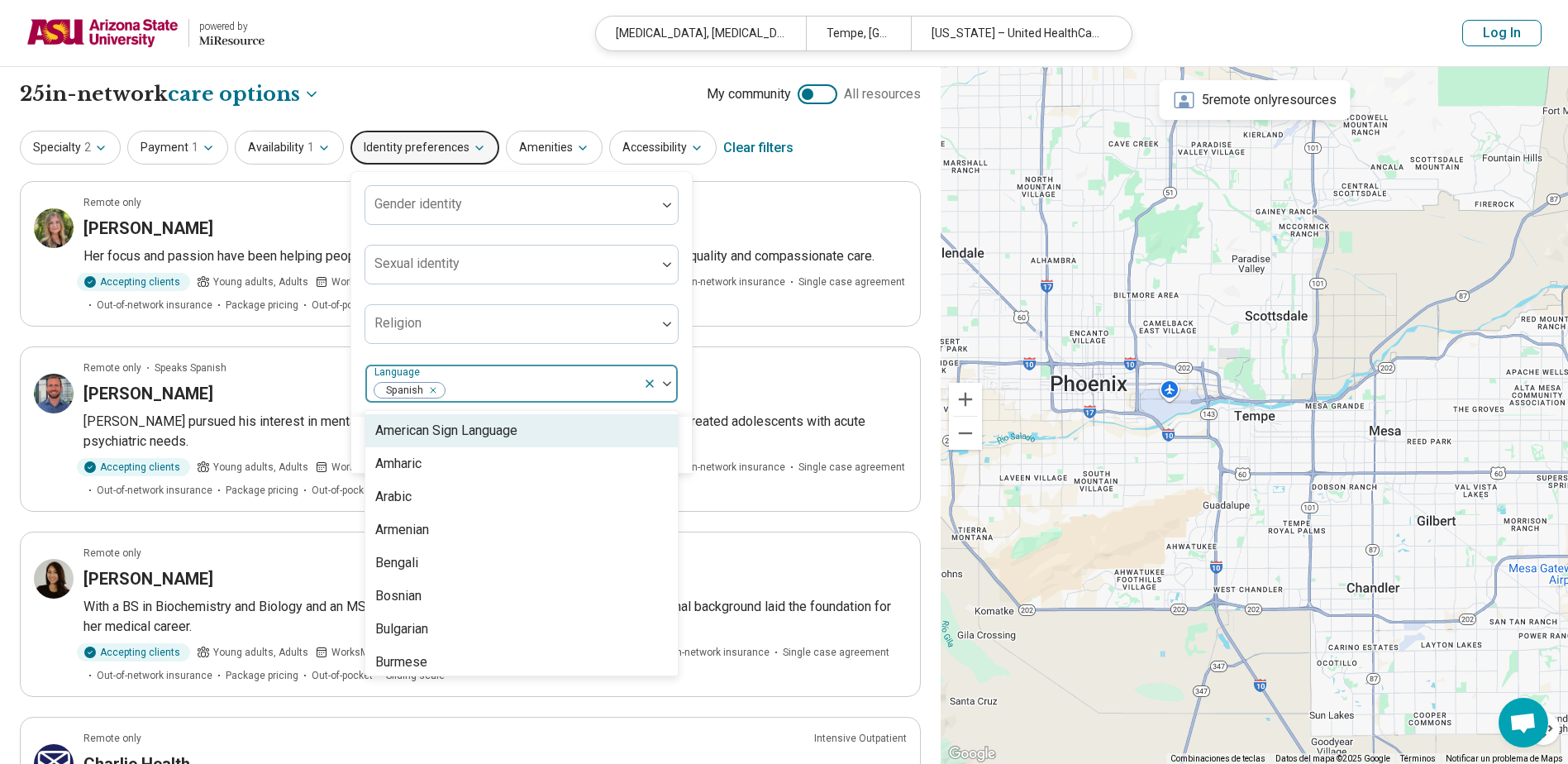
click at [544, 354] on div "Gender identity Sexual identity Religion option Spanish, selected. 56 results a…" at bounding box center [521, 295] width 314 height 219
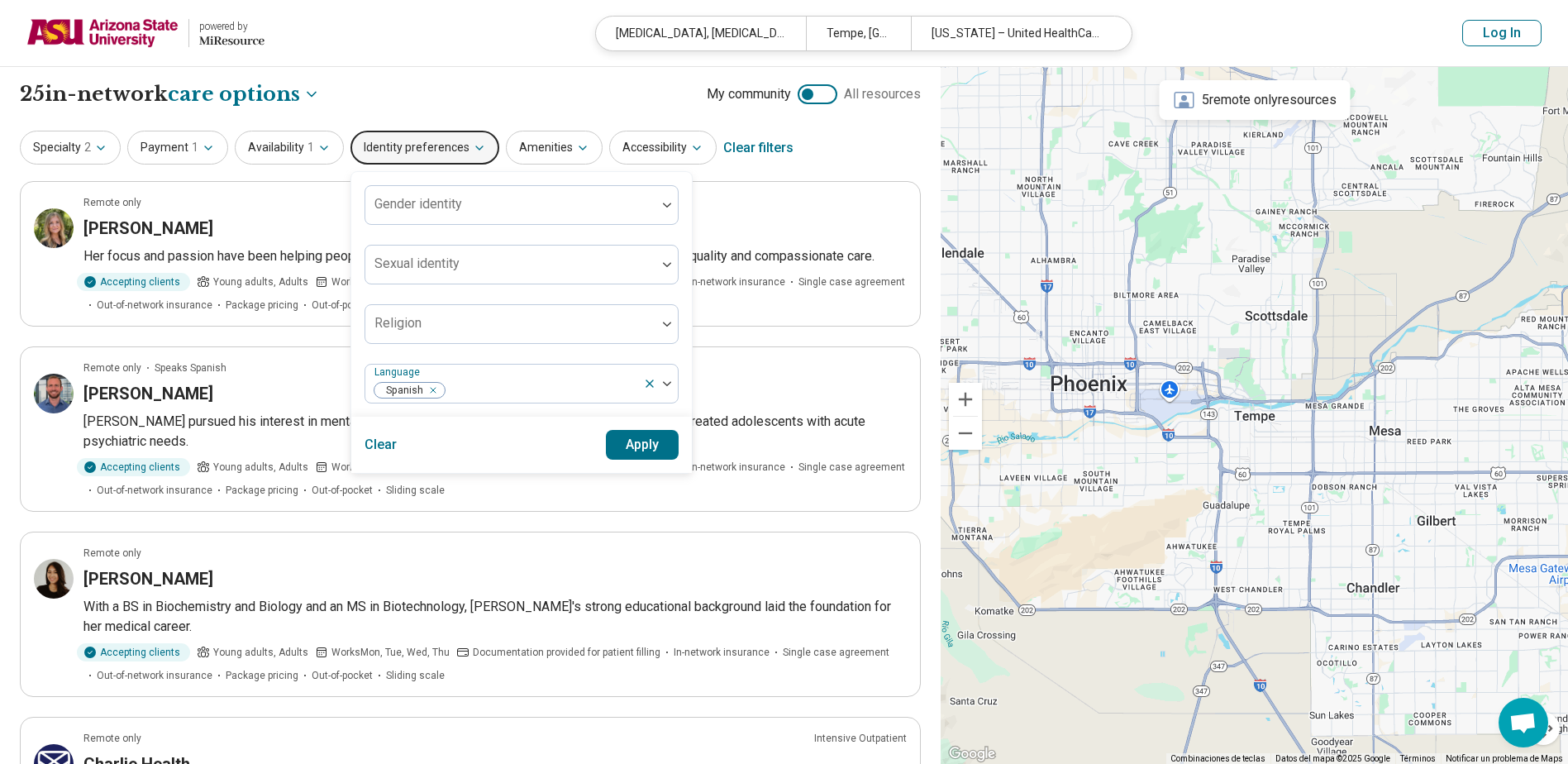
click at [642, 451] on button "Apply" at bounding box center [643, 444] width 73 height 30
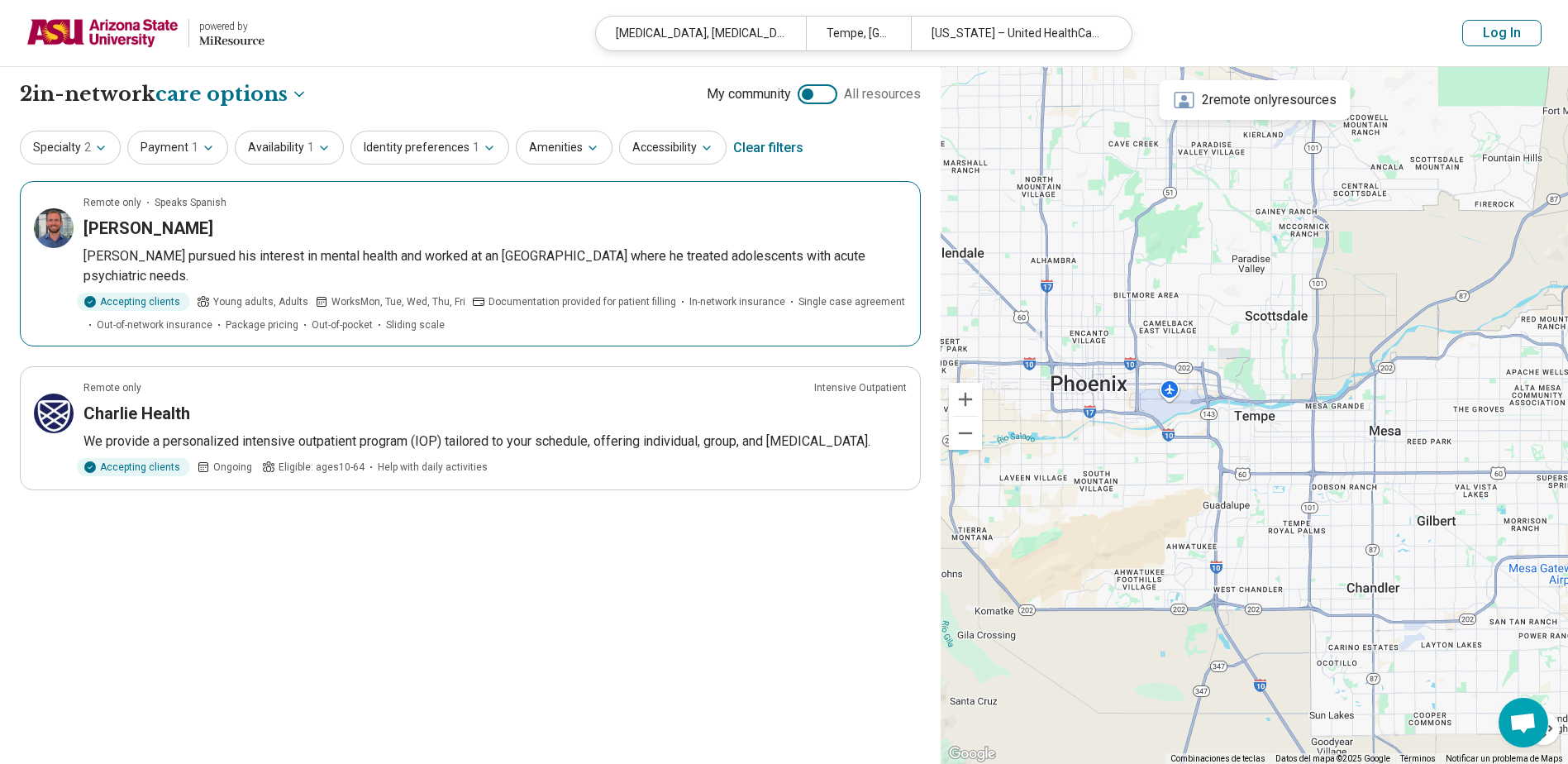
click at [254, 242] on article "Remote only Speaks Spanish Tanner Cook Tanner pursued his interest in mental he…" at bounding box center [470, 263] width 901 height 166
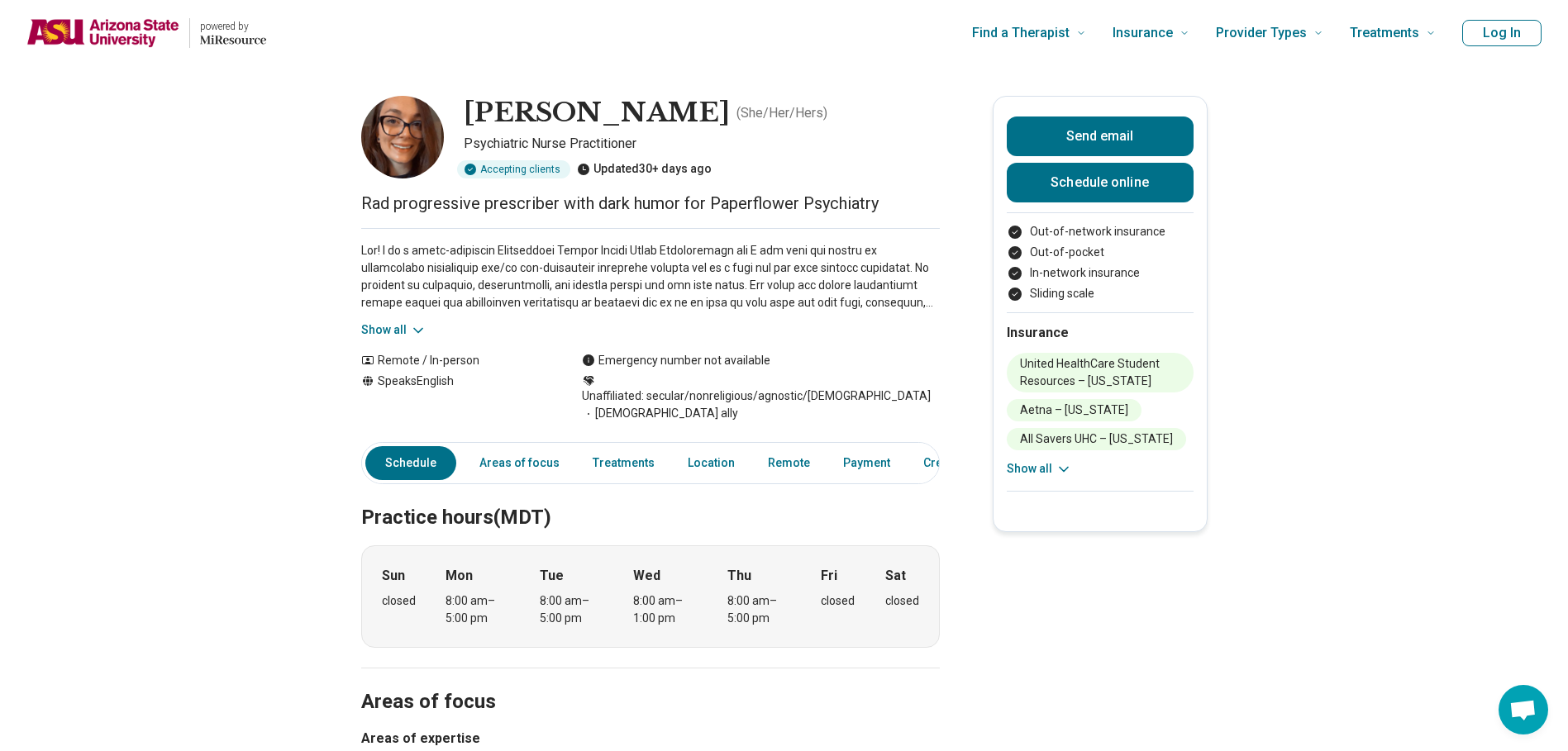
click at [418, 328] on icon at bounding box center [417, 329] width 8 height 4
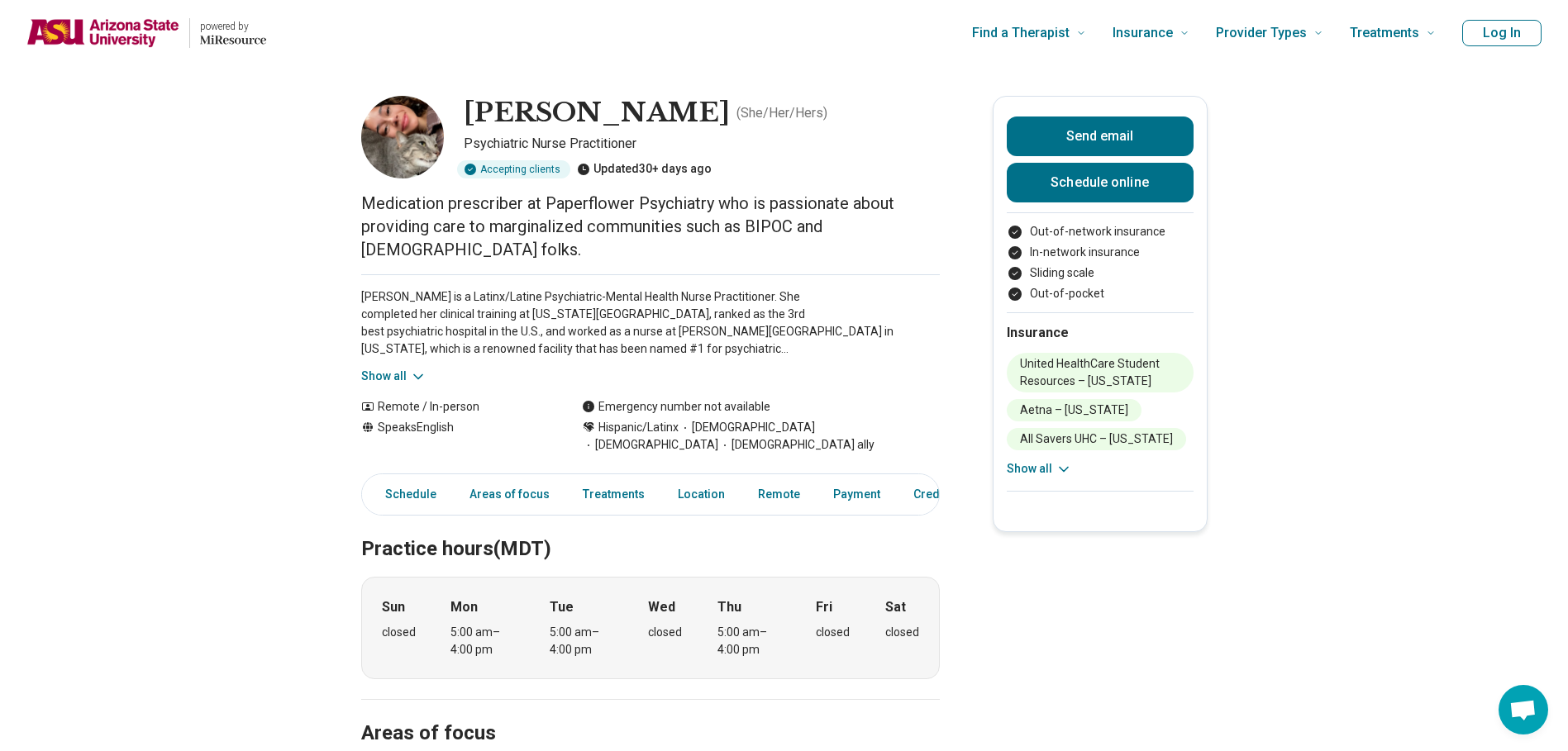
click at [424, 372] on icon at bounding box center [418, 377] width 16 height 16
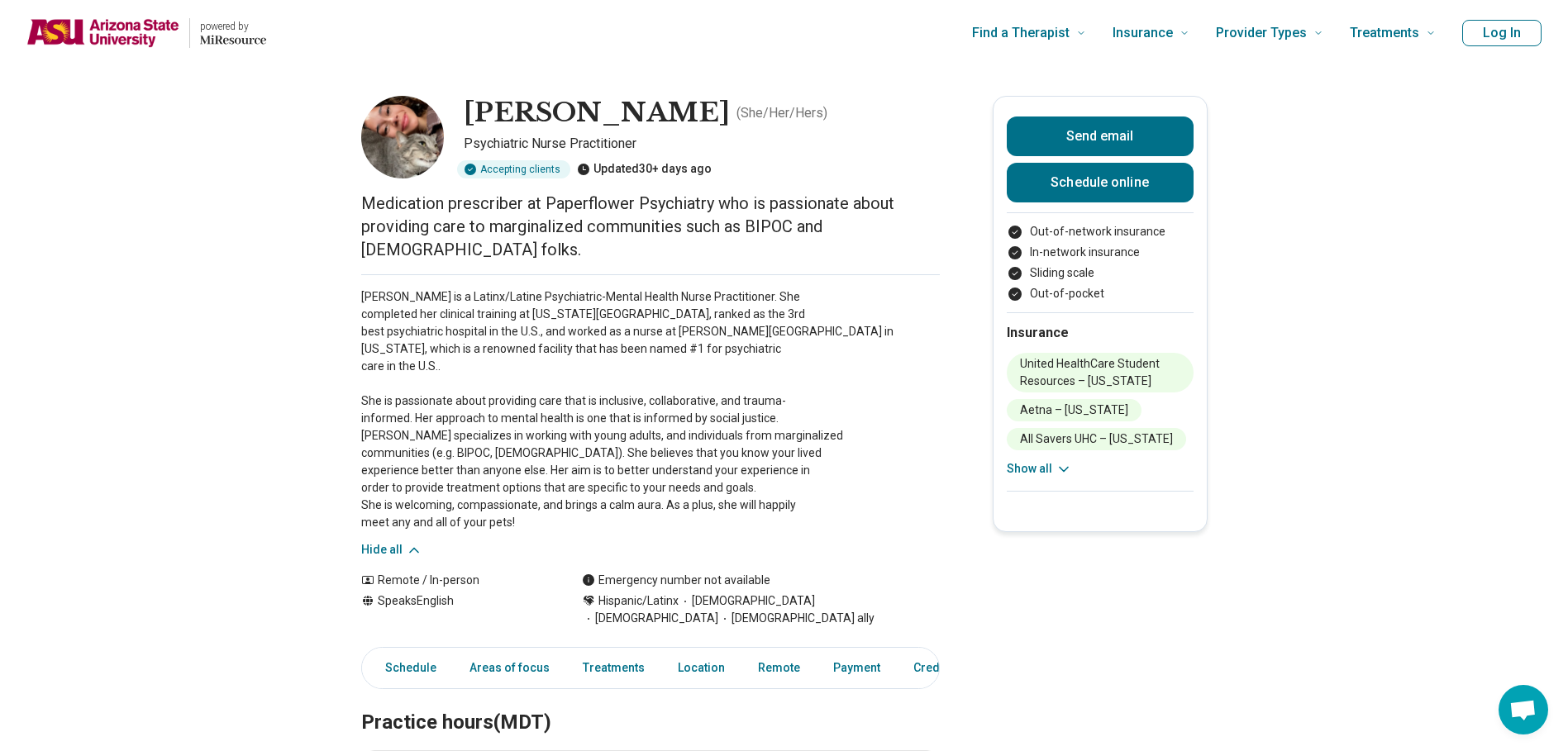
click at [415, 134] on img at bounding box center [402, 137] width 82 height 82
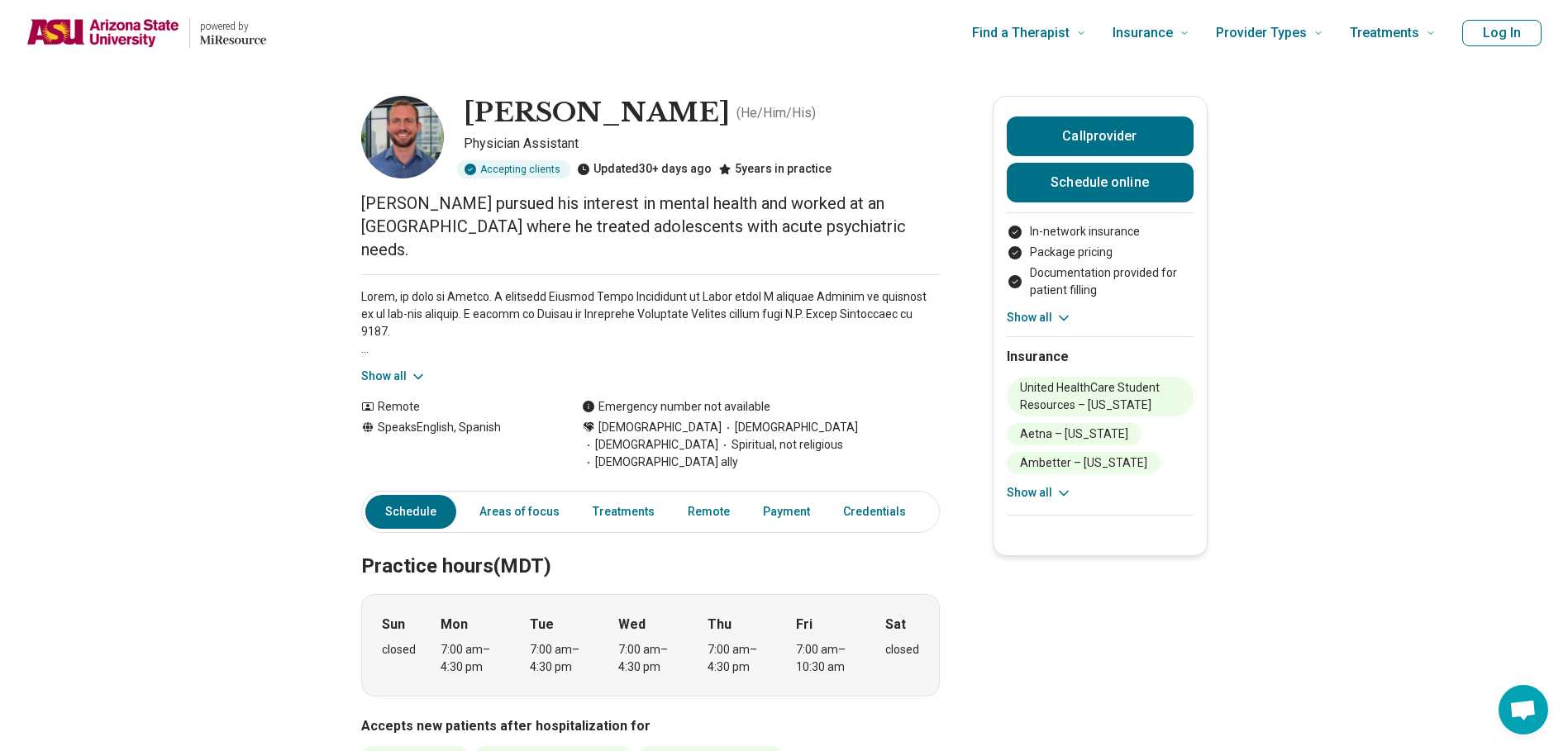
click at [425, 141] on img at bounding box center [402, 137] width 82 height 82
